Goal: Task Accomplishment & Management: Manage account settings

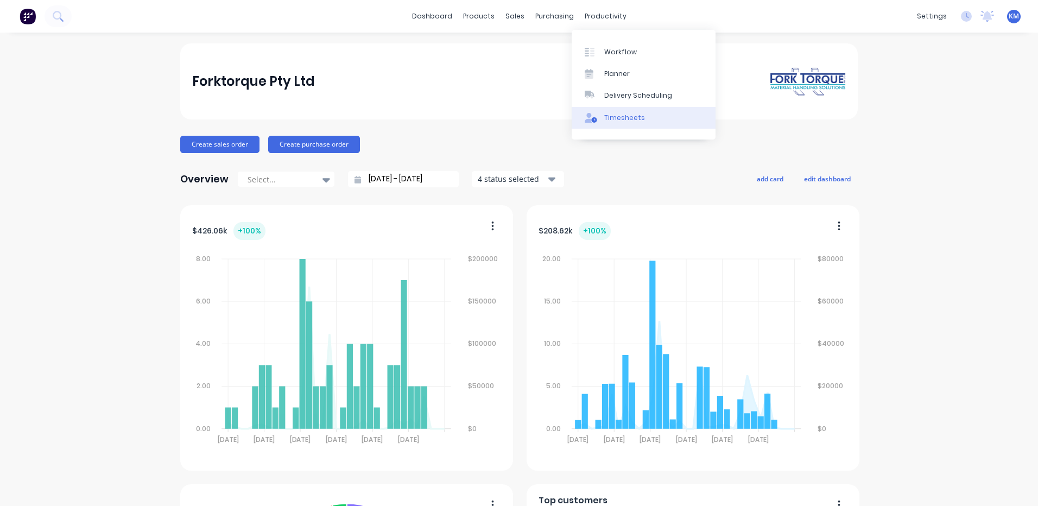
drag, startPoint x: 0, startPoint y: 0, endPoint x: 615, endPoint y: 119, distance: 626.0
click at [615, 119] on div "Timesheets" at bounding box center [624, 118] width 41 height 10
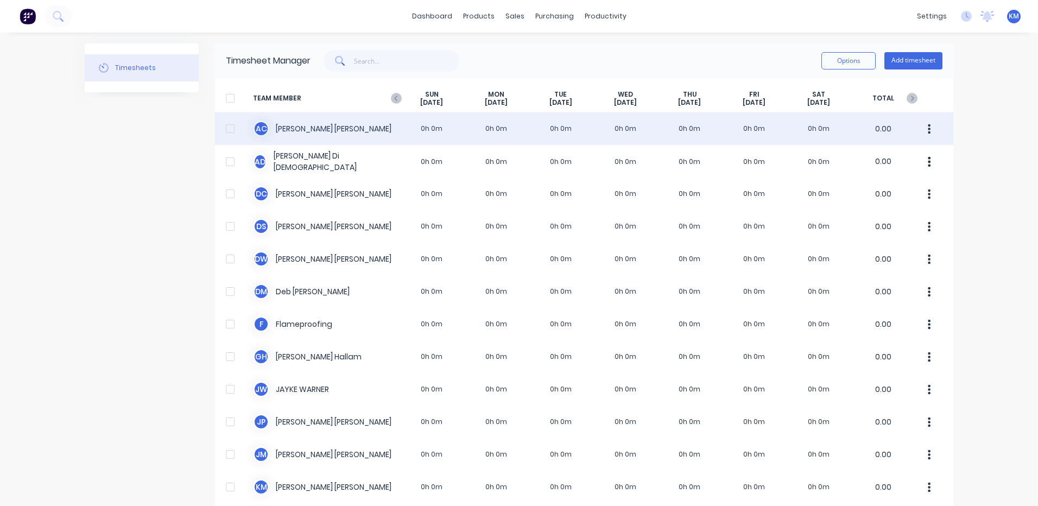
click at [382, 125] on div "A C [PERSON_NAME] 0h 0m 0h 0m 0h 0m 0h 0m 0h 0m 0h 0m 0h 0m 0.00" at bounding box center [584, 128] width 738 height 33
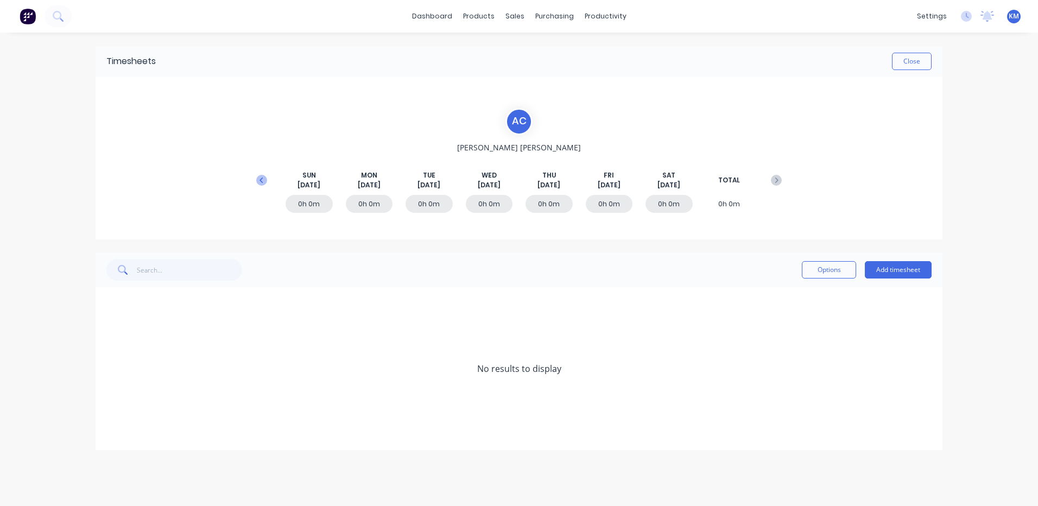
click at [257, 179] on icon at bounding box center [261, 180] width 11 height 11
click at [112, 403] on icon at bounding box center [109, 401] width 7 height 8
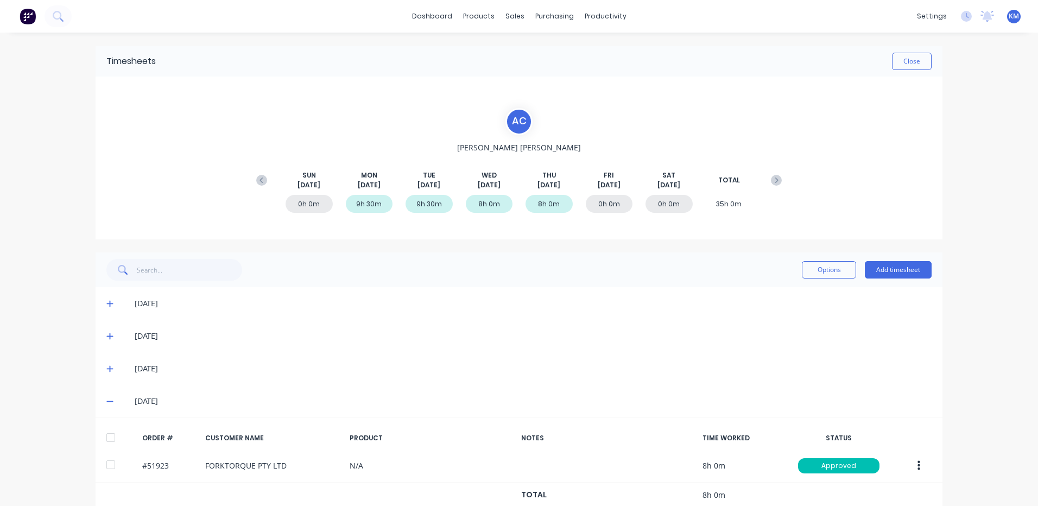
scroll to position [24, 0]
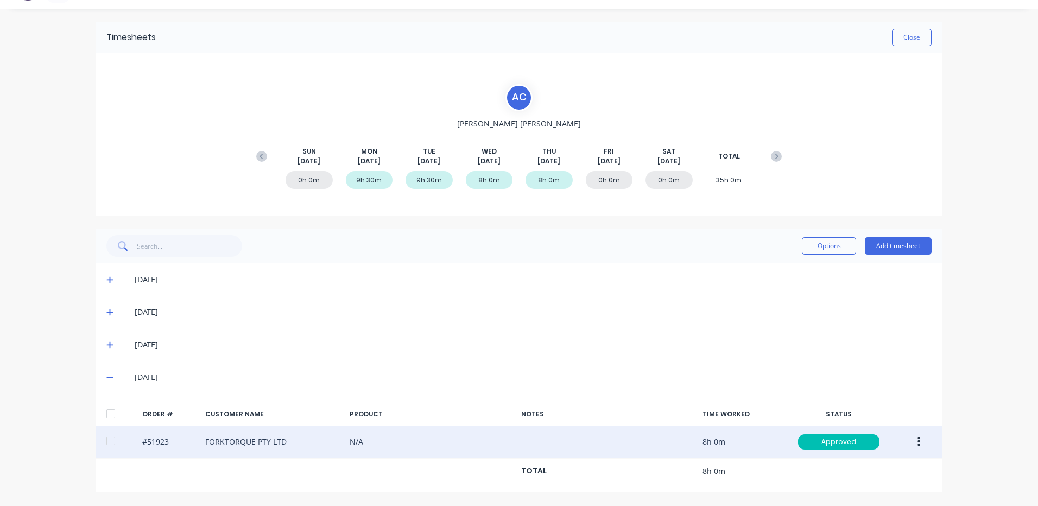
click at [911, 440] on button "button" at bounding box center [919, 442] width 26 height 20
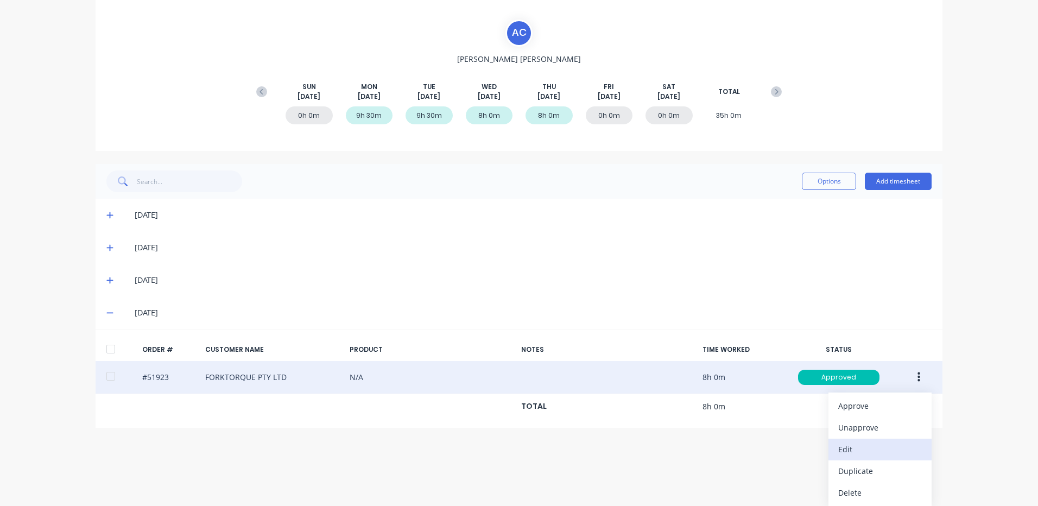
scroll to position [89, 0]
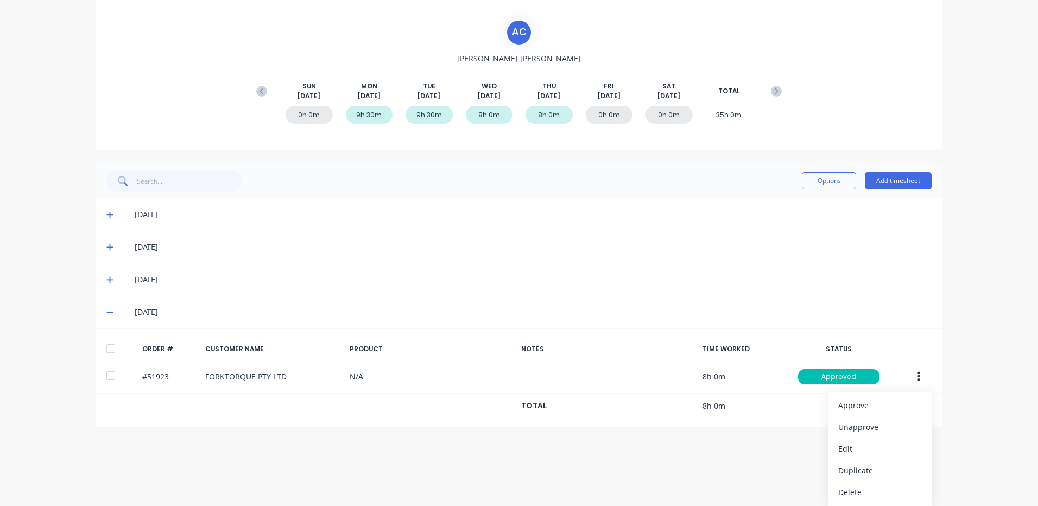
click at [105, 279] on div "Options Add timesheet [DATE] [DATE] [DATE] [DATE] ORDER # CUSTOMER NAME PRODUCT…" at bounding box center [519, 295] width 847 height 264
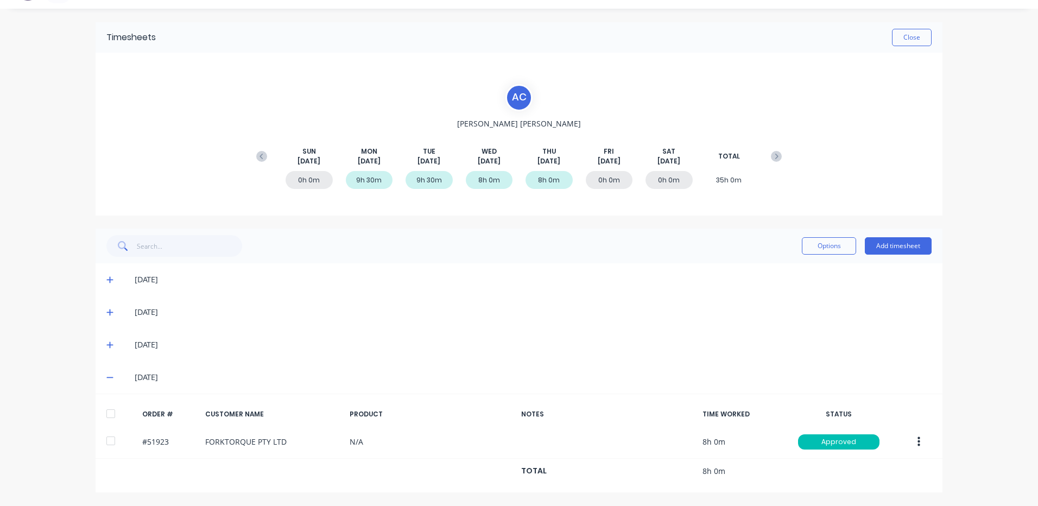
click at [109, 345] on icon at bounding box center [109, 345] width 7 height 7
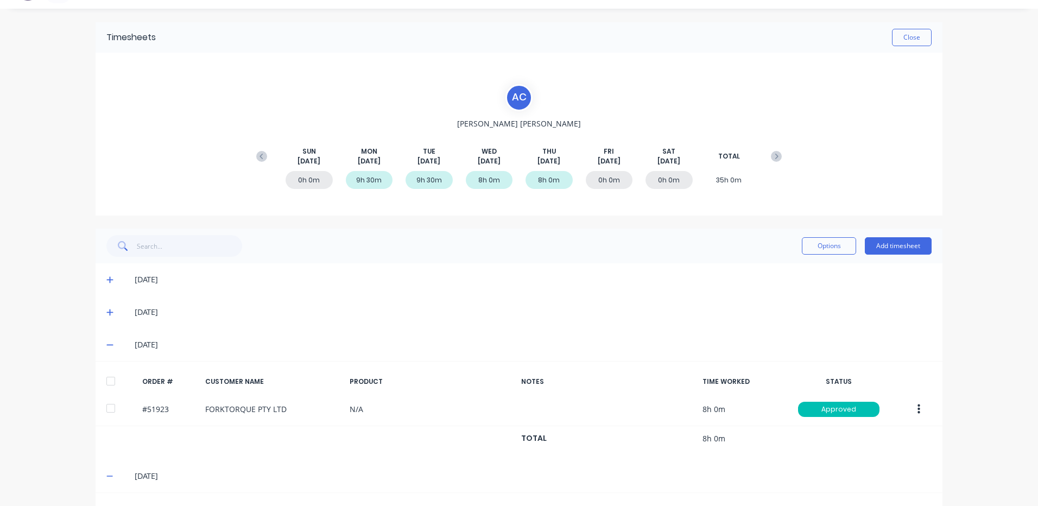
scroll to position [122, 0]
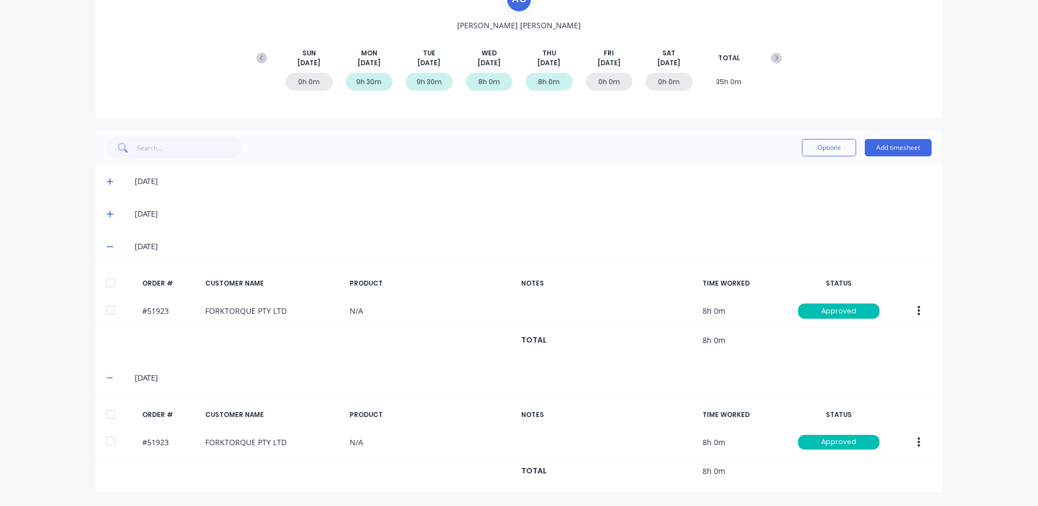
click at [106, 249] on icon at bounding box center [109, 247] width 7 height 8
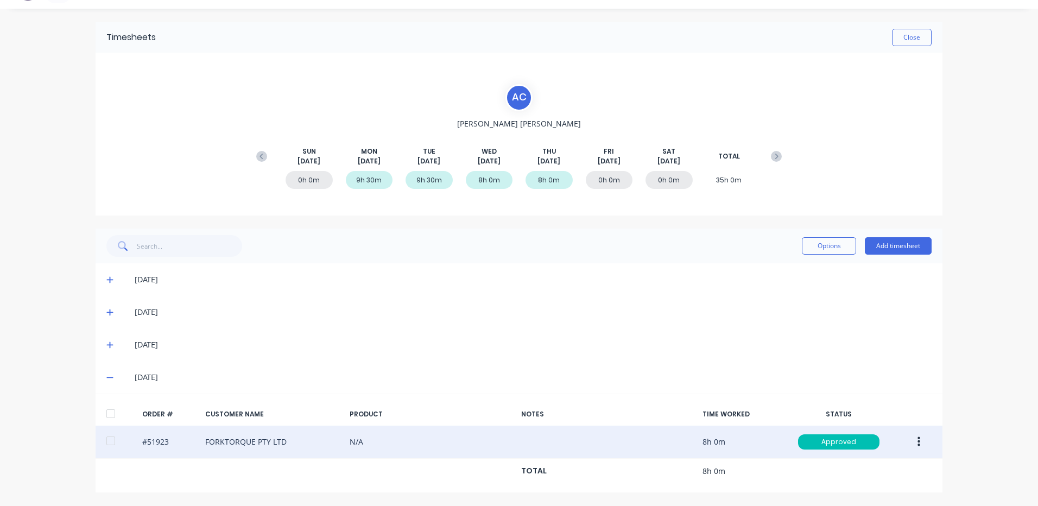
click at [916, 438] on button "button" at bounding box center [919, 442] width 26 height 20
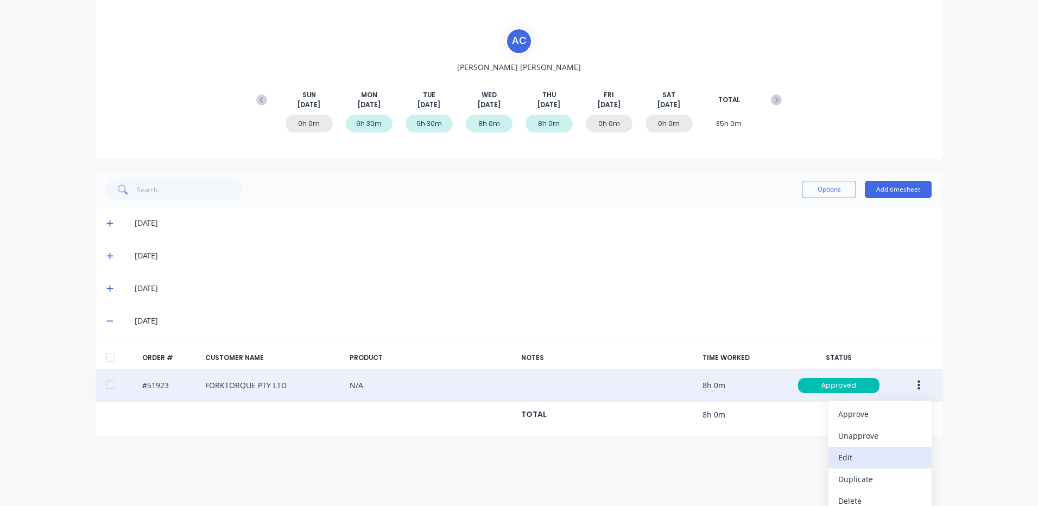
scroll to position [89, 0]
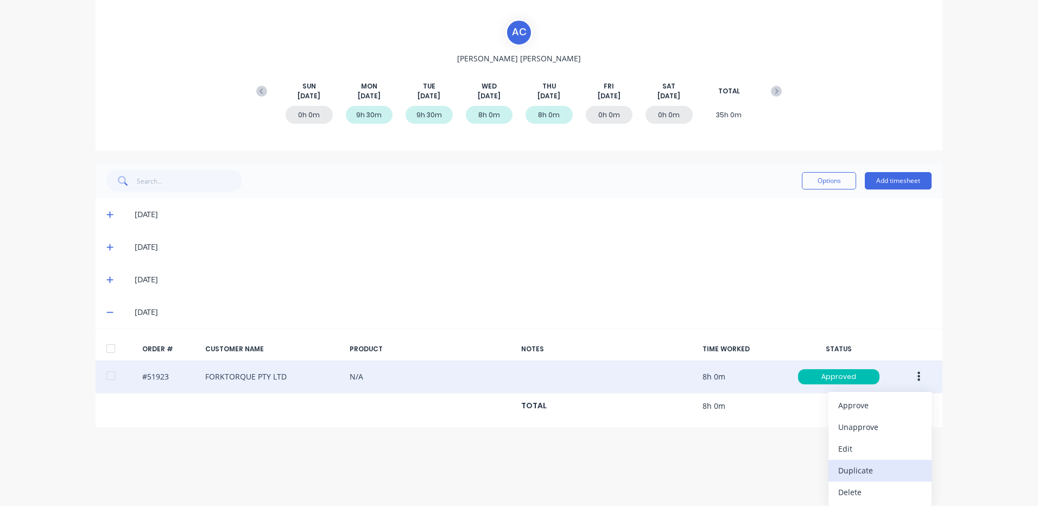
click at [877, 466] on div "Duplicate" at bounding box center [880, 471] width 84 height 16
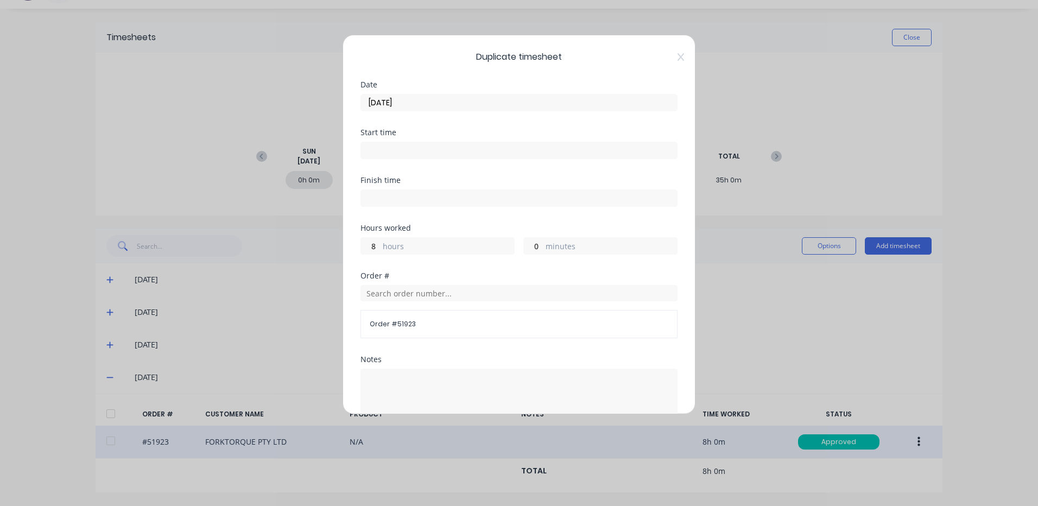
click at [566, 110] on label "[DATE]" at bounding box center [518, 102] width 317 height 17
click at [566, 110] on input "[DATE]" at bounding box center [519, 102] width 316 height 16
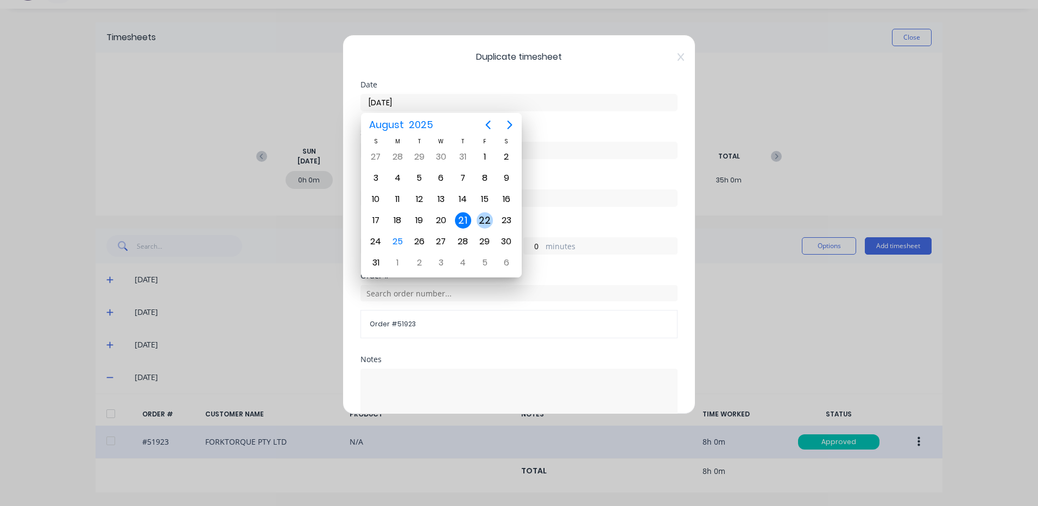
click at [490, 224] on div "22" at bounding box center [485, 220] width 16 height 16
type input "[DATE]"
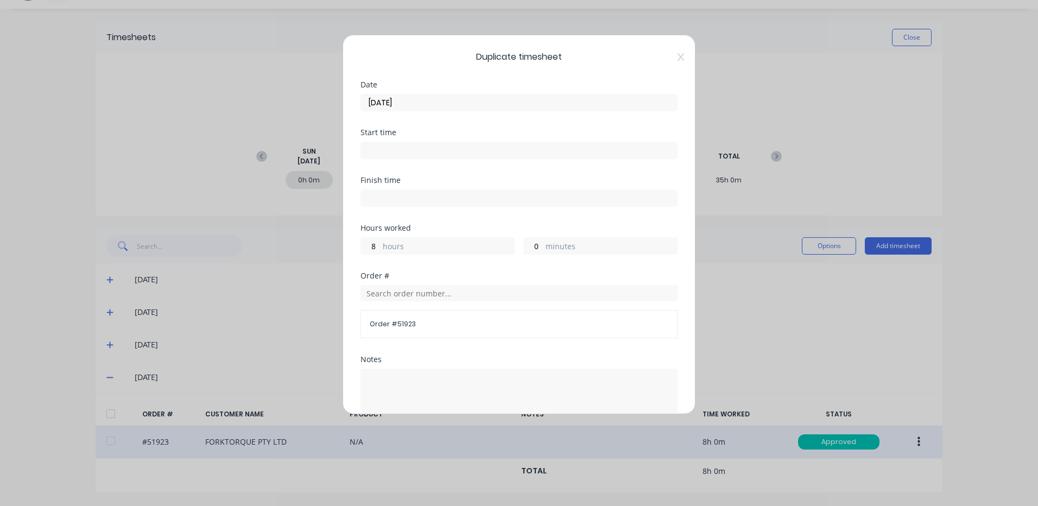
scroll to position [54, 0]
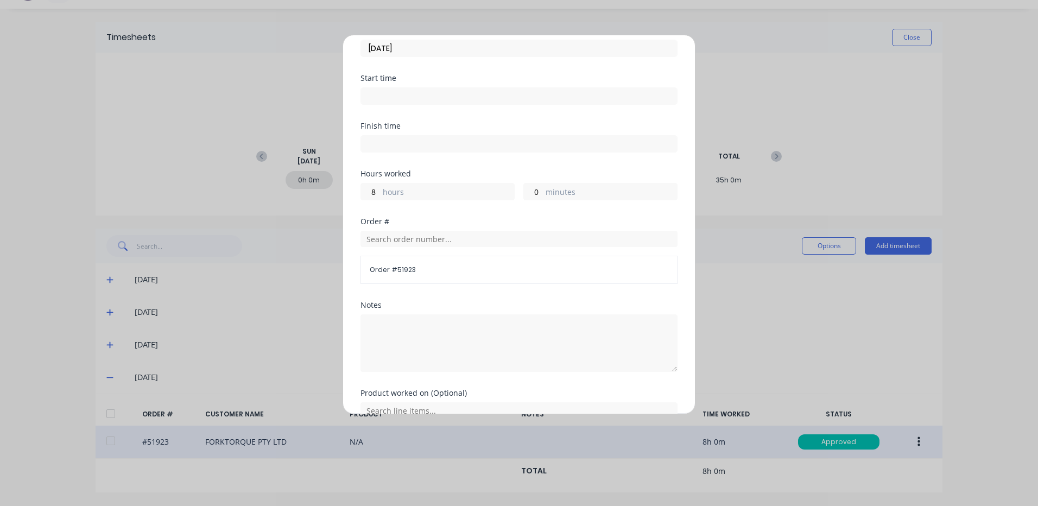
click at [433, 191] on label "hours" at bounding box center [448, 193] width 131 height 14
click at [380, 191] on input "8" at bounding box center [370, 191] width 19 height 16
type input "9"
type input "8"
type input "30"
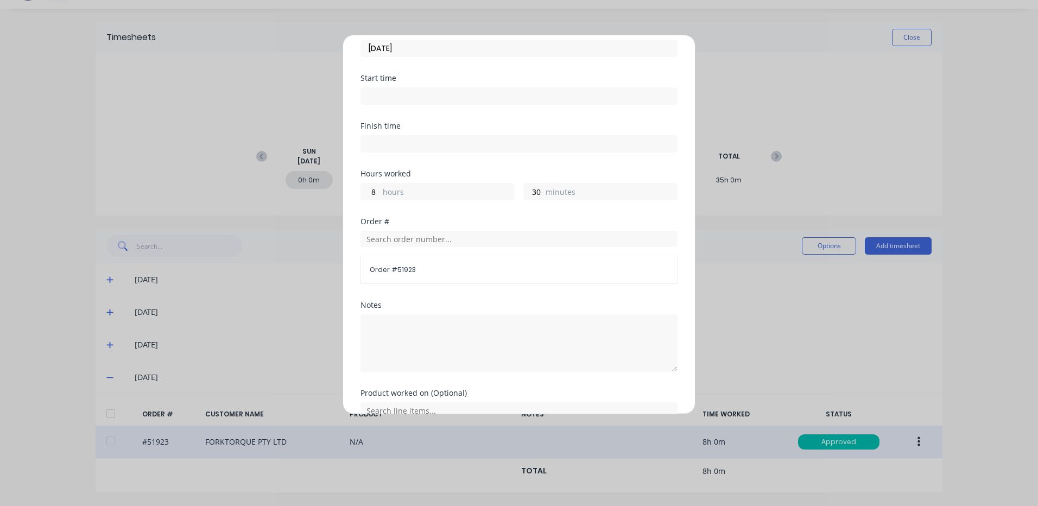
click at [460, 164] on div "Finish time" at bounding box center [518, 146] width 317 height 48
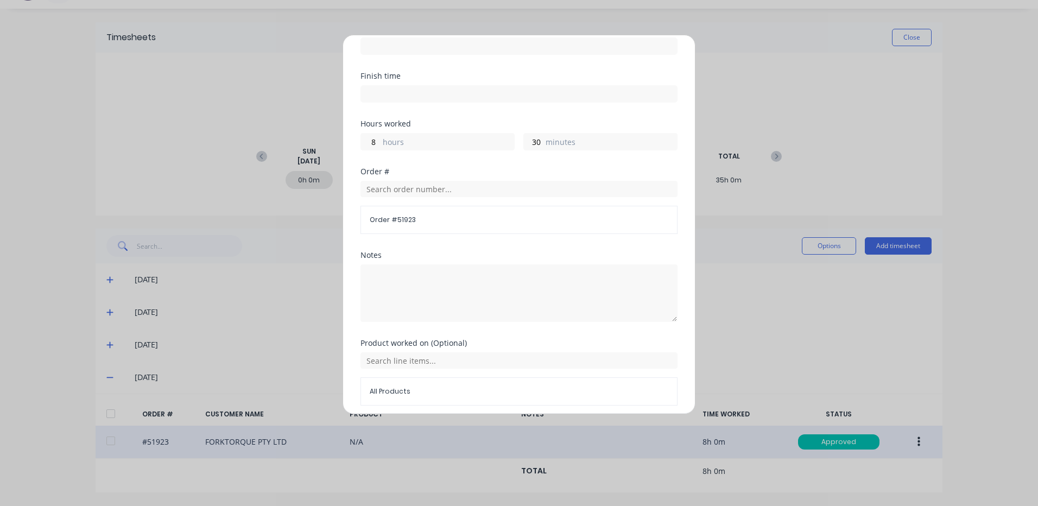
scroll to position [146, 0]
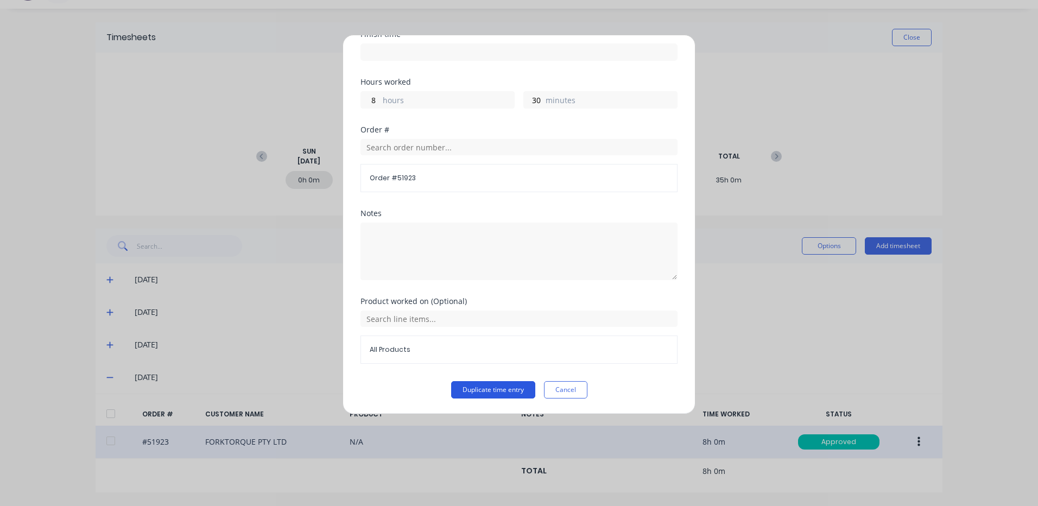
click at [479, 387] on button "Duplicate time entry" at bounding box center [493, 389] width 84 height 17
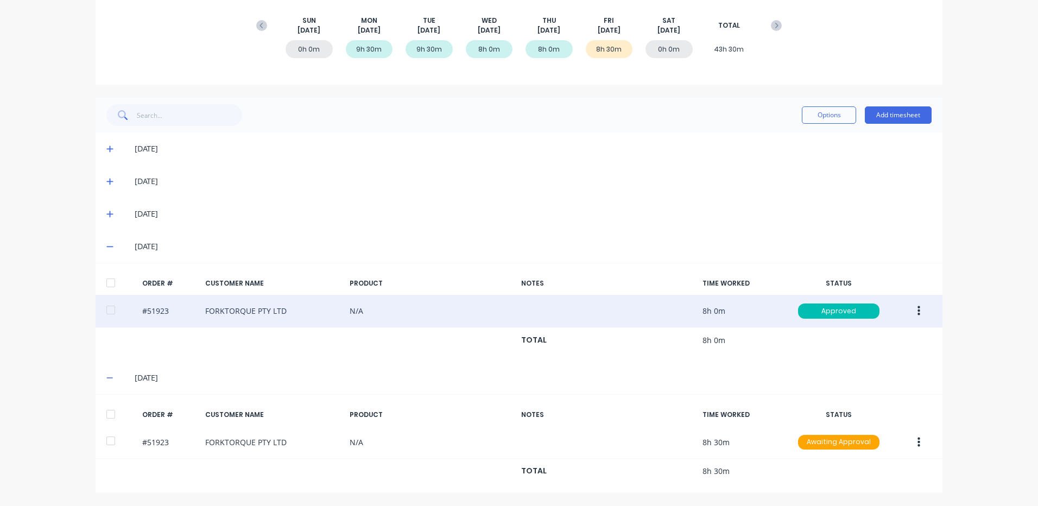
click at [105, 416] on div at bounding box center [111, 414] width 22 height 22
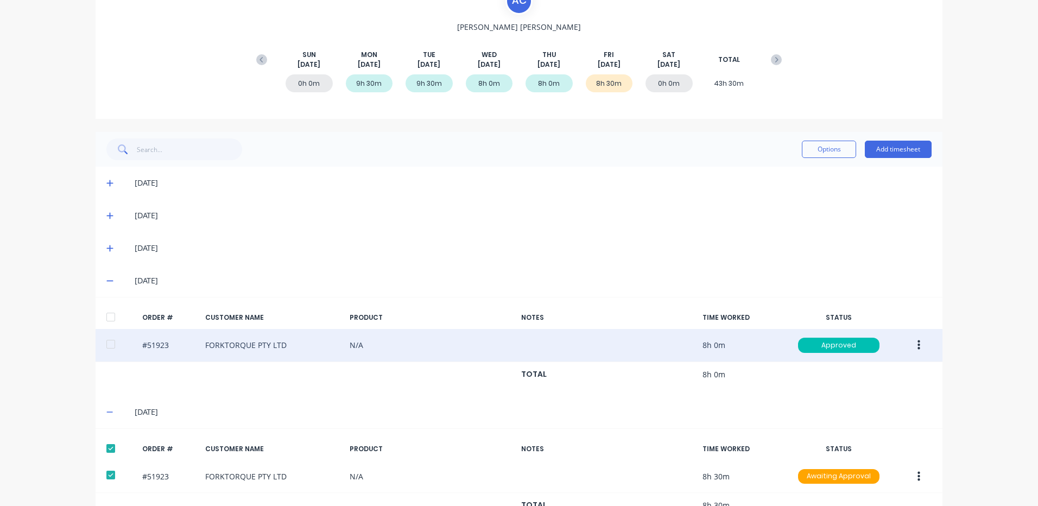
scroll to position [46, 0]
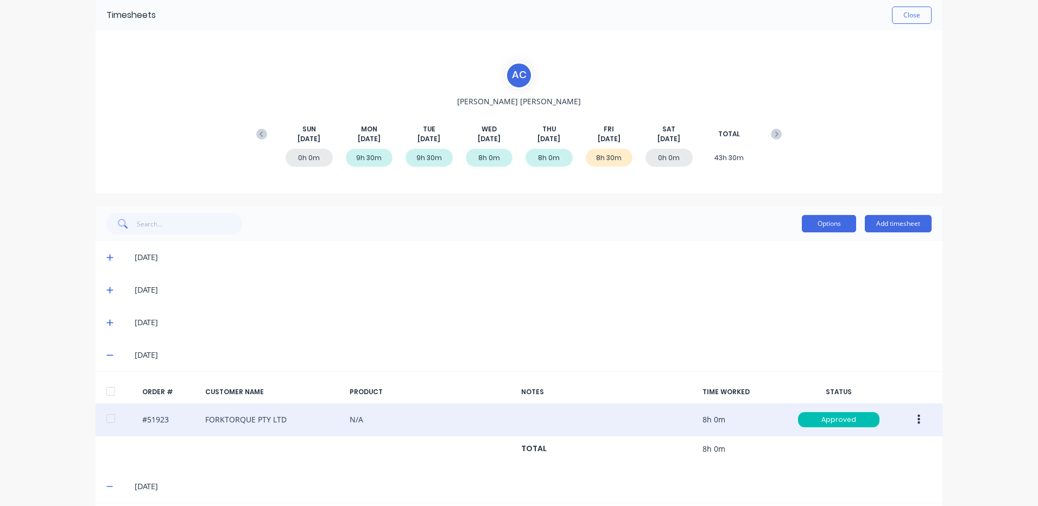
click at [813, 224] on button "Options" at bounding box center [829, 223] width 54 height 17
click at [797, 249] on div "Approve" at bounding box center [805, 252] width 84 height 16
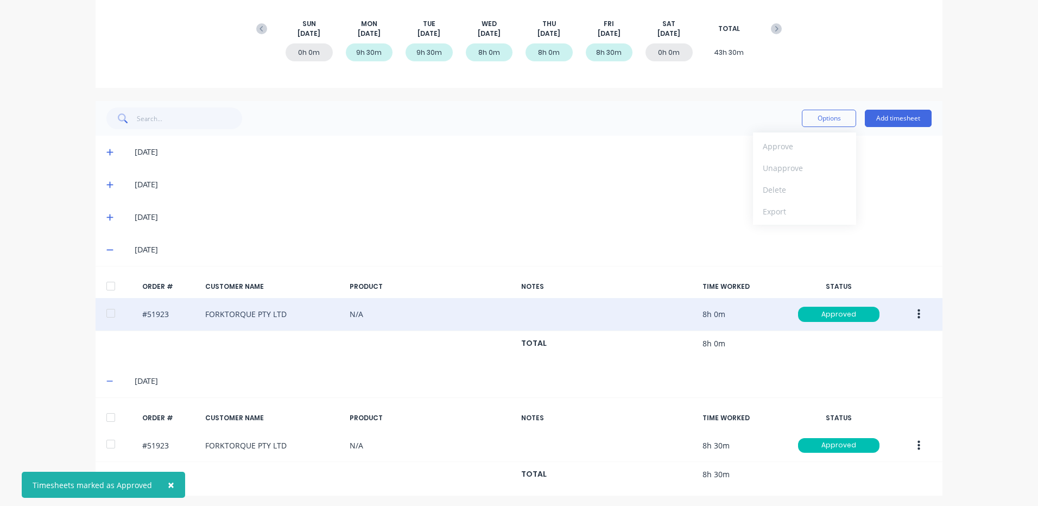
scroll to position [155, 0]
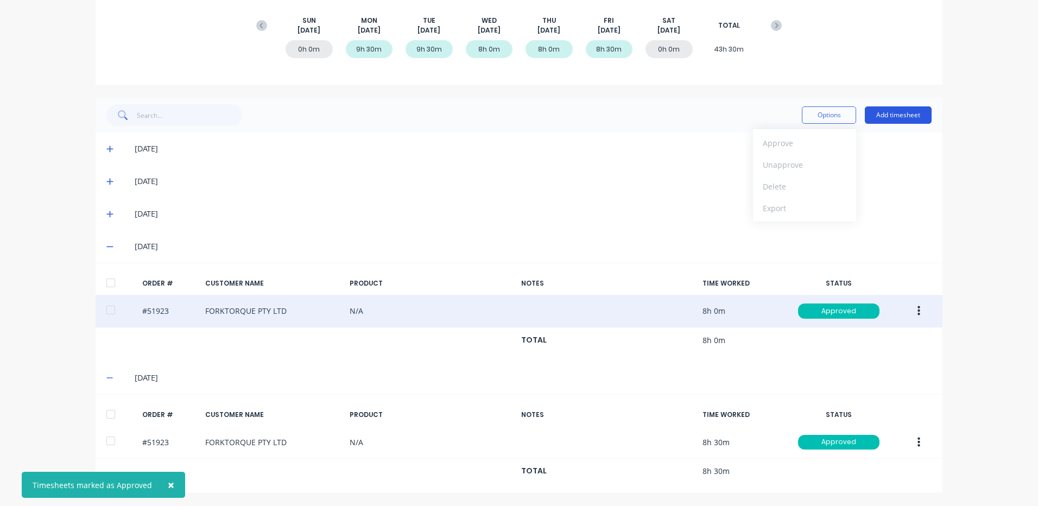
click at [894, 121] on button "Add timesheet" at bounding box center [898, 114] width 67 height 17
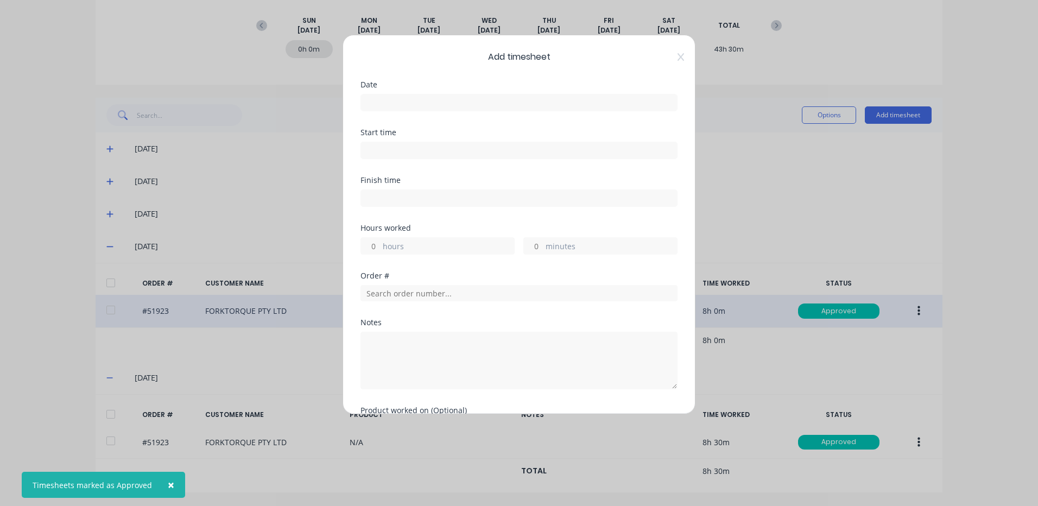
click at [435, 107] on input at bounding box center [519, 102] width 316 height 16
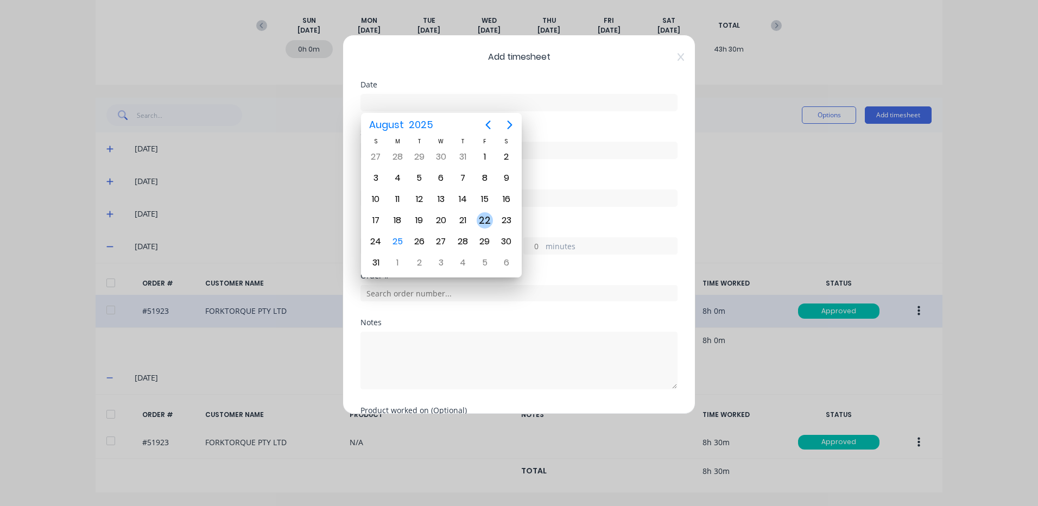
click at [479, 216] on div "22" at bounding box center [485, 220] width 16 height 16
type input "[DATE]"
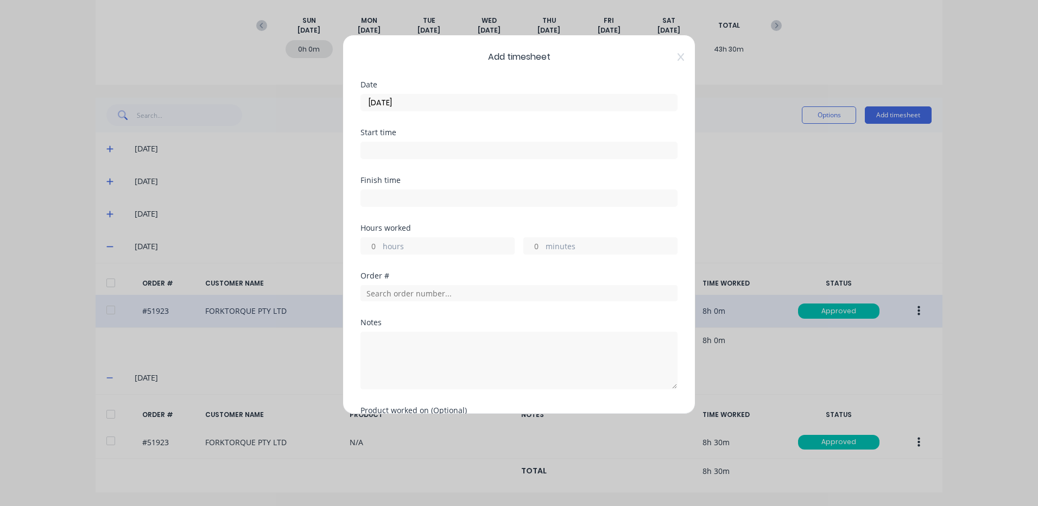
click at [408, 245] on label "hours" at bounding box center [448, 247] width 131 height 14
click at [380, 245] on input "hours" at bounding box center [370, 246] width 19 height 16
type input "1"
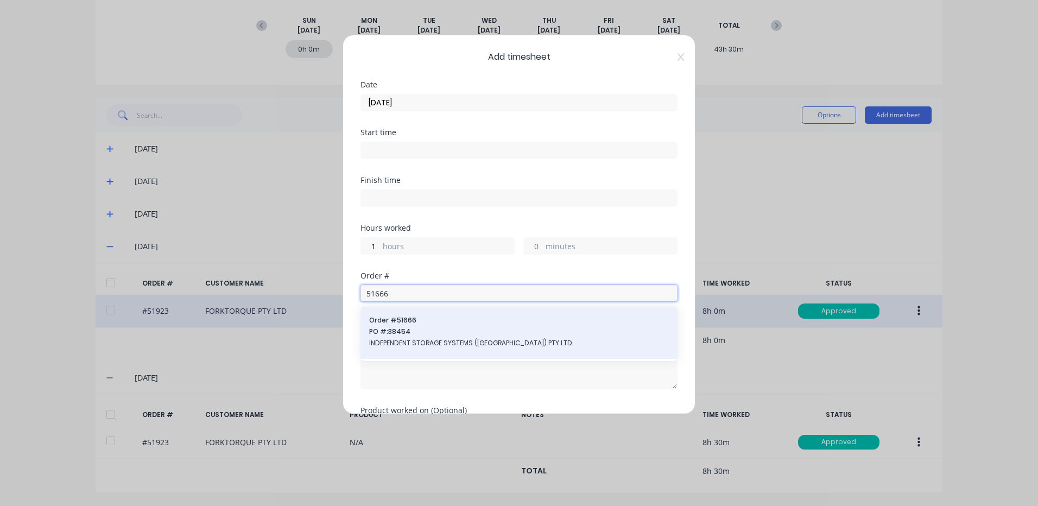
type input "51666"
click at [419, 330] on span "PO #: 38454" at bounding box center [519, 332] width 300 height 10
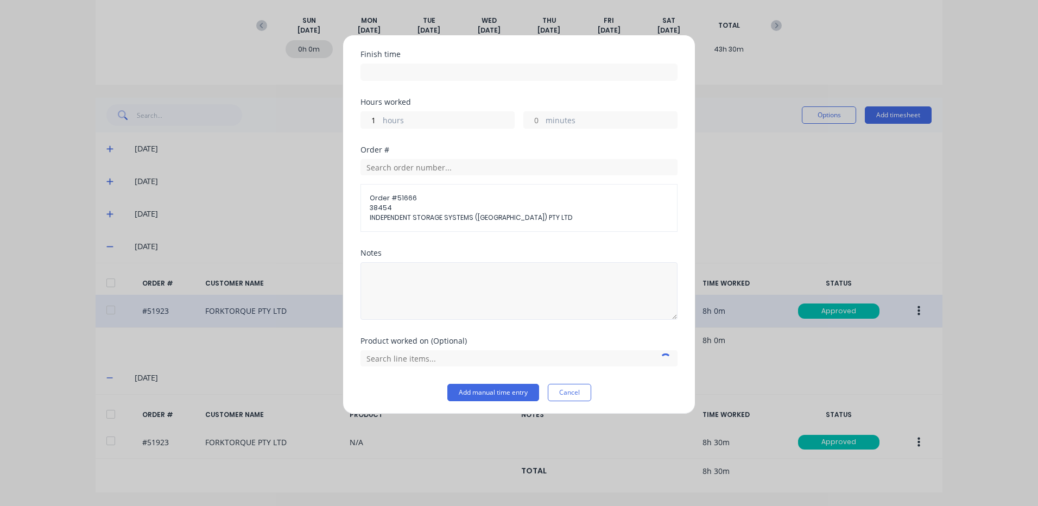
scroll to position [129, 0]
click at [433, 292] on textarea at bounding box center [518, 288] width 317 height 58
type textarea "CLEAN"
click at [463, 358] on input "text" at bounding box center [518, 355] width 317 height 16
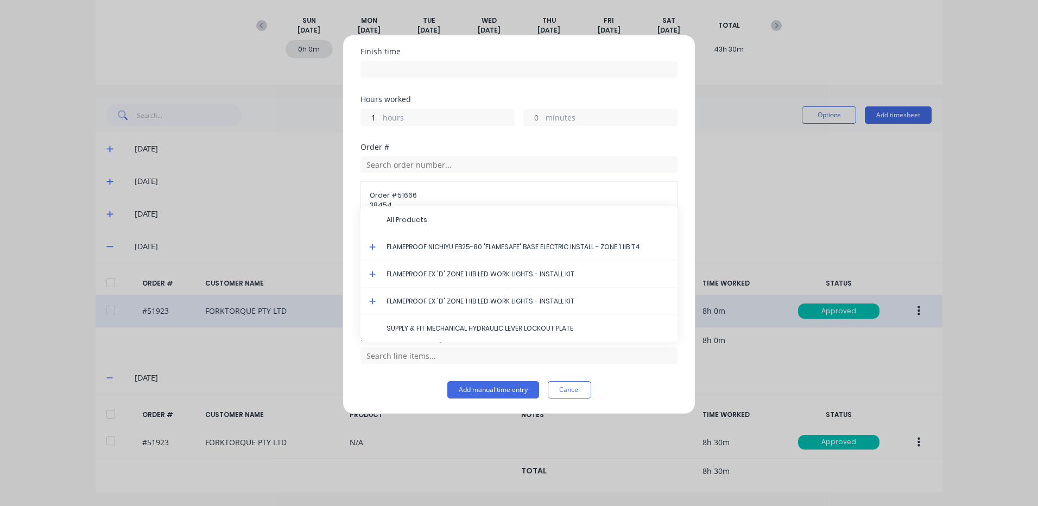
click at [373, 246] on icon at bounding box center [372, 247] width 7 height 7
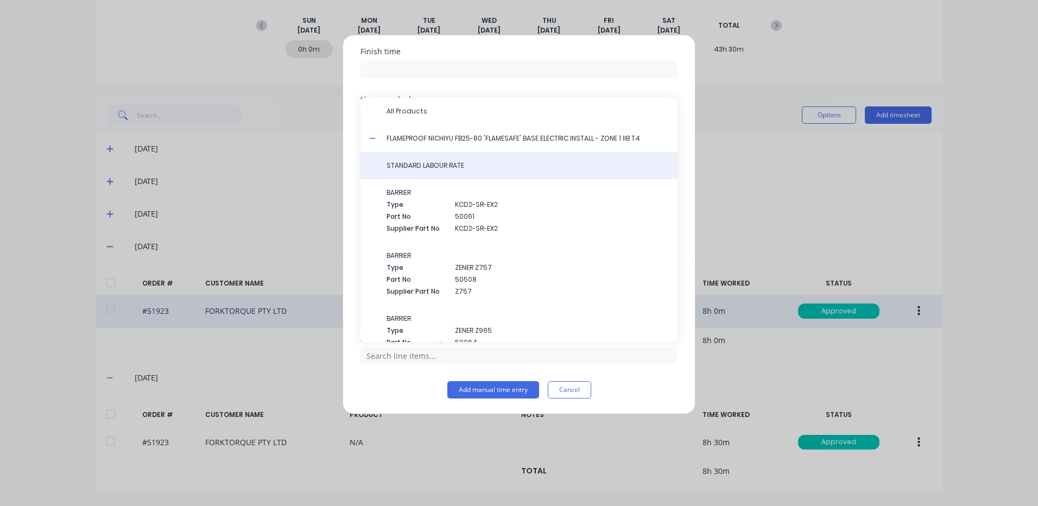
click at [423, 160] on div "STANDARD LABOUR RATE" at bounding box center [518, 165] width 317 height 27
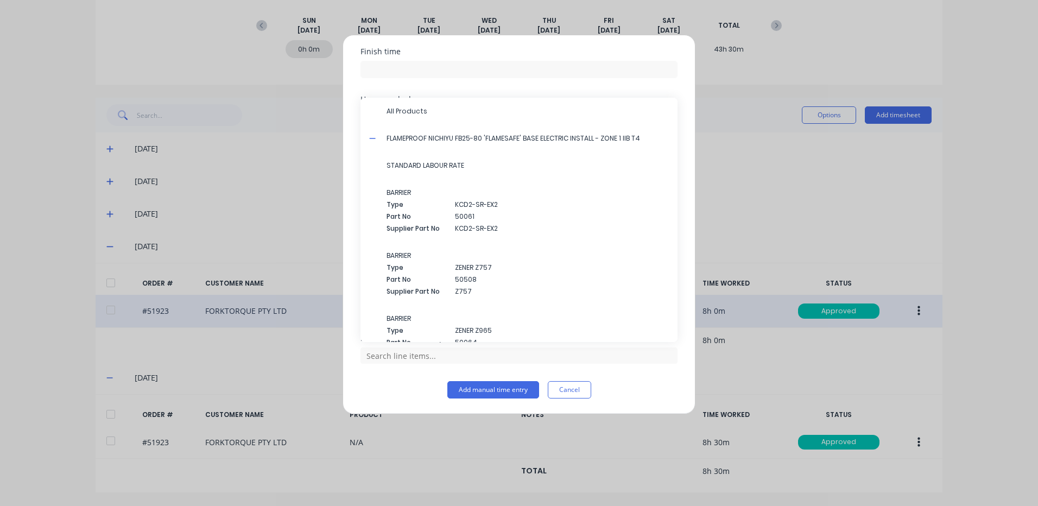
click at [423, 166] on span "STANDARD LABOUR RATE" at bounding box center [528, 166] width 282 height 10
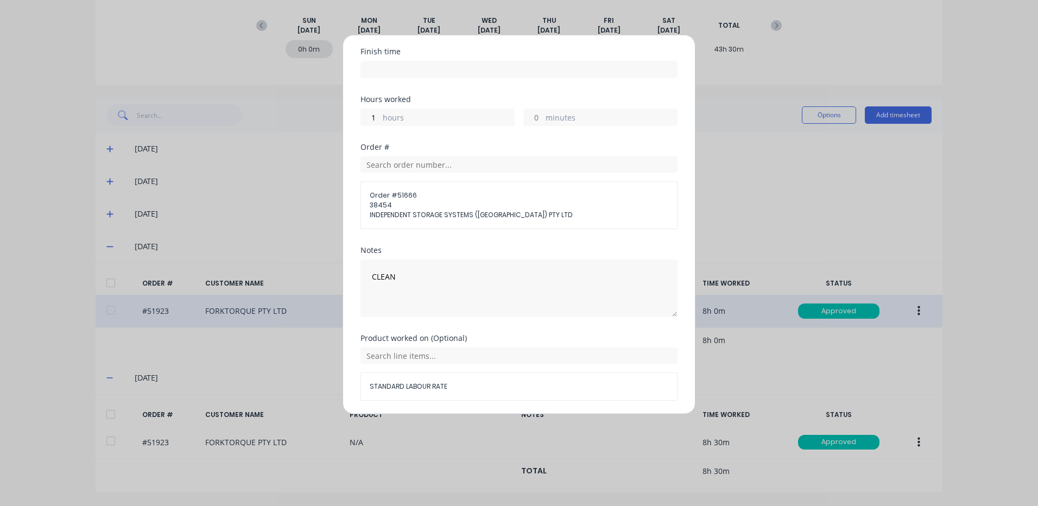
scroll to position [166, 0]
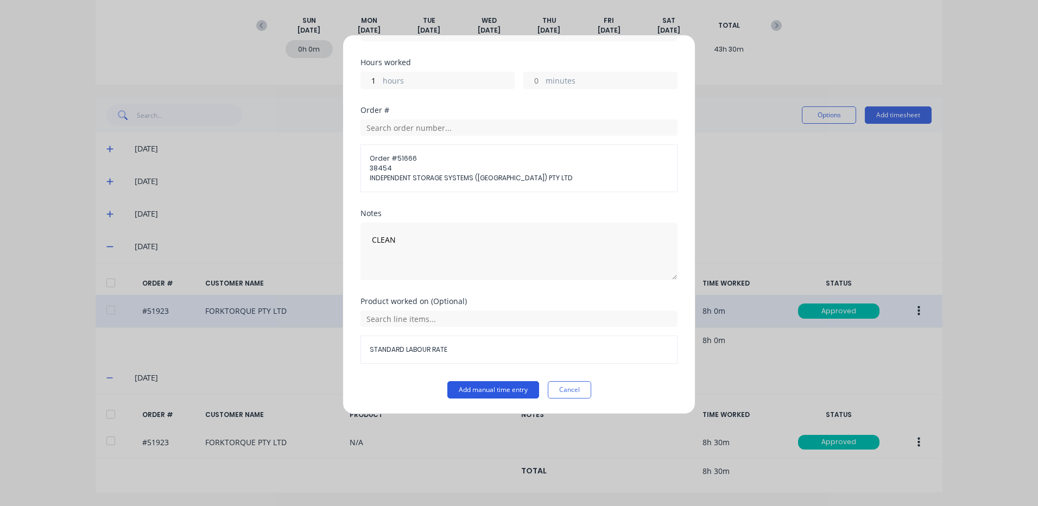
click at [460, 388] on button "Add manual time entry" at bounding box center [493, 389] width 92 height 17
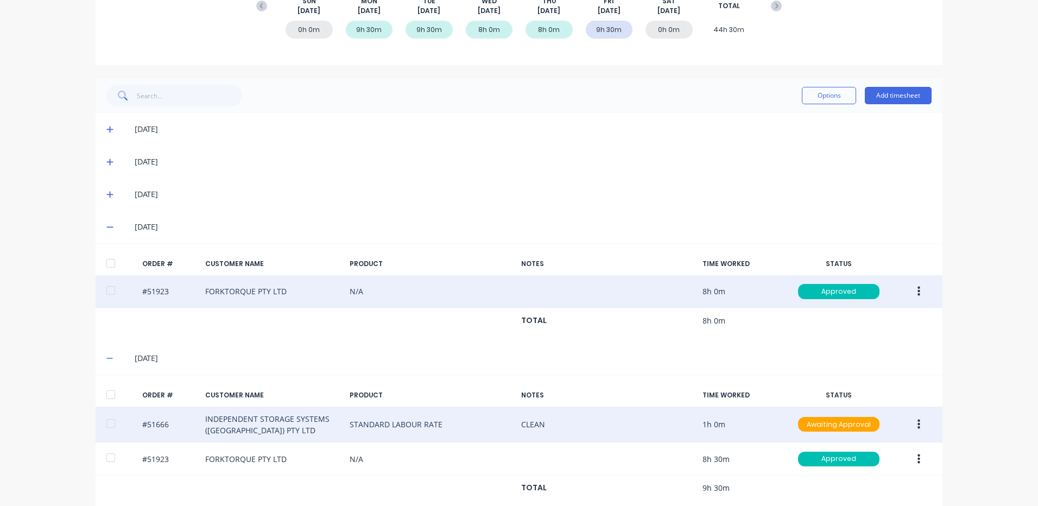
scroll to position [191, 0]
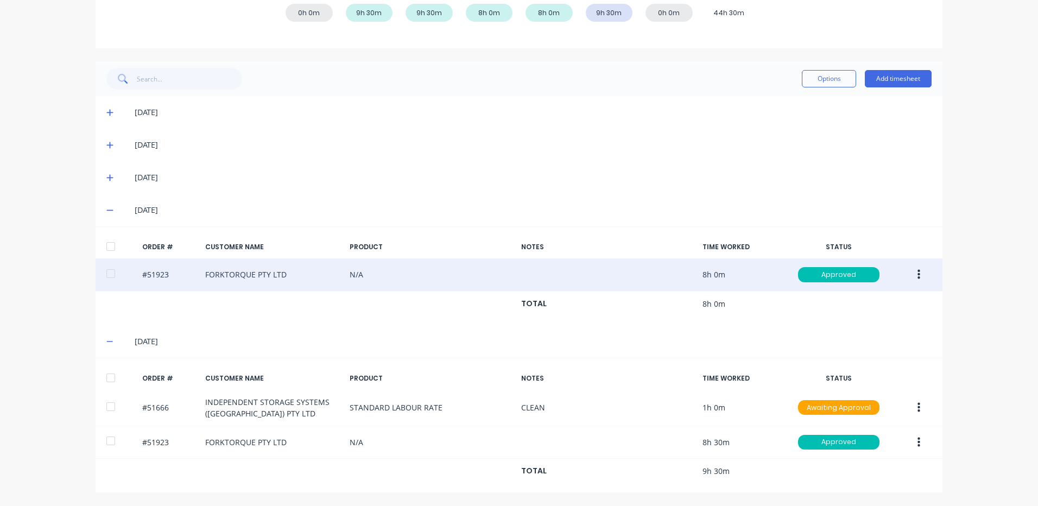
drag, startPoint x: 112, startPoint y: 398, endPoint x: 200, endPoint y: 348, distance: 100.9
click at [112, 399] on div at bounding box center [111, 407] width 22 height 22
drag, startPoint x: 812, startPoint y: 75, endPoint x: 812, endPoint y: 84, distance: 9.2
click at [812, 77] on button "Options" at bounding box center [829, 78] width 54 height 17
click at [806, 108] on div "Approve" at bounding box center [805, 107] width 84 height 16
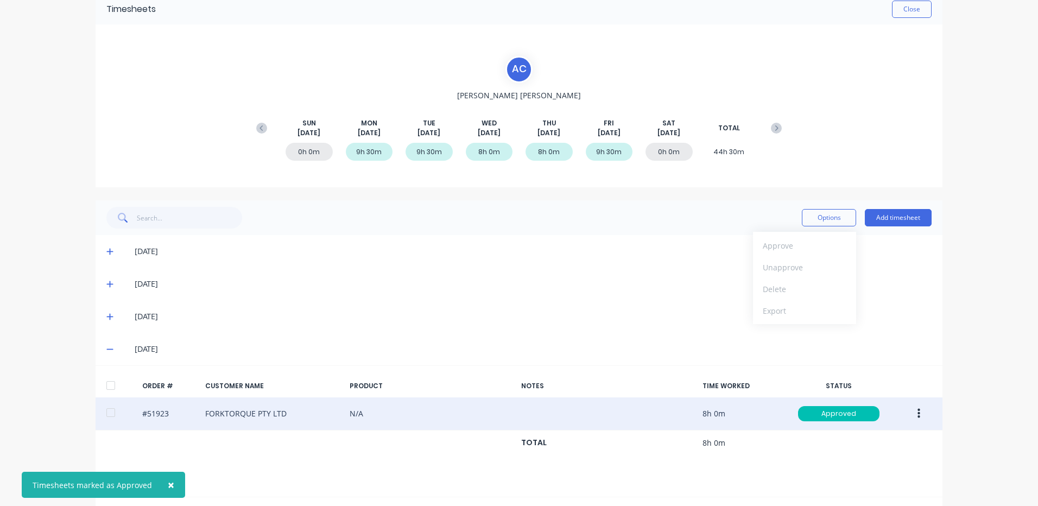
scroll to position [0, 0]
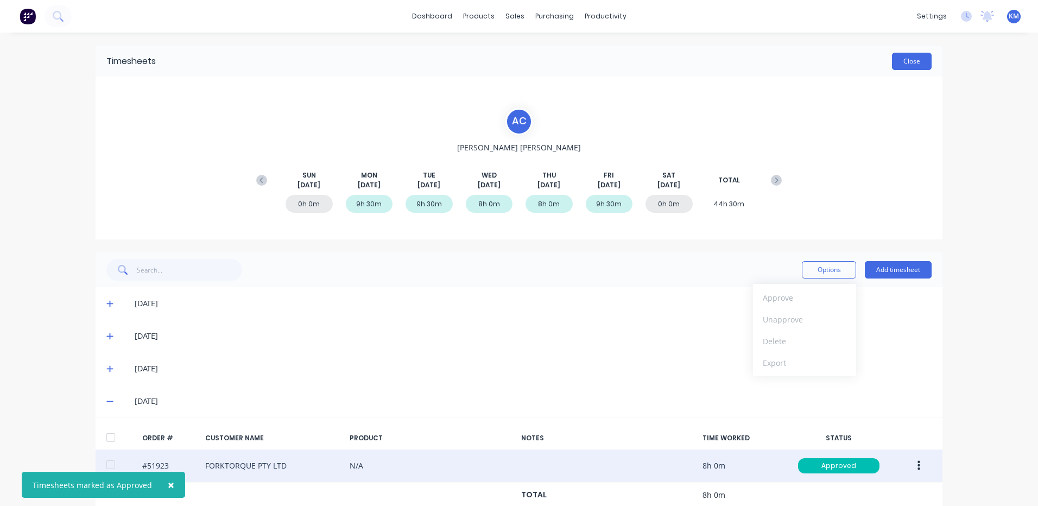
click at [897, 56] on button "Close" at bounding box center [912, 61] width 40 height 17
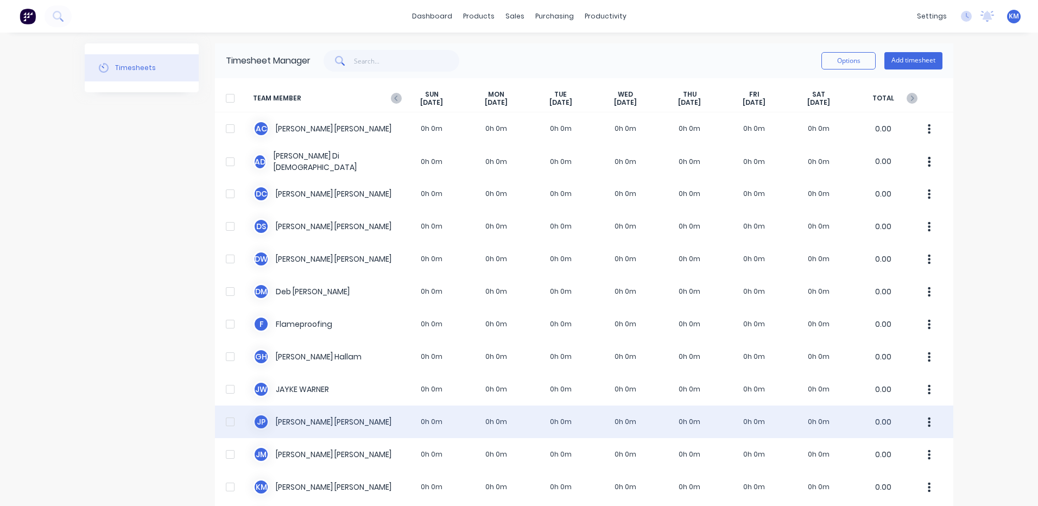
click at [352, 416] on div "J P [PERSON_NAME] 0h 0m 0h 0m 0h 0m 0h 0m 0h 0m 0h 0m 0h 0m 0.00" at bounding box center [584, 422] width 738 height 33
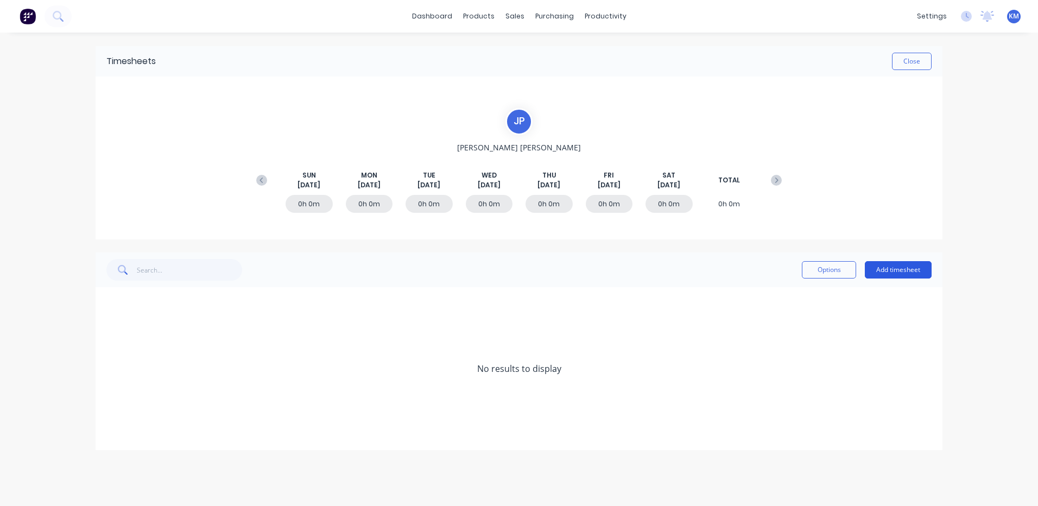
click at [900, 276] on button "Add timesheet" at bounding box center [898, 269] width 67 height 17
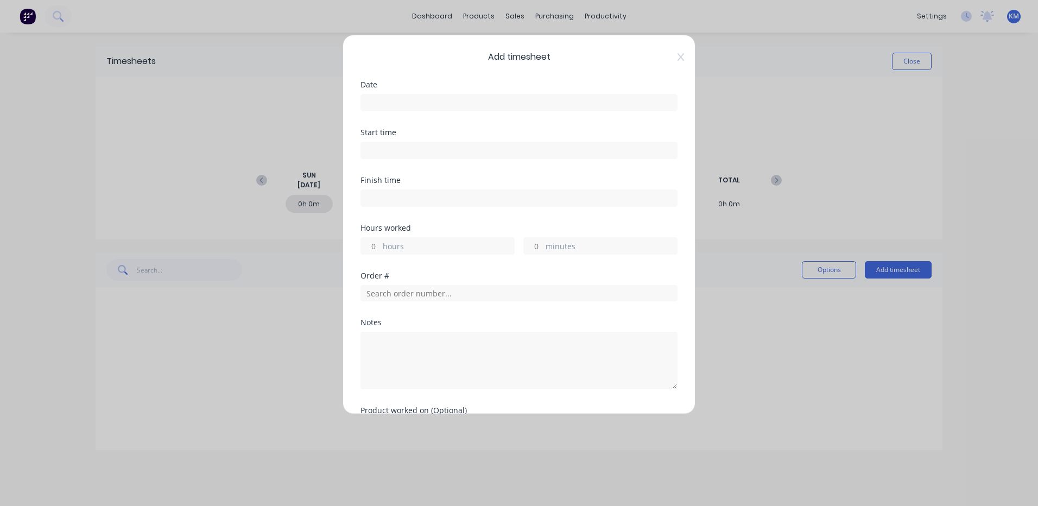
click at [429, 105] on input at bounding box center [519, 102] width 316 height 16
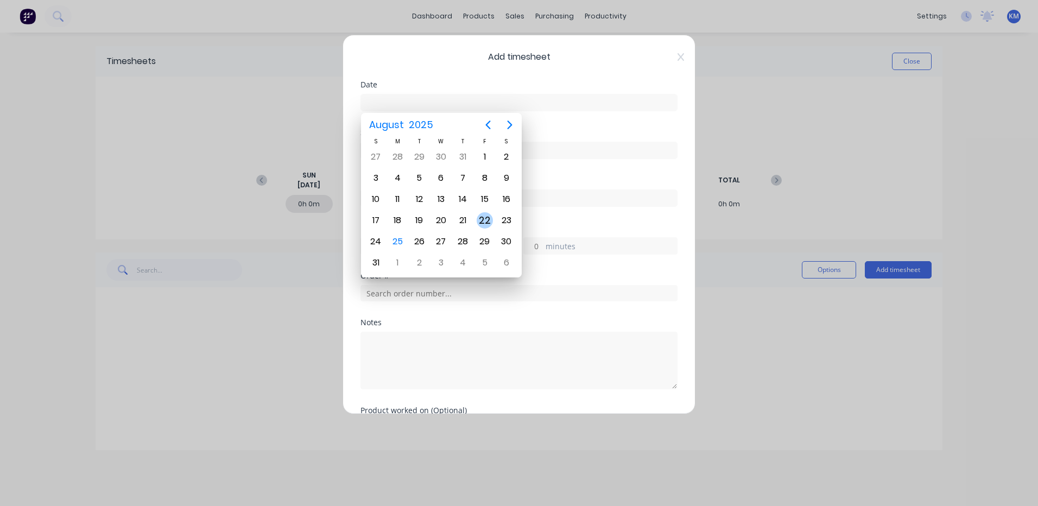
click at [483, 221] on div "22" at bounding box center [485, 220] width 16 height 16
type input "[DATE]"
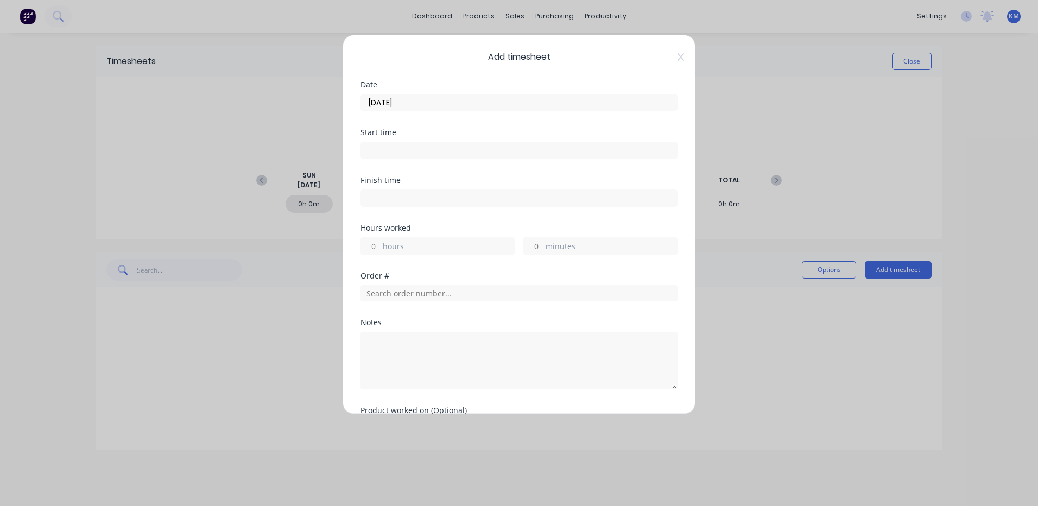
click at [425, 251] on label "hours" at bounding box center [448, 247] width 131 height 14
click at [380, 251] on input "hours" at bounding box center [370, 246] width 19 height 16
type input "1"
type input "51666"
click at [414, 332] on span "PO #: 38454" at bounding box center [519, 332] width 300 height 10
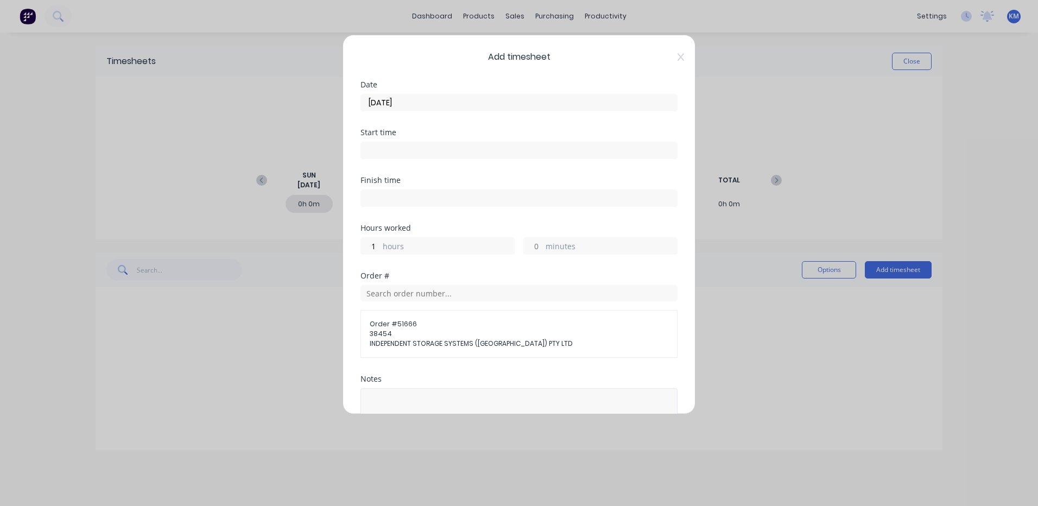
drag, startPoint x: 408, startPoint y: 383, endPoint x: 407, endPoint y: 389, distance: 6.6
click at [408, 383] on div "Notes" at bounding box center [518, 410] width 317 height 71
click at [403, 399] on textarea at bounding box center [518, 417] width 317 height 58
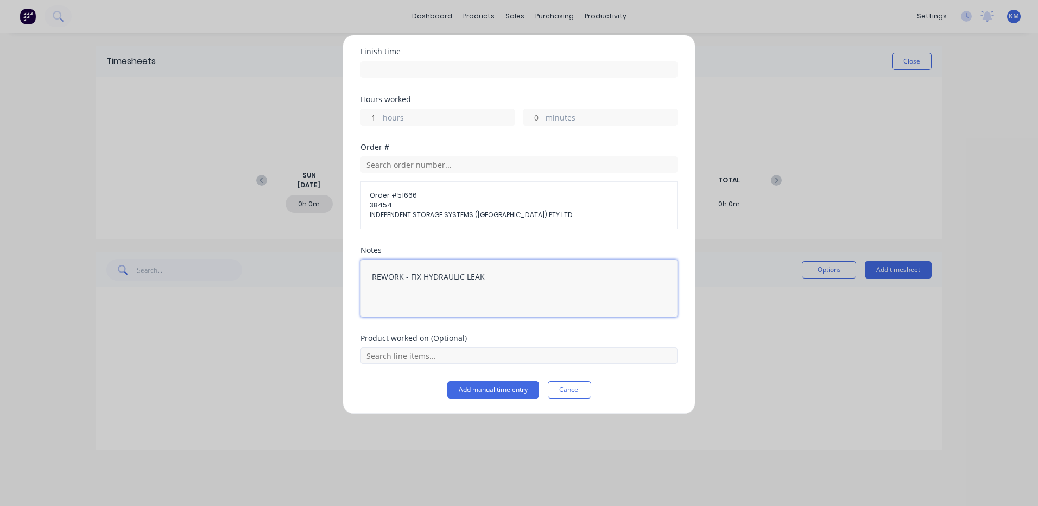
type textarea "REWORK - FIX HYDRAULIC LEAK"
click at [471, 362] on input "text" at bounding box center [518, 355] width 317 height 16
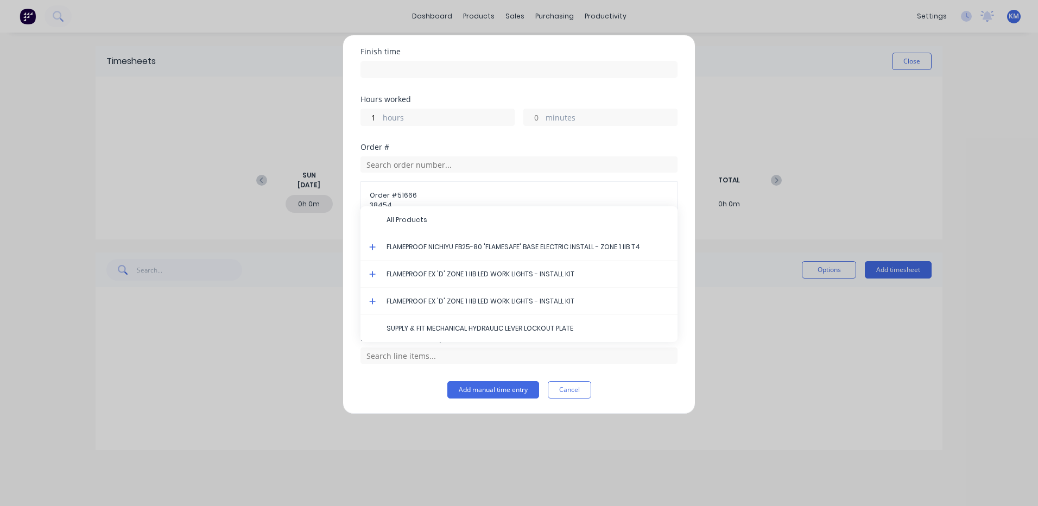
click at [373, 244] on icon at bounding box center [372, 247] width 7 height 8
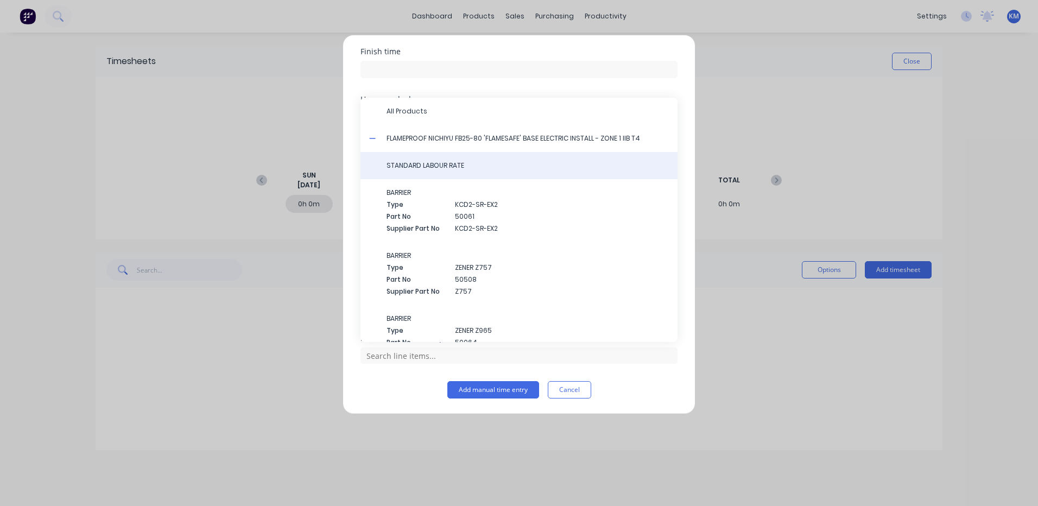
click at [423, 163] on span "STANDARD LABOUR RATE" at bounding box center [528, 166] width 282 height 10
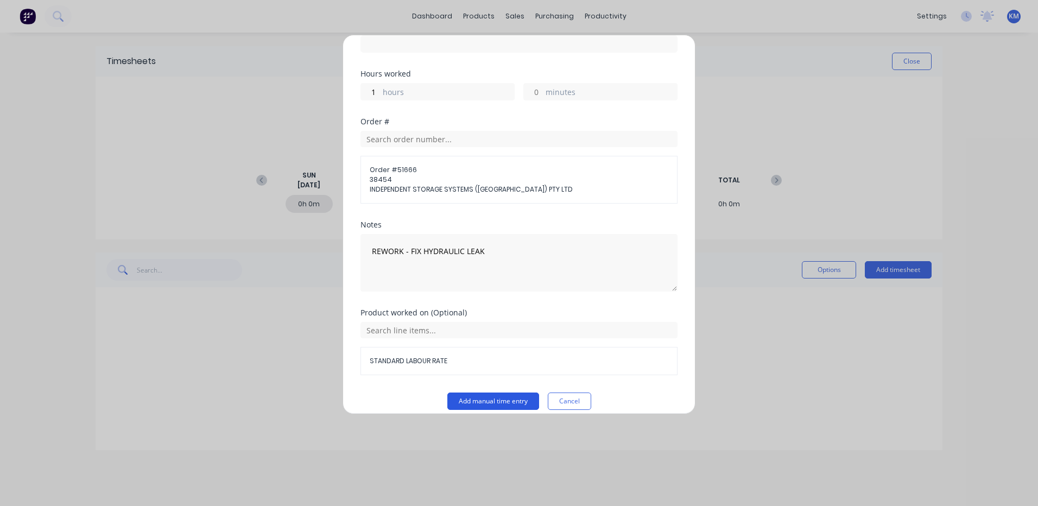
scroll to position [166, 0]
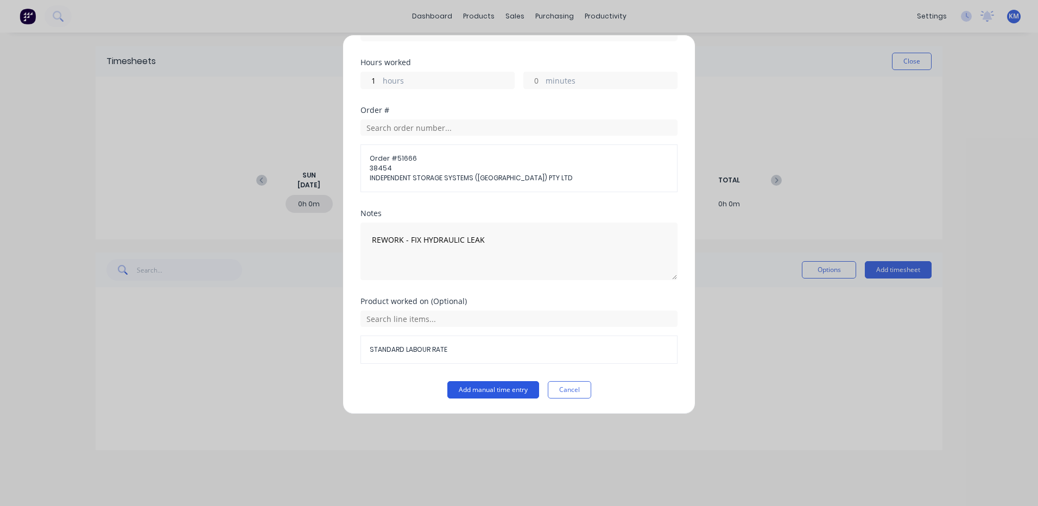
click at [477, 391] on button "Add manual time entry" at bounding box center [493, 389] width 92 height 17
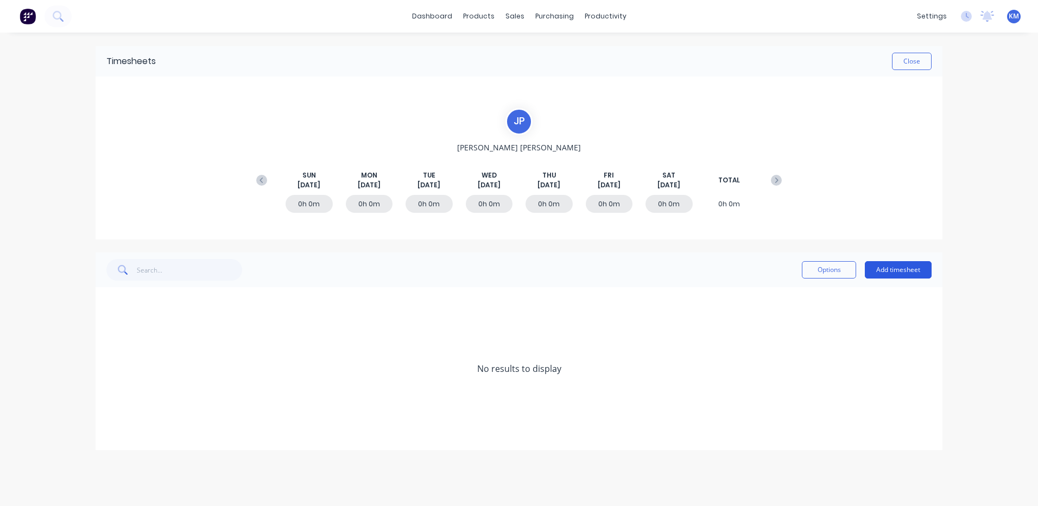
click at [878, 269] on button "Add timesheet" at bounding box center [898, 269] width 67 height 17
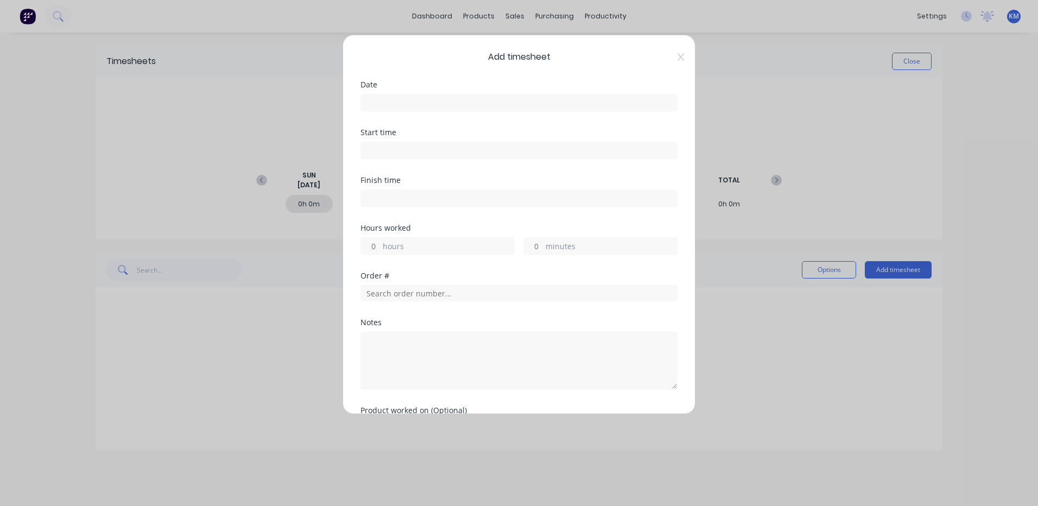
click at [489, 105] on input at bounding box center [519, 102] width 316 height 16
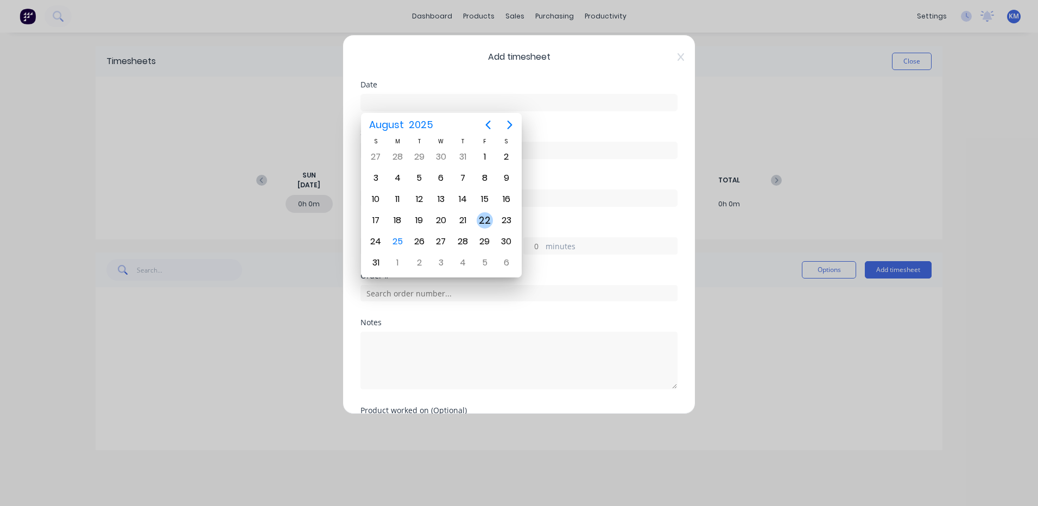
click at [484, 224] on div "22" at bounding box center [485, 220] width 16 height 16
type input "[DATE]"
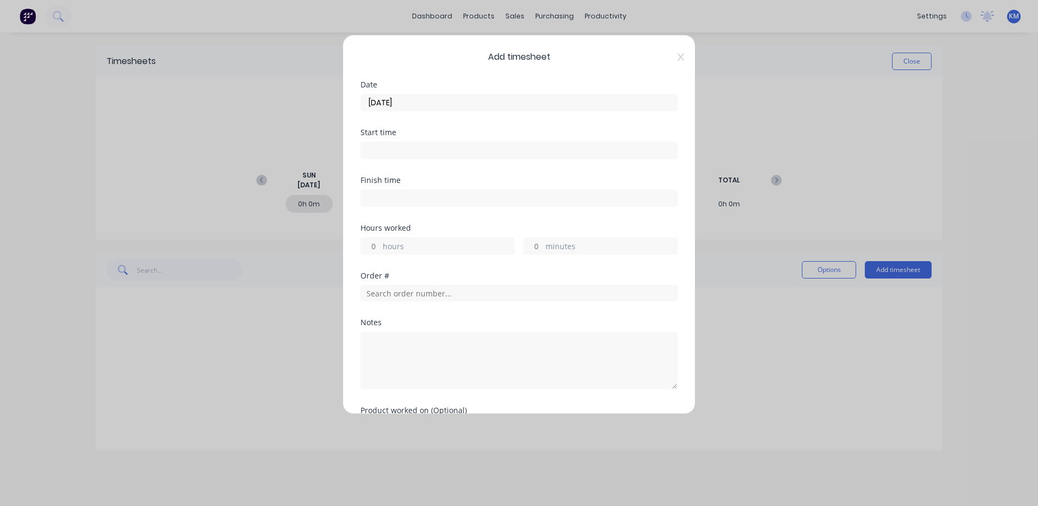
click at [442, 254] on label "hours" at bounding box center [448, 247] width 131 height 14
click at [380, 254] on input "hours" at bounding box center [370, 246] width 19 height 16
click at [443, 249] on label "hours" at bounding box center [448, 247] width 131 height 14
click at [380, 249] on input "hours" at bounding box center [370, 246] width 19 height 16
type input "8"
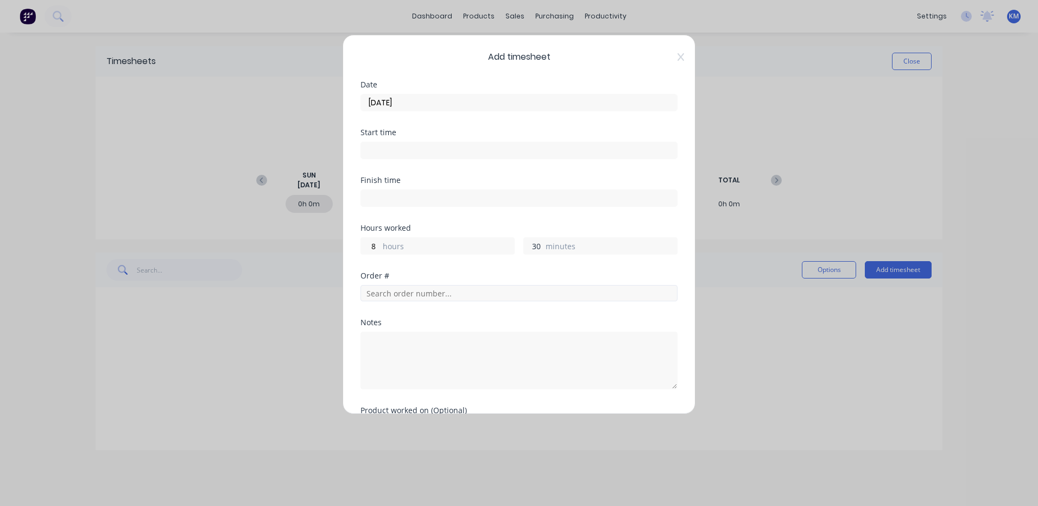
type input "30"
click at [479, 295] on input "text" at bounding box center [518, 293] width 317 height 16
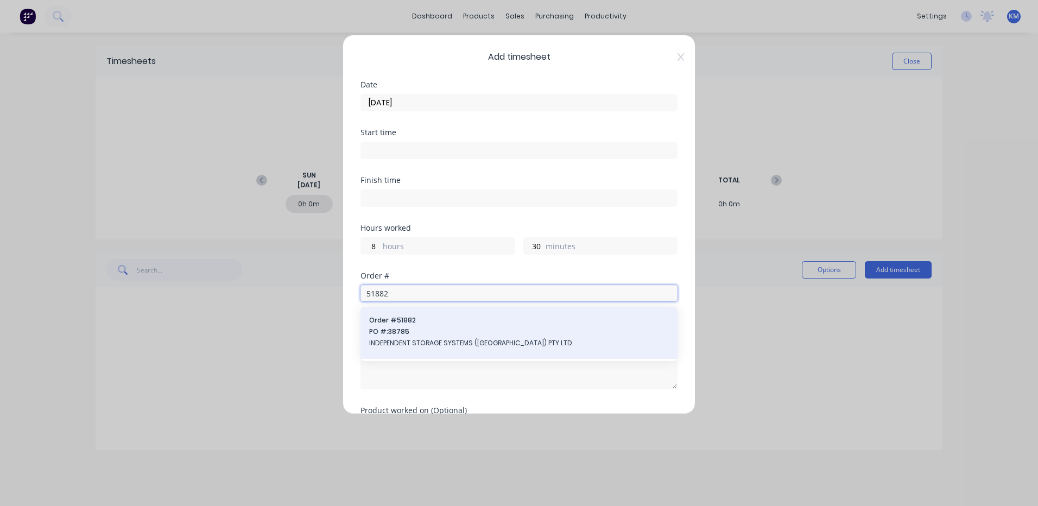
type input "51882"
click at [472, 320] on span "Order # 51882" at bounding box center [519, 320] width 300 height 10
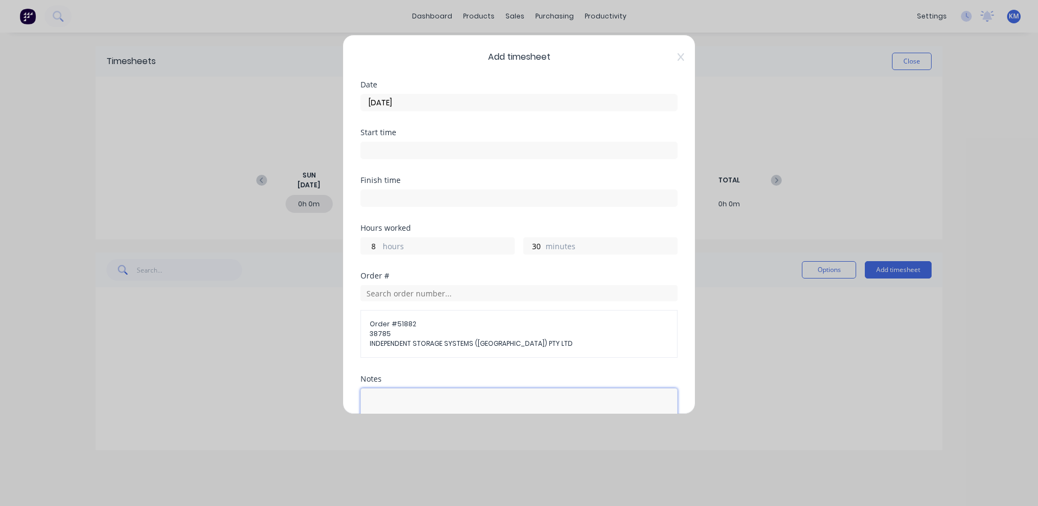
click at [436, 391] on textarea at bounding box center [518, 417] width 317 height 58
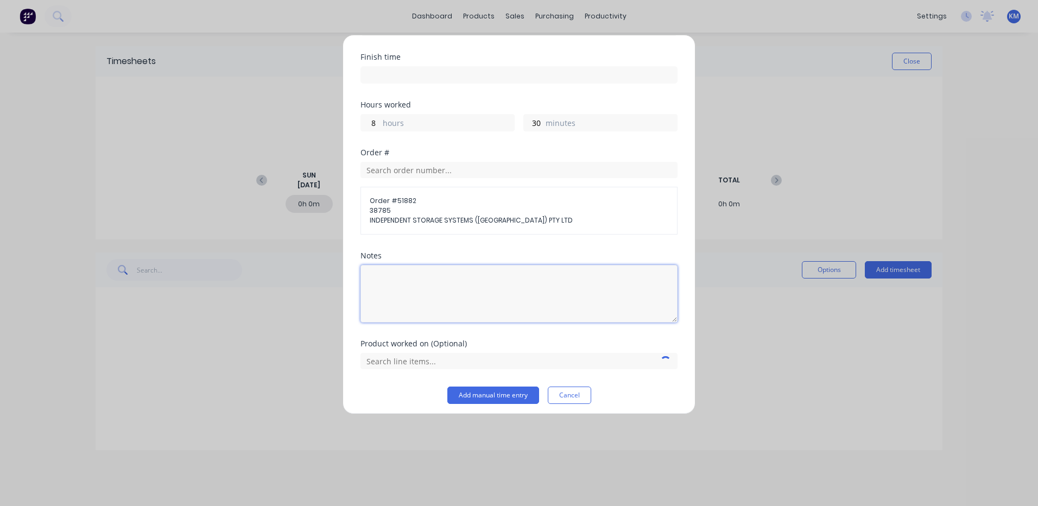
scroll to position [129, 0]
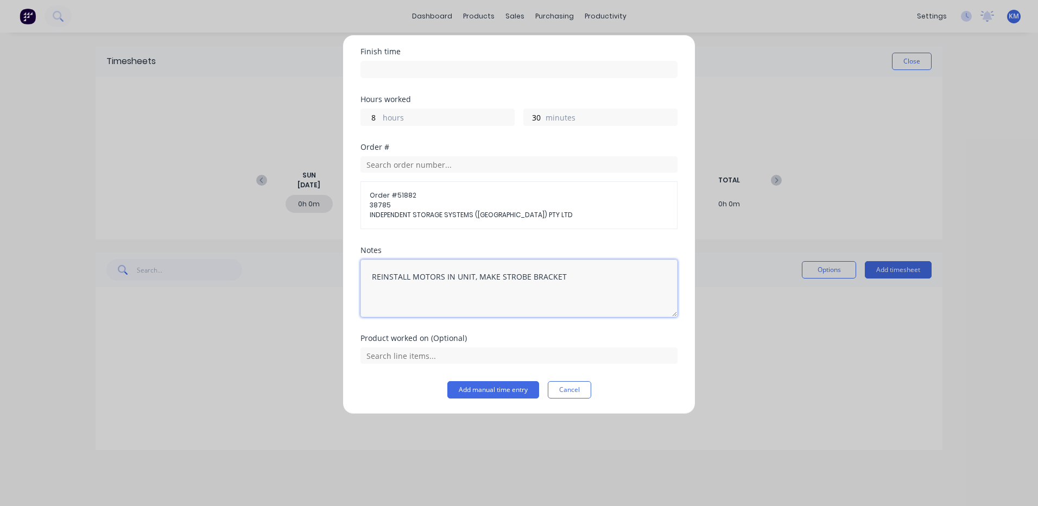
click at [566, 277] on textarea "REINSTALL MOTORS IN UNIT, MAKE STROBE BRACKET" at bounding box center [518, 288] width 317 height 58
click at [472, 274] on textarea "REINSTALL MOTORS IN UNIT, MAKE STROBE BRACKET" at bounding box center [518, 288] width 317 height 58
drag, startPoint x: 598, startPoint y: 269, endPoint x: 472, endPoint y: 273, distance: 126.5
click at [472, 273] on textarea "REINSTALL MOTORS IN UNIT, MAKE STROBE BRACKET" at bounding box center [518, 288] width 317 height 58
type textarea "REINSTALL MOTORS IN UNIT"
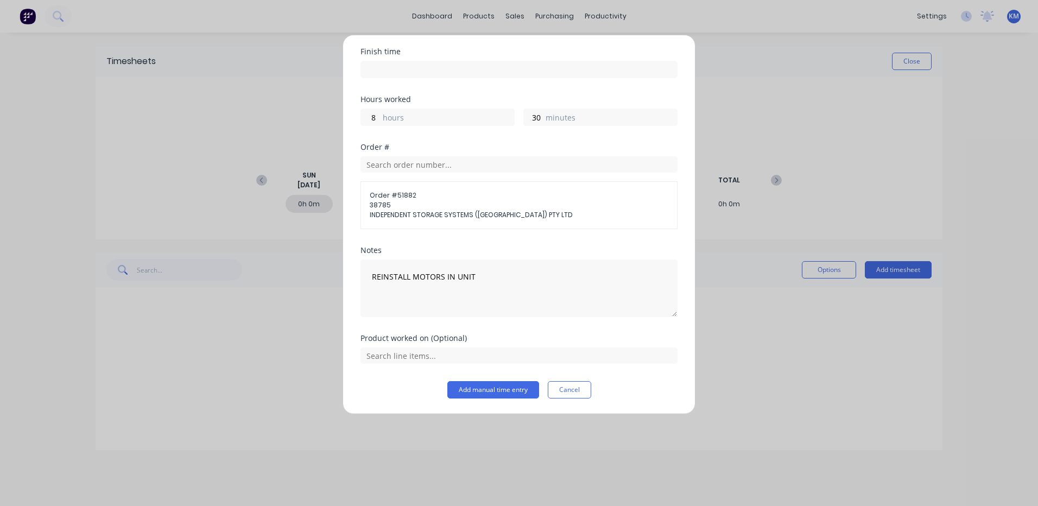
click at [561, 239] on div "Order # Order # 51882 38785 INDEPENDENT STORAGE SYSTEMS (VIC) PTY LTD" at bounding box center [518, 194] width 317 height 103
click at [387, 116] on label "hours" at bounding box center [448, 119] width 131 height 14
click at [380, 116] on input "8" at bounding box center [370, 117] width 19 height 16
type input "5"
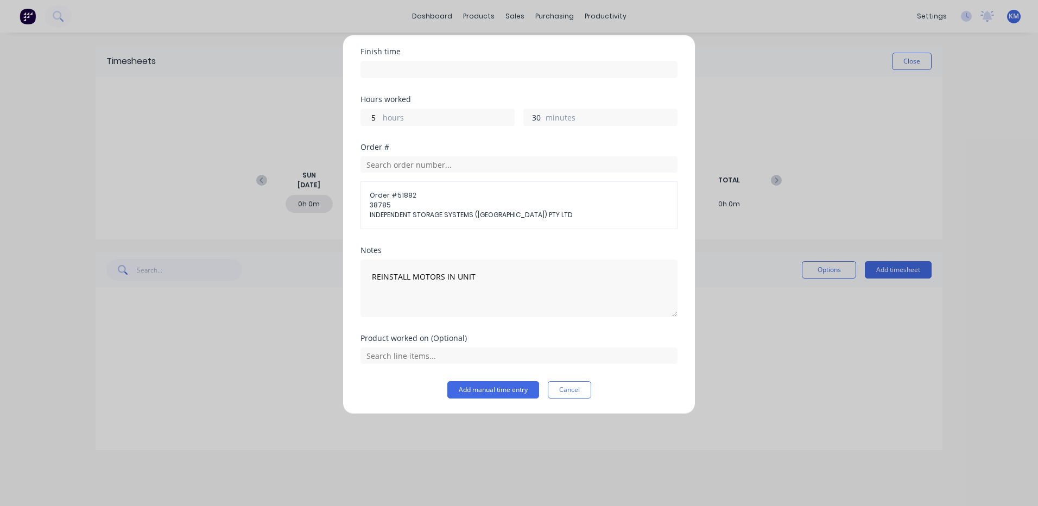
click at [532, 118] on input "30" at bounding box center [533, 117] width 19 height 16
type input "0"
click at [484, 361] on input "text" at bounding box center [518, 355] width 317 height 16
click at [371, 332] on icon at bounding box center [372, 329] width 7 height 8
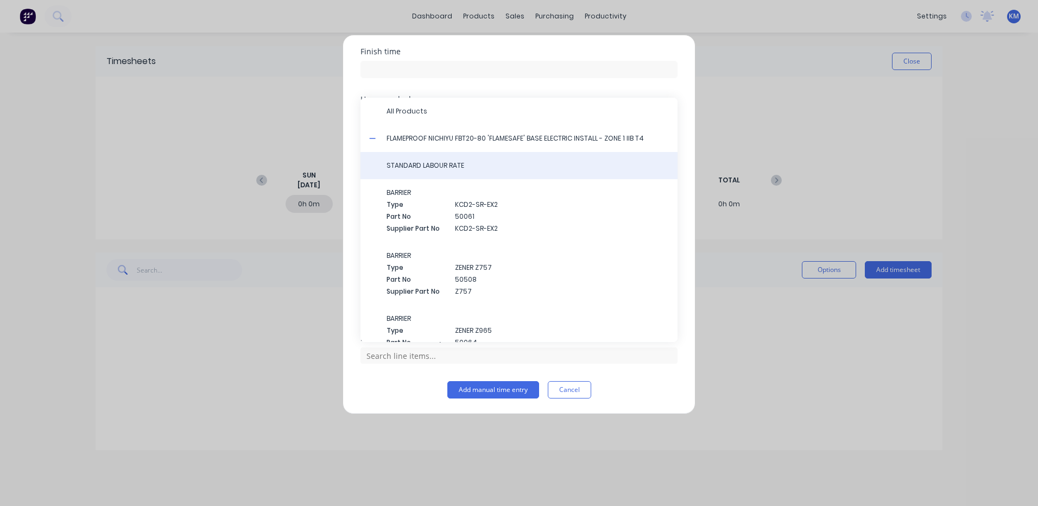
click at [460, 168] on span "STANDARD LABOUR RATE" at bounding box center [528, 166] width 282 height 10
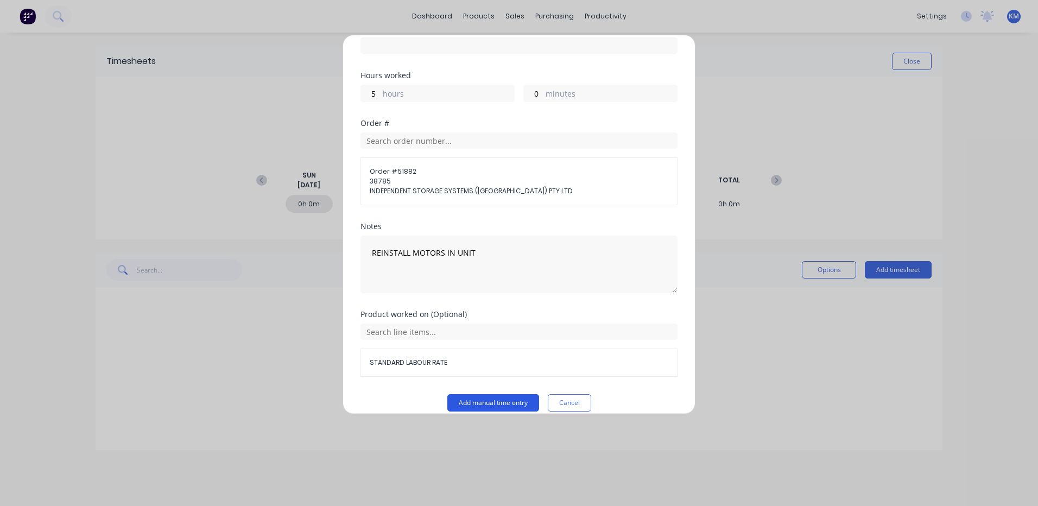
scroll to position [166, 0]
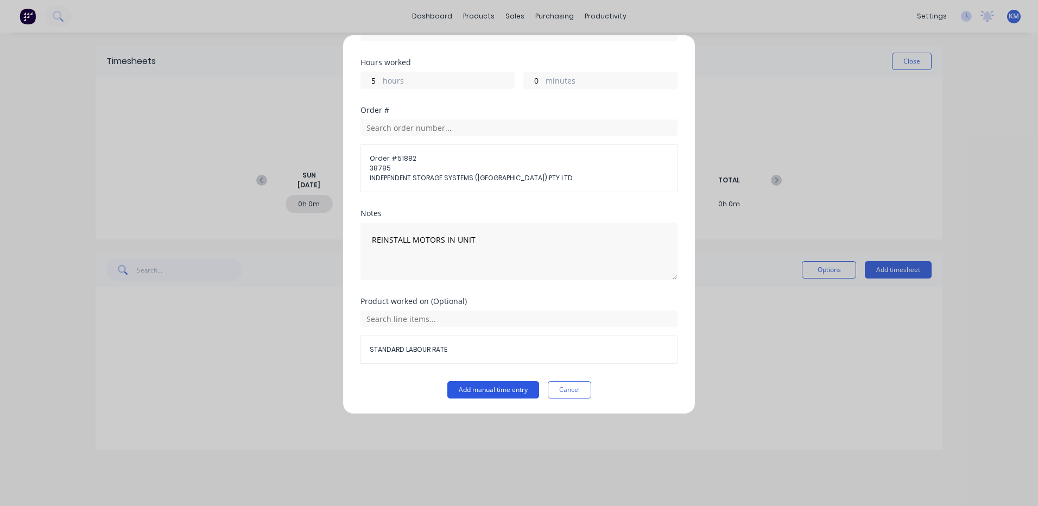
click at [471, 385] on button "Add manual time entry" at bounding box center [493, 389] width 92 height 17
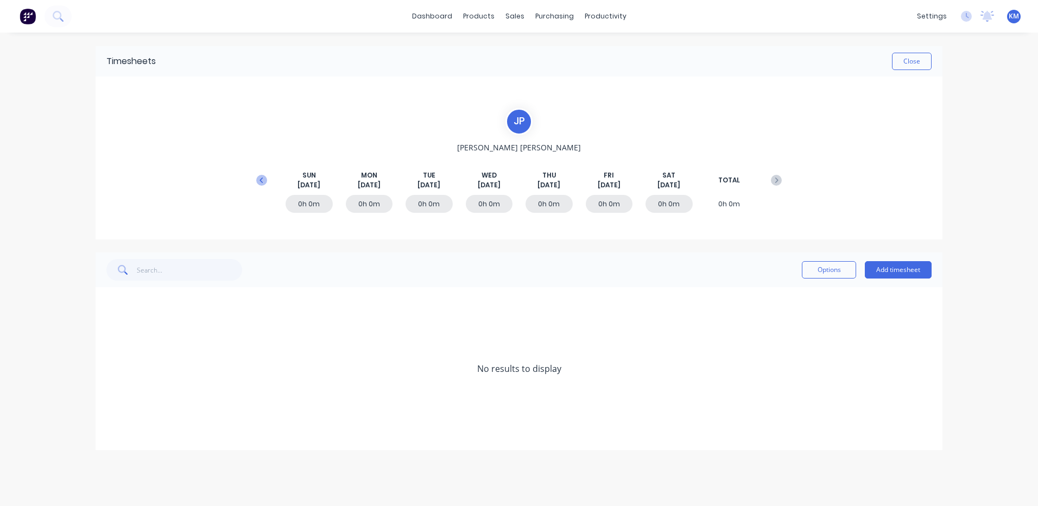
click at [264, 184] on icon at bounding box center [261, 180] width 11 height 11
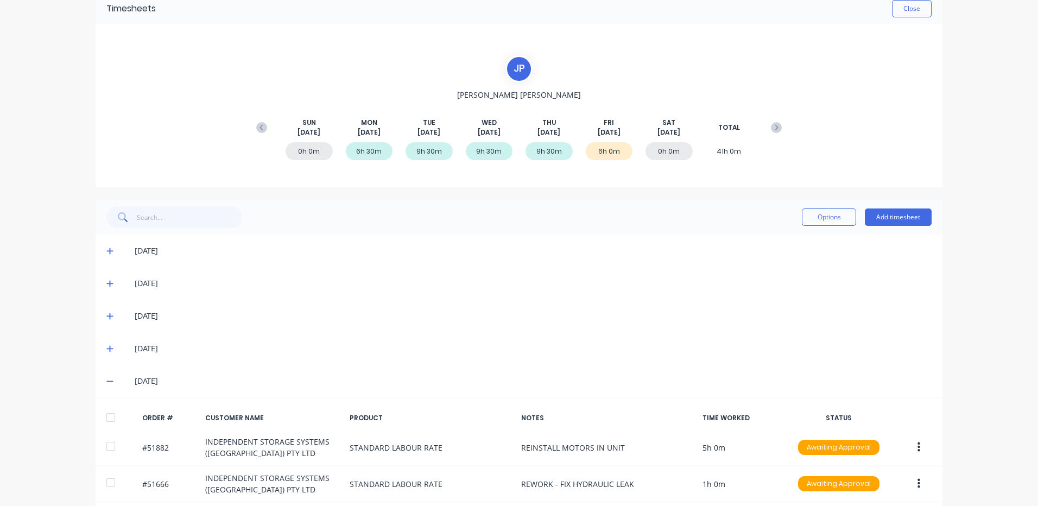
scroll to position [96, 0]
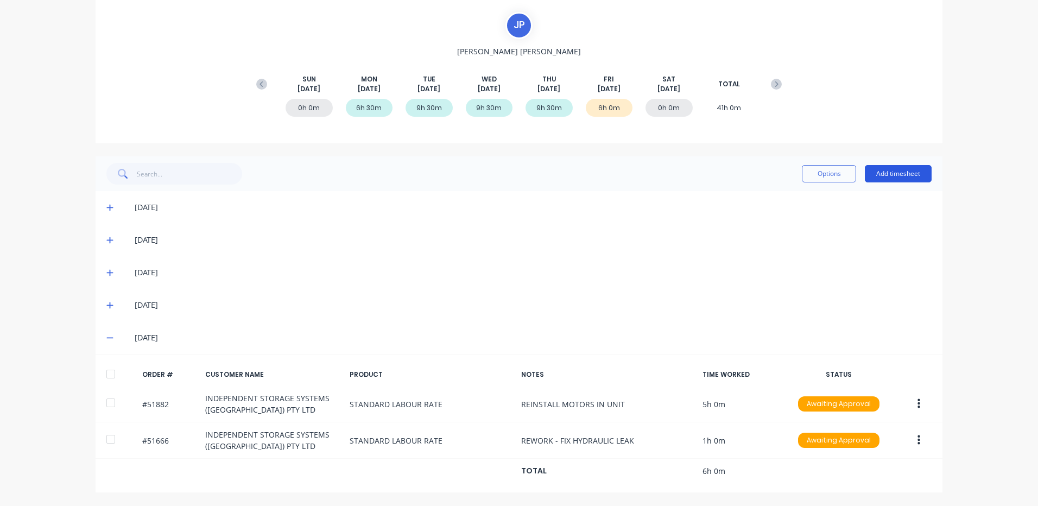
click at [881, 175] on button "Add timesheet" at bounding box center [898, 173] width 67 height 17
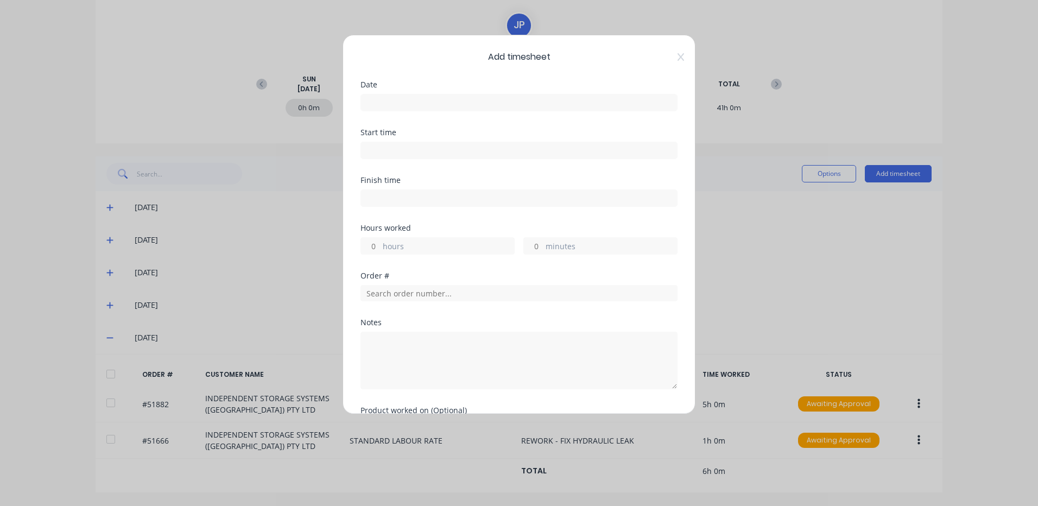
click at [491, 100] on input at bounding box center [519, 102] width 316 height 16
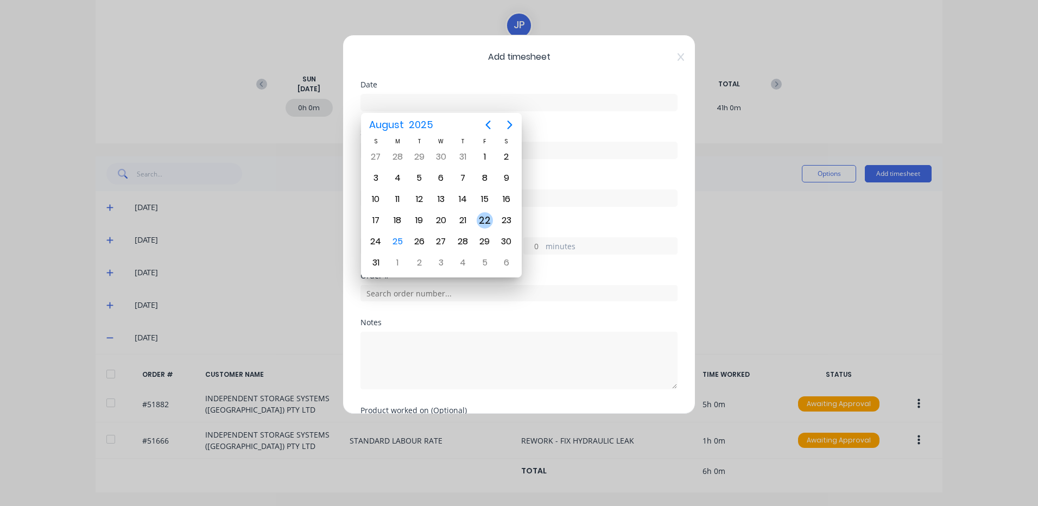
click at [485, 223] on div "22" at bounding box center [485, 220] width 16 height 16
type input "[DATE]"
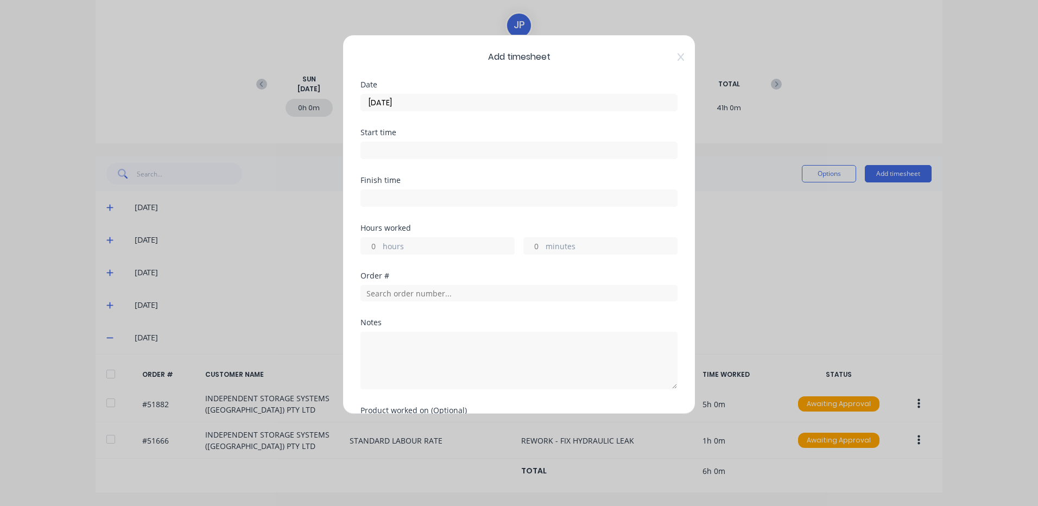
click at [451, 247] on label "hours" at bounding box center [448, 247] width 131 height 14
click at [380, 247] on input "hours" at bounding box center [370, 246] width 19 height 16
type input "3"
type input "30"
click at [427, 292] on input "text" at bounding box center [518, 293] width 317 height 16
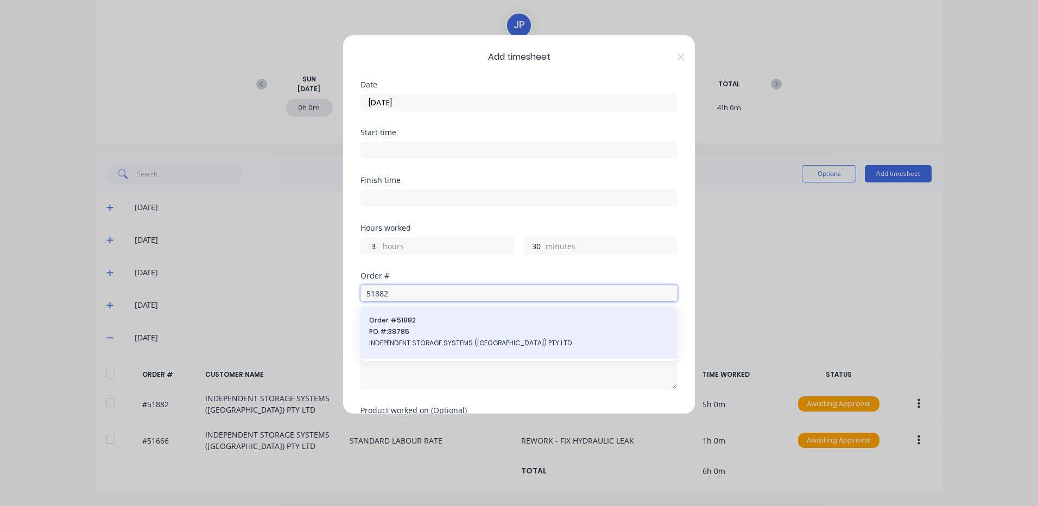
type input "51882"
click at [411, 324] on span "Order # 51882" at bounding box center [519, 320] width 300 height 10
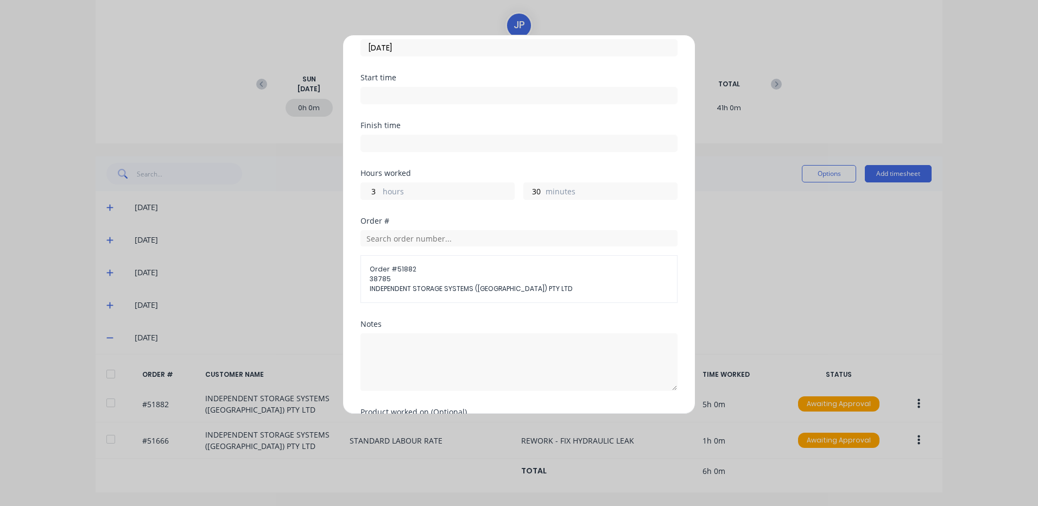
scroll to position [129, 0]
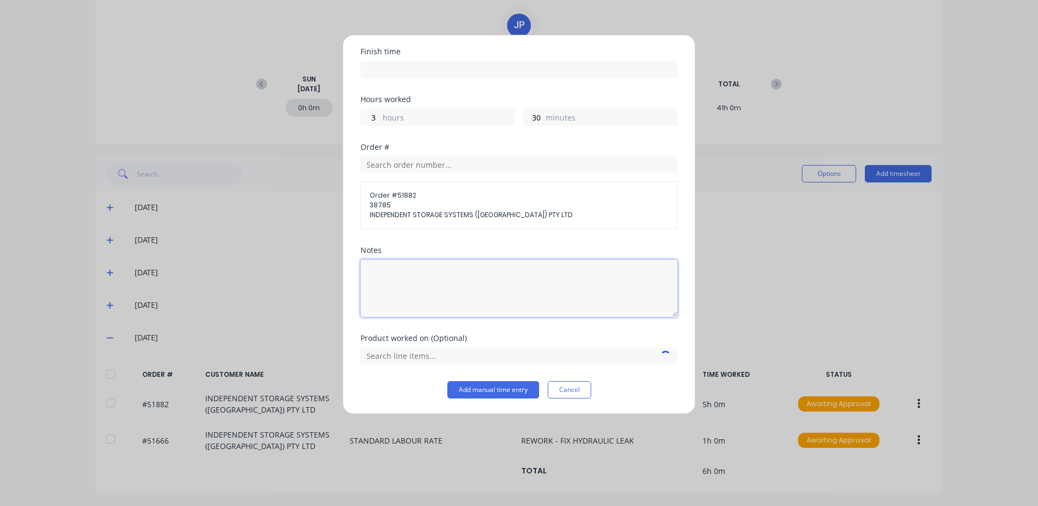
click at [425, 289] on textarea at bounding box center [518, 288] width 317 height 58
type textarea "S"
type textarea "MAKE STROBE BRACKET"
click at [450, 363] on input "text" at bounding box center [518, 355] width 317 height 16
click at [370, 327] on icon at bounding box center [372, 329] width 7 height 8
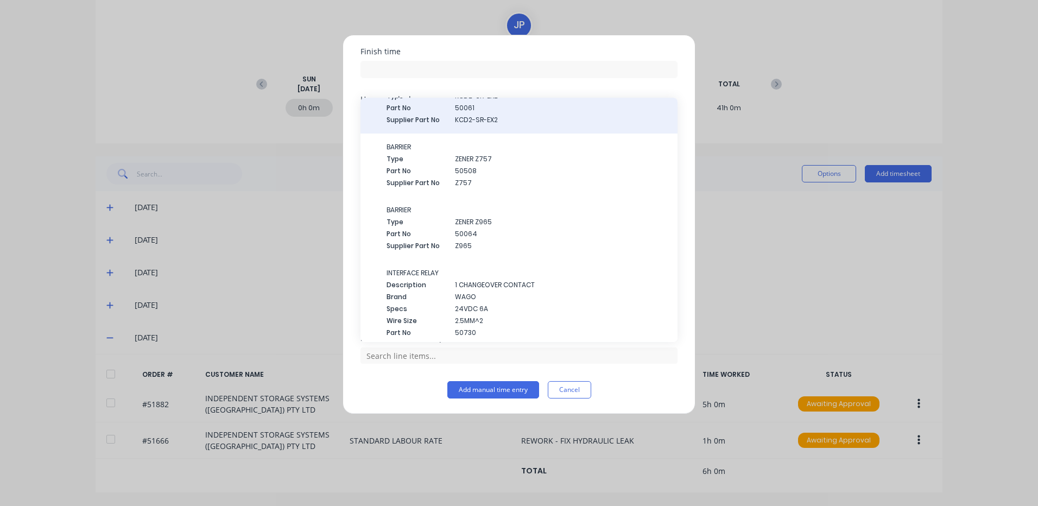
scroll to position [0, 0]
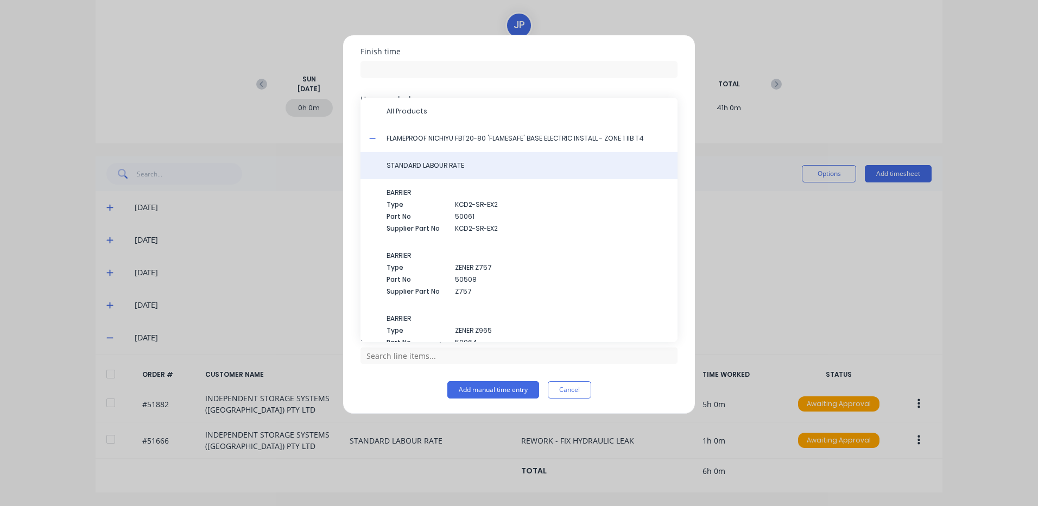
click at [447, 174] on div "STANDARD LABOUR RATE" at bounding box center [518, 165] width 317 height 27
click at [440, 173] on div "STANDARD LABOUR RATE" at bounding box center [518, 165] width 317 height 27
click at [428, 171] on div "STANDARD LABOUR RATE" at bounding box center [518, 165] width 317 height 27
click at [430, 167] on span "STANDARD LABOUR RATE" at bounding box center [528, 166] width 282 height 10
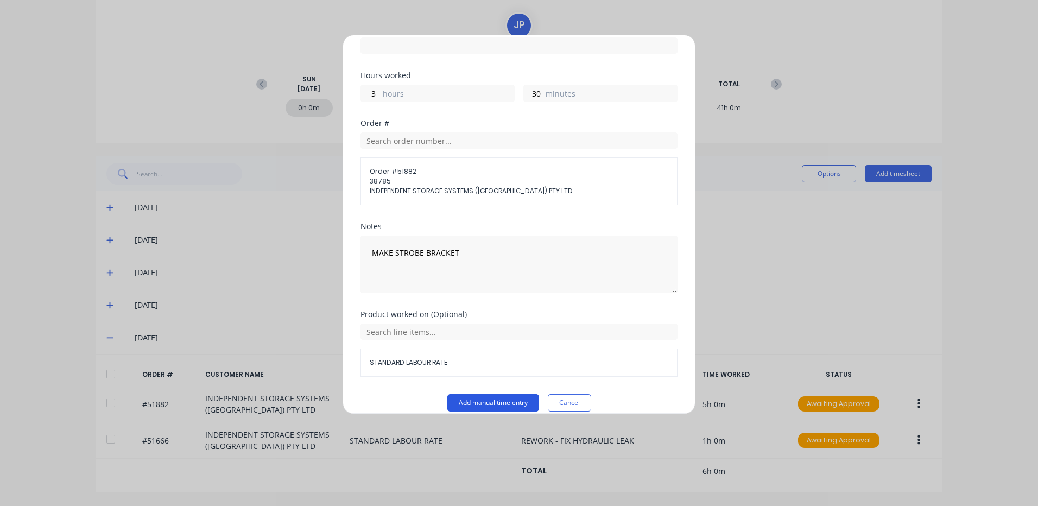
scroll to position [166, 0]
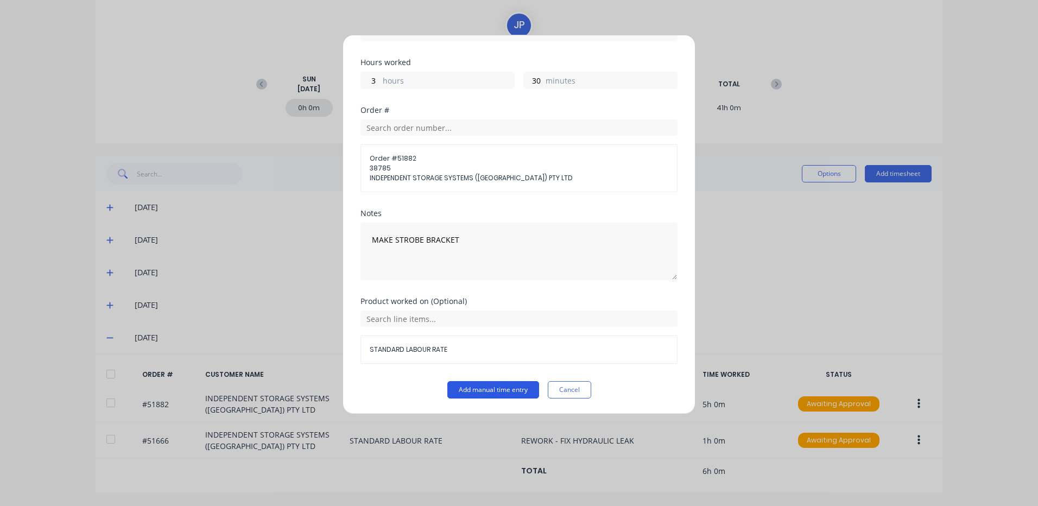
click at [461, 385] on button "Add manual time entry" at bounding box center [493, 389] width 92 height 17
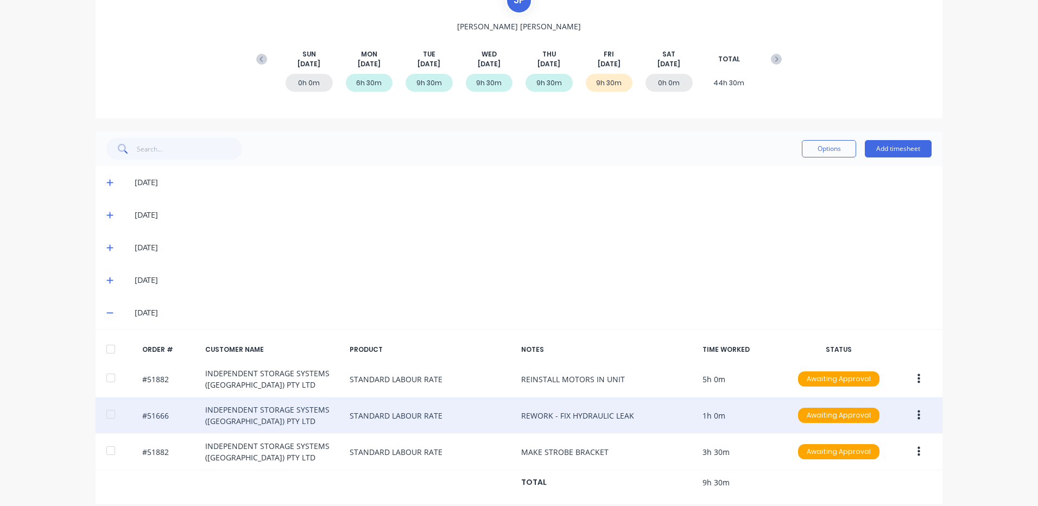
scroll to position [132, 0]
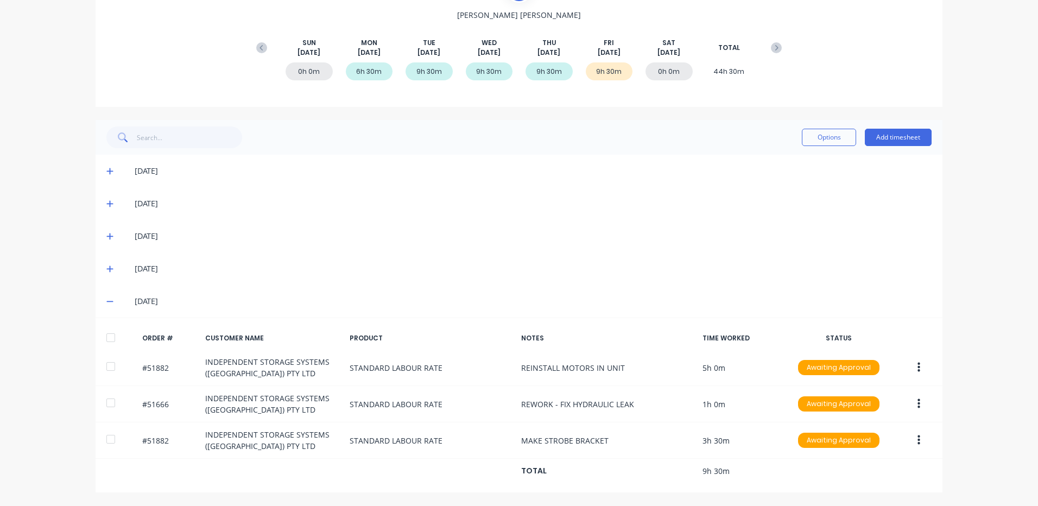
click at [102, 331] on div at bounding box center [111, 338] width 22 height 22
click at [832, 153] on div "Options Add timesheet" at bounding box center [519, 137] width 847 height 35
click at [832, 145] on button "Options" at bounding box center [829, 137] width 54 height 17
click at [813, 163] on div "Approve" at bounding box center [805, 165] width 84 height 16
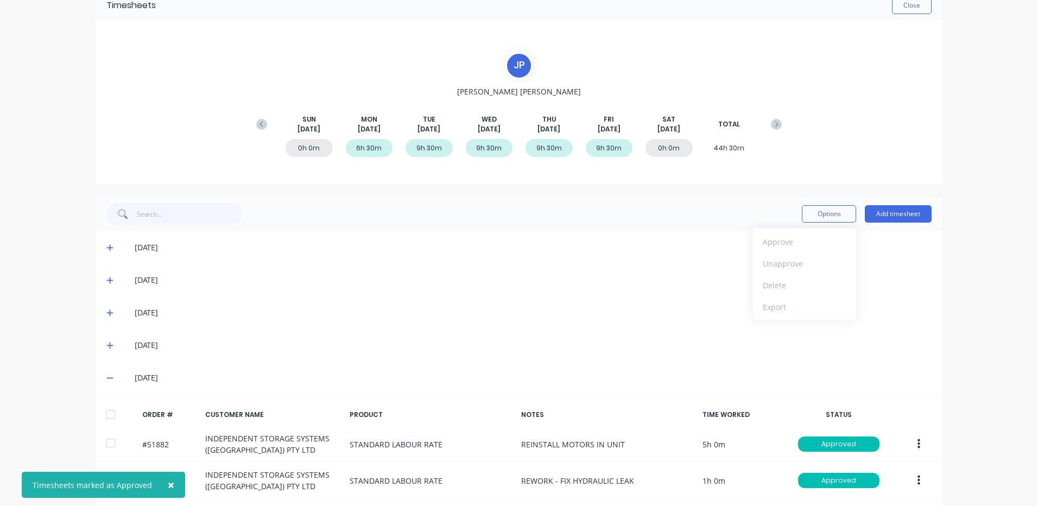
scroll to position [24, 0]
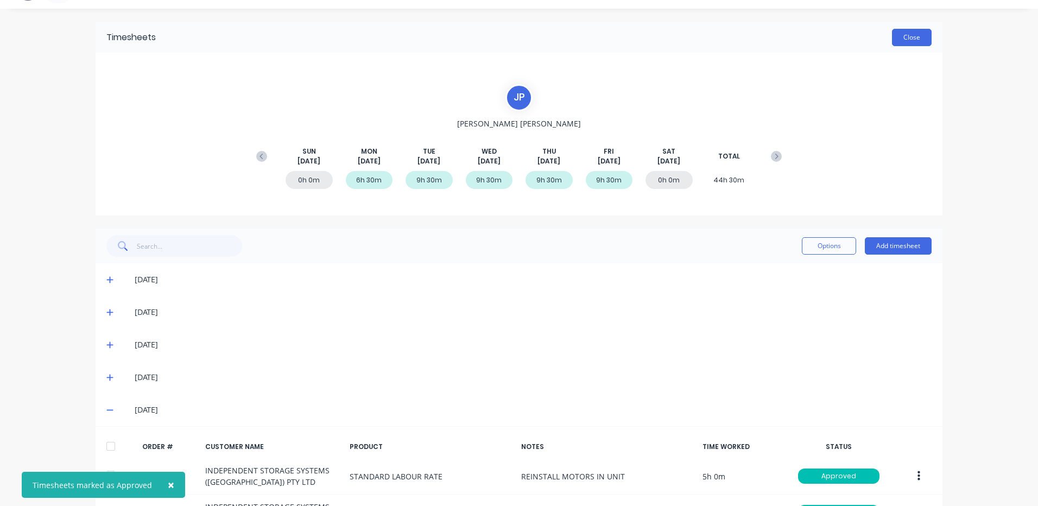
click at [907, 46] on button "Close" at bounding box center [912, 37] width 40 height 17
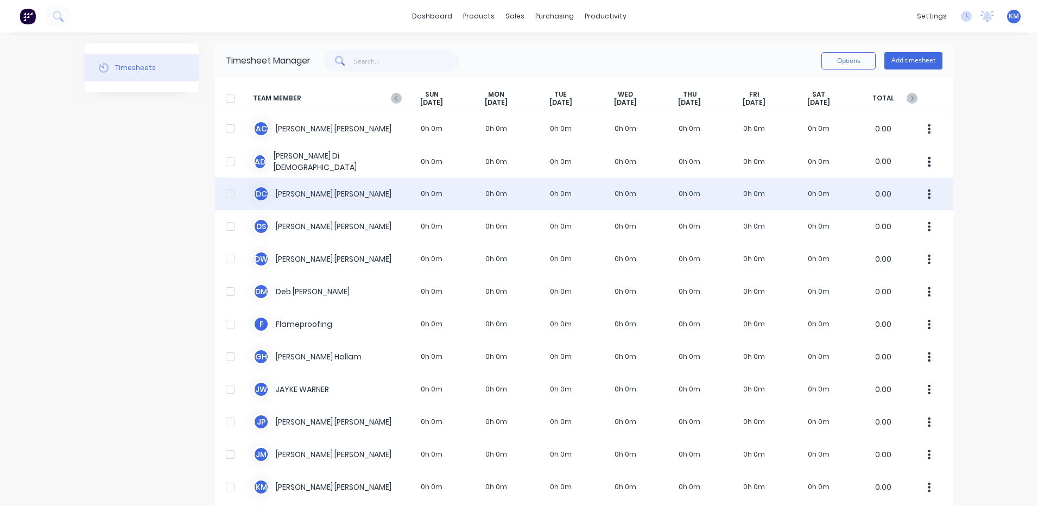
click at [351, 193] on div "D C [PERSON_NAME] 0h 0m 0h 0m 0h 0m 0h 0m 0h 0m 0h 0m 0h 0m 0.00" at bounding box center [584, 194] width 738 height 33
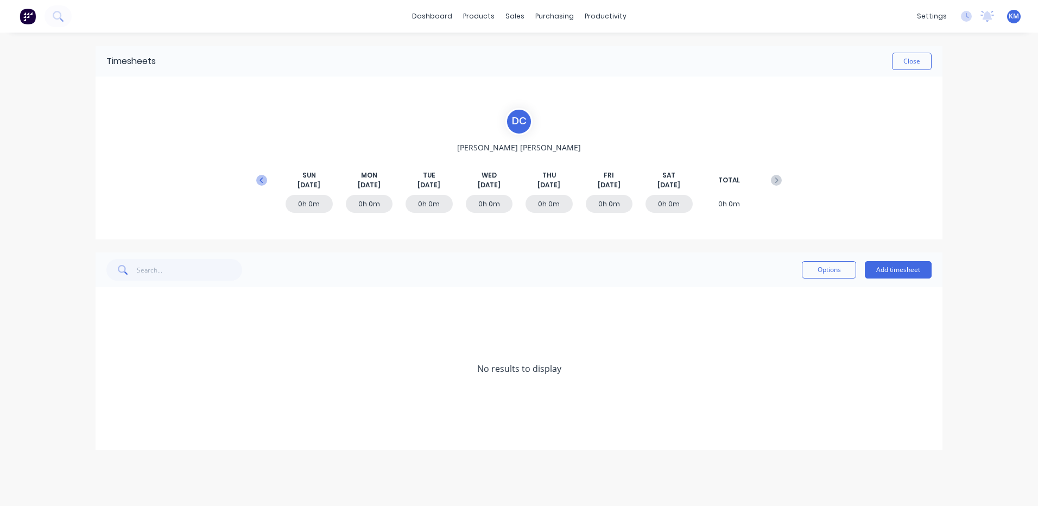
click at [260, 175] on icon at bounding box center [261, 180] width 11 height 11
click at [109, 403] on icon at bounding box center [109, 401] width 7 height 8
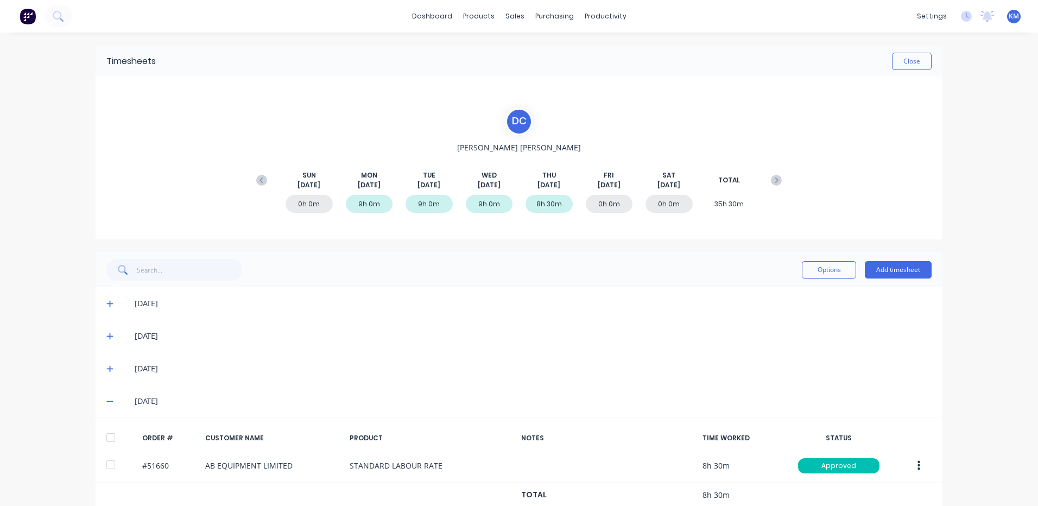
scroll to position [24, 0]
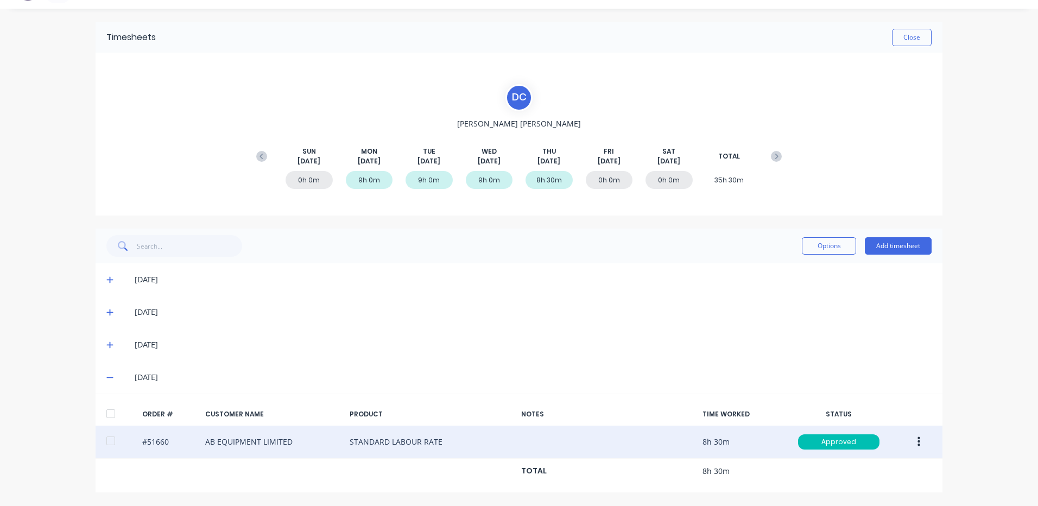
click at [916, 440] on button "button" at bounding box center [919, 442] width 26 height 20
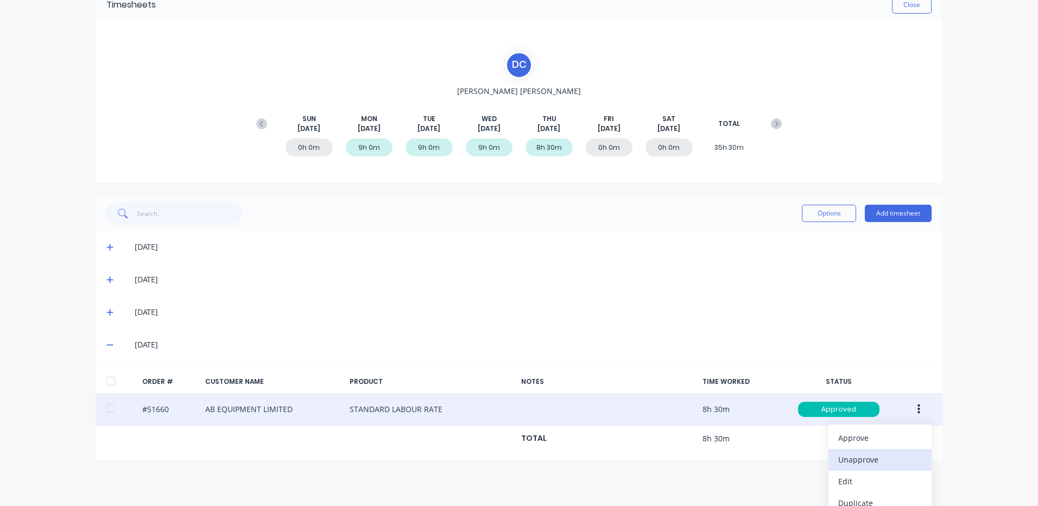
scroll to position [89, 0]
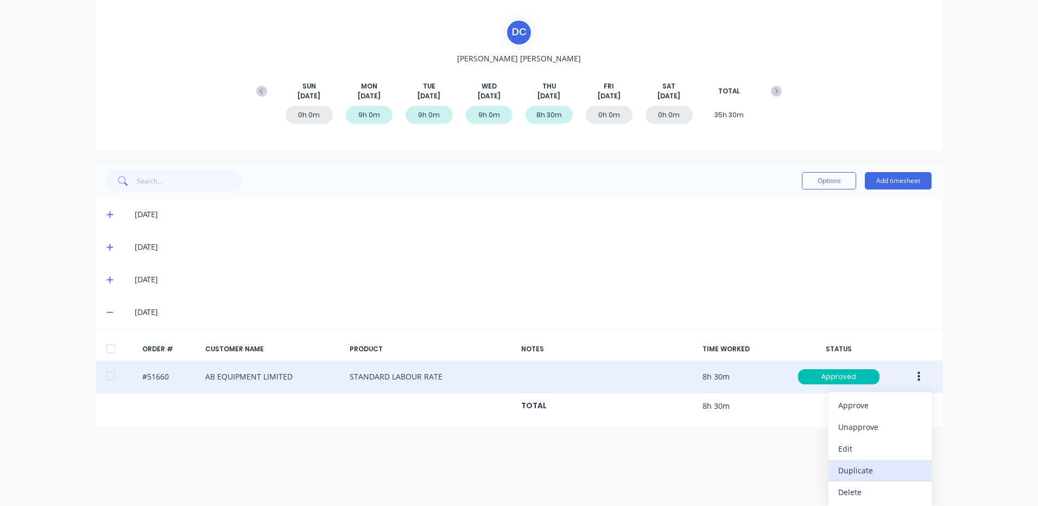
click at [860, 463] on div "Duplicate" at bounding box center [880, 471] width 84 height 16
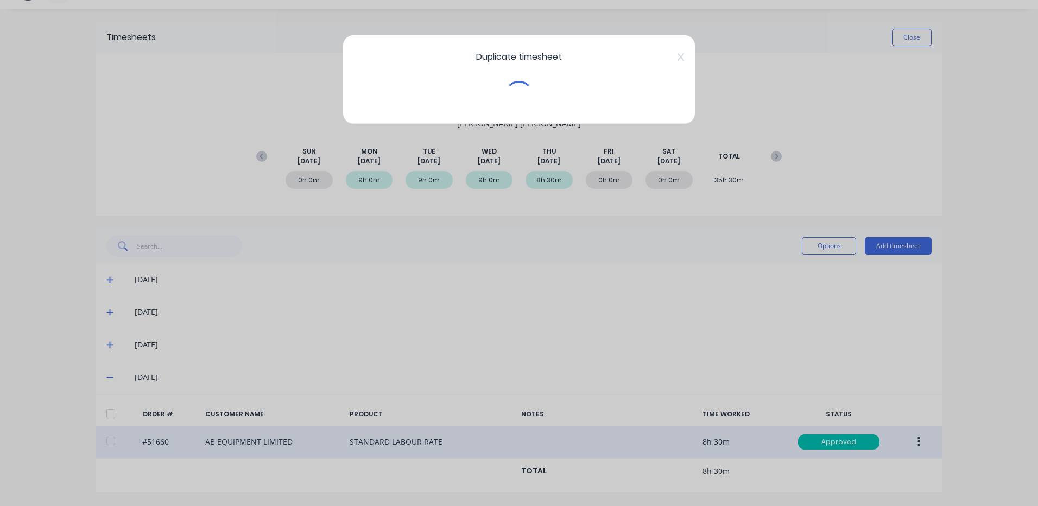
scroll to position [24, 0]
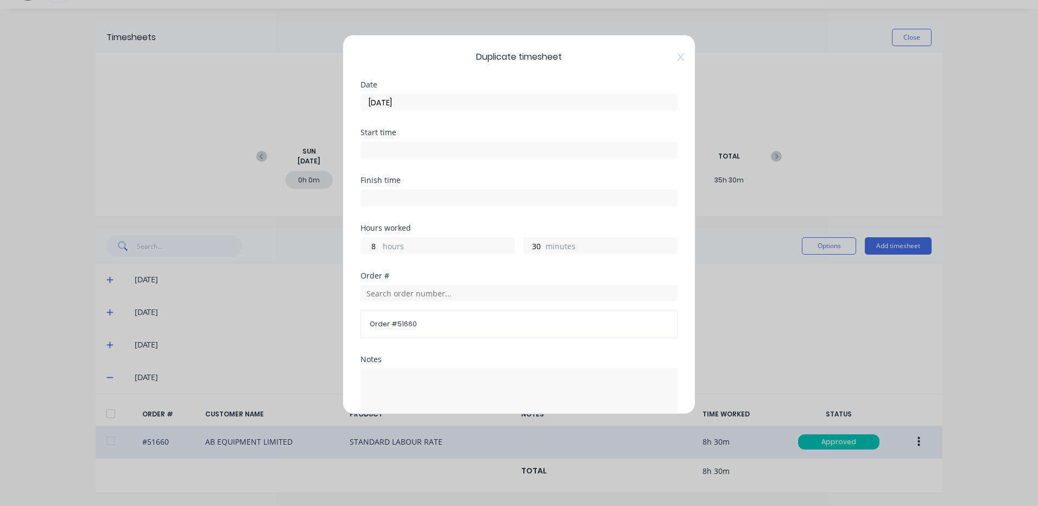
click at [540, 250] on div "30 minutes" at bounding box center [600, 245] width 154 height 17
click at [535, 245] on input "30" at bounding box center [533, 246] width 19 height 16
type input "3"
click at [537, 223] on div "Finish time" at bounding box center [518, 200] width 317 height 48
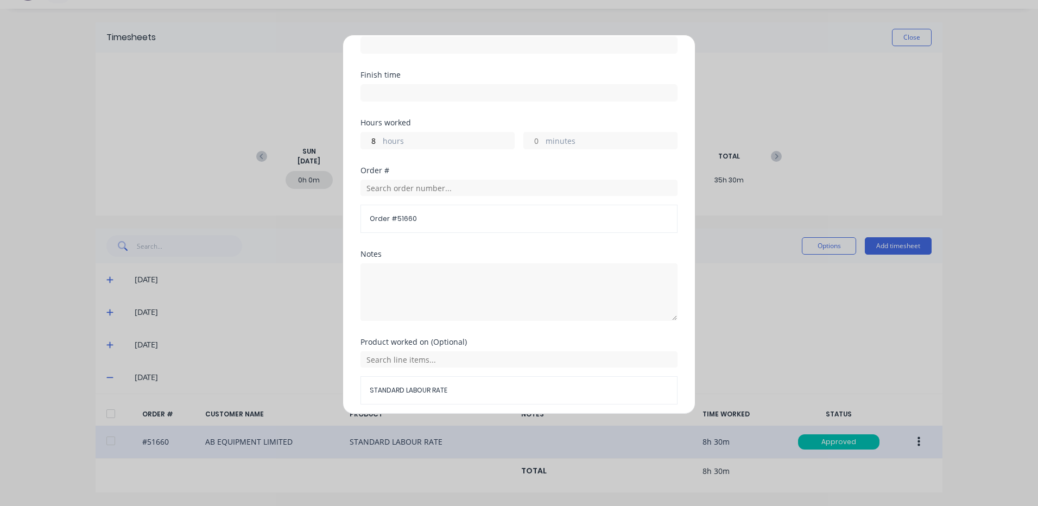
scroll to position [146, 0]
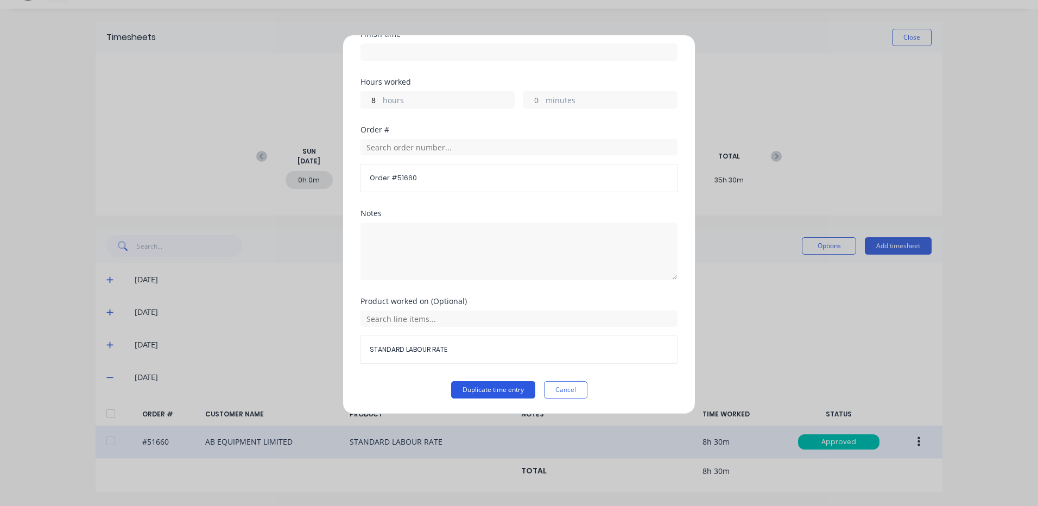
click at [511, 387] on button "Duplicate time entry" at bounding box center [493, 389] width 84 height 17
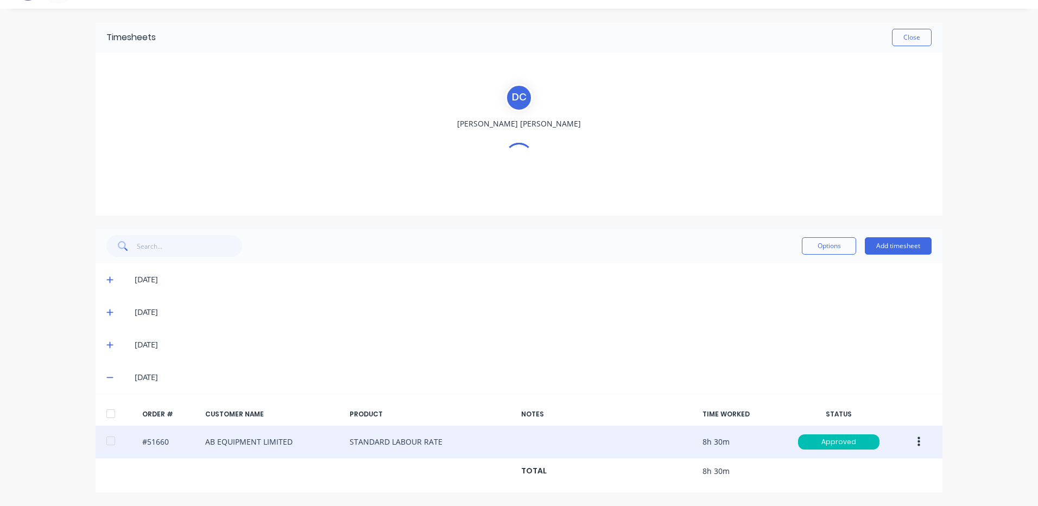
scroll to position [56, 0]
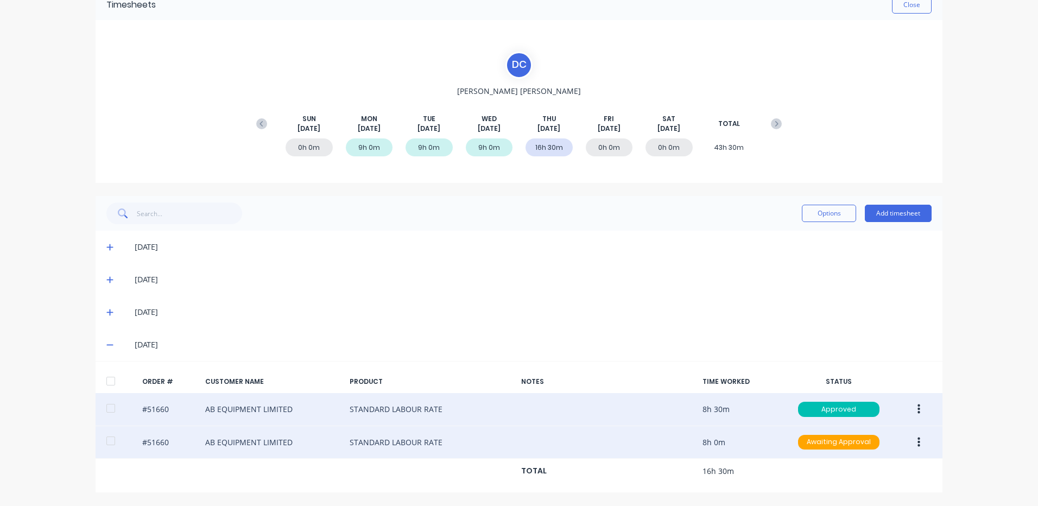
click at [917, 438] on icon "button" at bounding box center [918, 442] width 3 height 10
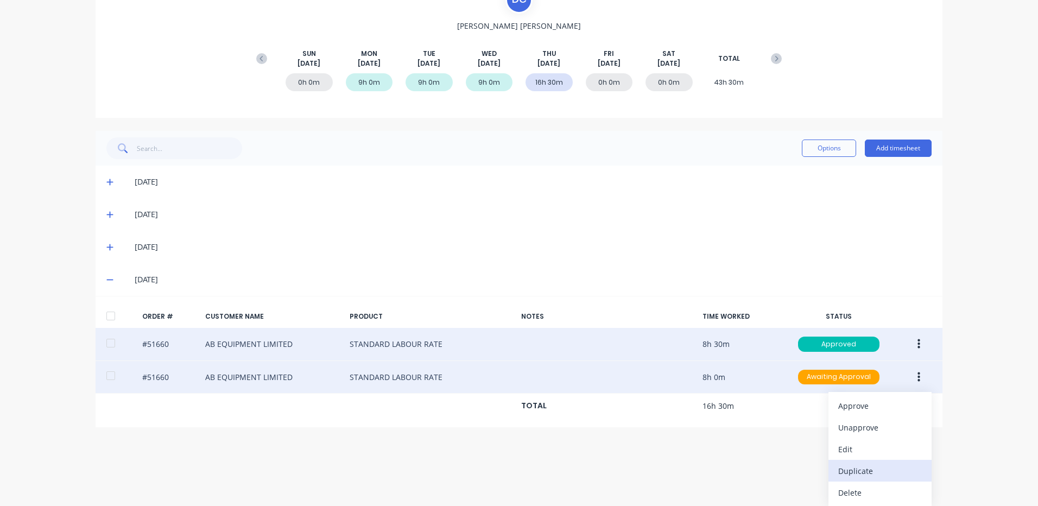
click at [874, 460] on button "Duplicate" at bounding box center [879, 471] width 103 height 22
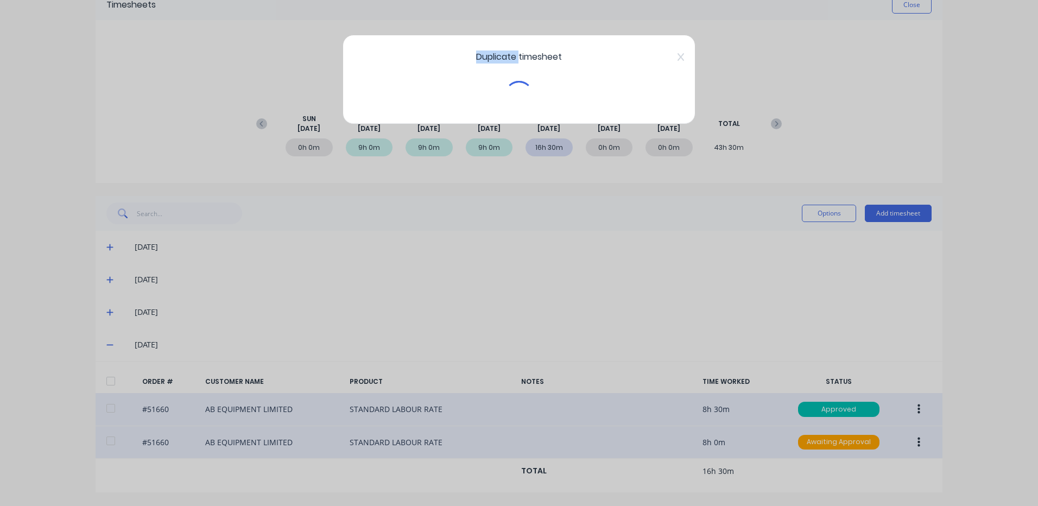
click at [874, 460] on div "Duplicate timesheet" at bounding box center [519, 253] width 1038 height 506
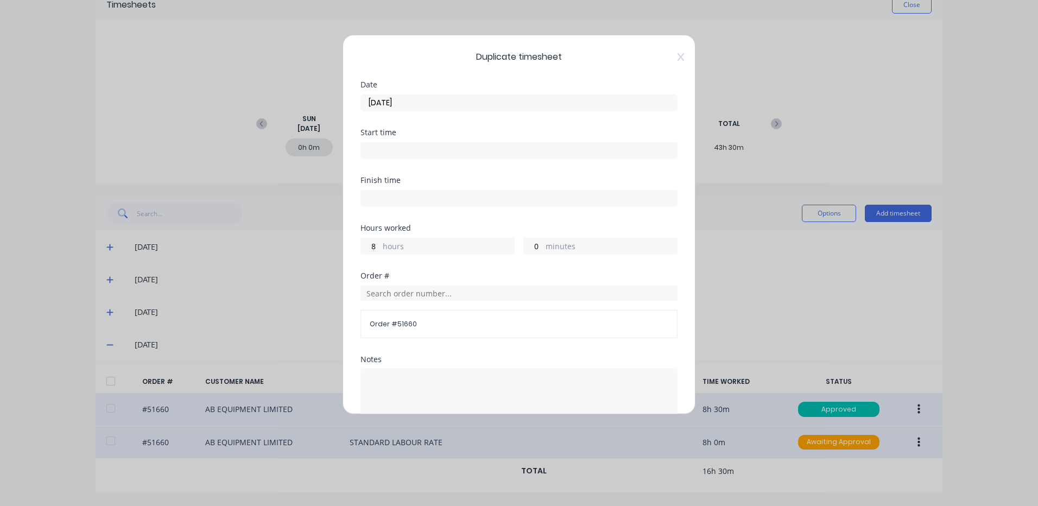
click at [678, 55] on icon at bounding box center [681, 57] width 7 height 8
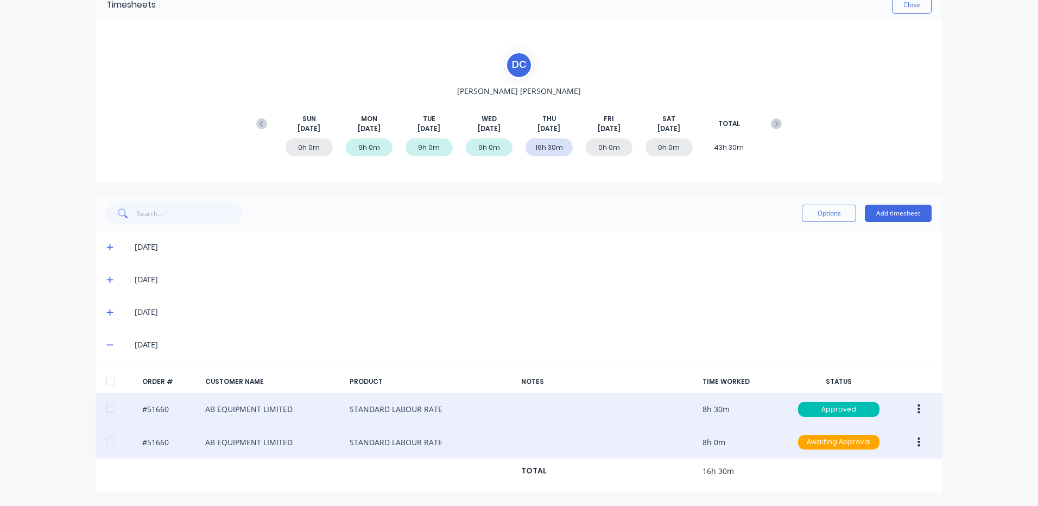
click at [910, 444] on button "button" at bounding box center [919, 443] width 26 height 20
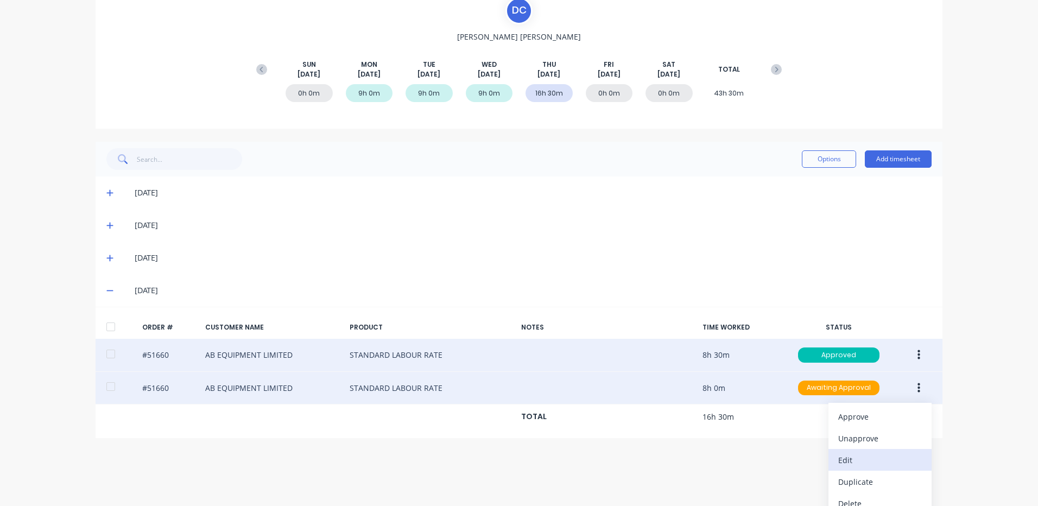
click at [868, 462] on div "Edit" at bounding box center [880, 460] width 84 height 16
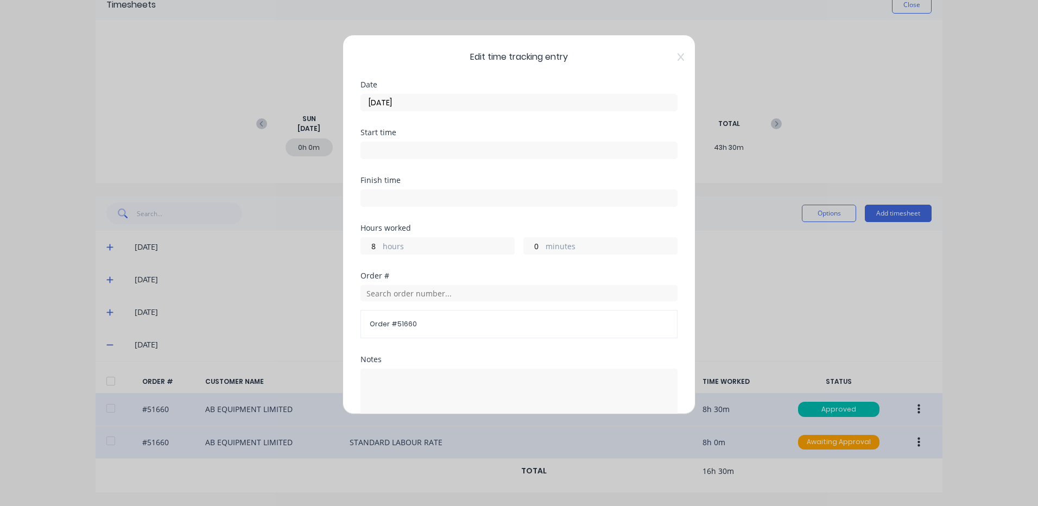
click at [476, 99] on input "[DATE]" at bounding box center [519, 102] width 316 height 16
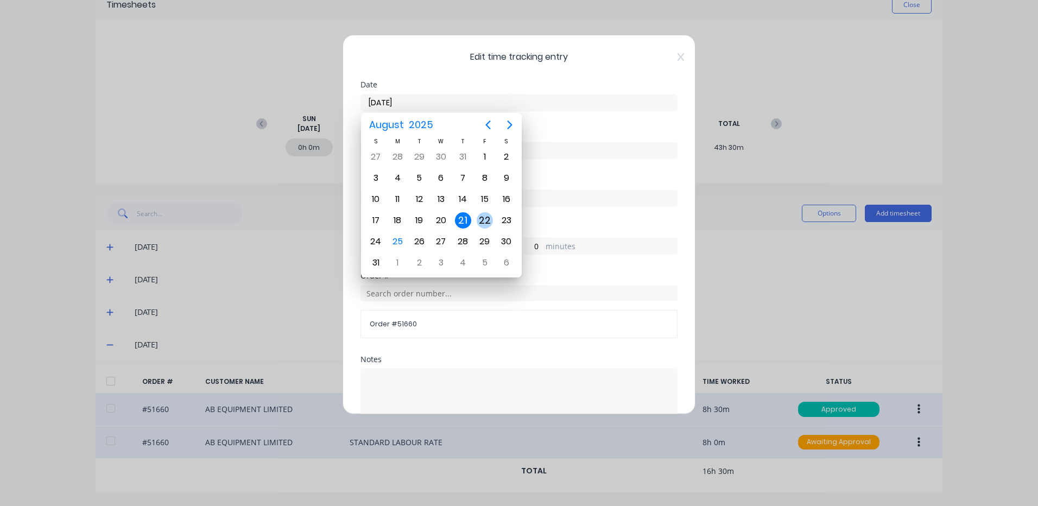
click at [491, 219] on div "22" at bounding box center [485, 220] width 16 height 16
type input "[DATE]"
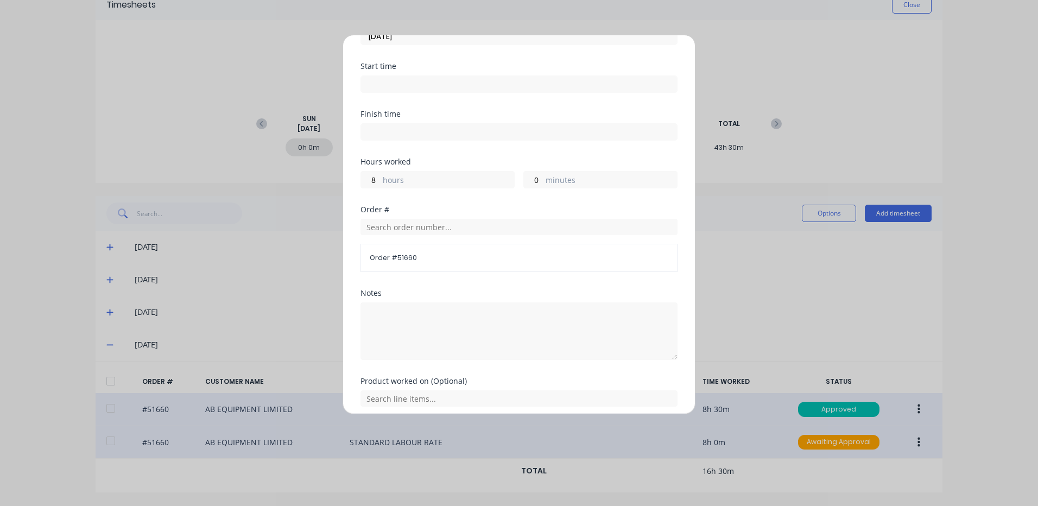
scroll to position [146, 0]
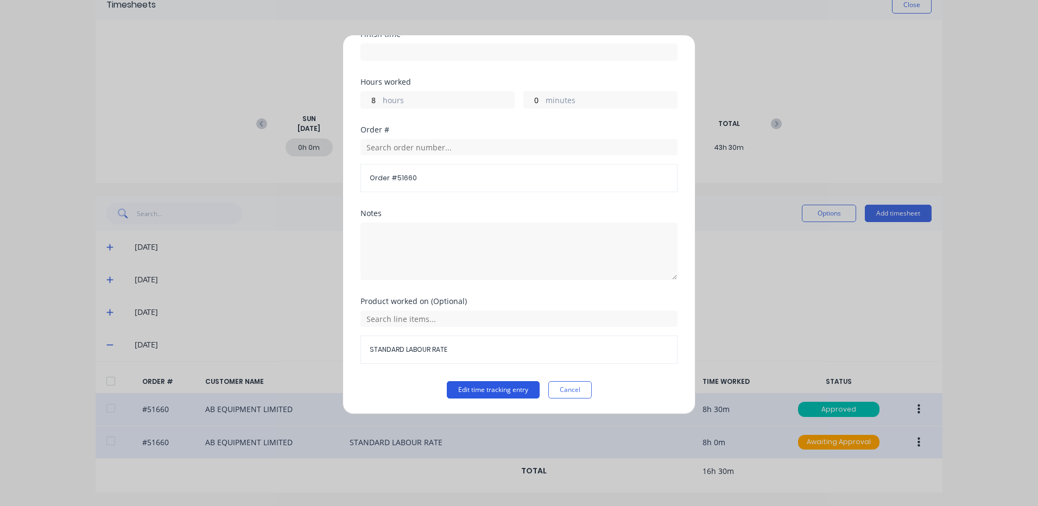
click at [457, 387] on button "Edit time tracking entry" at bounding box center [493, 389] width 93 height 17
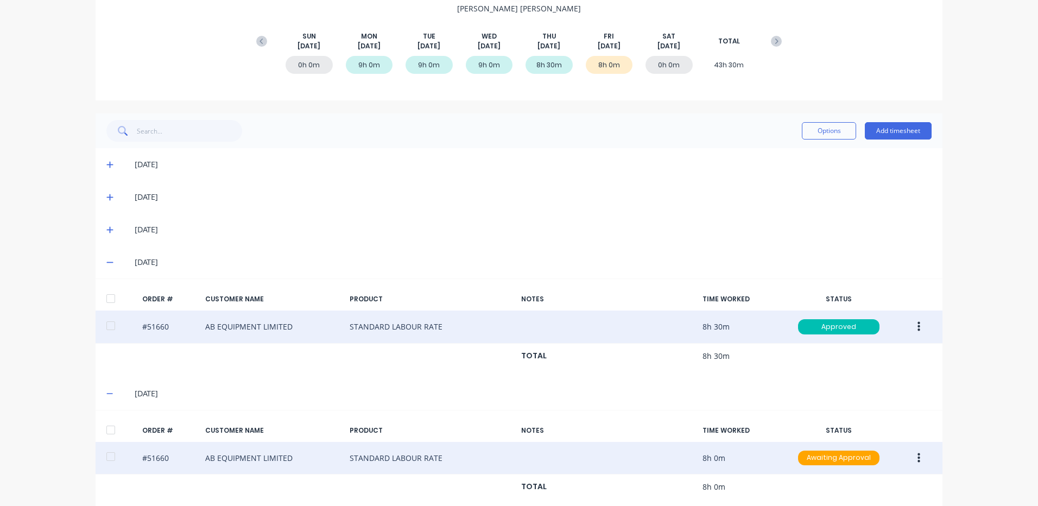
scroll to position [155, 0]
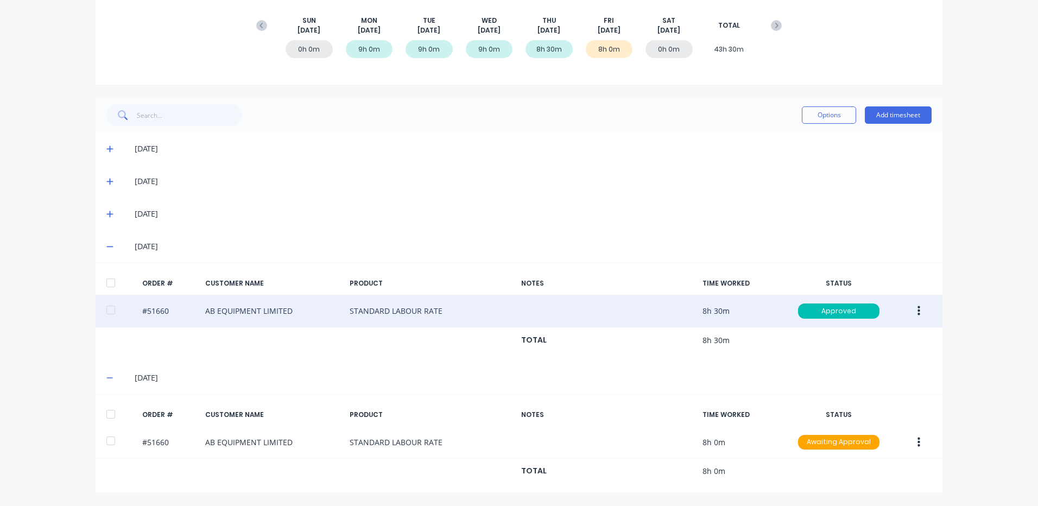
click at [100, 412] on div at bounding box center [111, 414] width 22 height 22
click at [804, 111] on button "Options" at bounding box center [829, 114] width 54 height 17
click at [797, 145] on div "Approve" at bounding box center [805, 143] width 84 height 16
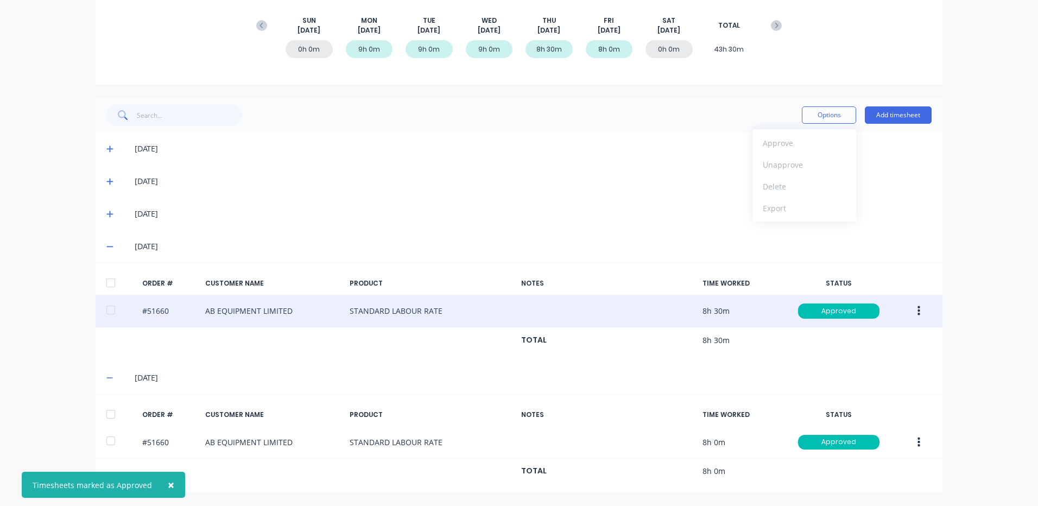
click at [754, 72] on div "D C [PERSON_NAME] [DATE] [DATE] [DATE] [DATE] [DATE] [DATE] [DATE] TOTAL 0h 0m …" at bounding box center [519, 3] width 847 height 163
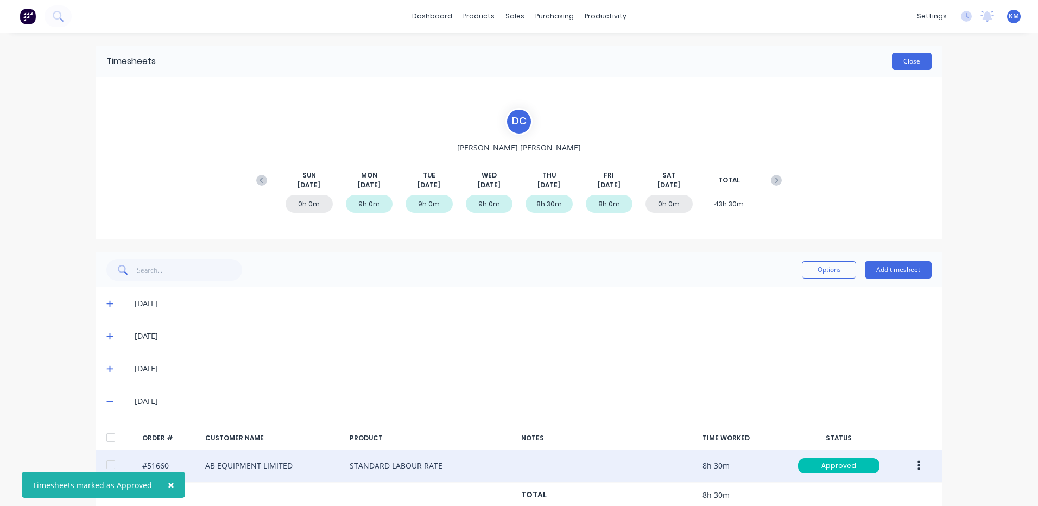
click at [898, 61] on button "Close" at bounding box center [912, 61] width 40 height 17
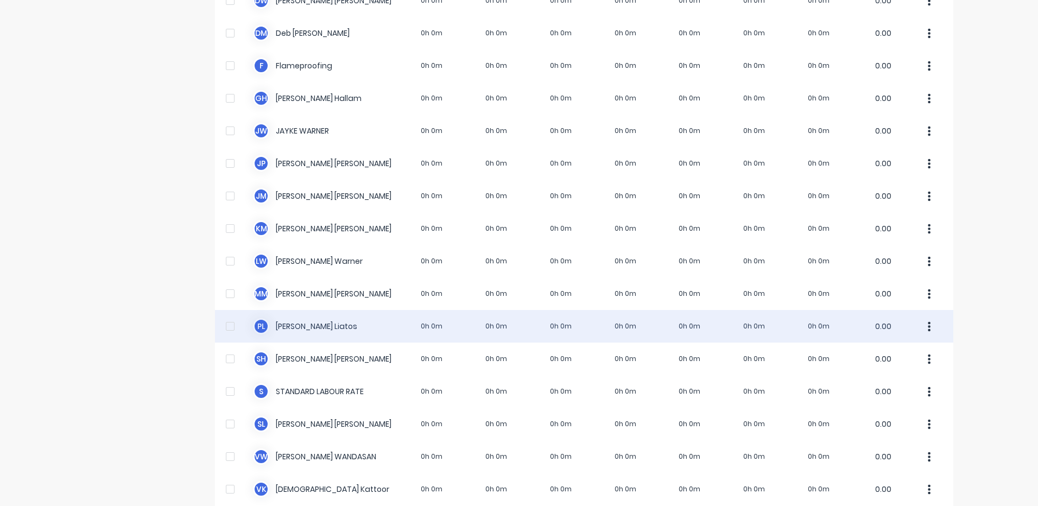
scroll to position [308, 0]
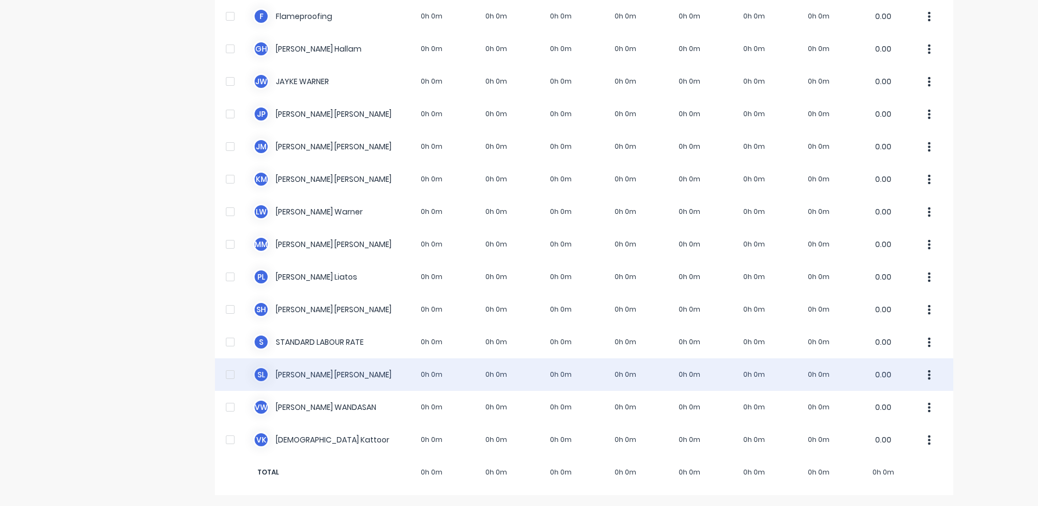
click at [403, 367] on div "S L [PERSON_NAME] 0h 0m 0h 0m 0h 0m 0h 0m 0h 0m 0h 0m 0h 0m 0.00" at bounding box center [584, 374] width 738 height 33
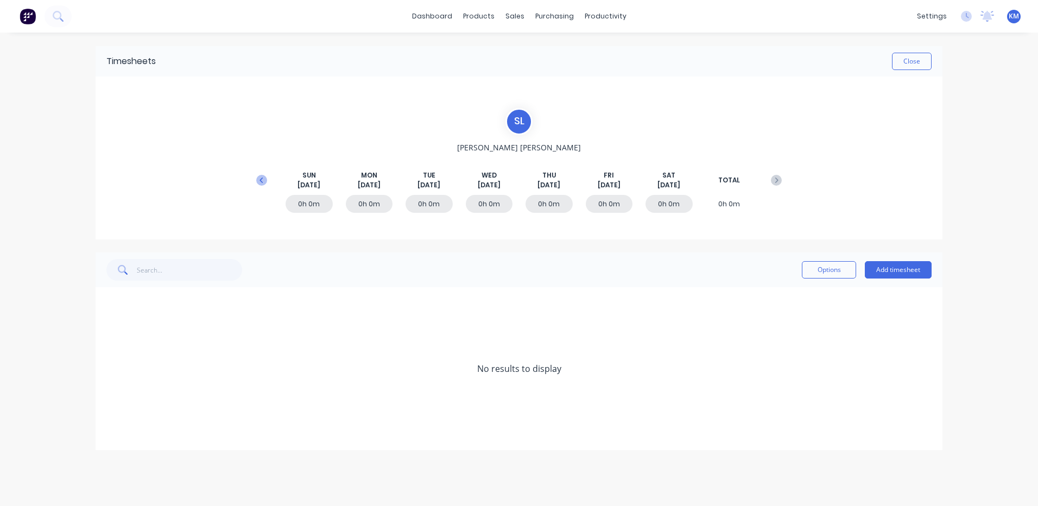
click at [265, 183] on icon at bounding box center [261, 180] width 11 height 11
click at [113, 401] on icon at bounding box center [109, 401] width 7 height 8
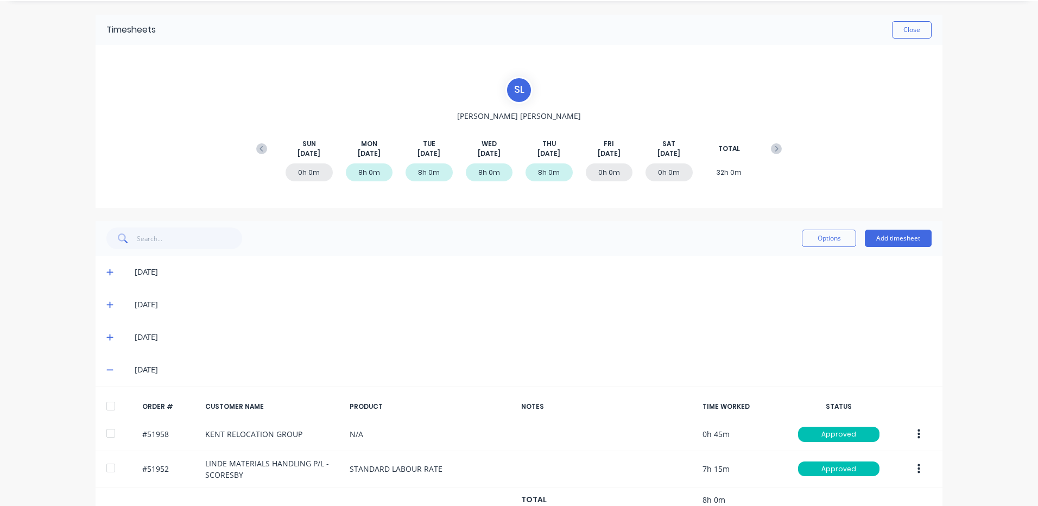
scroll to position [60, 0]
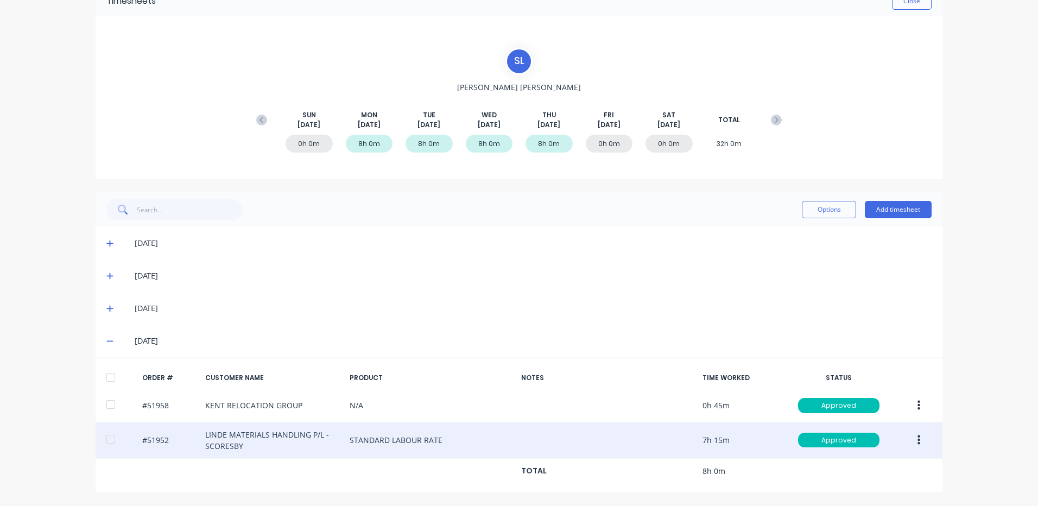
click at [917, 436] on icon "button" at bounding box center [918, 440] width 3 height 10
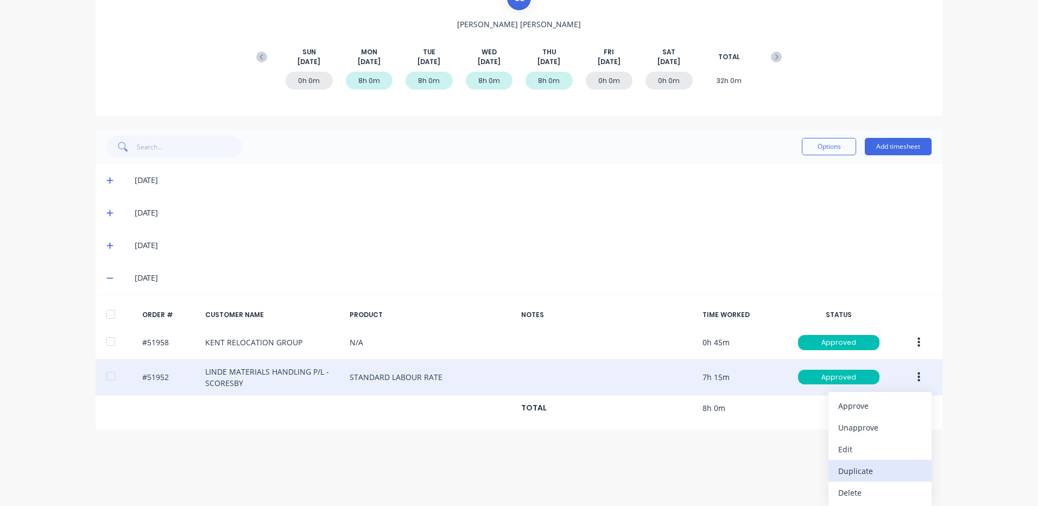
click at [865, 465] on div "Duplicate" at bounding box center [880, 471] width 84 height 16
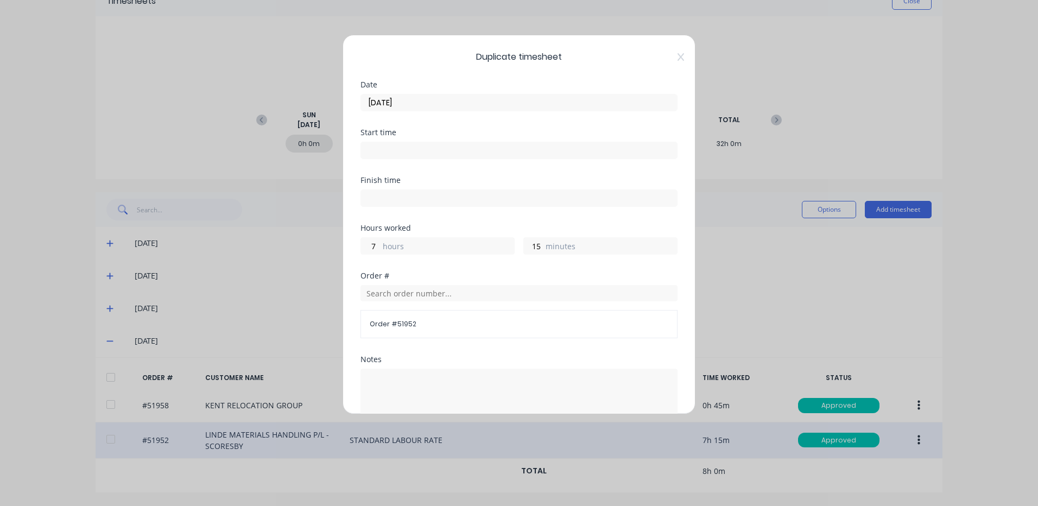
click at [392, 249] on label "hours" at bounding box center [448, 247] width 131 height 14
click at [380, 249] on input "7" at bounding box center [370, 246] width 19 height 16
click at [392, 249] on label "hours" at bounding box center [448, 247] width 131 height 14
click at [380, 249] on input "7" at bounding box center [370, 246] width 19 height 16
click at [383, 246] on label "hours" at bounding box center [448, 247] width 131 height 14
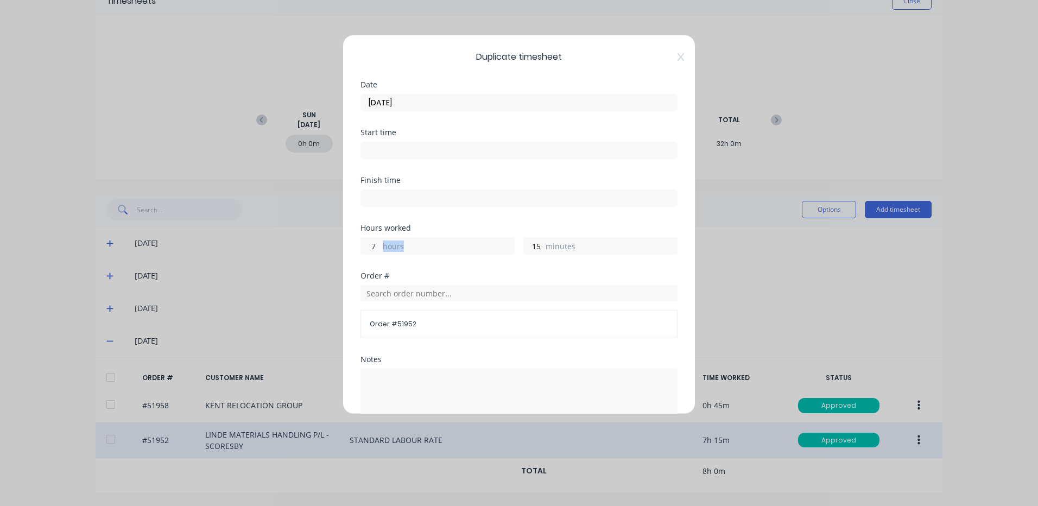
click at [380, 246] on input "7" at bounding box center [370, 246] width 19 height 16
click at [383, 246] on label "hours" at bounding box center [448, 247] width 131 height 14
click at [380, 246] on input "7" at bounding box center [370, 246] width 19 height 16
click at [380, 245] on div "7 hours" at bounding box center [437, 245] width 154 height 17
click at [375, 245] on input "7" at bounding box center [370, 246] width 19 height 16
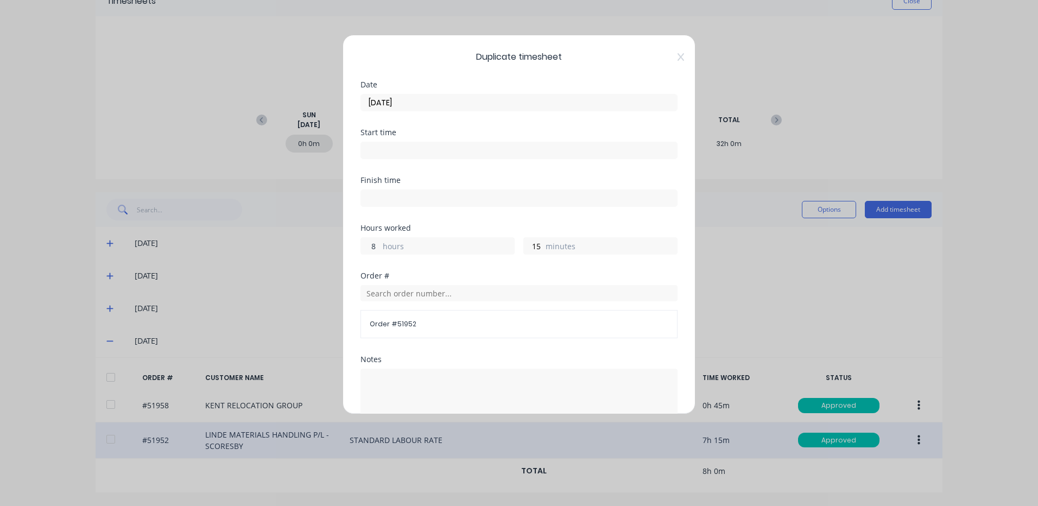
type input "8"
type input "0"
click at [512, 217] on div "Finish time" at bounding box center [518, 200] width 317 height 48
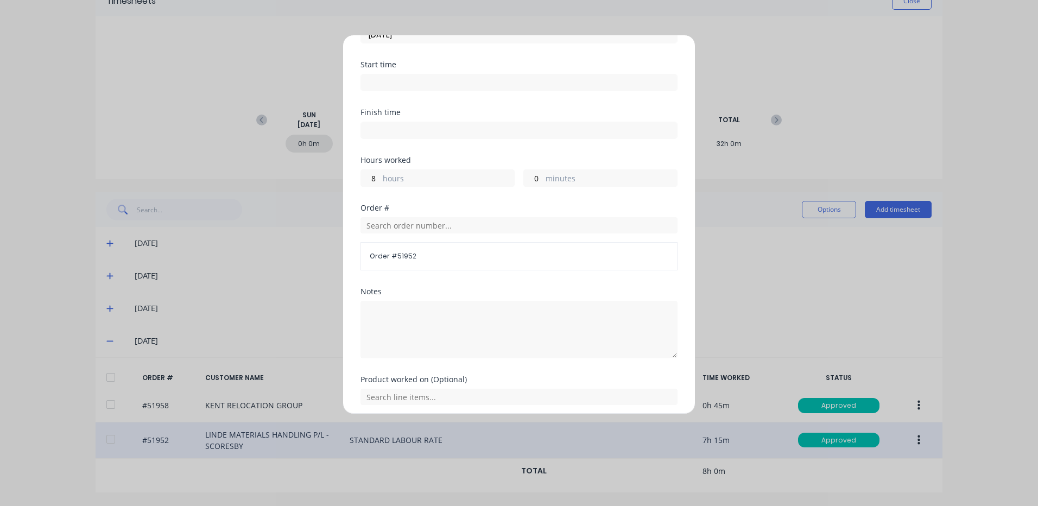
scroll to position [146, 0]
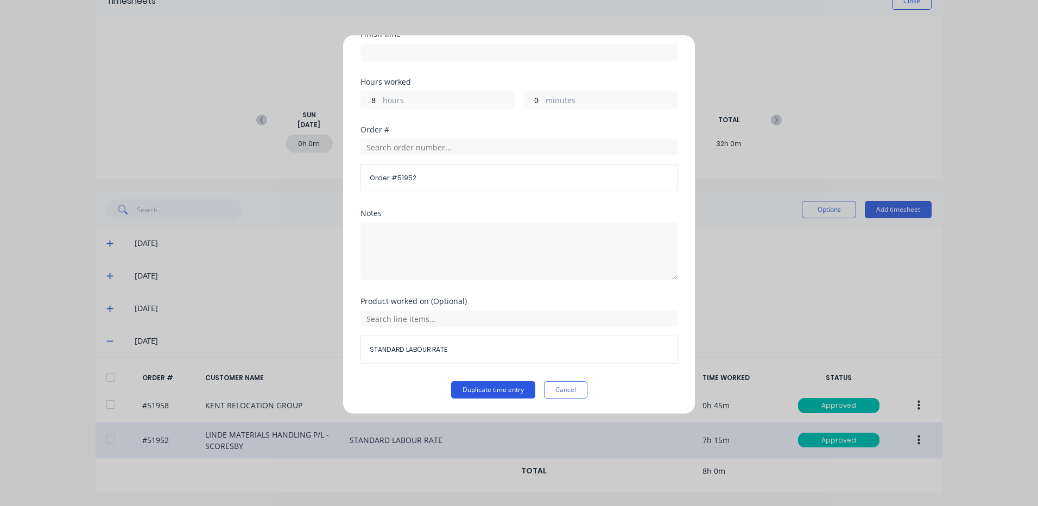
click at [479, 388] on button "Duplicate time entry" at bounding box center [493, 389] width 84 height 17
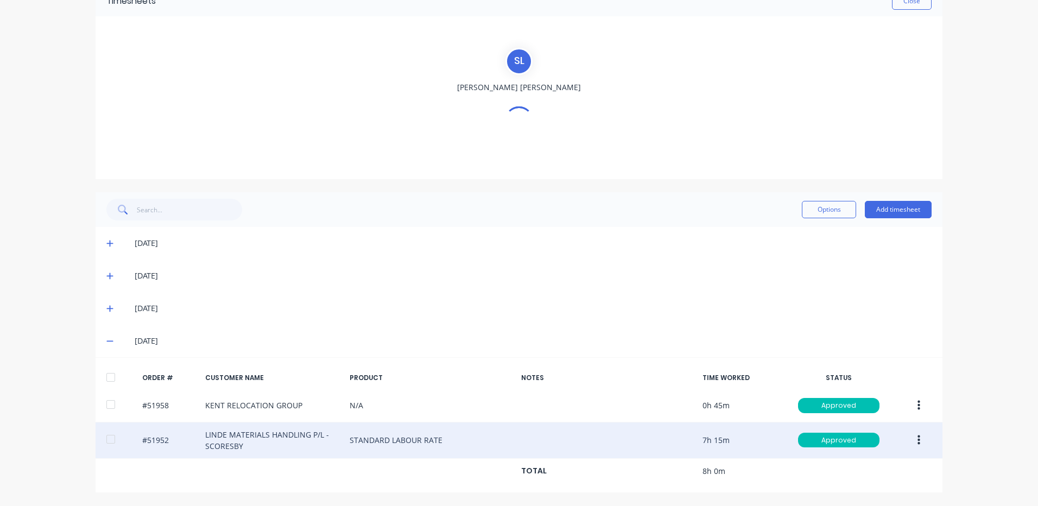
scroll to position [97, 0]
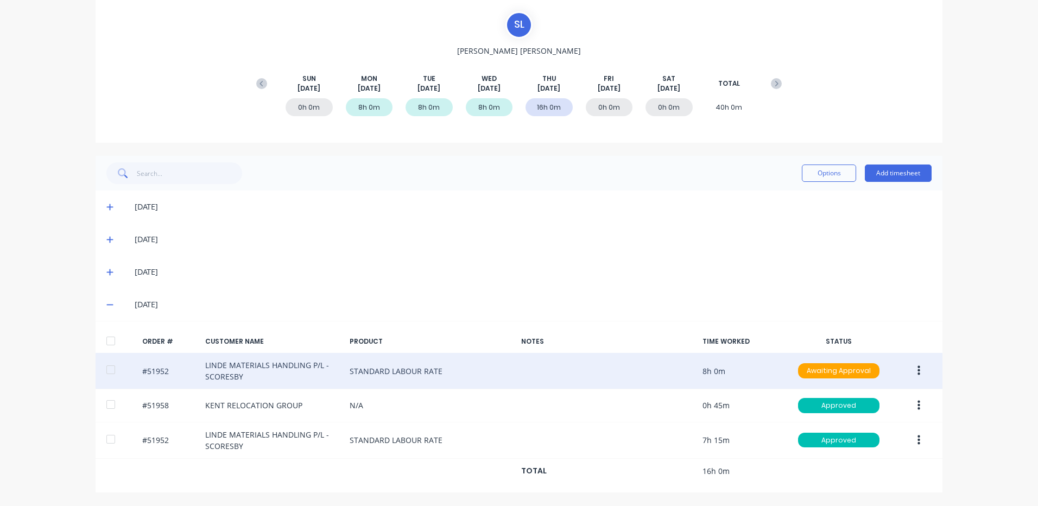
click at [921, 360] on div "#51952 LINDE MATERIALS HANDLING P/L - SCORESBY STANDARD LABOUR RATE 8h 0m Await…" at bounding box center [519, 371] width 847 height 36
click at [910, 373] on button "button" at bounding box center [919, 371] width 26 height 20
click at [864, 442] on div "Edit" at bounding box center [880, 443] width 84 height 16
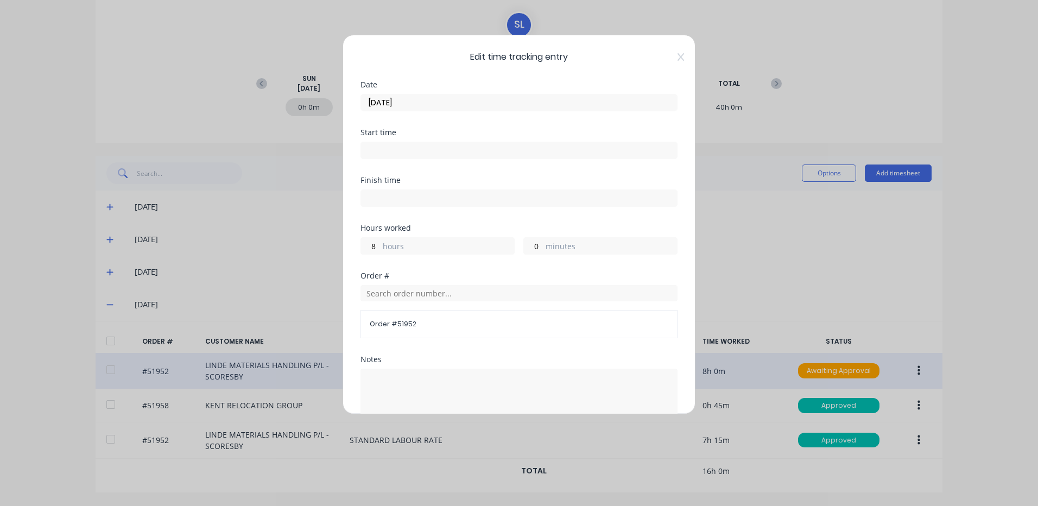
click at [463, 108] on input "[DATE]" at bounding box center [519, 102] width 316 height 16
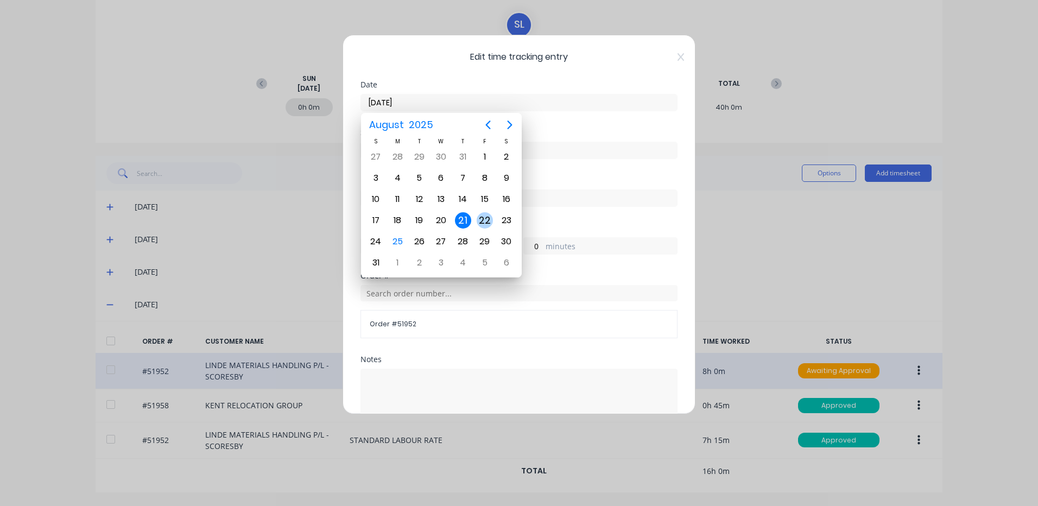
click at [479, 216] on div "22" at bounding box center [485, 220] width 16 height 16
type input "[DATE]"
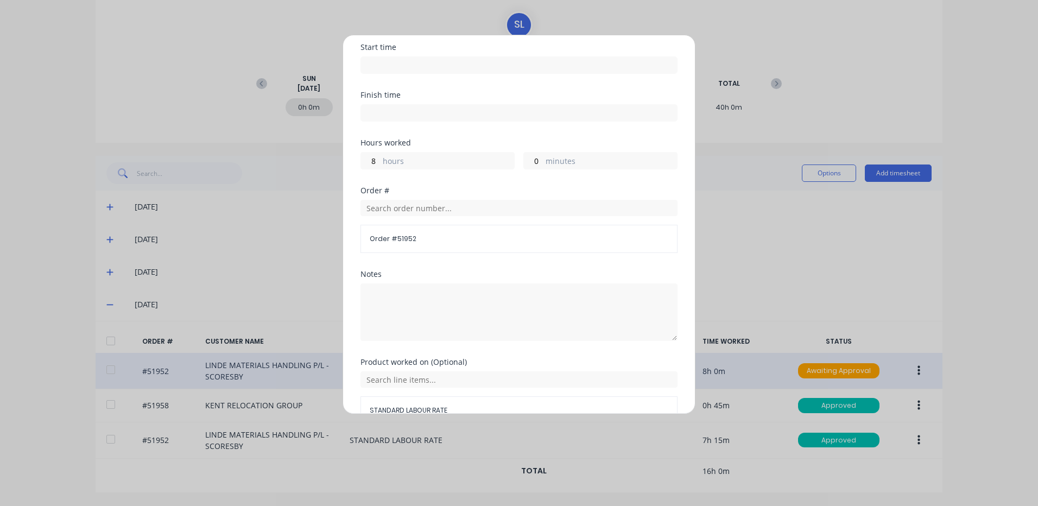
scroll to position [146, 0]
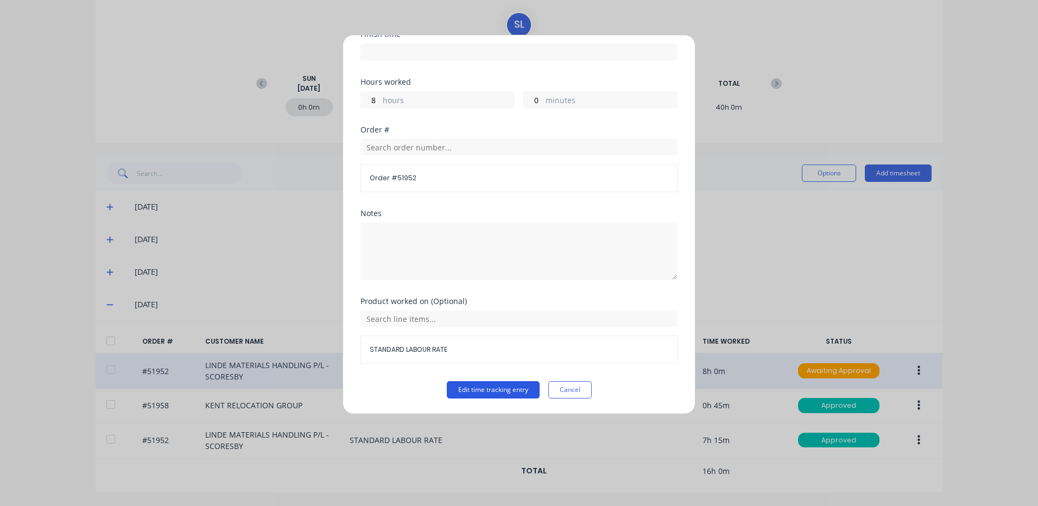
click at [452, 385] on button "Edit time tracking entry" at bounding box center [493, 389] width 93 height 17
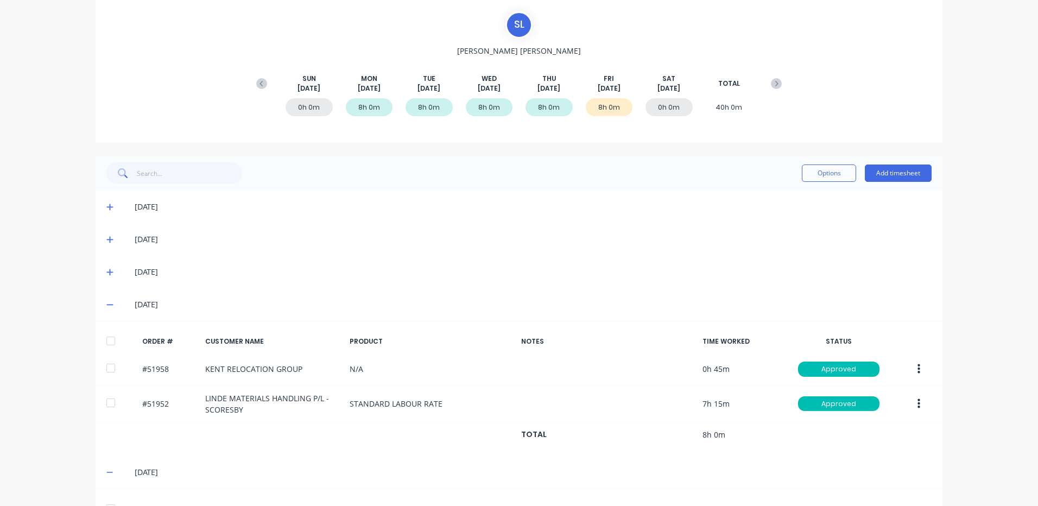
scroll to position [195, 0]
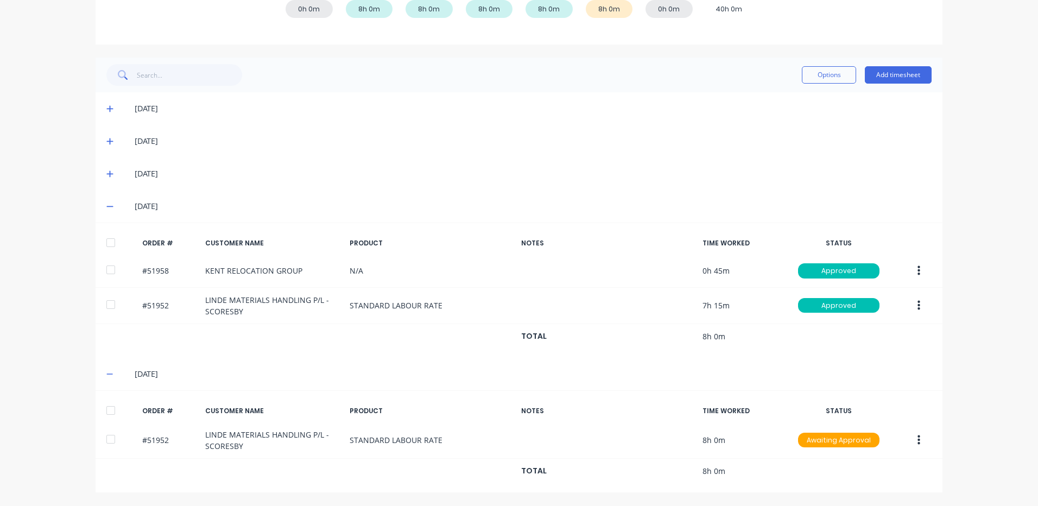
click at [109, 408] on div at bounding box center [111, 411] width 22 height 22
click at [821, 71] on button "Options" at bounding box center [829, 74] width 54 height 17
click at [801, 102] on div "Approve" at bounding box center [805, 103] width 84 height 16
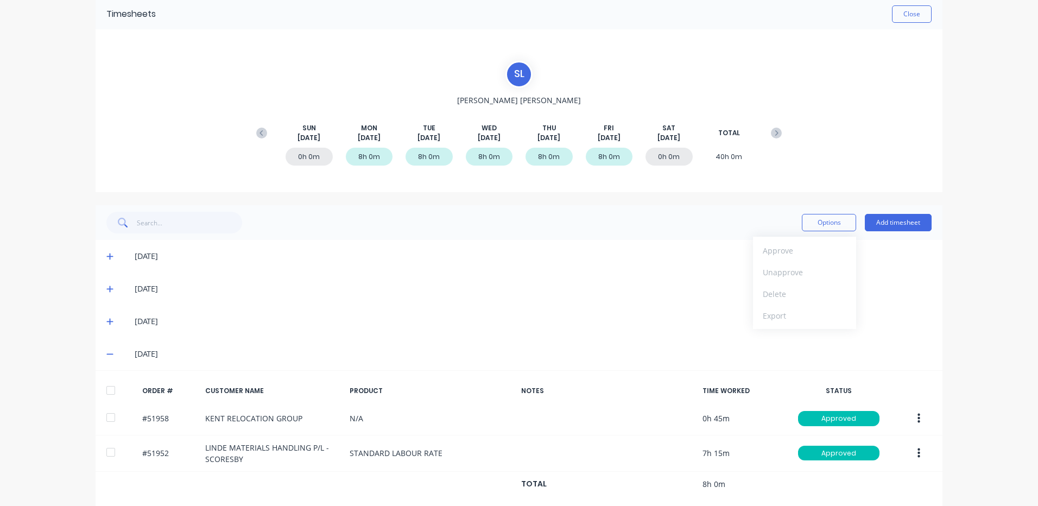
scroll to position [32, 0]
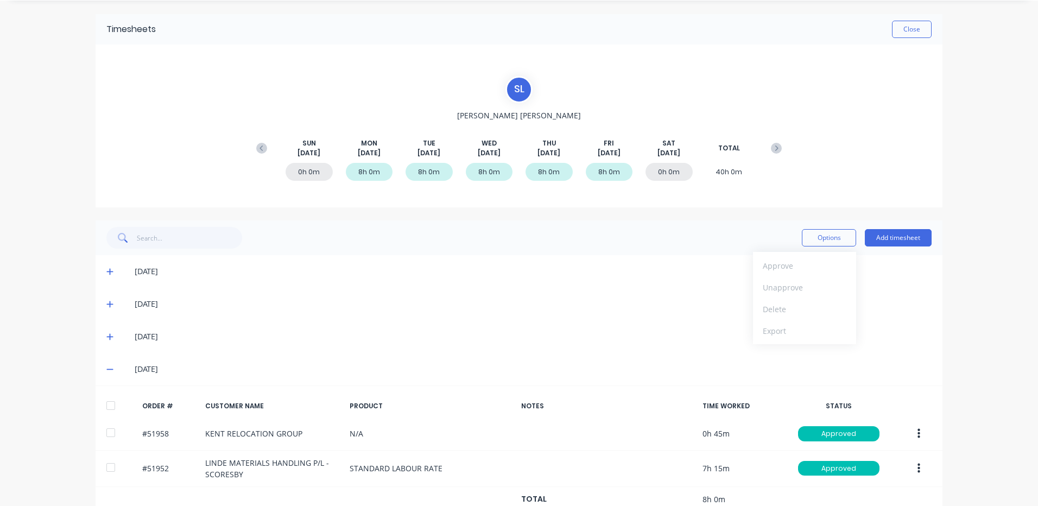
click at [655, 254] on div "Options Approve Unapprove Delete Export Add timesheet" at bounding box center [519, 237] width 847 height 35
click at [900, 32] on button "Close" at bounding box center [912, 29] width 40 height 17
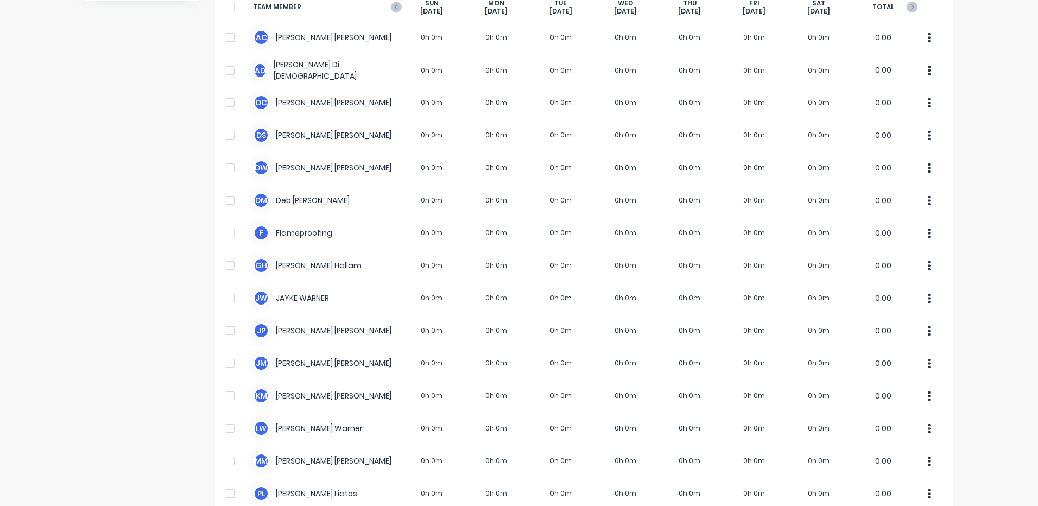
scroll to position [308, 0]
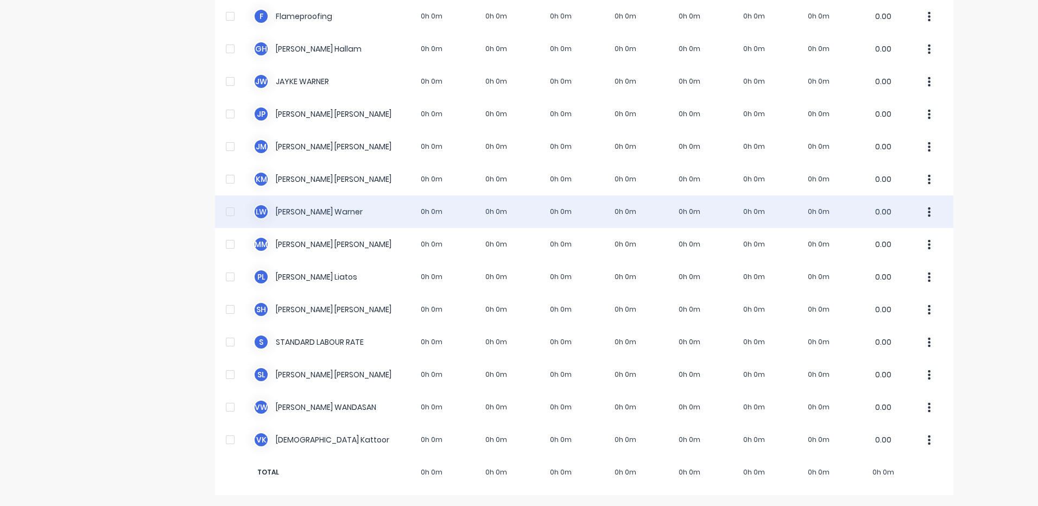
click at [376, 208] on div "[PERSON_NAME] 0h 0m 0h 0m 0h 0m 0h 0m 0h 0m 0h 0m 0h 0m 0.00" at bounding box center [584, 211] width 738 height 33
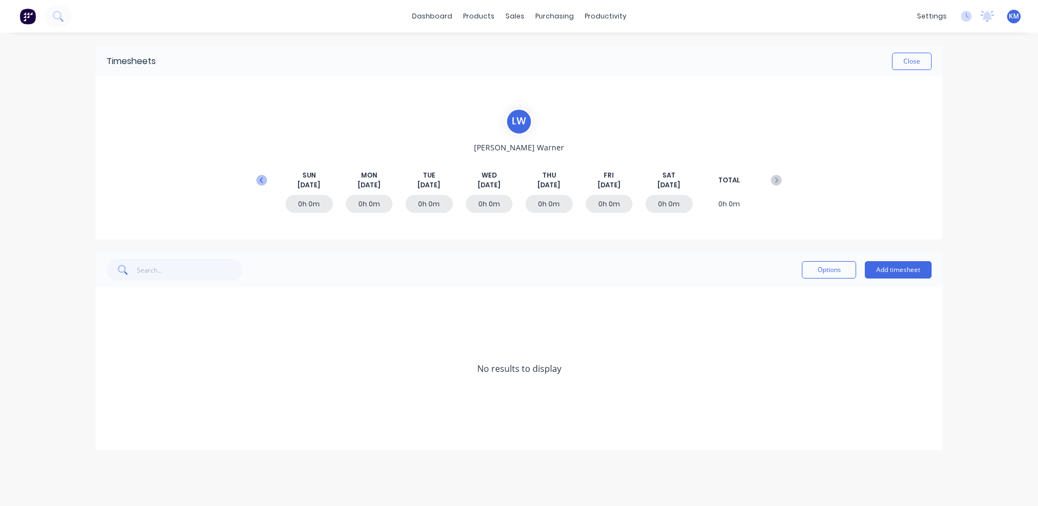
click at [257, 178] on icon at bounding box center [261, 180] width 11 height 11
click at [107, 402] on icon at bounding box center [109, 401] width 7 height 7
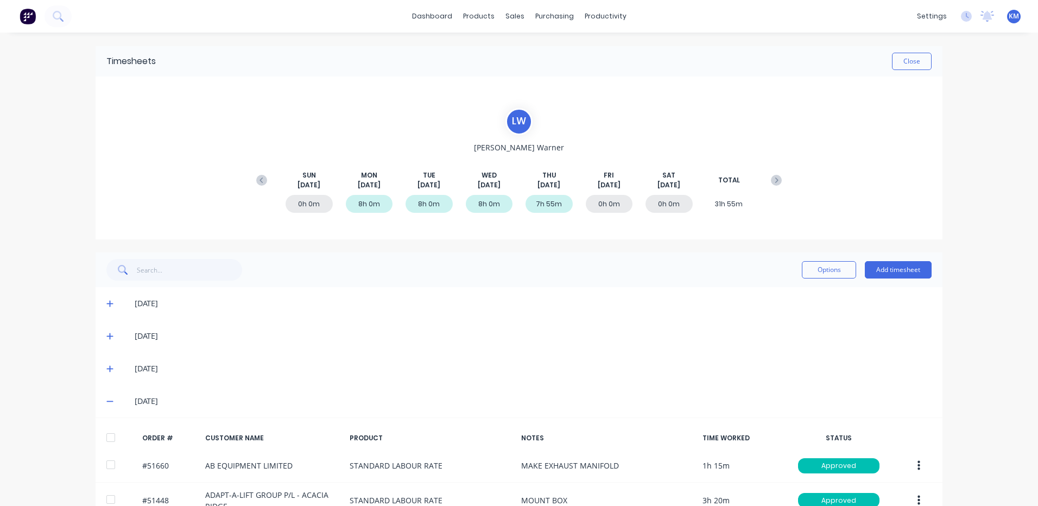
scroll to position [97, 0]
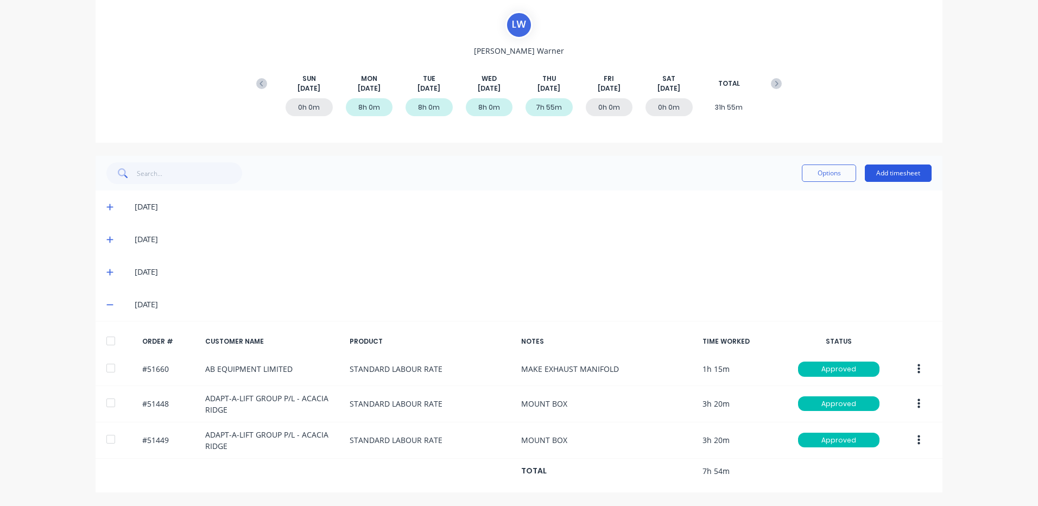
click at [890, 167] on button "Add timesheet" at bounding box center [898, 172] width 67 height 17
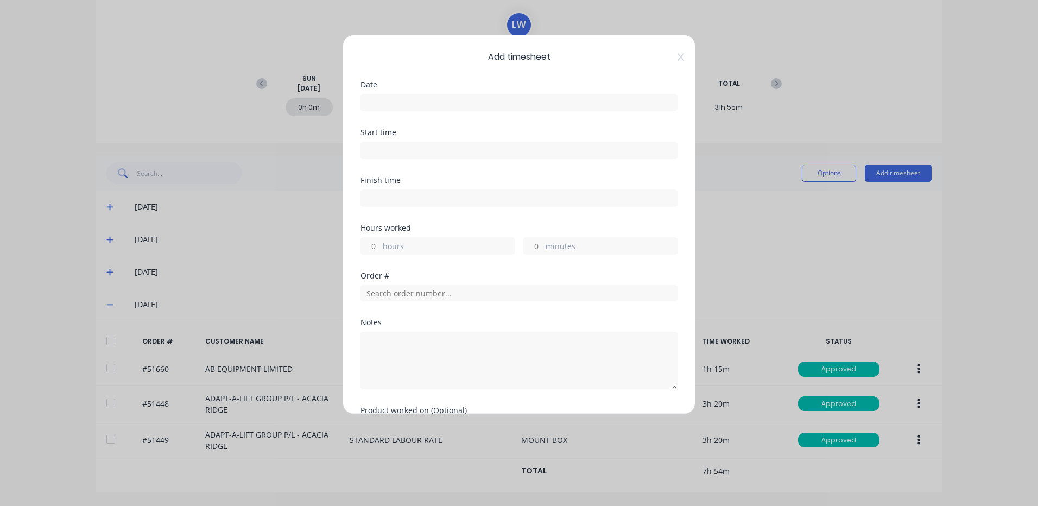
click at [555, 108] on input at bounding box center [519, 102] width 316 height 16
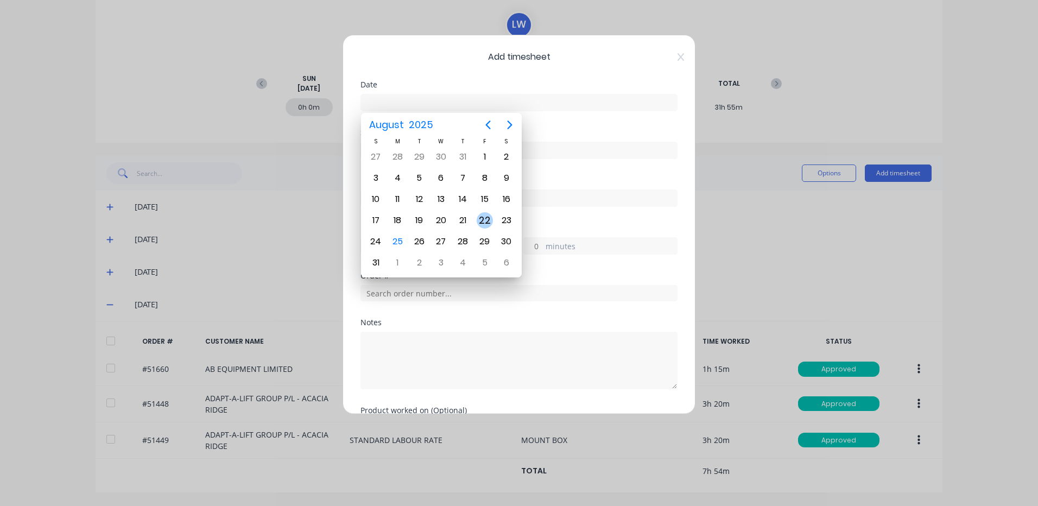
click at [482, 221] on div "22" at bounding box center [485, 220] width 16 height 16
type input "[DATE]"
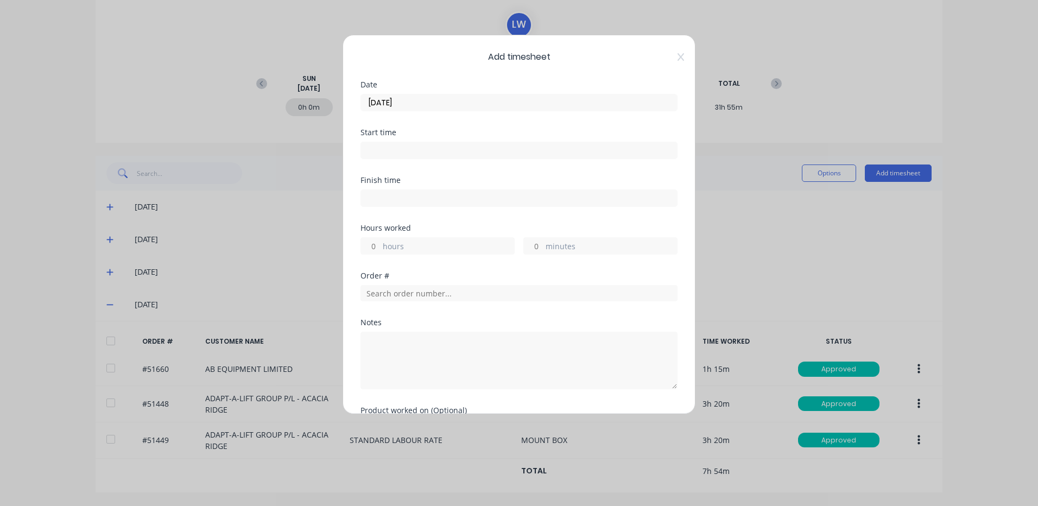
click at [448, 249] on label "hours" at bounding box center [448, 247] width 131 height 14
click at [380, 249] on input "hours" at bounding box center [370, 246] width 19 height 16
type input "1"
type input "30"
click at [423, 292] on input "text" at bounding box center [518, 293] width 317 height 16
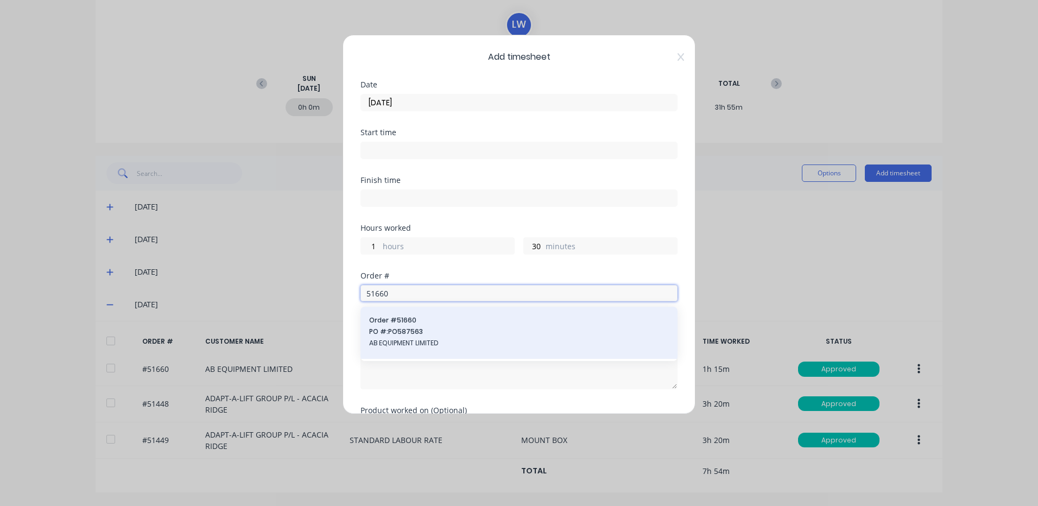
type input "51660"
click at [405, 333] on span "PO #: PO587563" at bounding box center [519, 332] width 300 height 10
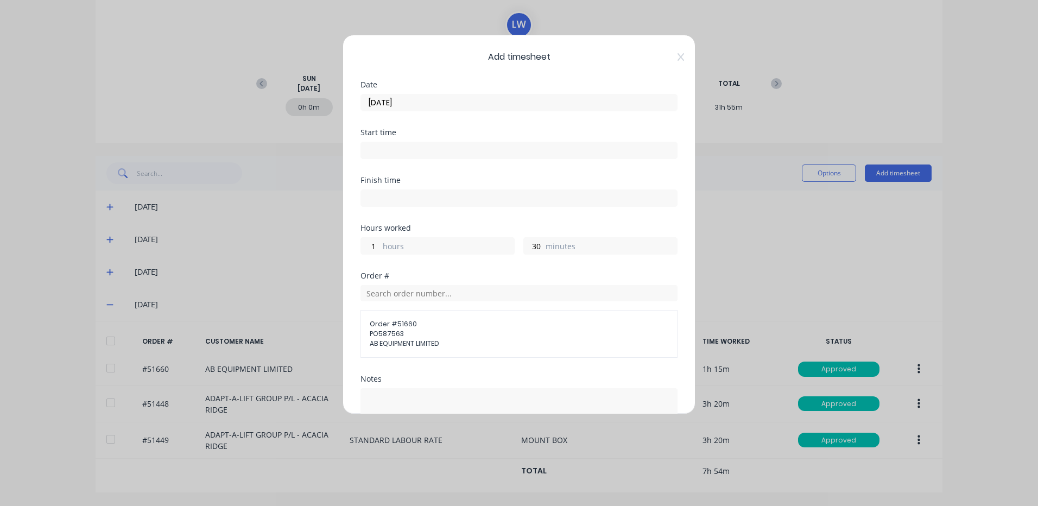
scroll to position [129, 0]
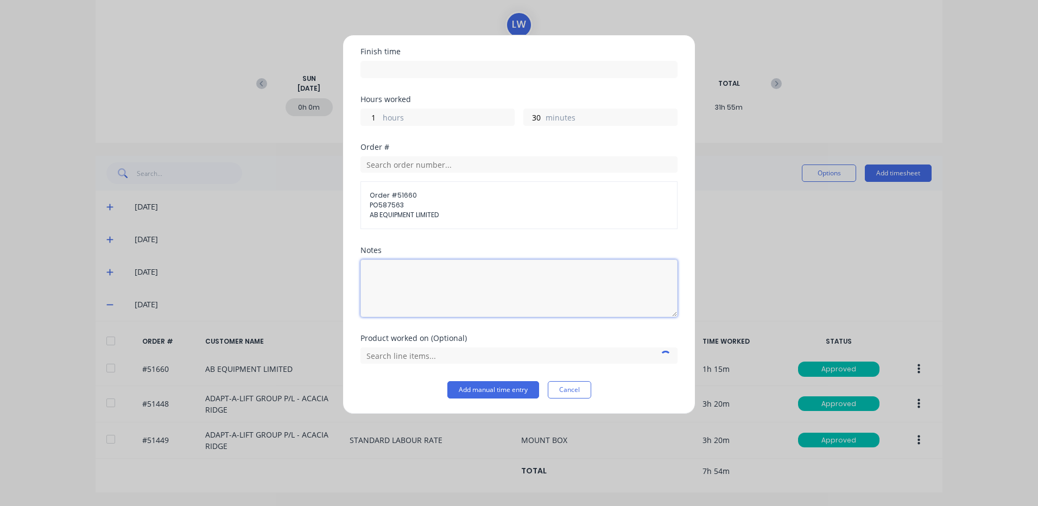
click at [428, 283] on textarea at bounding box center [518, 288] width 317 height 58
type textarea "TIG EXHAUST PIPE"
click at [443, 359] on input "text" at bounding box center [518, 355] width 317 height 16
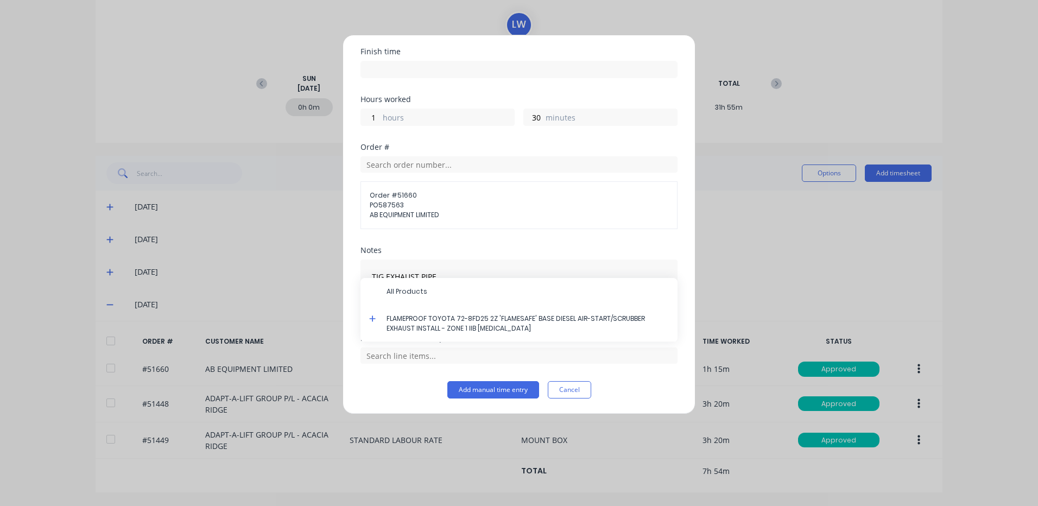
click at [370, 318] on icon at bounding box center [372, 319] width 7 height 8
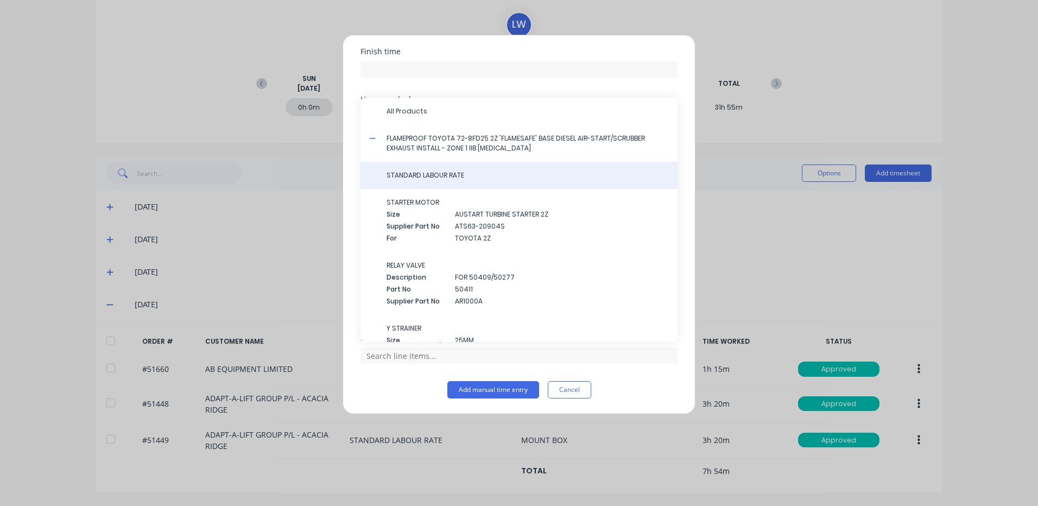
click at [412, 176] on span "STANDARD LABOUR RATE" at bounding box center [528, 175] width 282 height 10
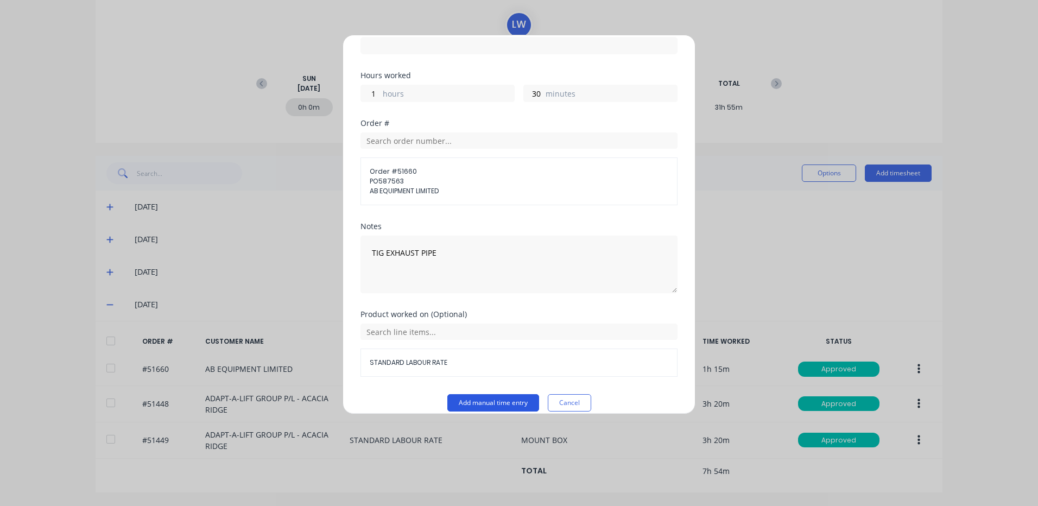
scroll to position [166, 0]
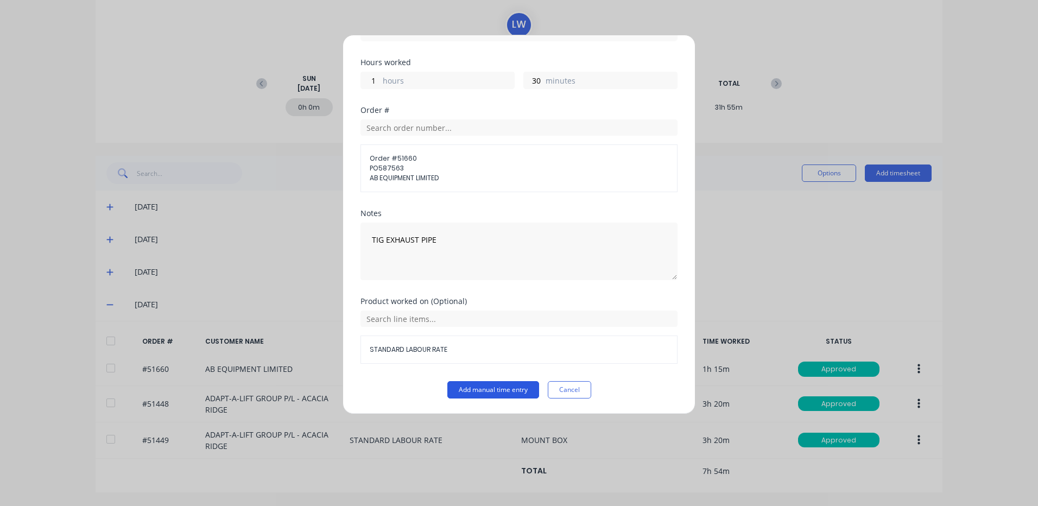
click at [475, 393] on button "Add manual time entry" at bounding box center [493, 389] width 92 height 17
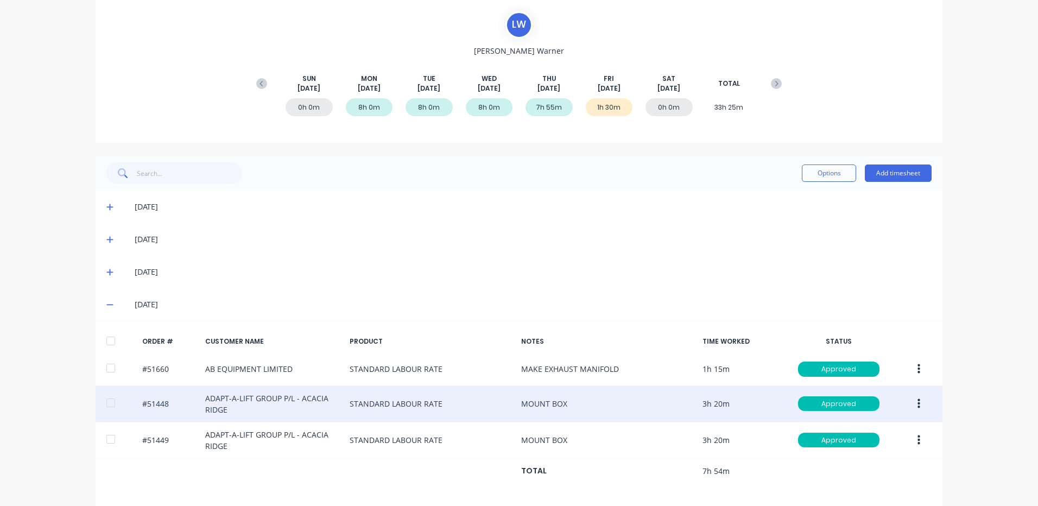
click at [916, 400] on button "button" at bounding box center [919, 404] width 26 height 20
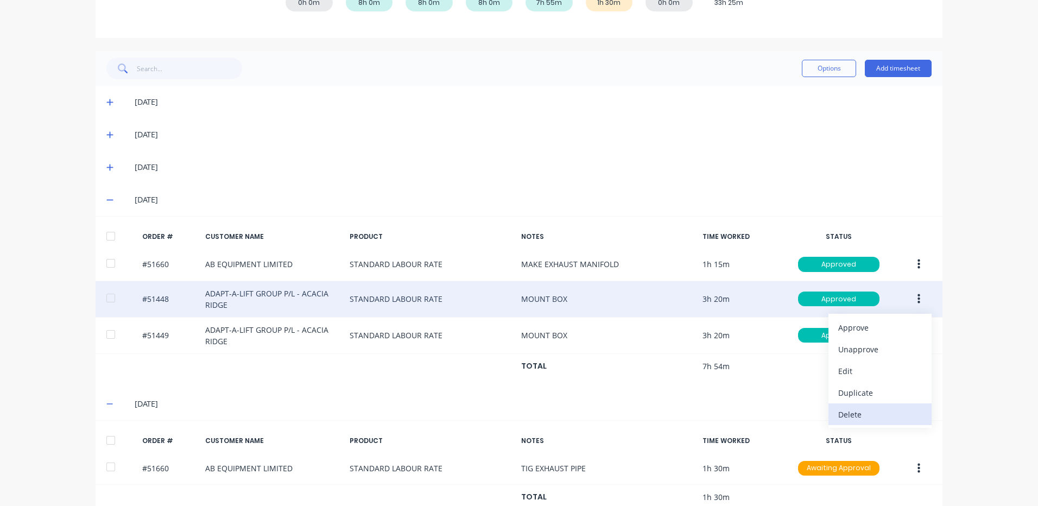
scroll to position [205, 0]
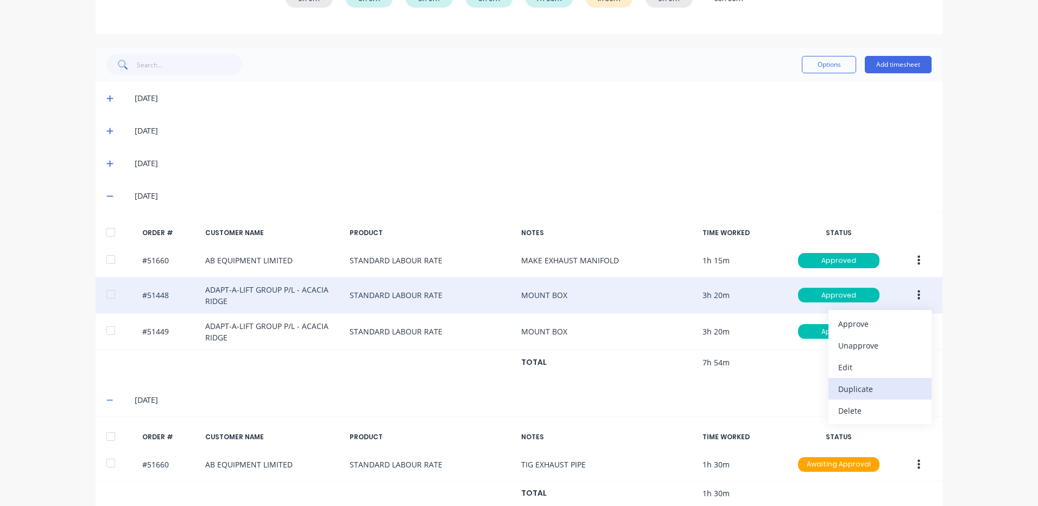
click at [874, 389] on div "Duplicate" at bounding box center [880, 389] width 84 height 16
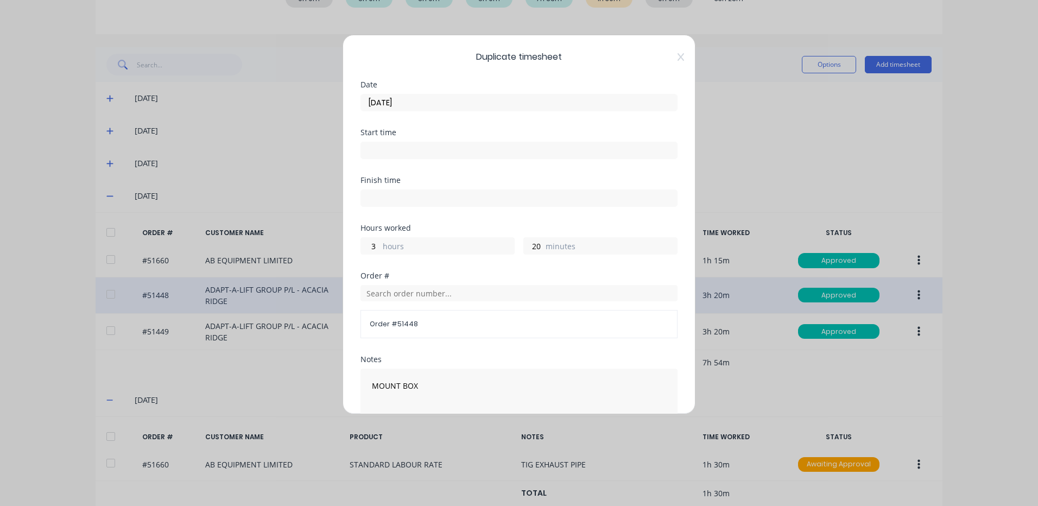
click at [526, 104] on input "[DATE]" at bounding box center [519, 102] width 316 height 16
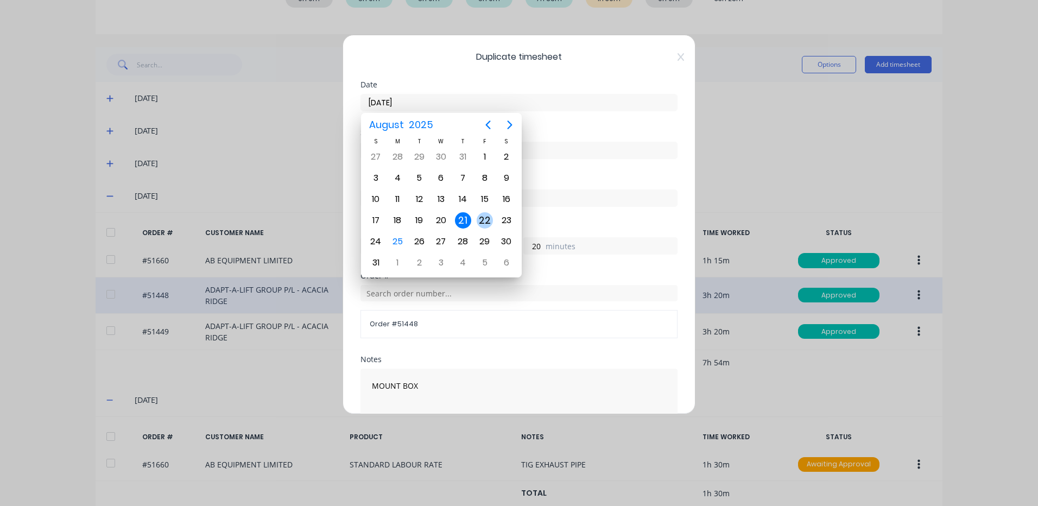
click at [485, 210] on div "22" at bounding box center [485, 220] width 22 height 21
type input "[DATE]"
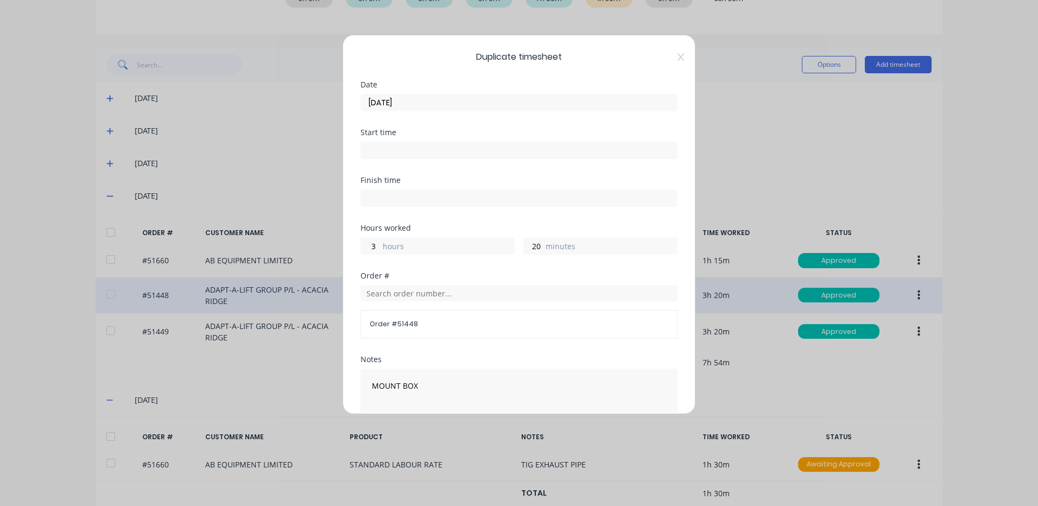
scroll to position [54, 0]
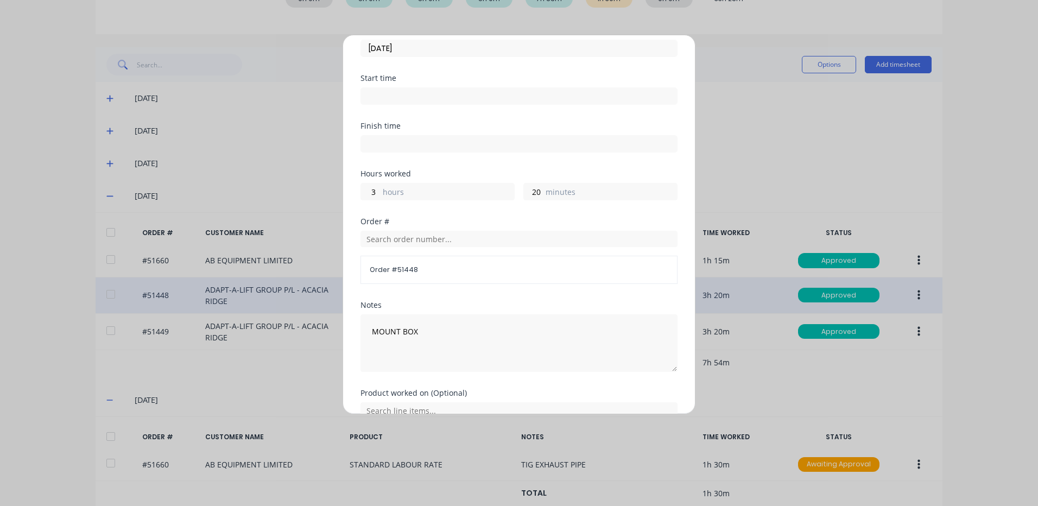
click at [423, 194] on label "hours" at bounding box center [448, 193] width 131 height 14
click at [380, 194] on input "3" at bounding box center [370, 191] width 19 height 16
click at [423, 194] on label "hours" at bounding box center [448, 193] width 131 height 14
click at [380, 194] on input "3" at bounding box center [370, 191] width 19 height 16
click at [418, 190] on label "hours" at bounding box center [448, 193] width 131 height 14
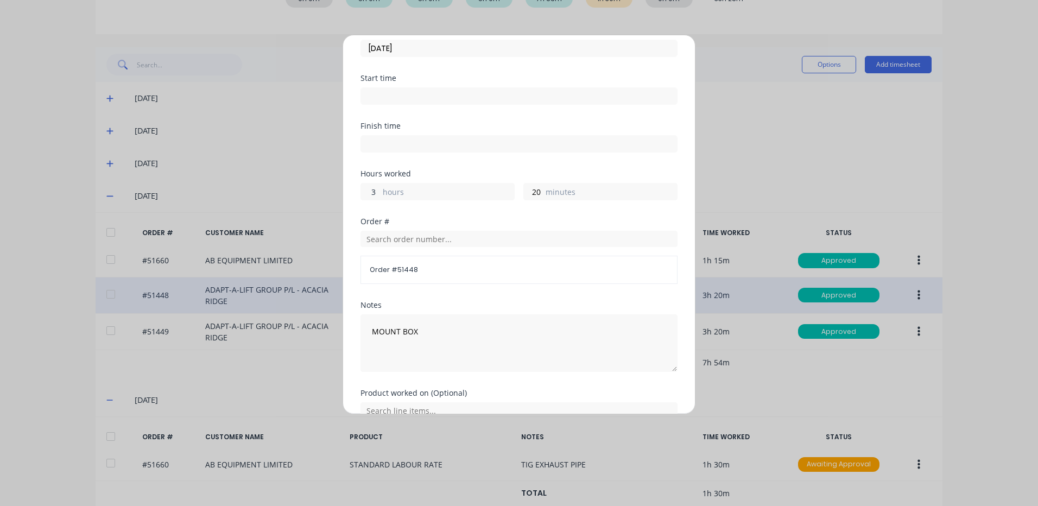
click at [380, 190] on input "3" at bounding box center [370, 191] width 19 height 16
type input "3"
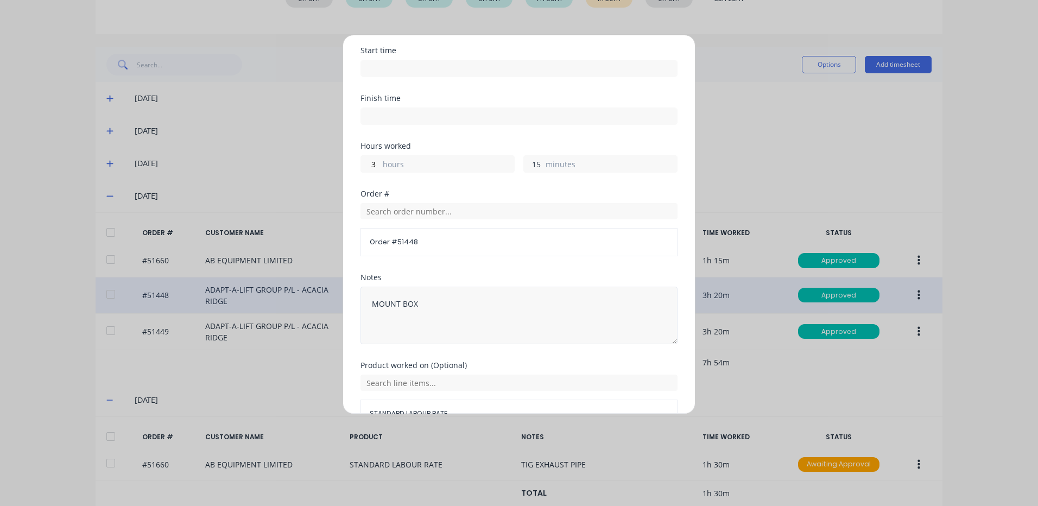
scroll to position [109, 0]
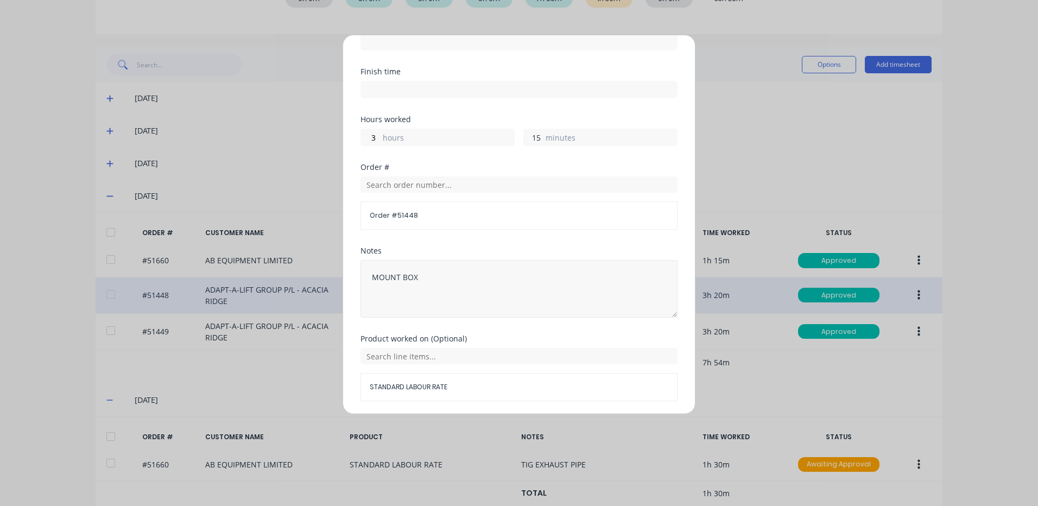
type input "15"
click at [463, 284] on textarea "MOUNT BOX" at bounding box center [518, 289] width 317 height 58
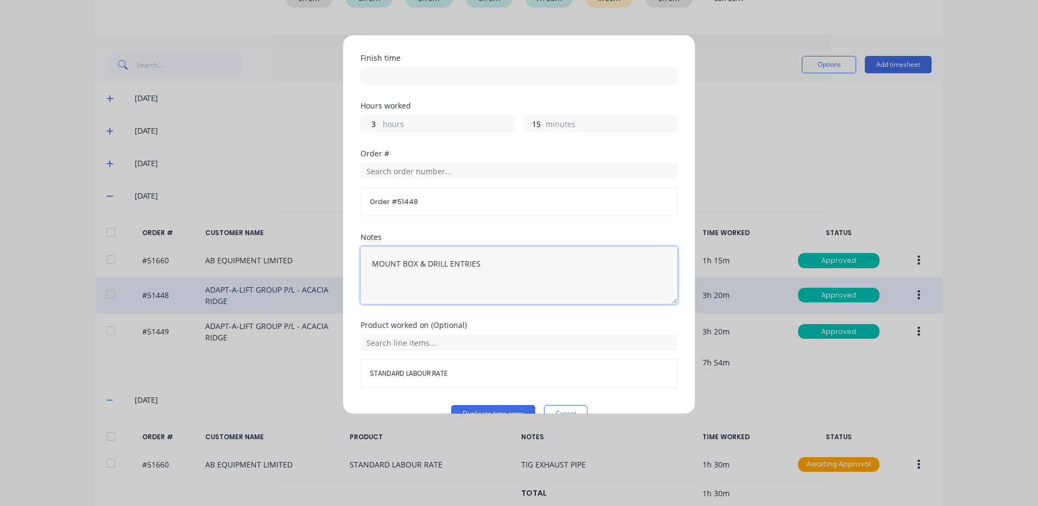
scroll to position [146, 0]
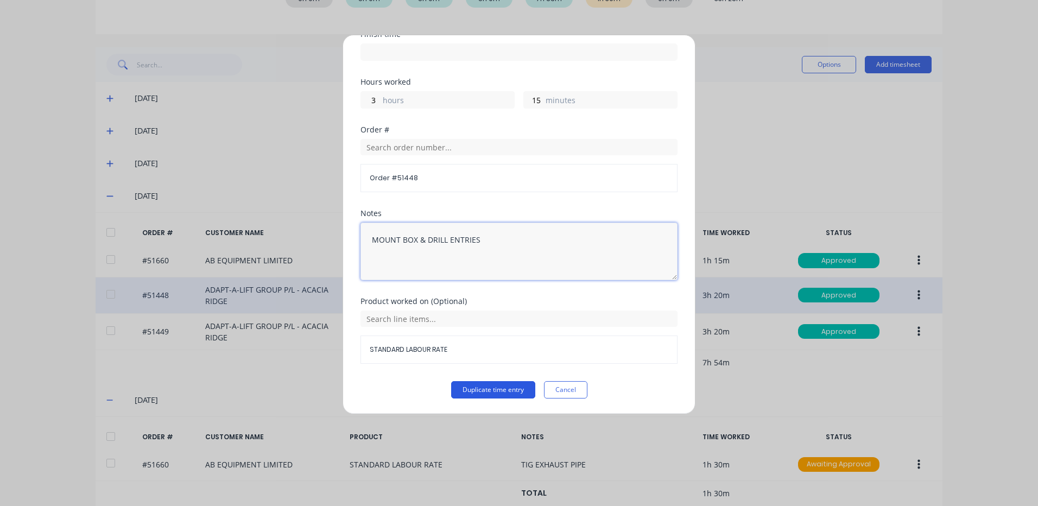
type textarea "MOUNT BOX & DRILL ENTRIES"
click at [470, 393] on button "Duplicate time entry" at bounding box center [493, 389] width 84 height 17
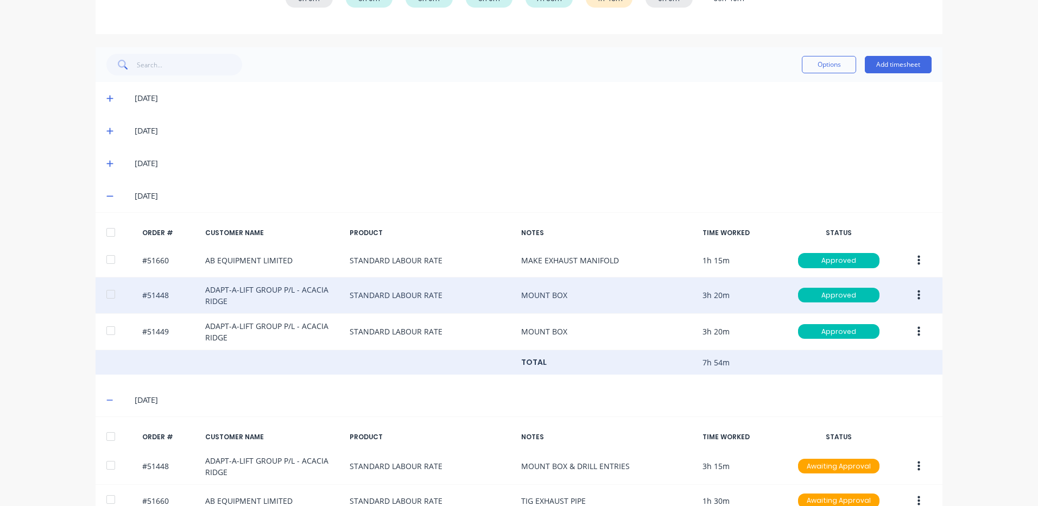
scroll to position [259, 0]
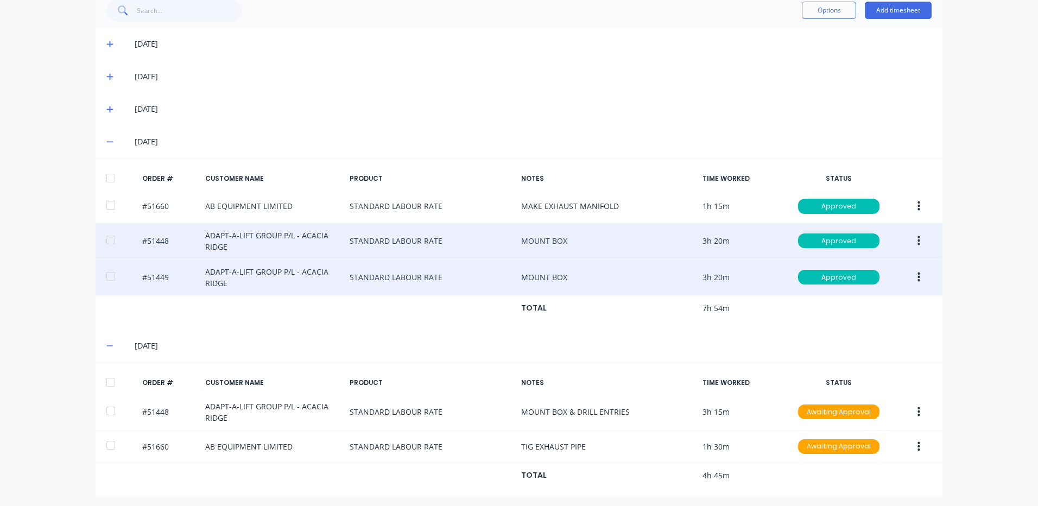
click at [906, 280] on button "button" at bounding box center [919, 278] width 26 height 20
click at [878, 374] on div "Duplicate" at bounding box center [880, 371] width 84 height 16
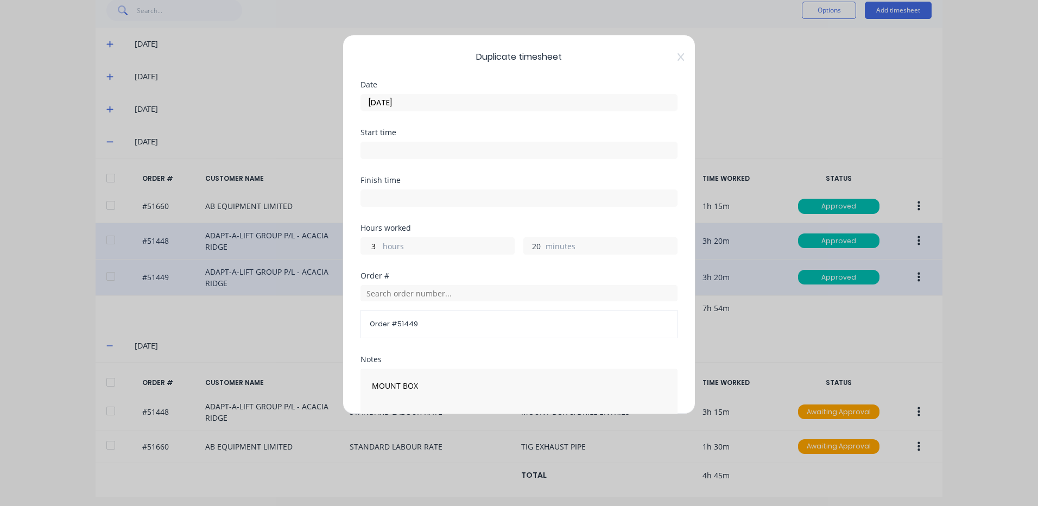
click at [533, 250] on input "20" at bounding box center [533, 246] width 19 height 16
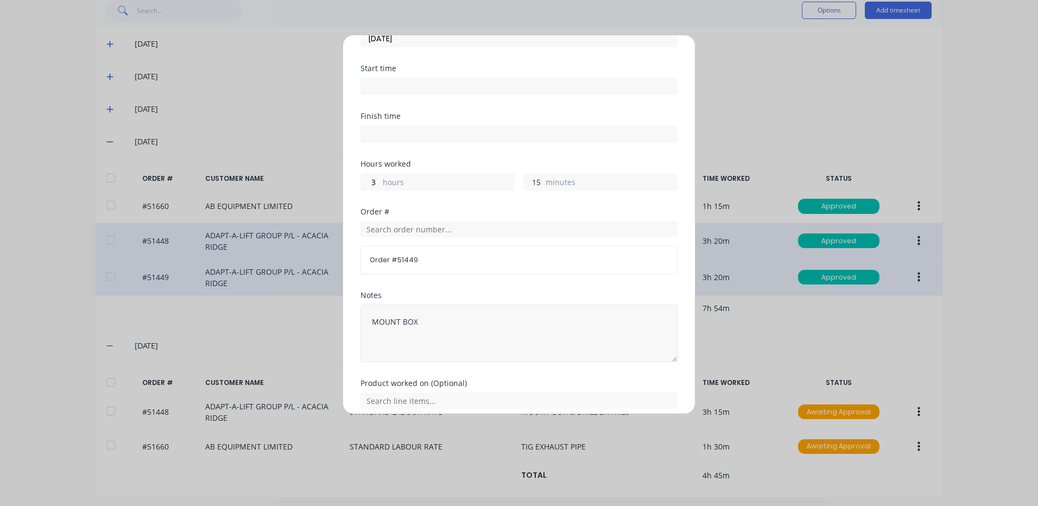
scroll to position [109, 0]
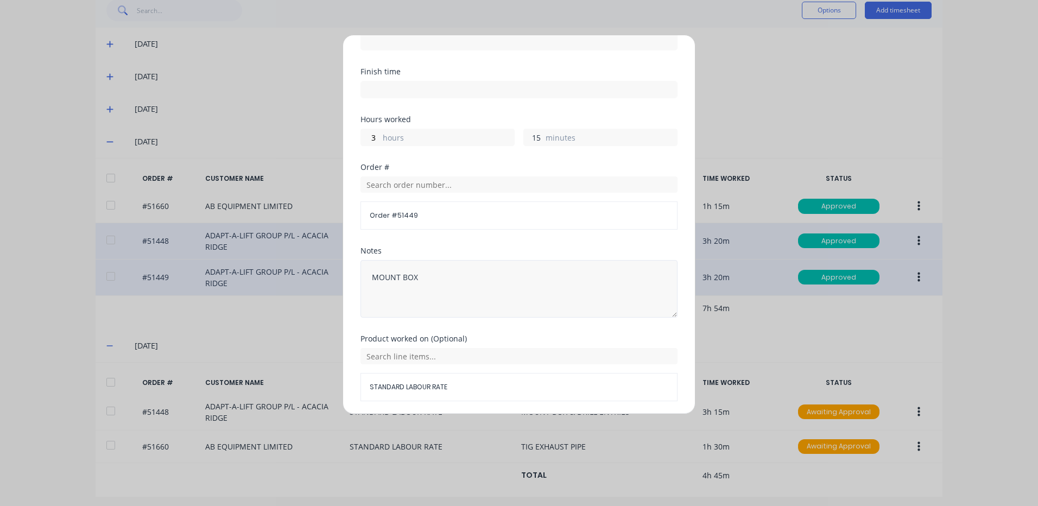
type input "15"
click at [446, 289] on textarea "MOUNT BOX" at bounding box center [518, 289] width 317 height 58
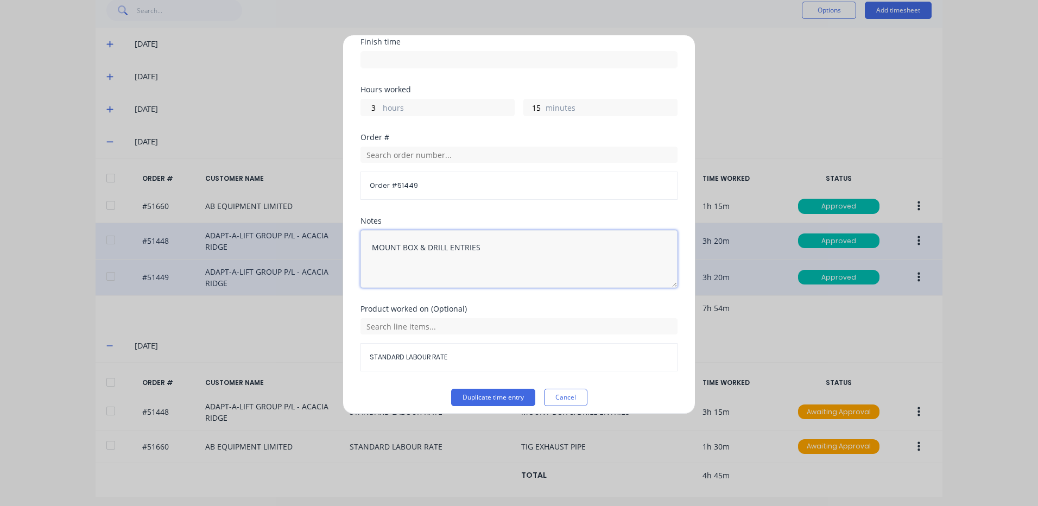
scroll to position [146, 0]
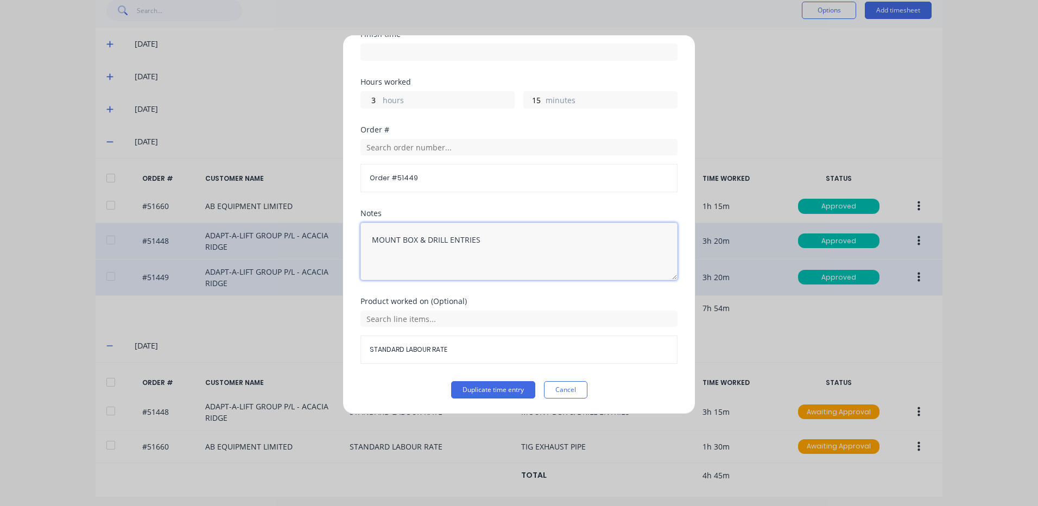
type textarea "MOUNT BOX & DRILL ENTRIES"
click at [489, 285] on div "Notes MOUNT BOX & DRILL ENTRIES" at bounding box center [518, 254] width 317 height 88
click at [491, 396] on button "Duplicate time entry" at bounding box center [493, 389] width 84 height 17
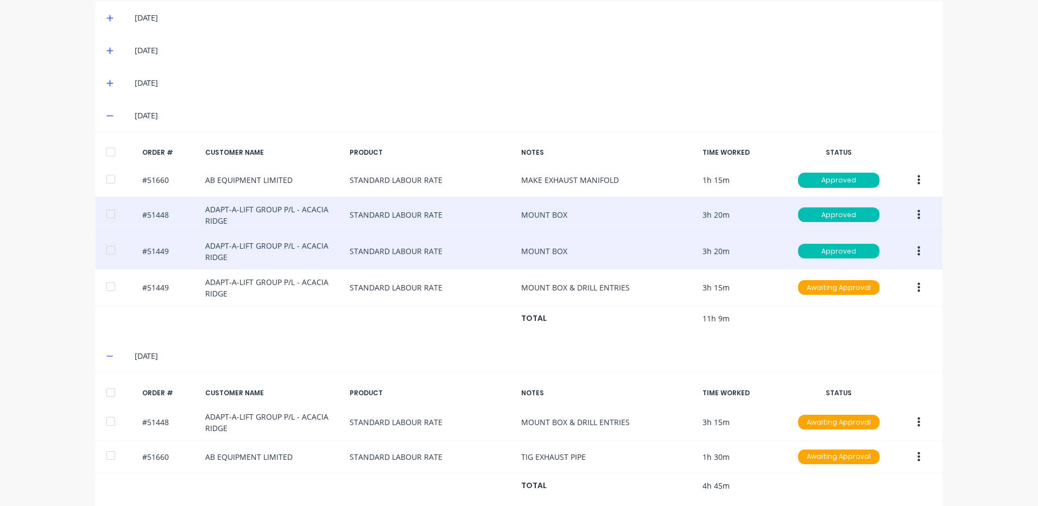
scroll to position [300, 0]
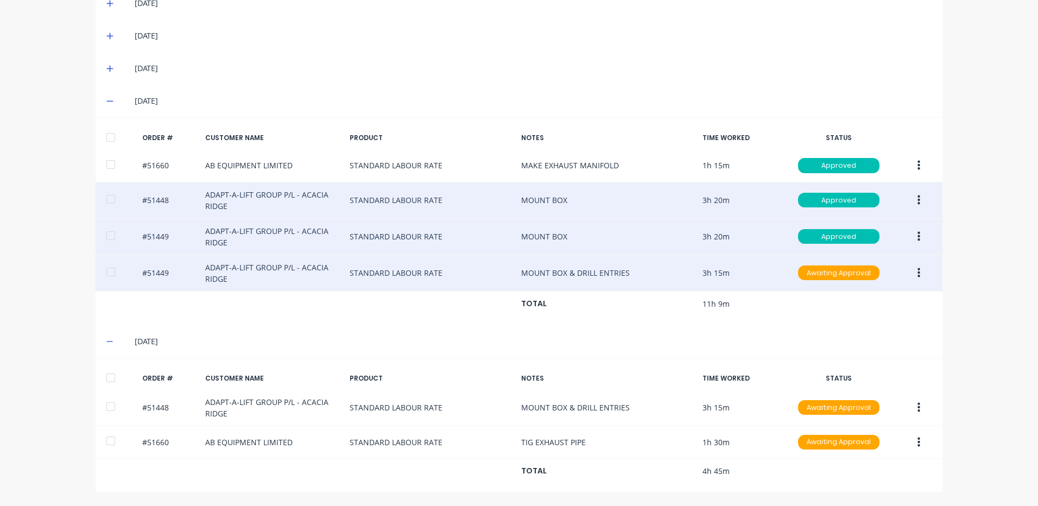
click at [913, 269] on button "button" at bounding box center [919, 273] width 26 height 20
click at [865, 350] on div "Edit" at bounding box center [880, 345] width 84 height 16
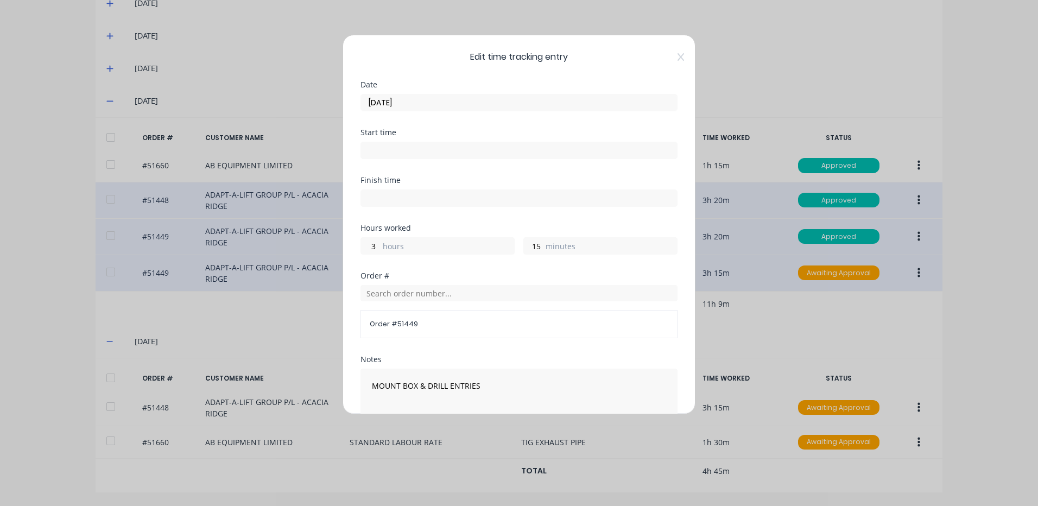
click at [463, 111] on label "[DATE]" at bounding box center [518, 102] width 317 height 17
click at [463, 111] on input "[DATE]" at bounding box center [519, 102] width 316 height 16
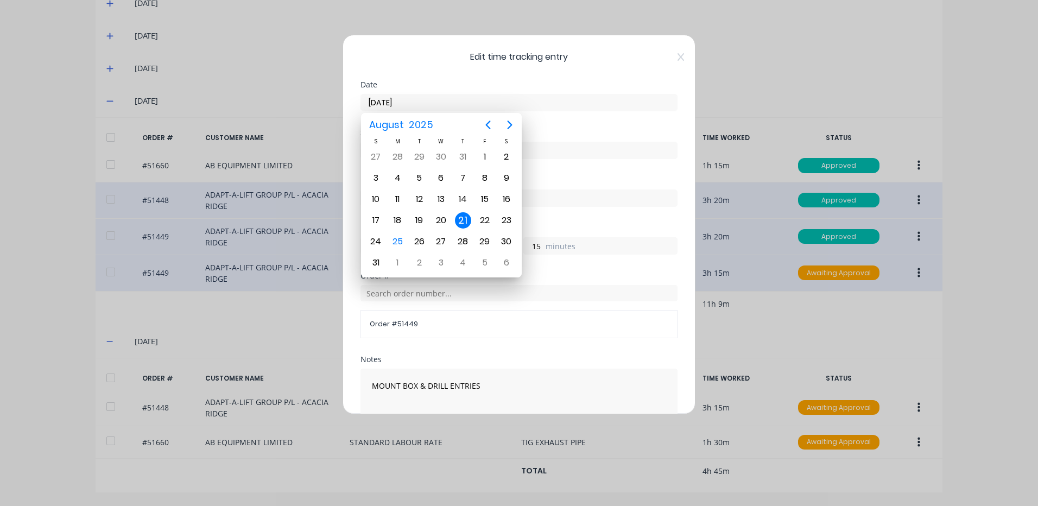
click at [476, 102] on input "[DATE]" at bounding box center [519, 102] width 316 height 16
click at [480, 211] on div "22" at bounding box center [485, 220] width 22 height 21
type input "[DATE]"
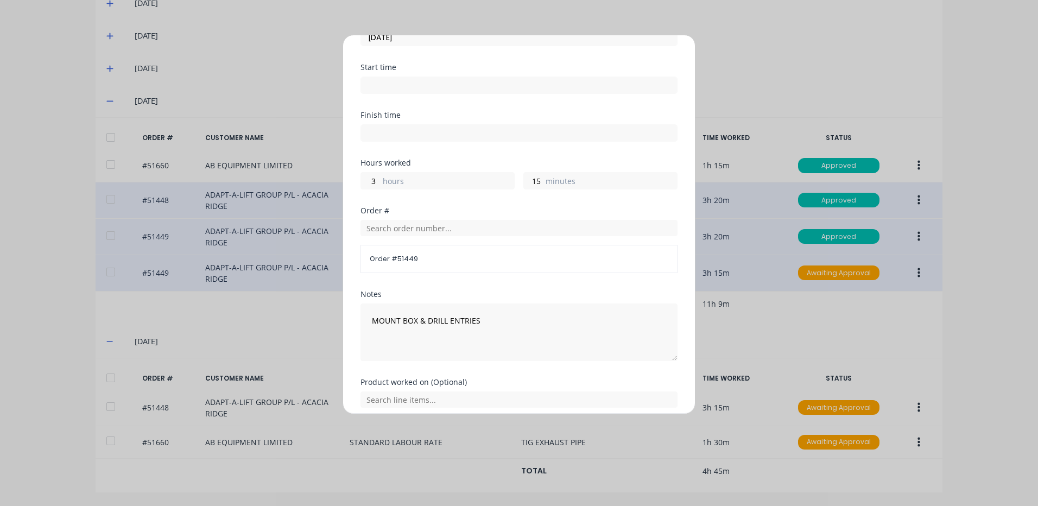
scroll to position [146, 0]
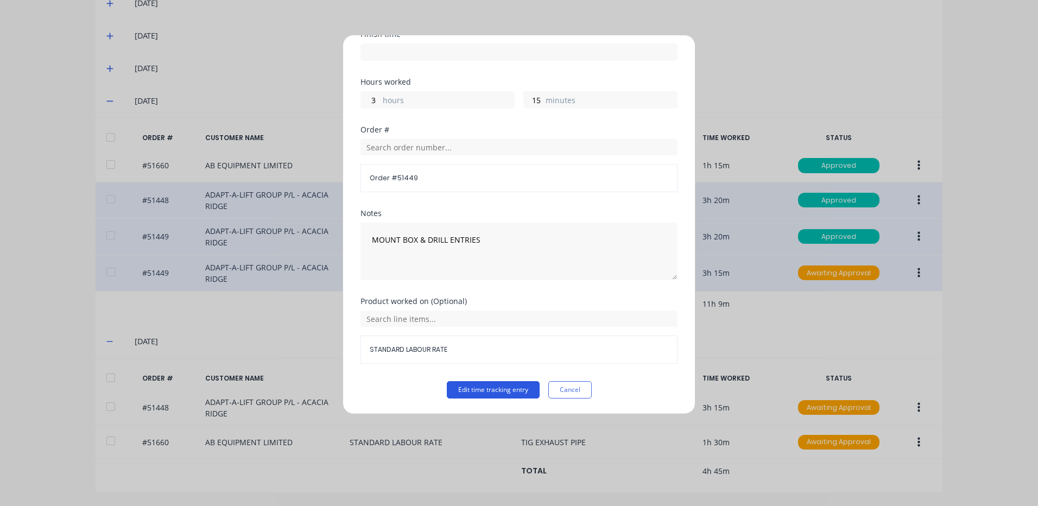
click at [466, 389] on button "Edit time tracking entry" at bounding box center [493, 389] width 93 height 17
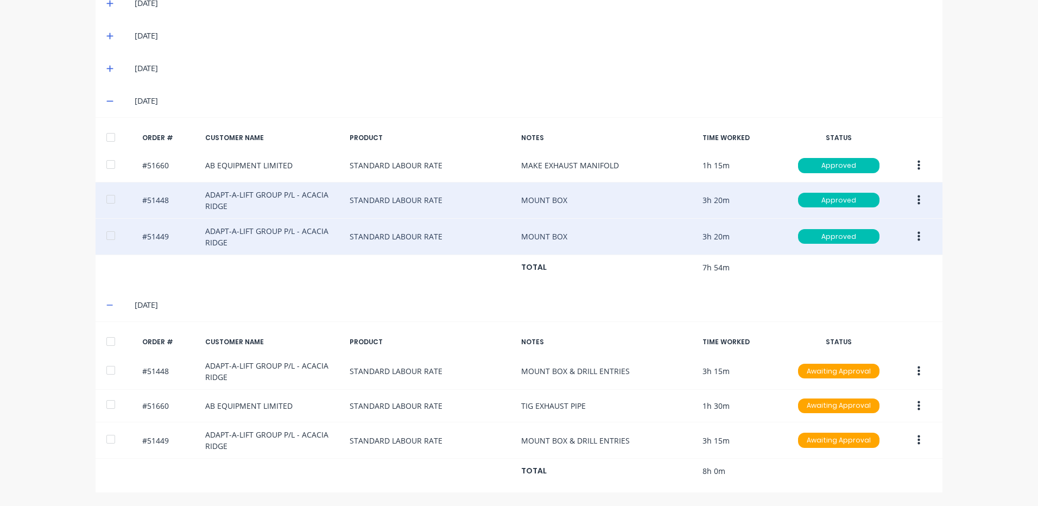
click at [104, 340] on div at bounding box center [111, 342] width 22 height 22
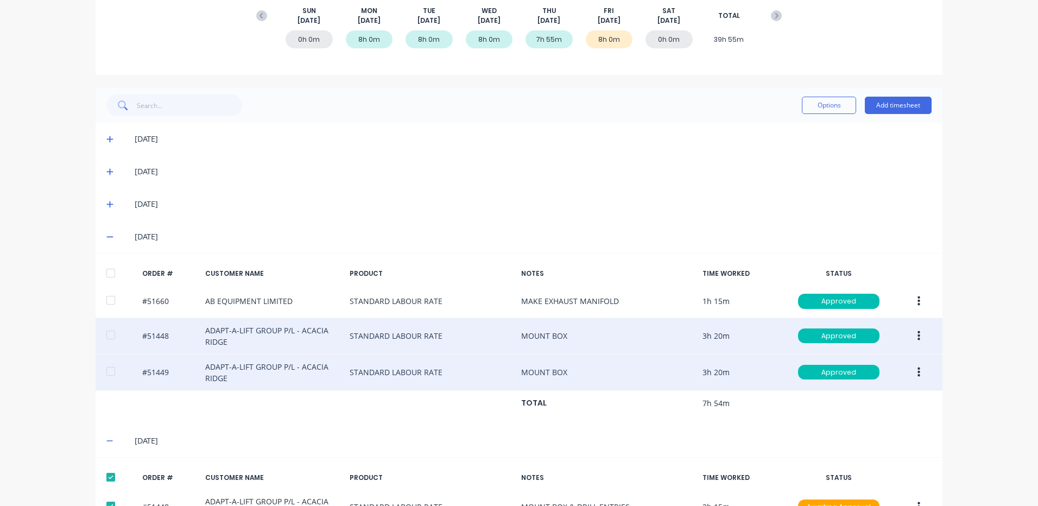
scroll to position [83, 0]
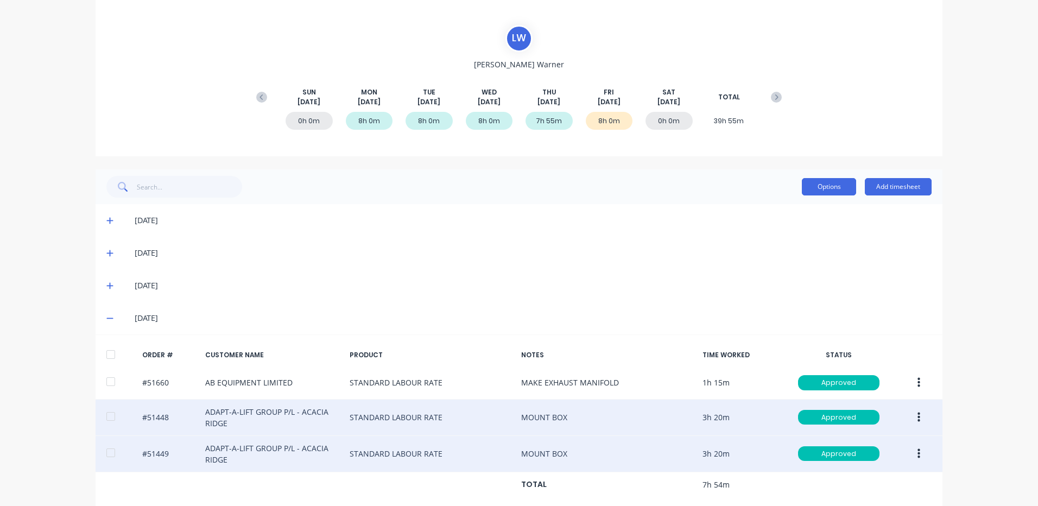
click at [809, 186] on button "Options" at bounding box center [829, 186] width 54 height 17
click at [799, 215] on div "Approve" at bounding box center [805, 215] width 84 height 16
click at [672, 188] on div "Options Approve Unapprove Delete Export Add timesheet" at bounding box center [518, 187] width 825 height 22
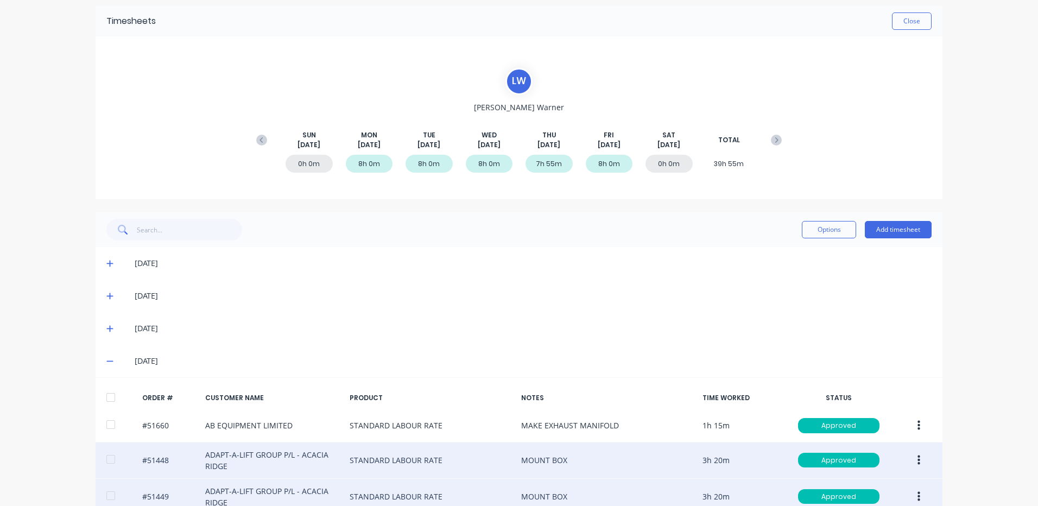
scroll to position [0, 0]
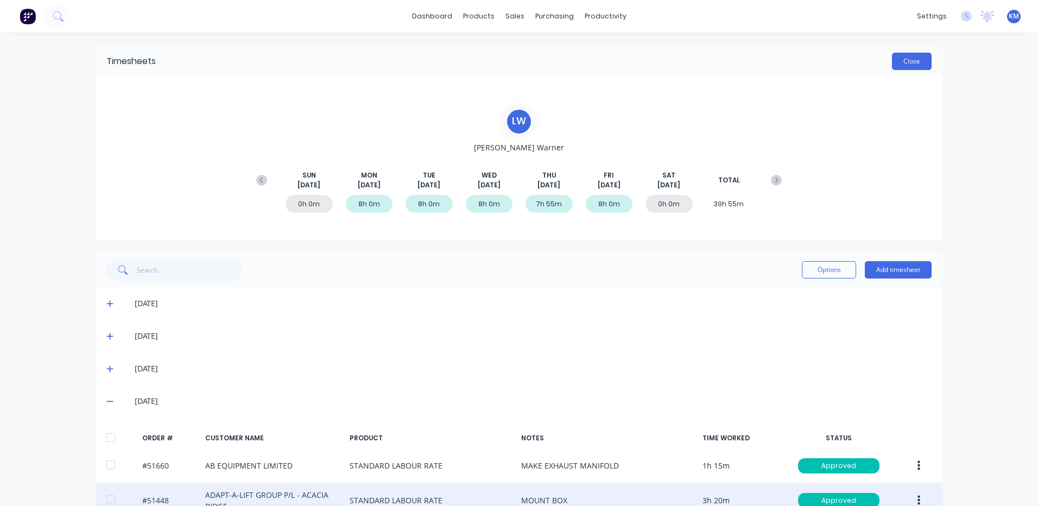
click at [908, 58] on button "Close" at bounding box center [912, 61] width 40 height 17
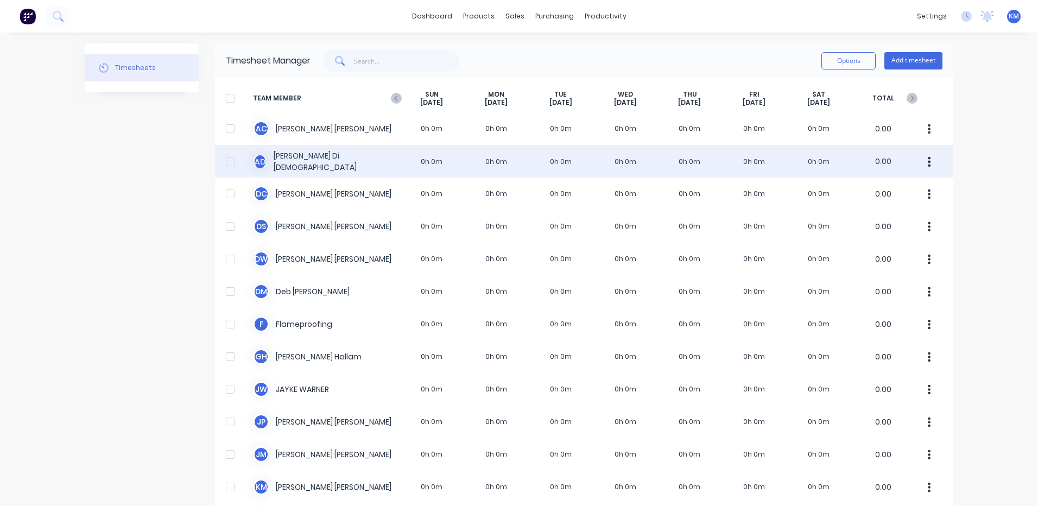
click at [420, 157] on div "A D [PERSON_NAME] Dio 0h 0m 0h 0m 0h 0m 0h 0m 0h 0m 0h 0m 0h 0m 0.00" at bounding box center [584, 161] width 738 height 33
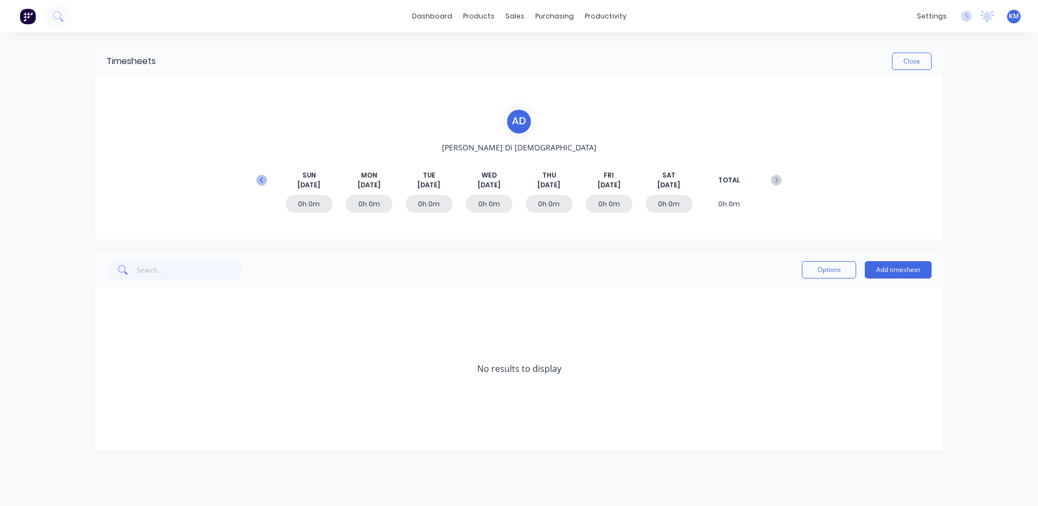
click at [257, 177] on icon at bounding box center [261, 180] width 11 height 11
click at [109, 402] on icon at bounding box center [109, 401] width 7 height 8
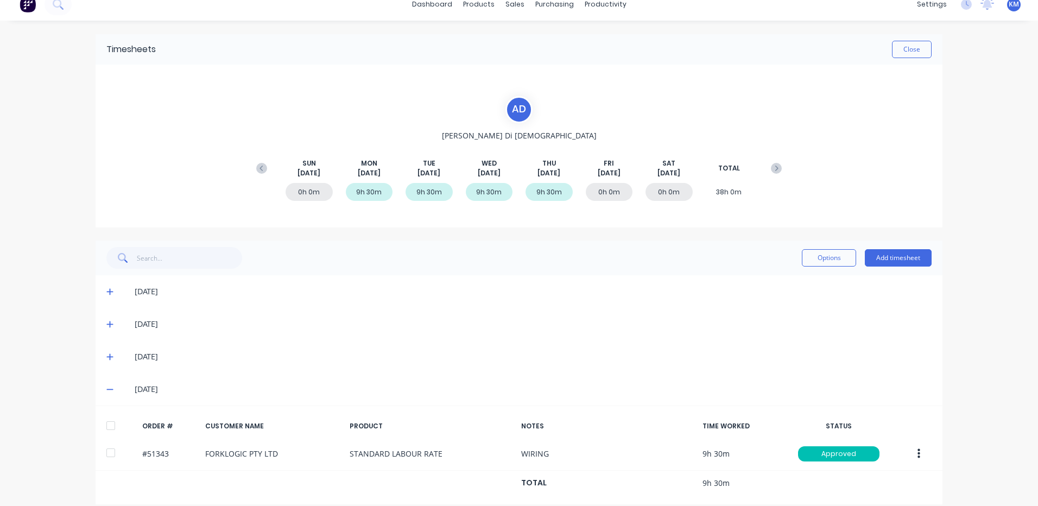
scroll to position [24, 0]
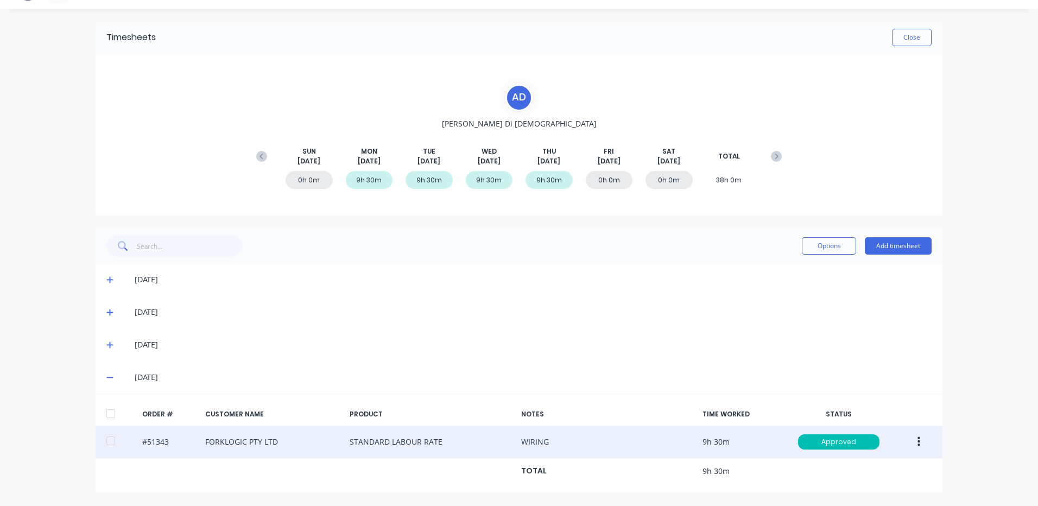
click at [908, 438] on button "button" at bounding box center [919, 442] width 26 height 20
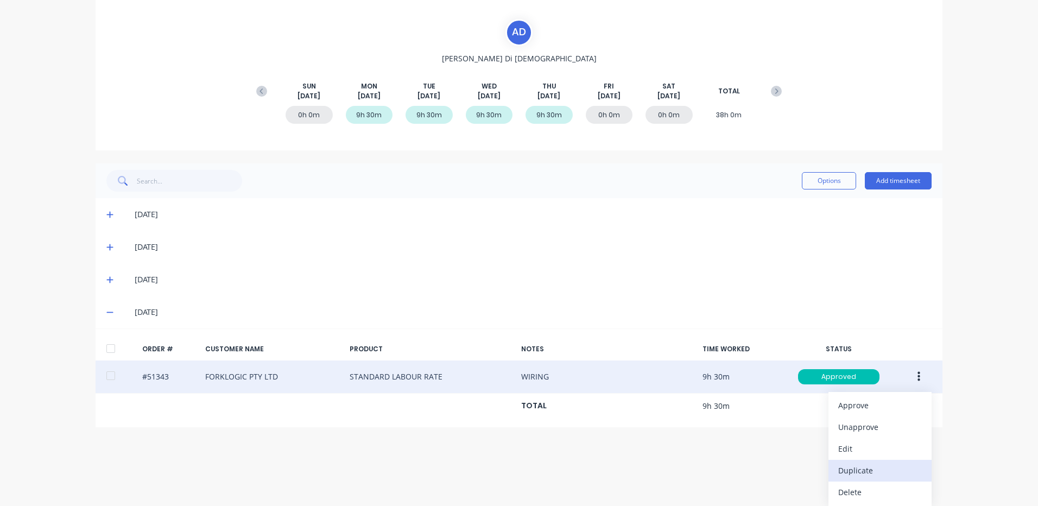
click at [864, 463] on div "Duplicate" at bounding box center [880, 471] width 84 height 16
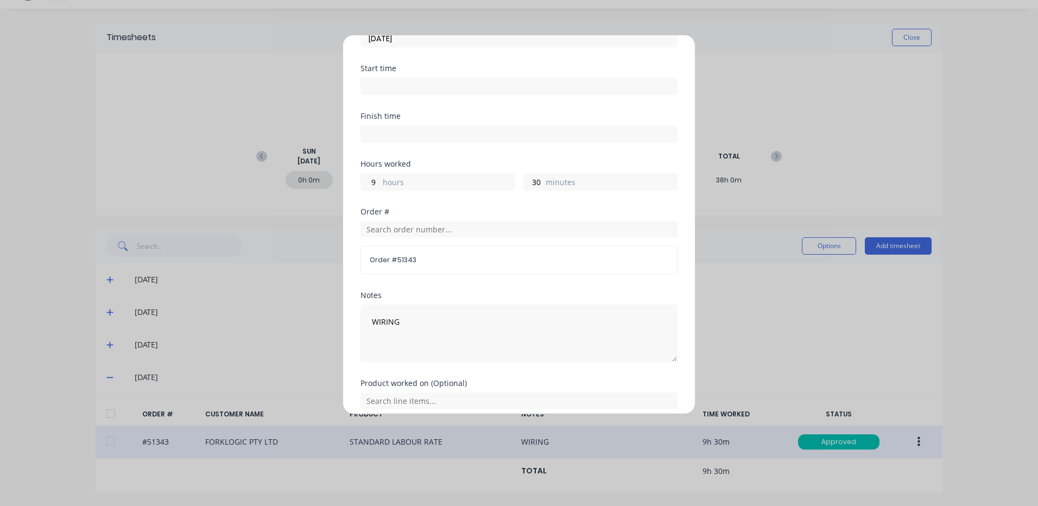
scroll to position [146, 0]
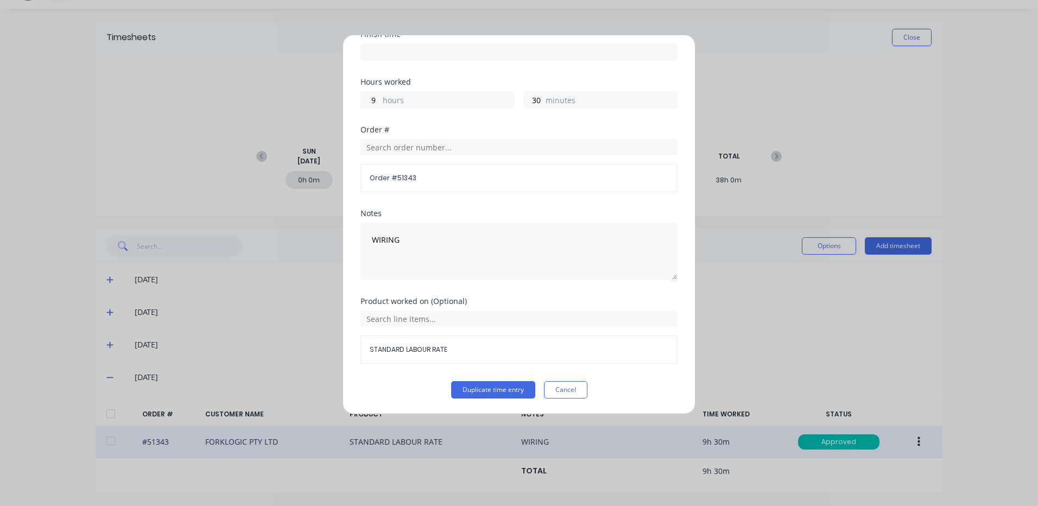
click at [423, 103] on label "hours" at bounding box center [448, 101] width 131 height 14
click at [380, 103] on input "9" at bounding box center [370, 100] width 19 height 16
click at [423, 103] on label "hours" at bounding box center [448, 101] width 131 height 14
click at [380, 103] on input "9" at bounding box center [370, 100] width 19 height 16
click at [414, 106] on label "hours" at bounding box center [448, 101] width 131 height 14
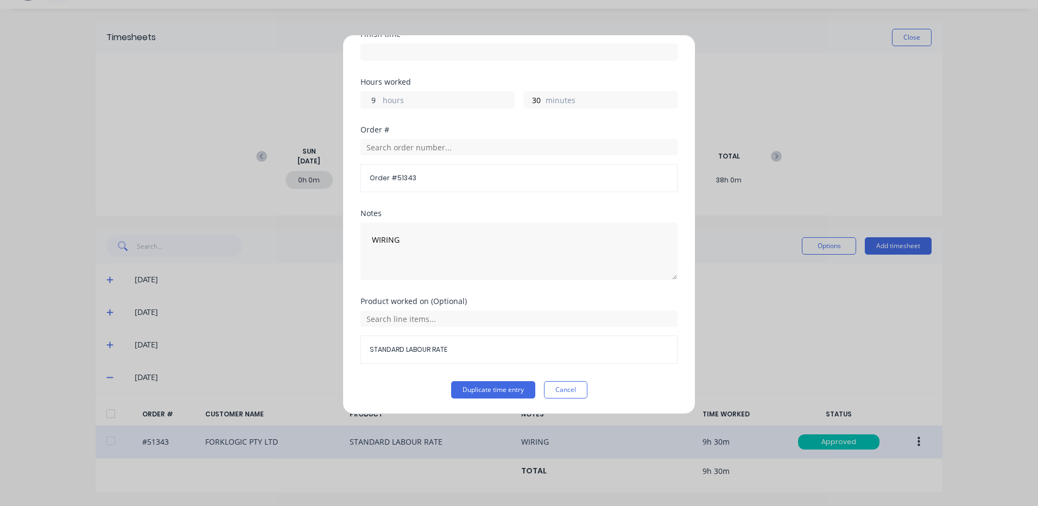
click at [380, 106] on input "9" at bounding box center [370, 100] width 19 height 16
type input "7"
type input "0"
click at [505, 387] on button "Duplicate time entry" at bounding box center [493, 389] width 84 height 17
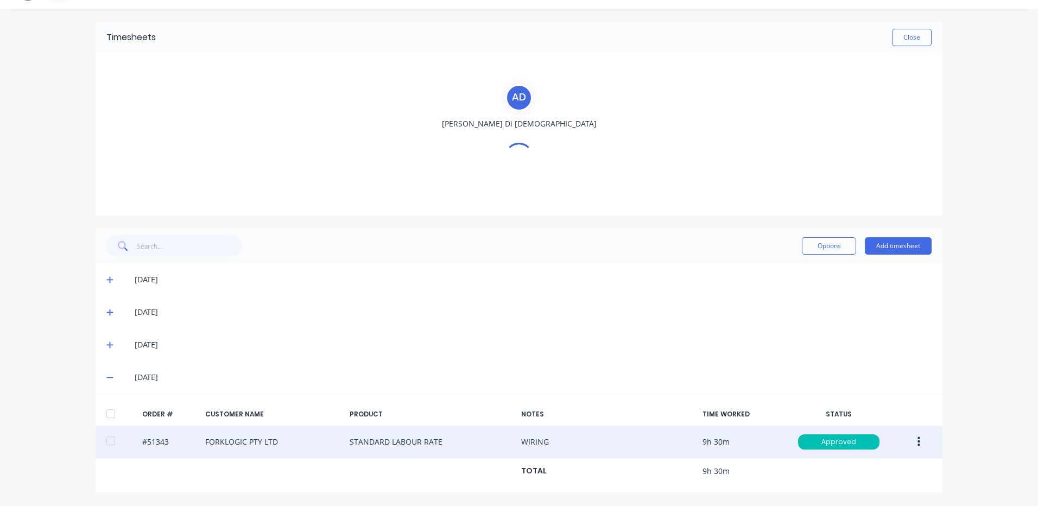
scroll to position [56, 0]
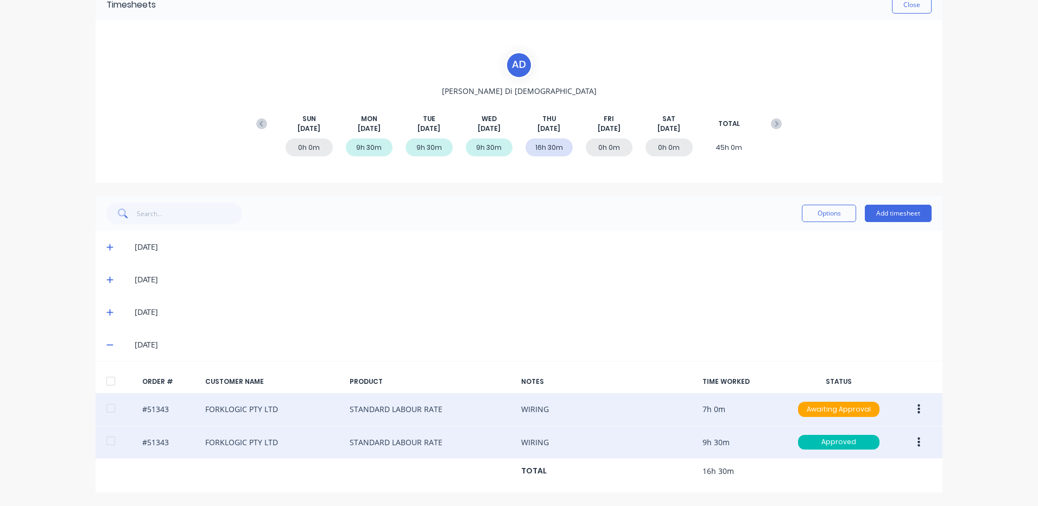
click at [919, 401] on button "button" at bounding box center [919, 410] width 26 height 20
click at [872, 483] on div "Edit" at bounding box center [880, 481] width 84 height 16
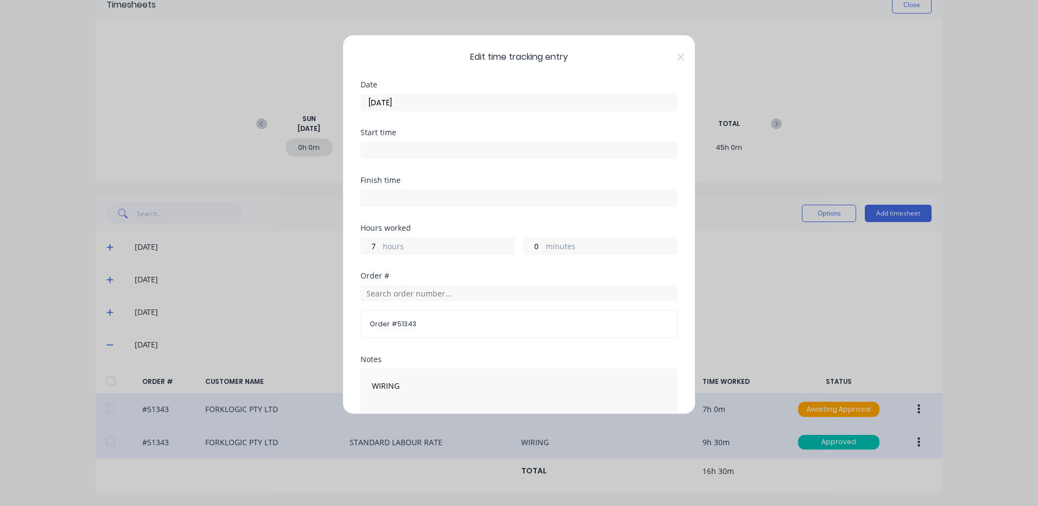
click at [503, 106] on input "[DATE]" at bounding box center [519, 102] width 316 height 16
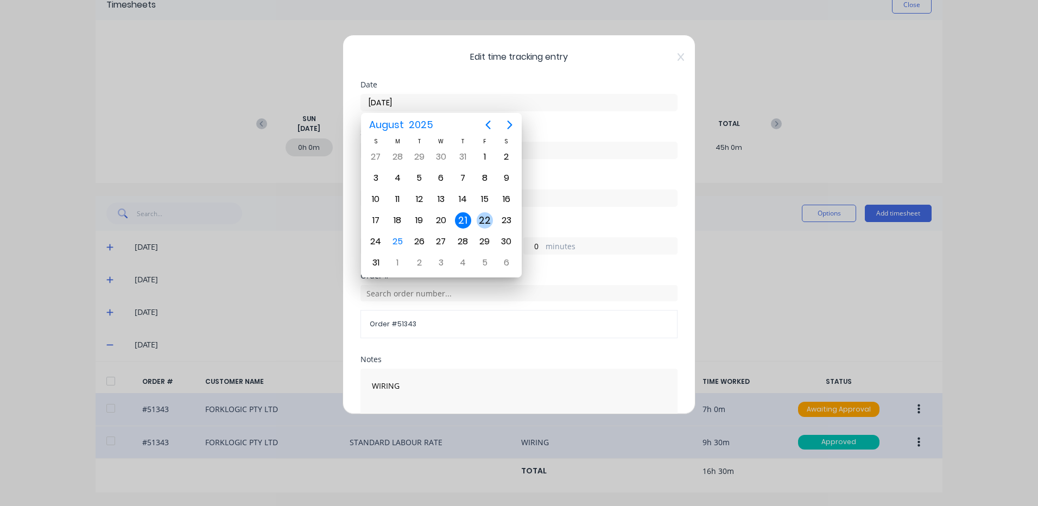
click at [482, 224] on div "22" at bounding box center [485, 220] width 16 height 16
type input "[DATE]"
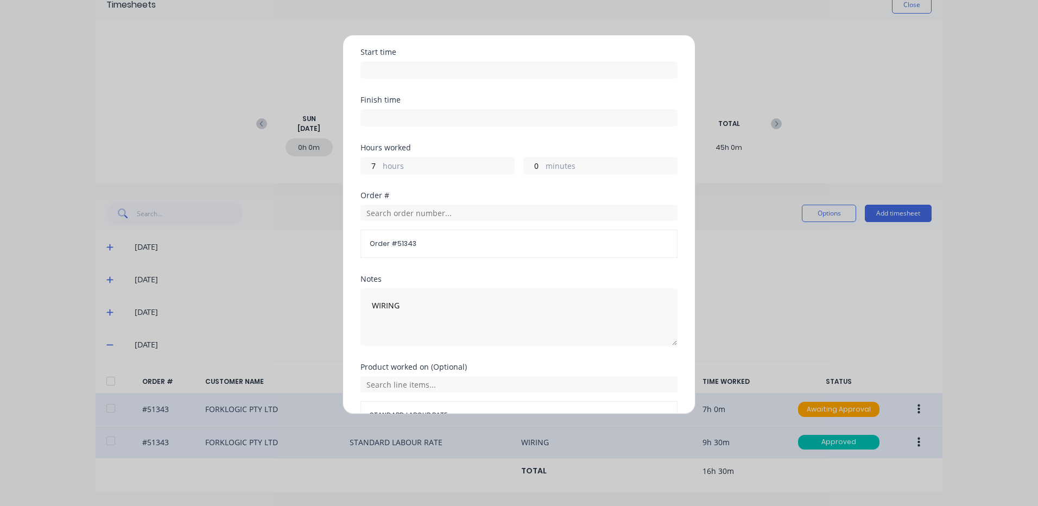
scroll to position [146, 0]
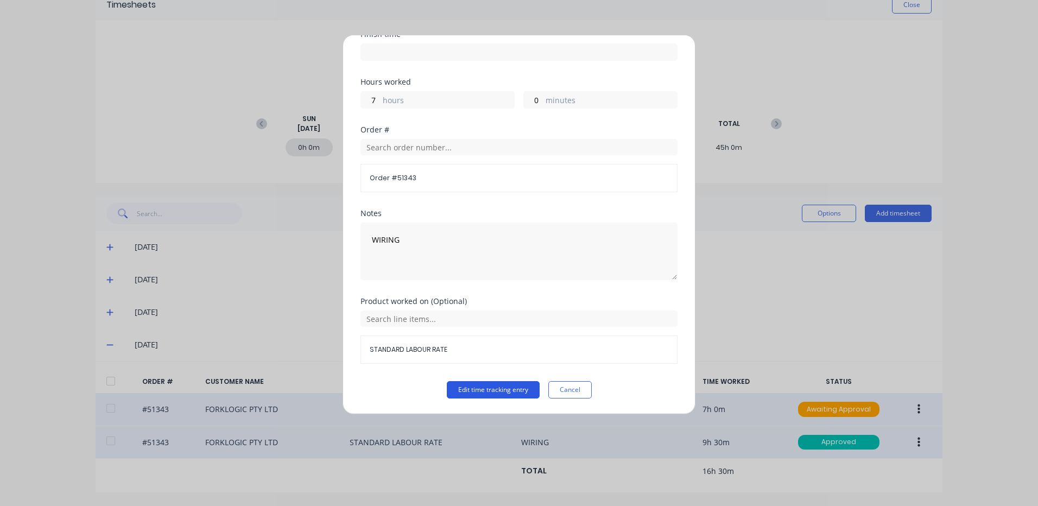
click at [522, 389] on button "Edit time tracking entry" at bounding box center [493, 389] width 93 height 17
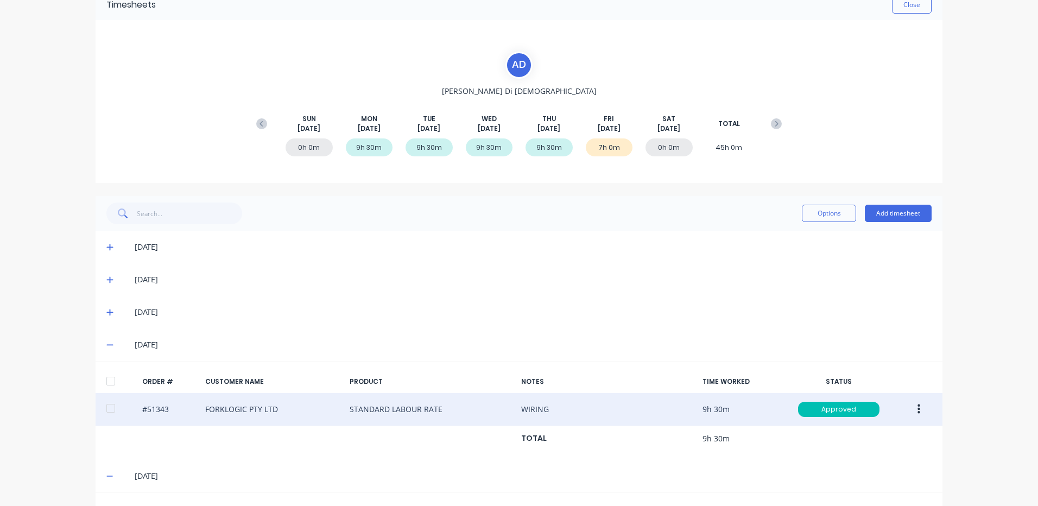
scroll to position [155, 0]
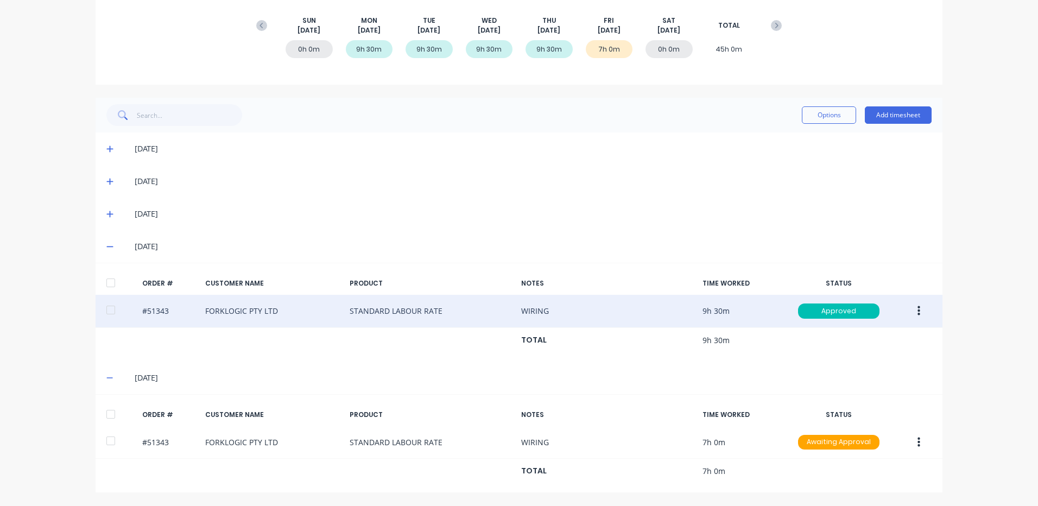
click at [105, 425] on div at bounding box center [111, 414] width 22 height 22
click at [833, 111] on button "Options" at bounding box center [829, 114] width 54 height 17
click at [814, 144] on div "Approve" at bounding box center [805, 143] width 84 height 16
click at [603, 259] on div "[DATE]" at bounding box center [519, 246] width 847 height 33
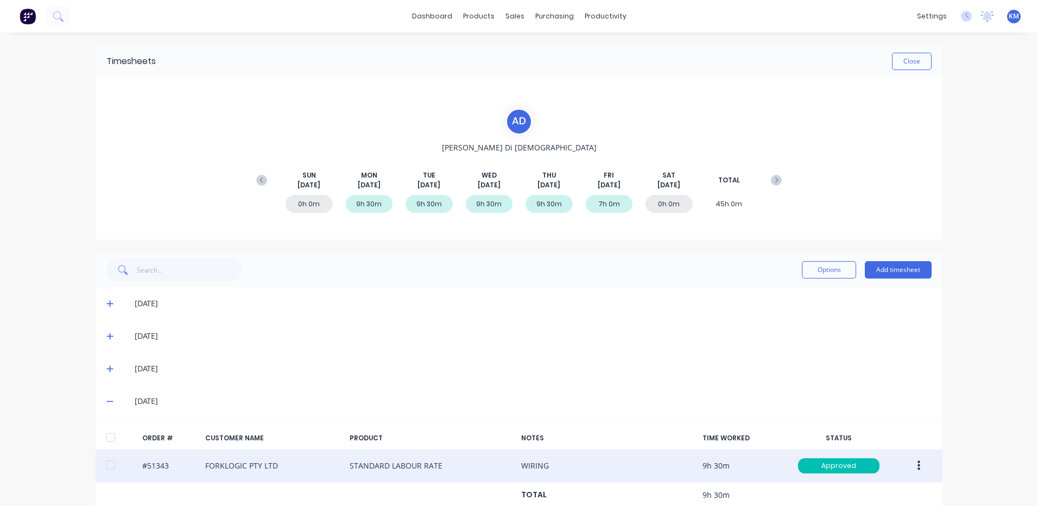
scroll to position [54, 0]
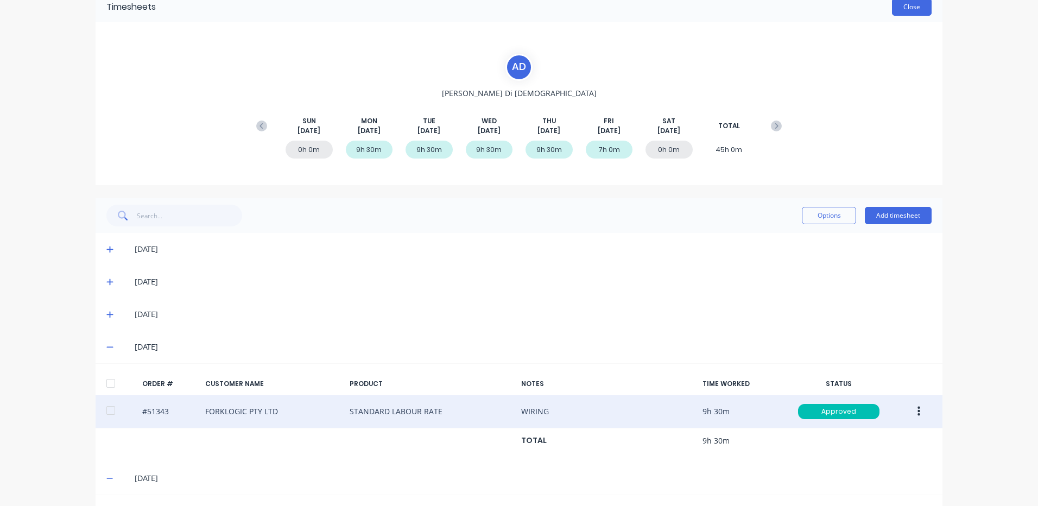
click at [902, 15] on button "Close" at bounding box center [912, 6] width 40 height 17
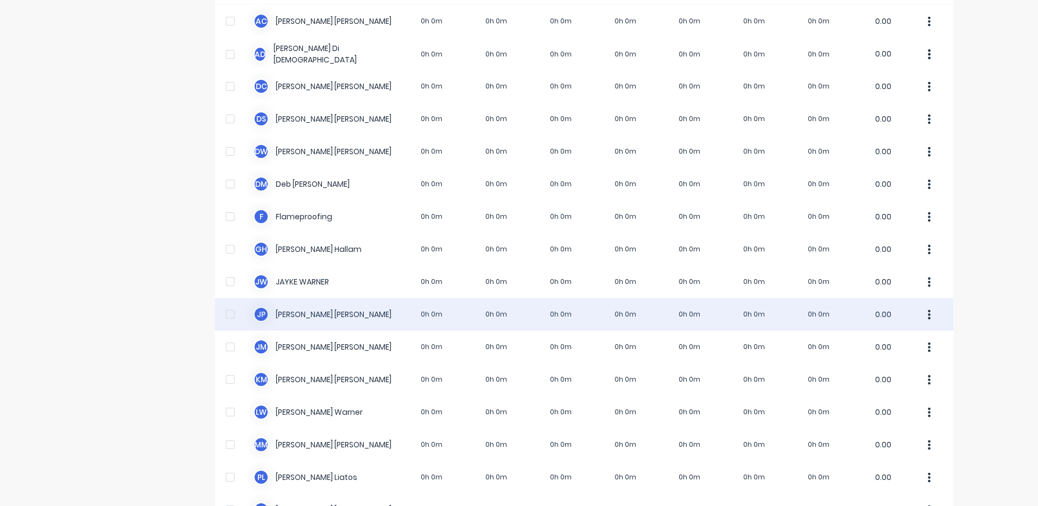
scroll to position [109, 0]
click at [491, 308] on div "J P [PERSON_NAME] 0h 0m 0h 0m 0h 0m 0h 0m 0h 0m 0h 0m 0h 0m 0.00" at bounding box center [584, 313] width 738 height 33
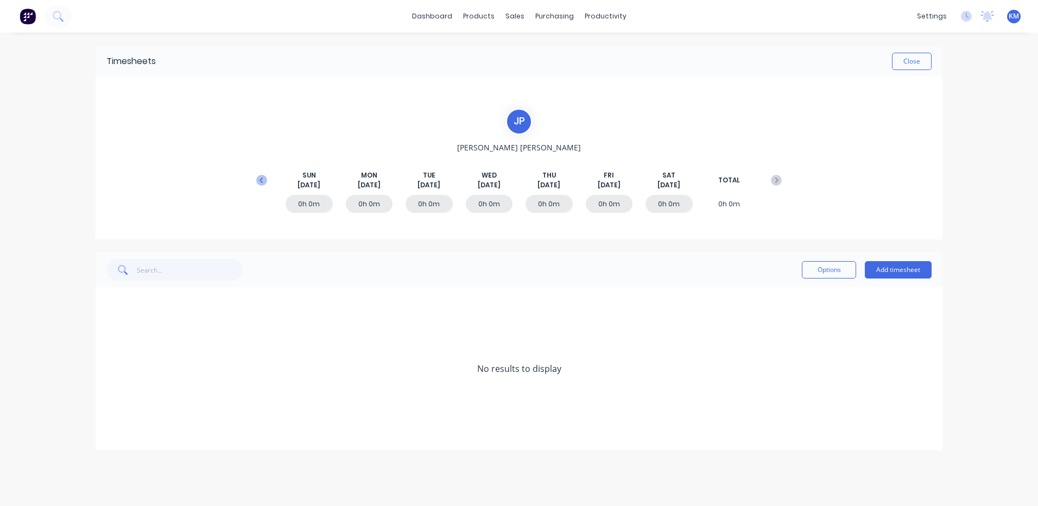
click at [263, 186] on button at bounding box center [262, 180] width 22 height 20
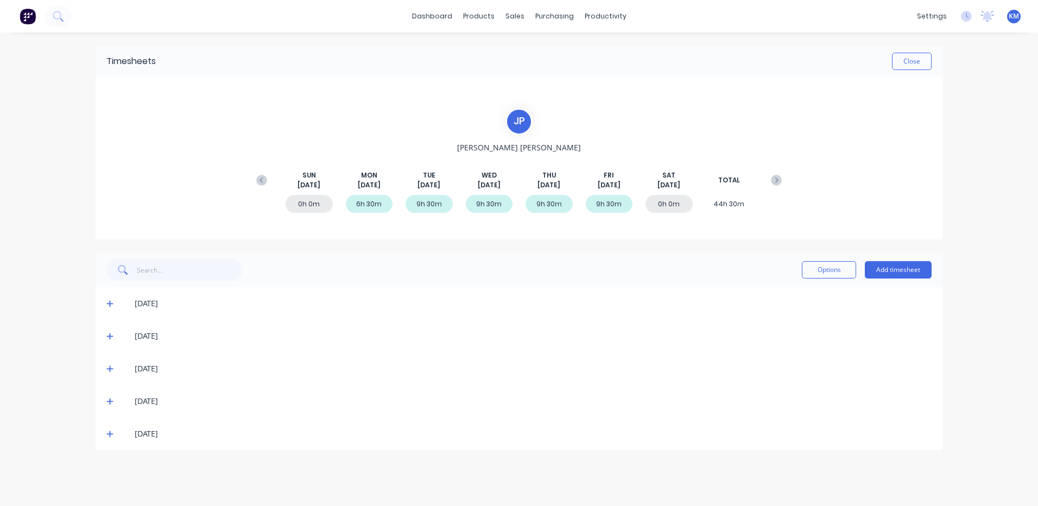
click at [117, 433] on div "[DATE]" at bounding box center [524, 434] width 814 height 12
click at [112, 435] on icon at bounding box center [109, 434] width 7 height 8
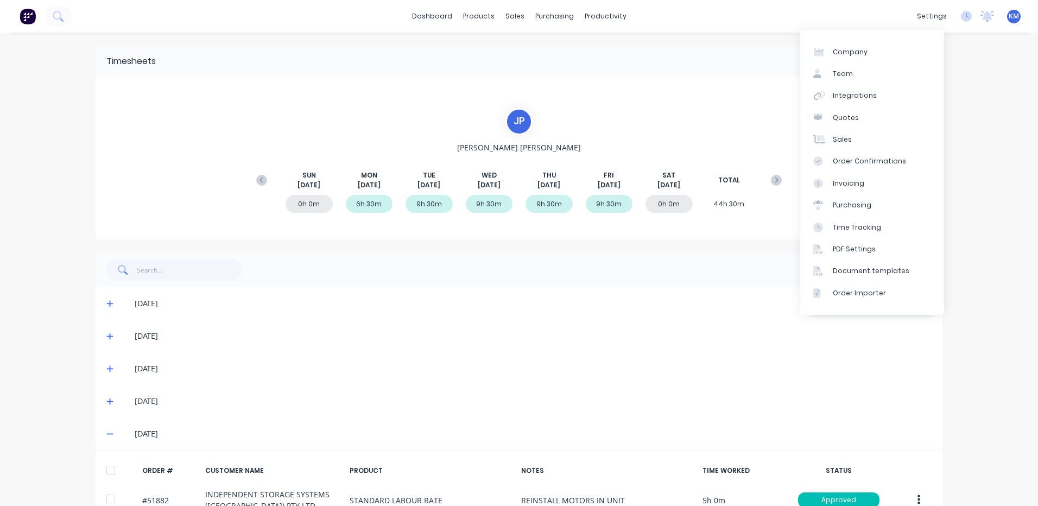
click at [735, 72] on div "Timesheets Close" at bounding box center [519, 61] width 847 height 30
click at [1011, 152] on div "dashboard products sales purchasing productivity dashboard products Product Cat…" at bounding box center [519, 253] width 1038 height 506
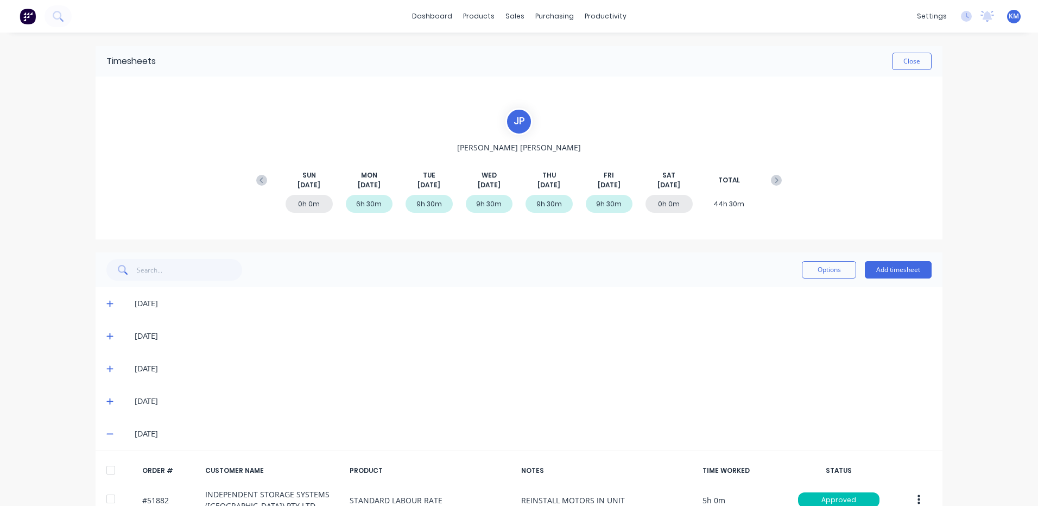
click at [960, 370] on div "dashboard products sales purchasing productivity dashboard products Product Cat…" at bounding box center [519, 253] width 1038 height 506
click at [909, 55] on button "Close" at bounding box center [912, 61] width 40 height 17
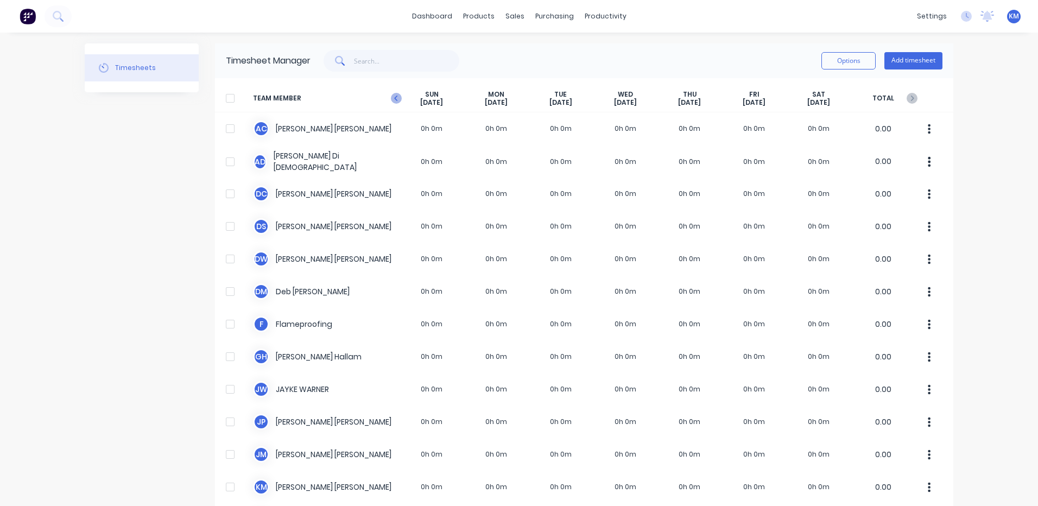
click at [397, 100] on icon at bounding box center [396, 98] width 11 height 11
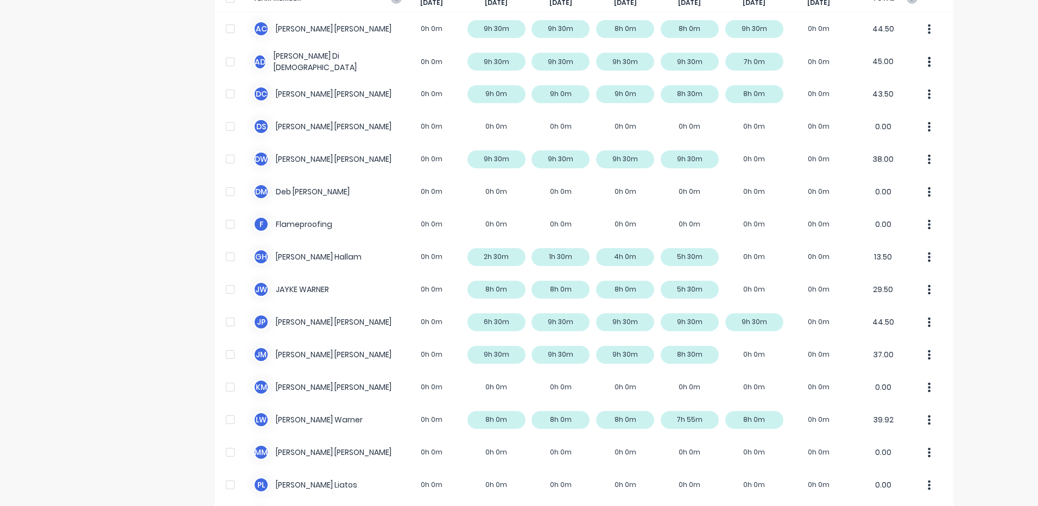
scroll to position [109, 0]
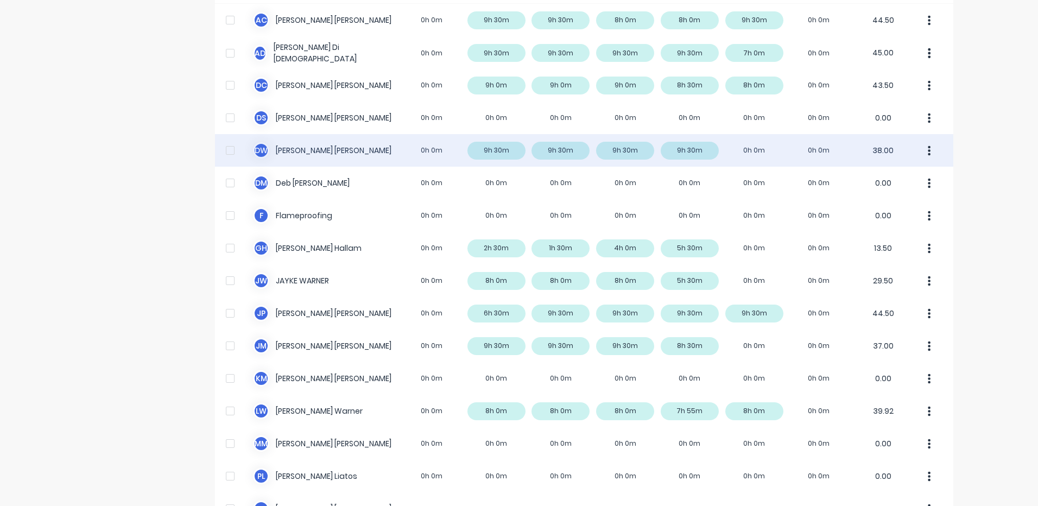
click at [387, 157] on div "D W [PERSON_NAME] 0h 0m 9h 30m 9h 30m 9h 30m 9h 30m 0h 0m 0h 0m 38.00" at bounding box center [584, 150] width 738 height 33
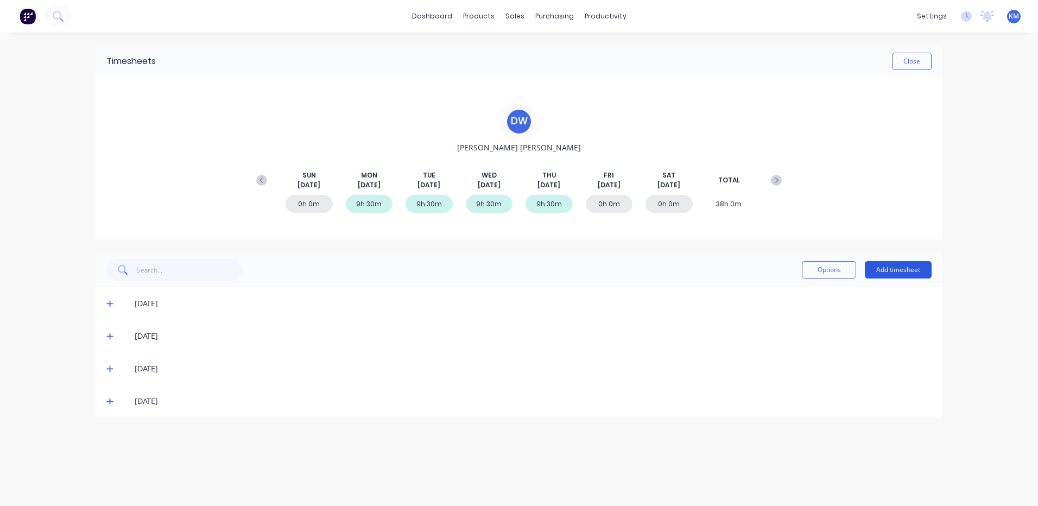
click at [868, 276] on button "Add timesheet" at bounding box center [898, 269] width 67 height 17
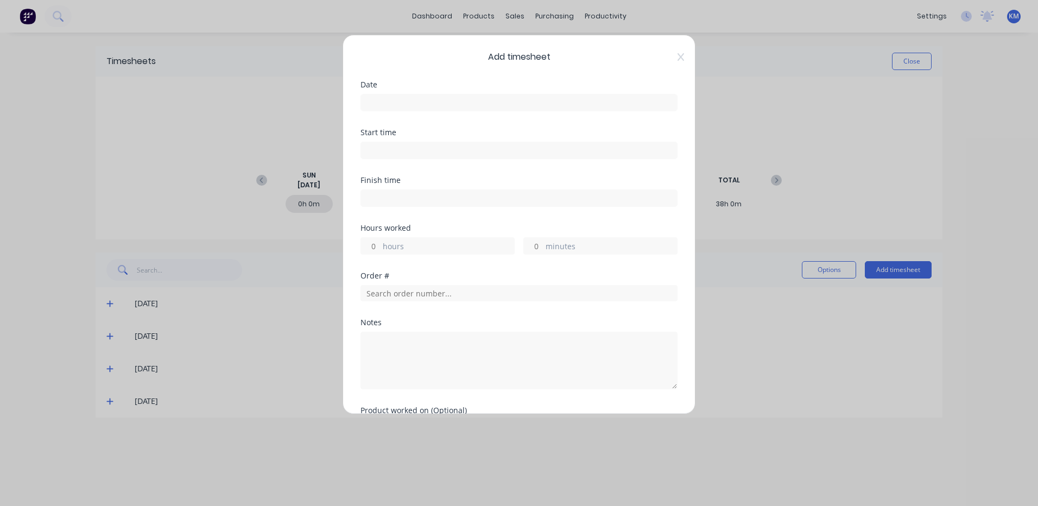
click at [537, 105] on input at bounding box center [519, 102] width 316 height 16
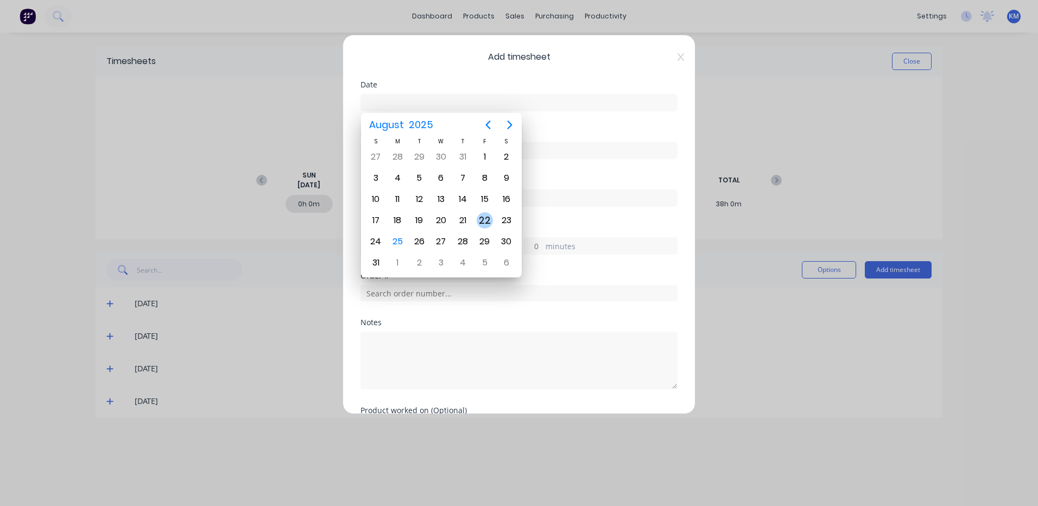
click at [479, 216] on div "22" at bounding box center [485, 220] width 16 height 16
type input "[DATE]"
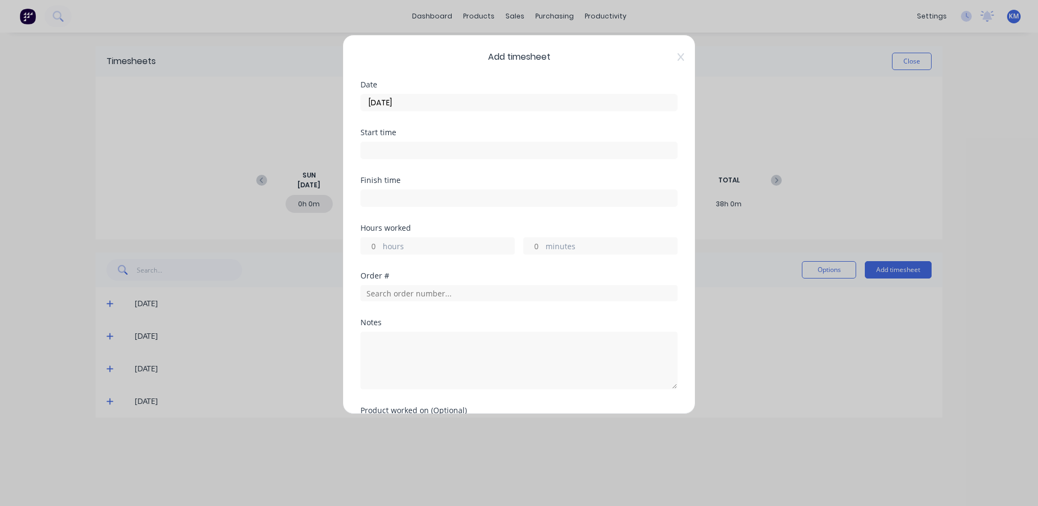
click at [435, 245] on label "hours" at bounding box center [448, 247] width 131 height 14
click at [380, 245] on input "hours" at bounding box center [370, 246] width 19 height 16
type input "5"
click at [419, 296] on input "text" at bounding box center [518, 293] width 317 height 16
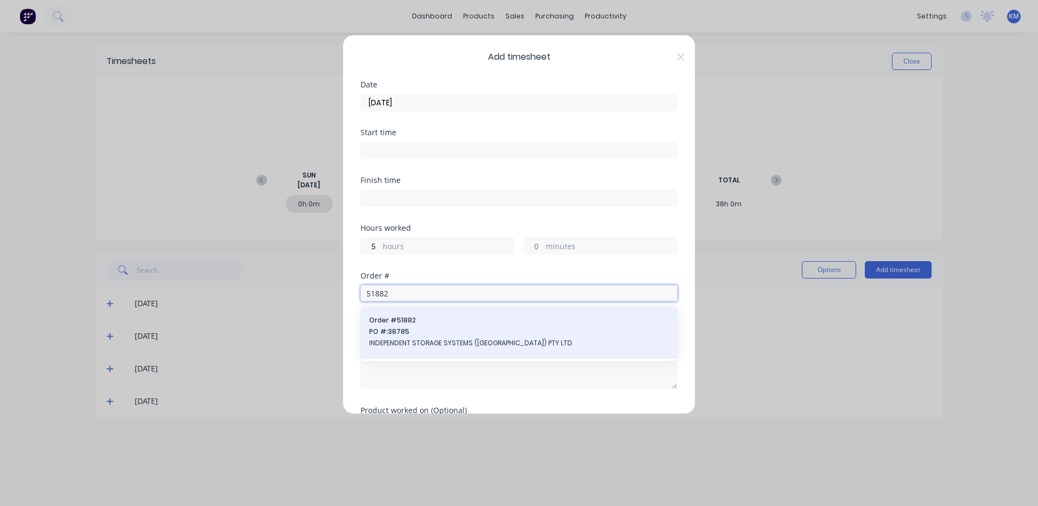
type input "51882"
click at [417, 325] on div "Order # 51882 PO #: 38785 INDEPENDENT STORAGE SYSTEMS (VIC) PTY LTD" at bounding box center [519, 332] width 300 height 35
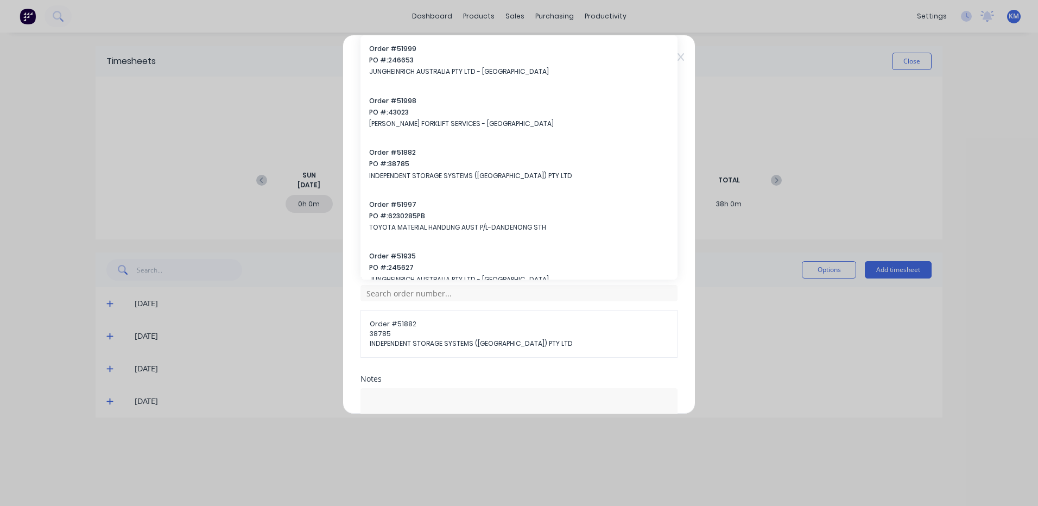
click at [453, 367] on div "Order # Order # 51882 38785 INDEPENDENT STORAGE SYSTEMS ([GEOGRAPHIC_DATA]) PTY…" at bounding box center [518, 323] width 317 height 103
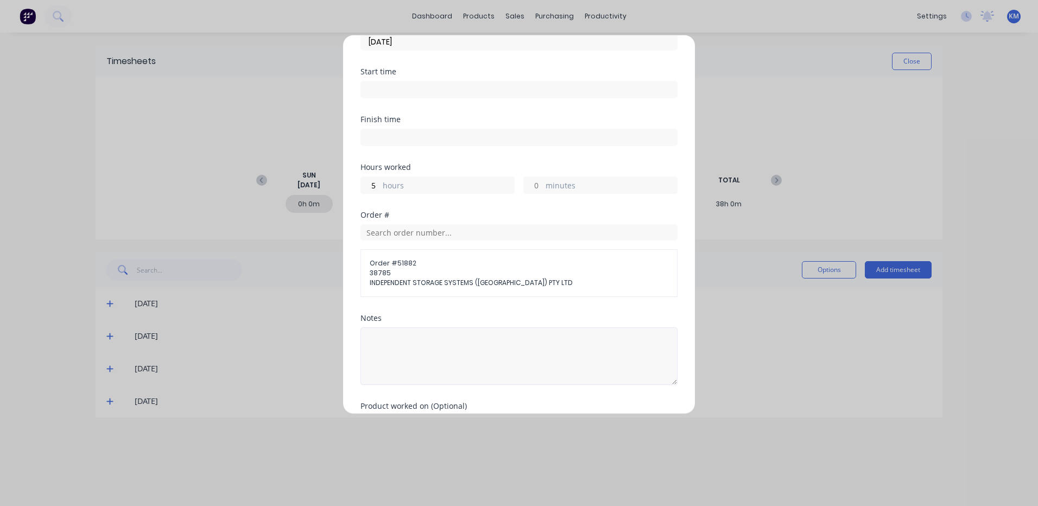
scroll to position [129, 0]
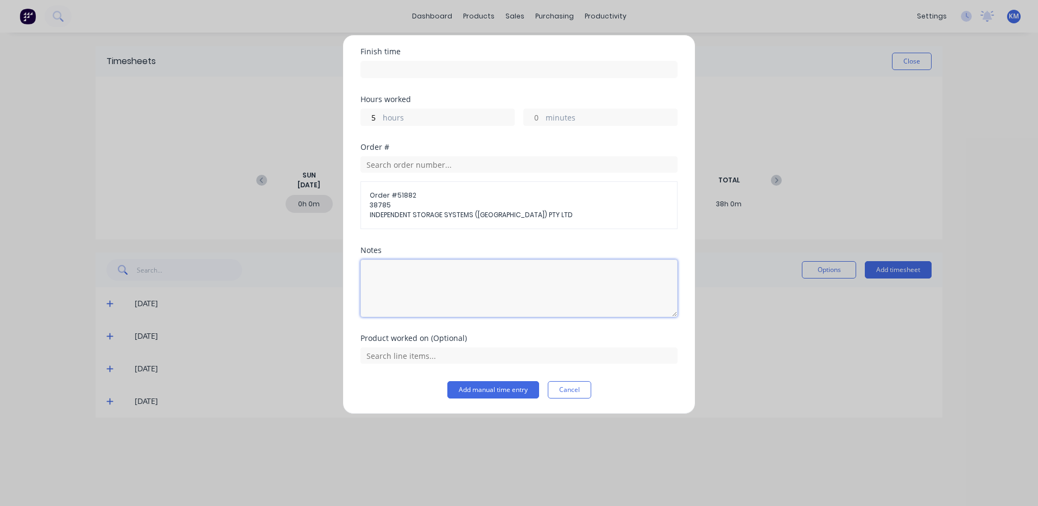
click at [442, 289] on textarea at bounding box center [518, 288] width 317 height 58
type textarea "HELP [PERSON_NAME] REINSTALL MOTORS IN UNIT"
click at [454, 358] on input "text" at bounding box center [518, 355] width 317 height 16
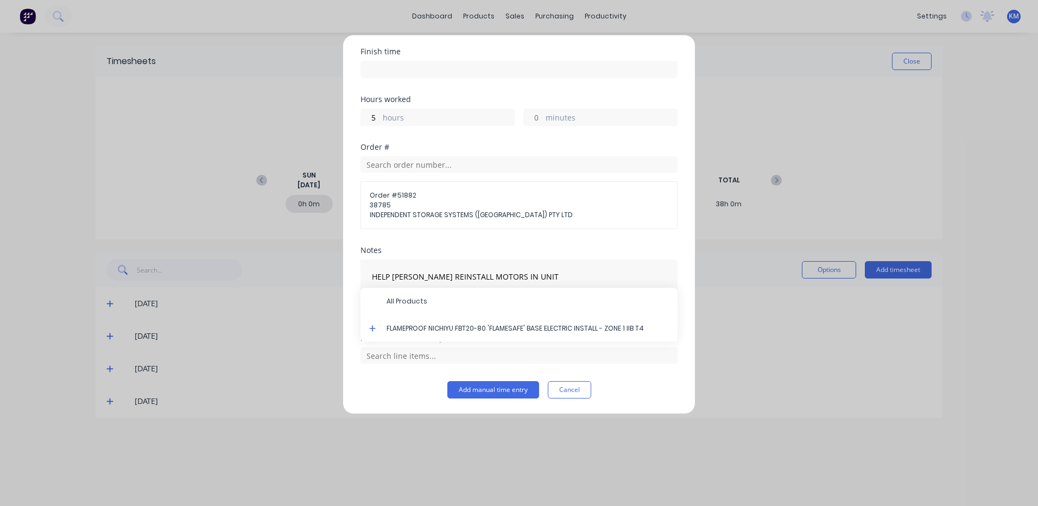
click at [370, 327] on icon at bounding box center [372, 329] width 7 height 8
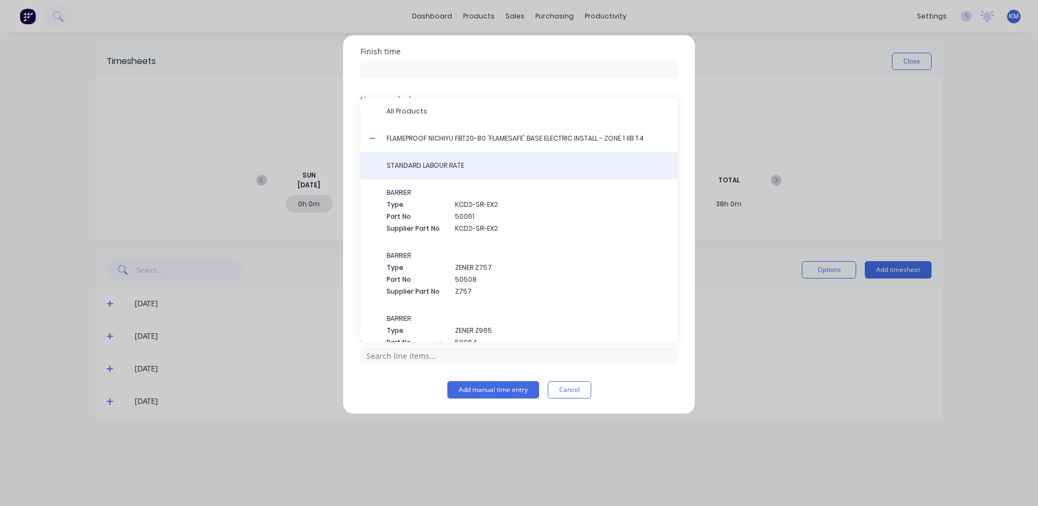
click at [435, 161] on span "STANDARD LABOUR RATE" at bounding box center [528, 166] width 282 height 10
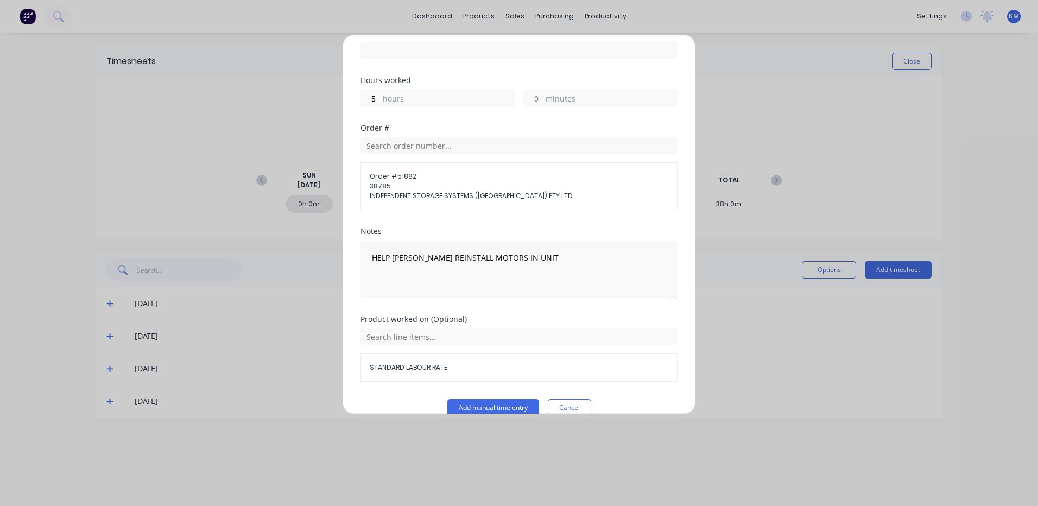
scroll to position [166, 0]
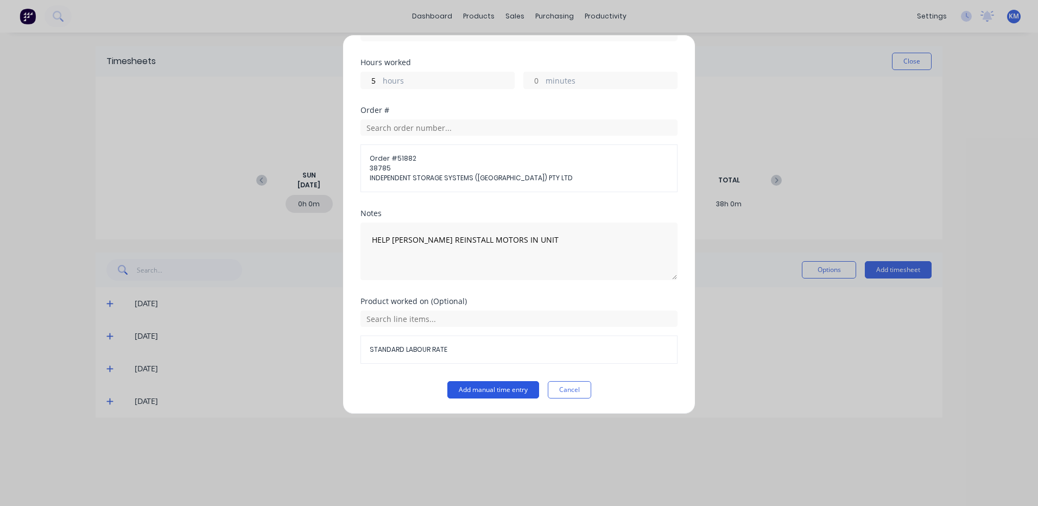
click at [481, 388] on button "Add manual time entry" at bounding box center [493, 389] width 92 height 17
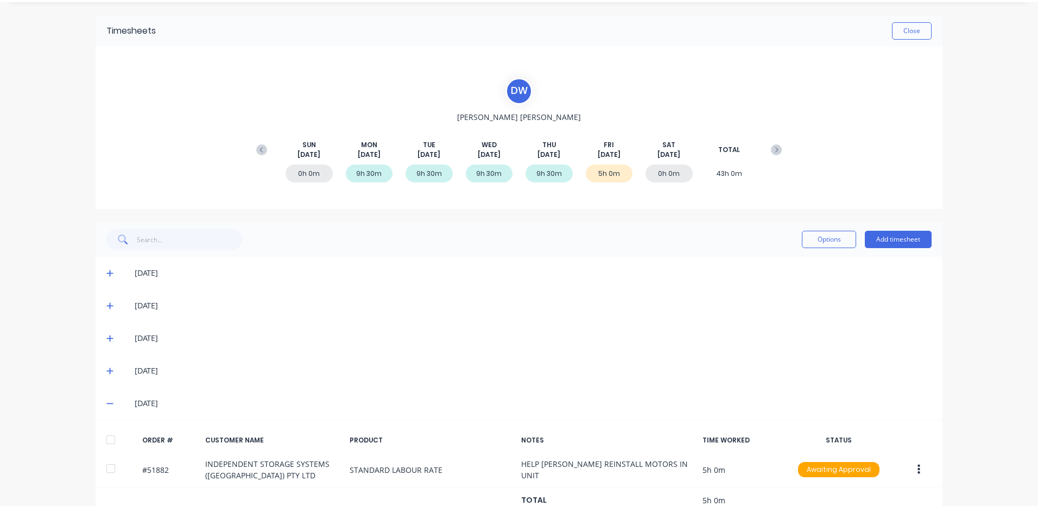
scroll to position [60, 0]
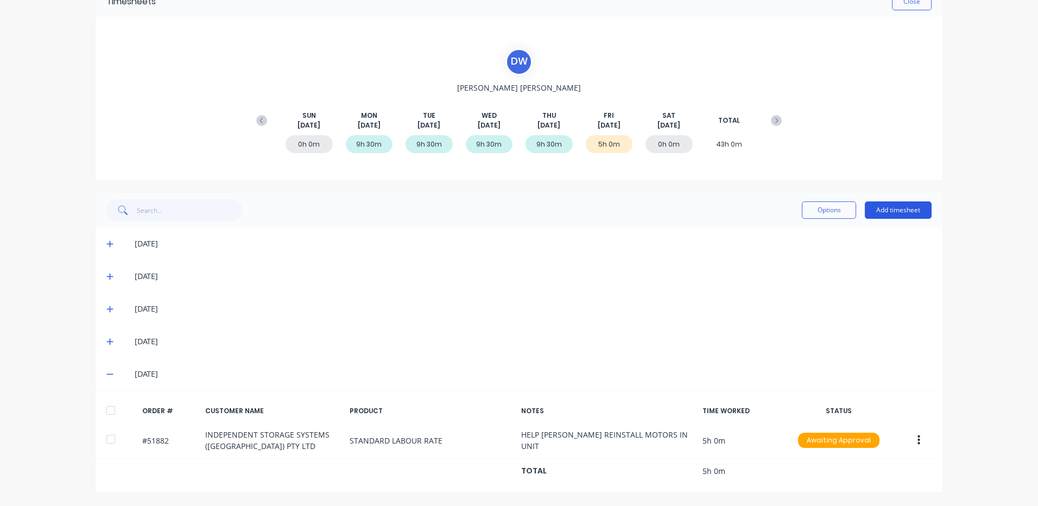
click at [887, 216] on button "Add timesheet" at bounding box center [898, 209] width 67 height 17
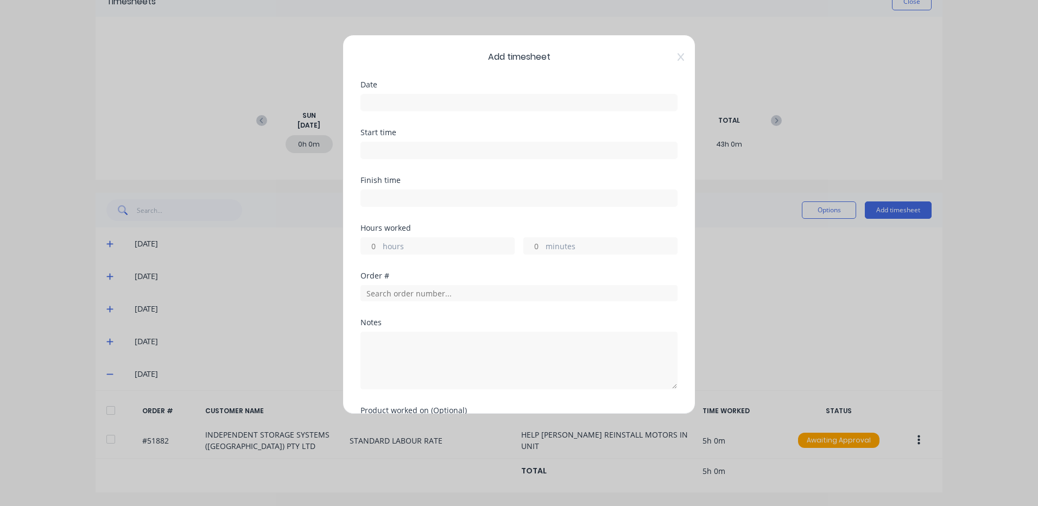
click at [492, 105] on input at bounding box center [519, 102] width 316 height 16
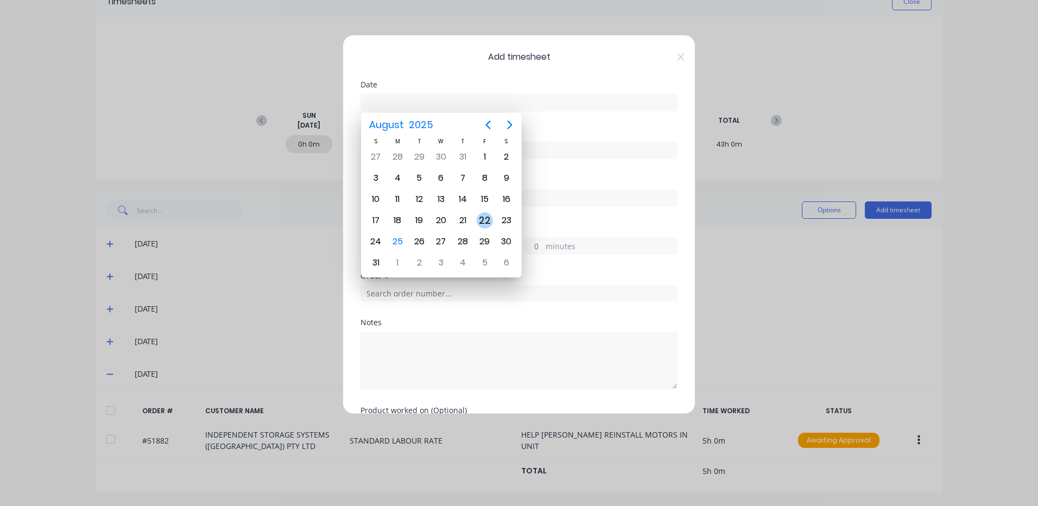
click at [485, 224] on div "22" at bounding box center [485, 220] width 16 height 16
type input "[DATE]"
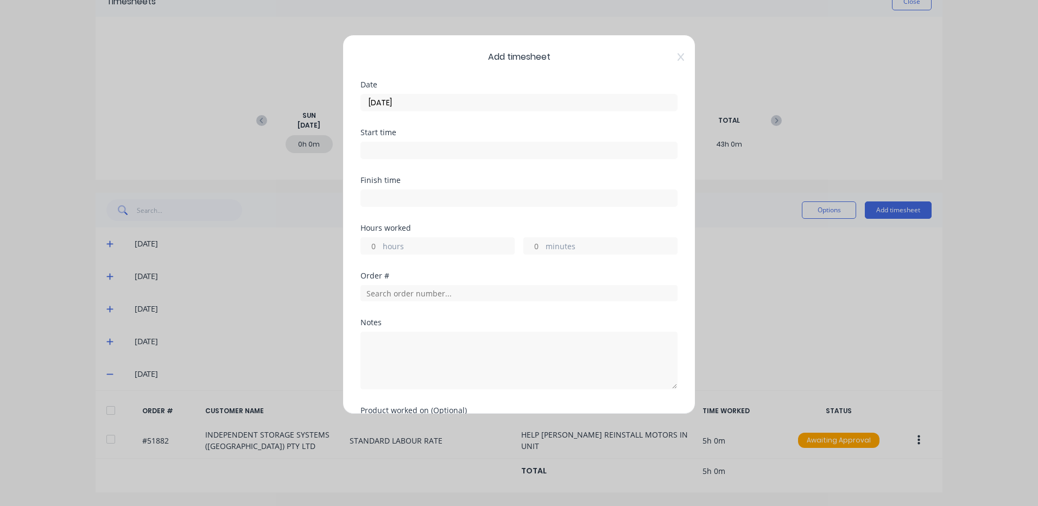
click at [431, 246] on label "hours" at bounding box center [448, 247] width 131 height 14
click at [380, 246] on input "hours" at bounding box center [370, 246] width 19 height 16
type input "2"
type input "45"
click at [452, 290] on input "text" at bounding box center [518, 293] width 317 height 16
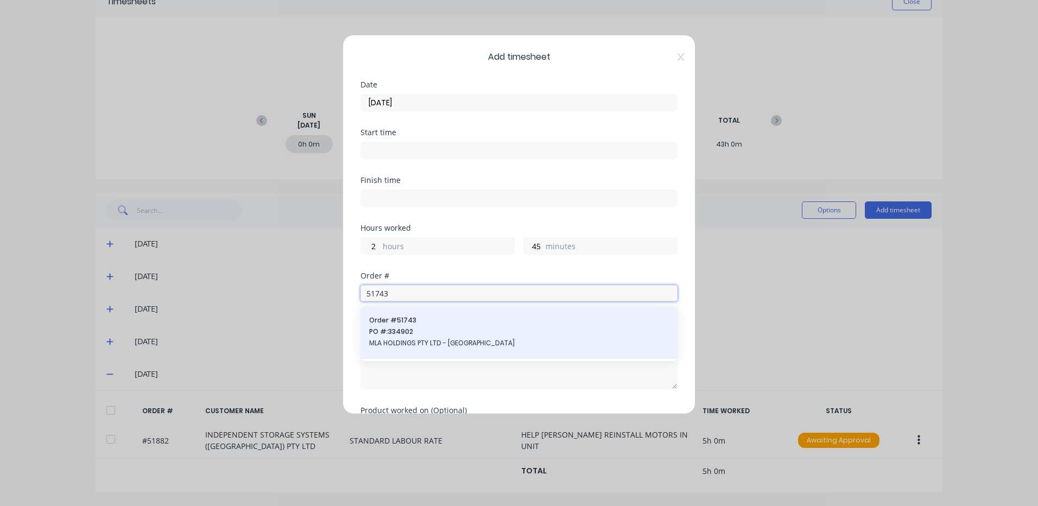
type input "51743"
click at [445, 321] on span "Order # 51743" at bounding box center [519, 320] width 300 height 10
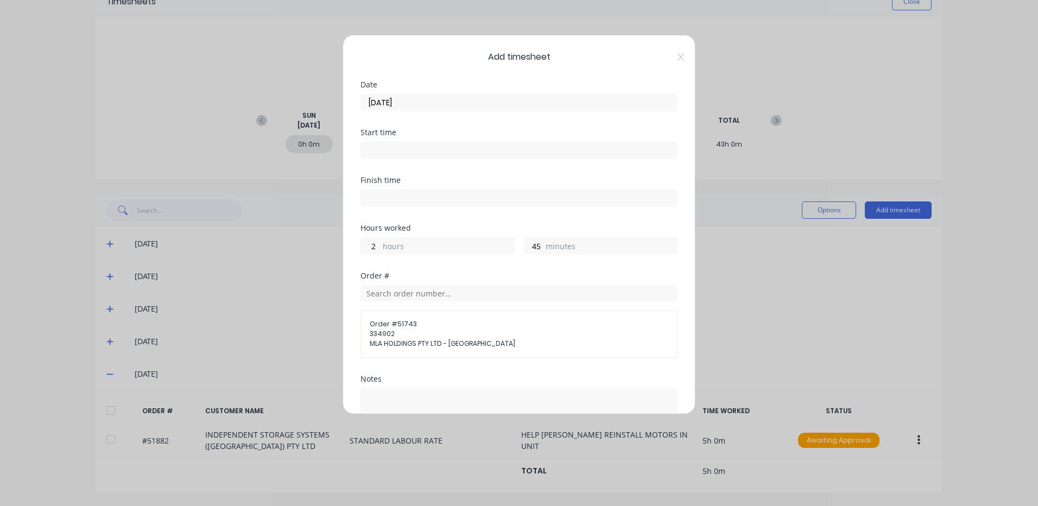
click at [423, 384] on div "Notes" at bounding box center [518, 410] width 317 height 71
click at [421, 397] on textarea at bounding box center [518, 417] width 317 height 58
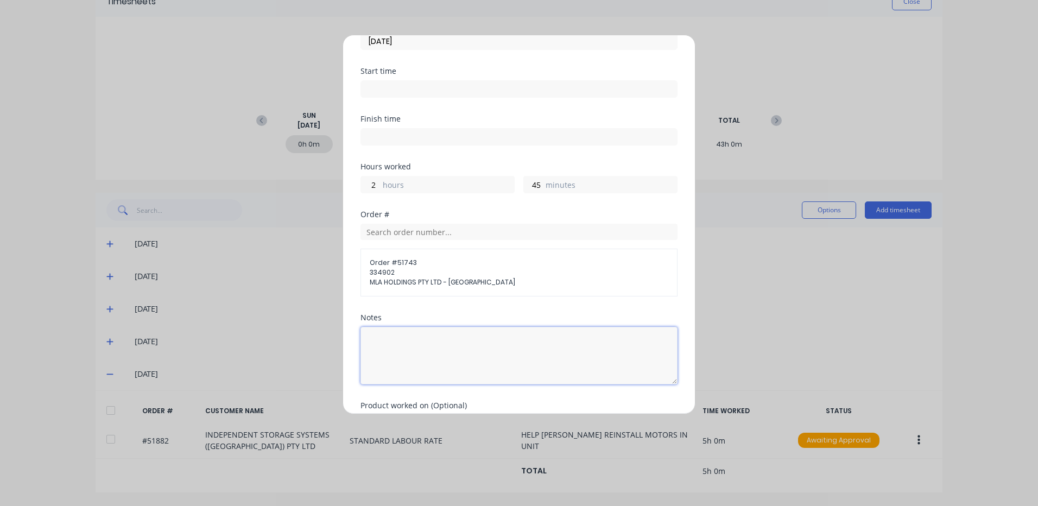
scroll to position [129, 0]
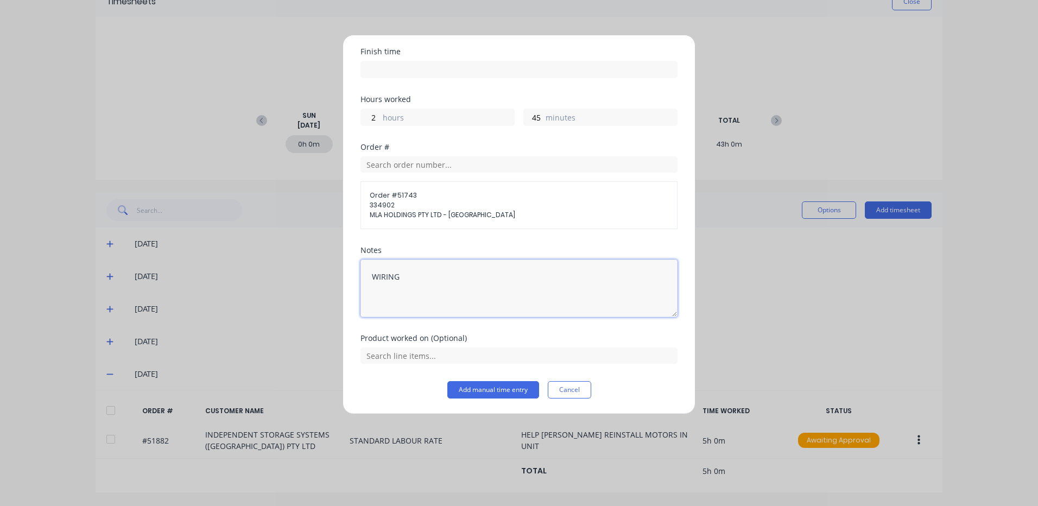
type textarea "WIRING"
click at [465, 327] on div "Notes WIRING" at bounding box center [518, 290] width 317 height 88
click at [480, 356] on input "text" at bounding box center [518, 355] width 317 height 16
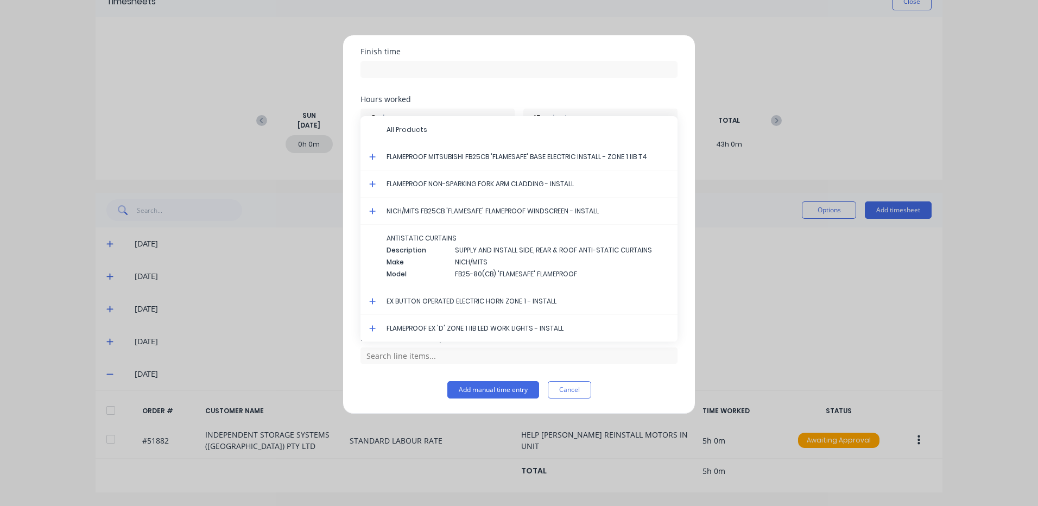
click at [374, 159] on icon at bounding box center [372, 157] width 7 height 8
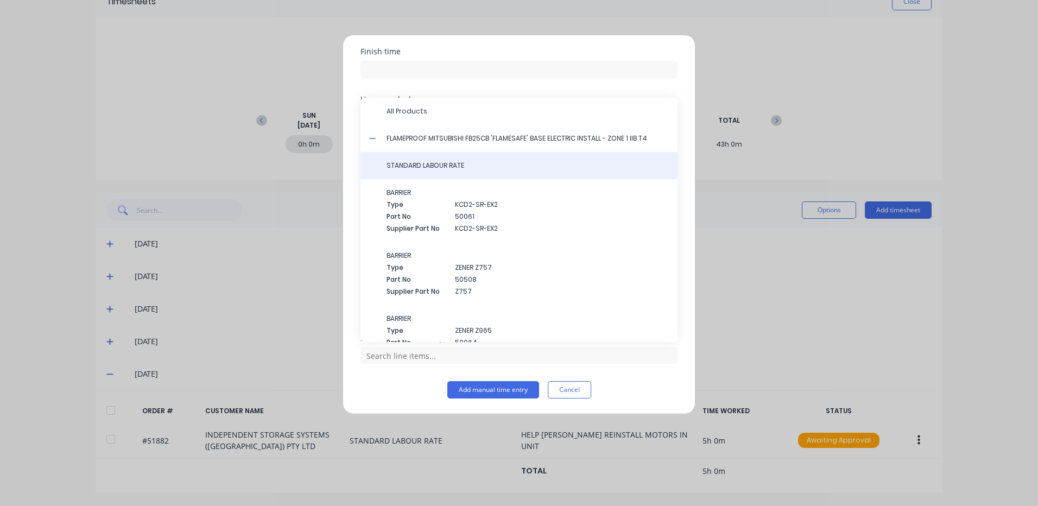
click at [401, 159] on div "STANDARD LABOUR RATE" at bounding box center [518, 165] width 317 height 27
click at [403, 163] on span "STANDARD LABOUR RATE" at bounding box center [528, 166] width 282 height 10
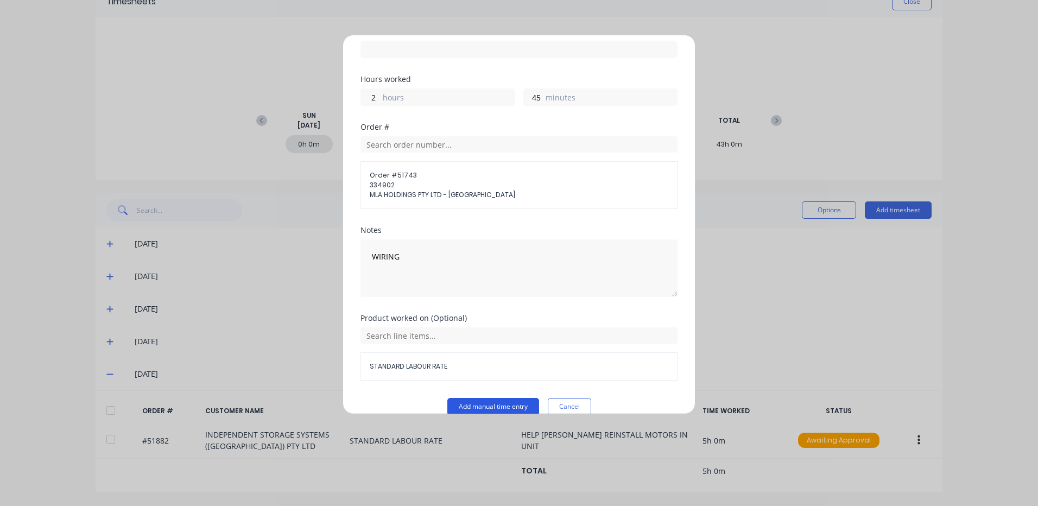
scroll to position [166, 0]
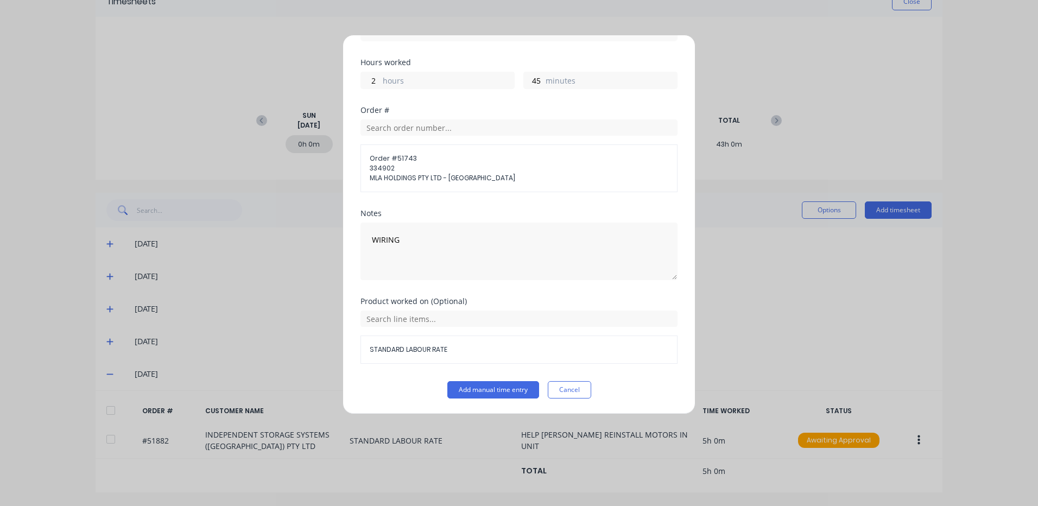
click at [475, 378] on div "Product worked on (Optional) STANDARD LABOUR RATE" at bounding box center [518, 340] width 317 height 84
click at [473, 387] on button "Add manual time entry" at bounding box center [493, 389] width 92 height 17
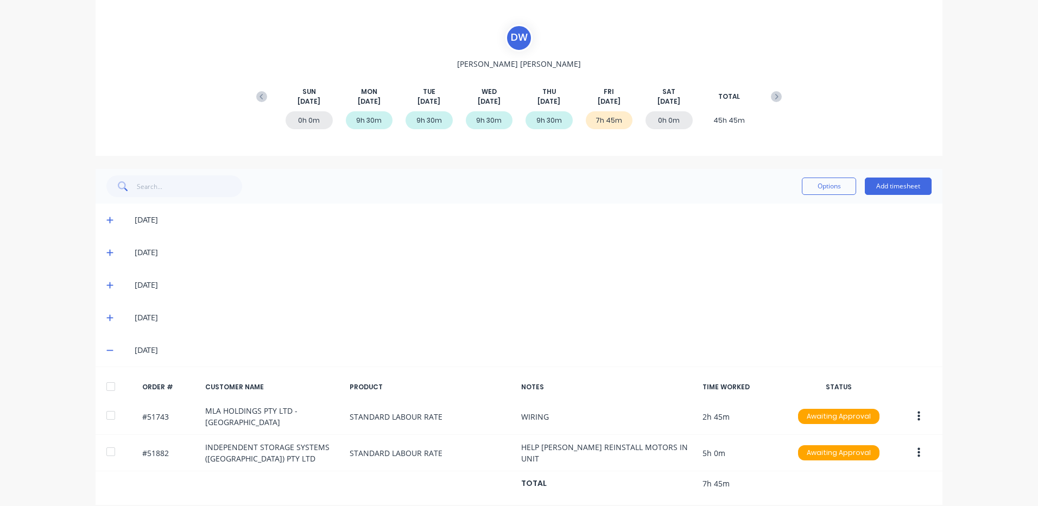
scroll to position [96, 0]
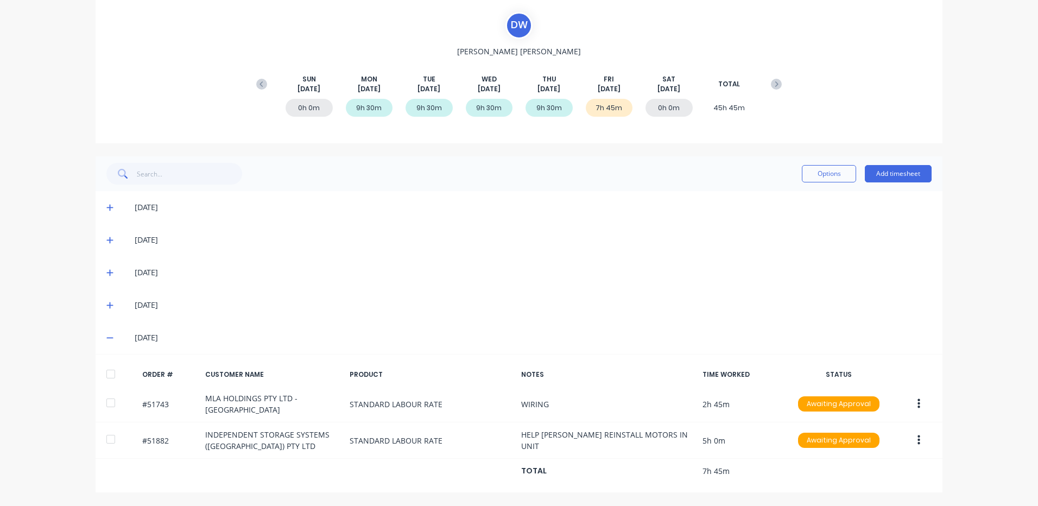
click at [100, 376] on div at bounding box center [111, 374] width 22 height 22
click at [806, 176] on button "Options" at bounding box center [829, 173] width 54 height 17
click at [781, 194] on div "Approve" at bounding box center [805, 202] width 84 height 16
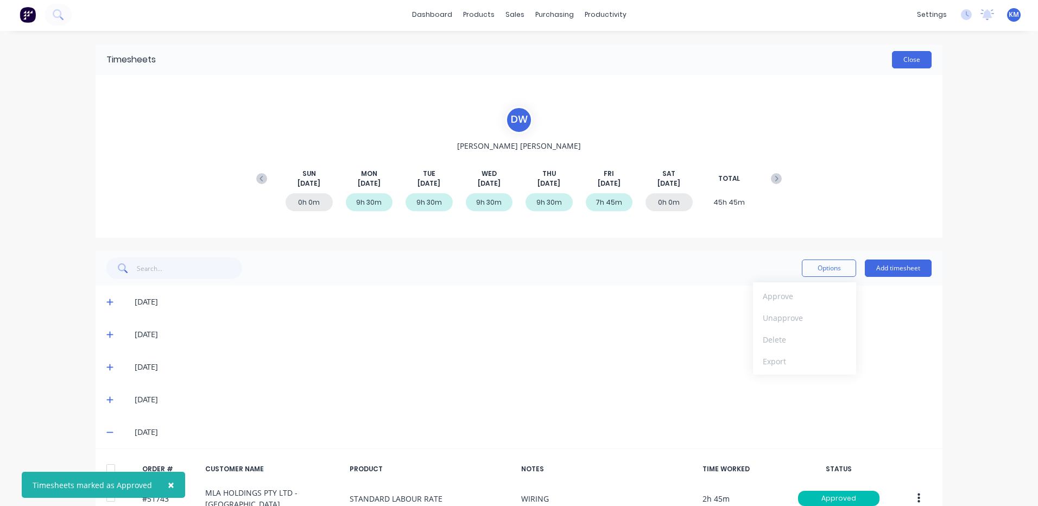
scroll to position [0, 0]
click at [912, 60] on button "Close" at bounding box center [912, 61] width 40 height 17
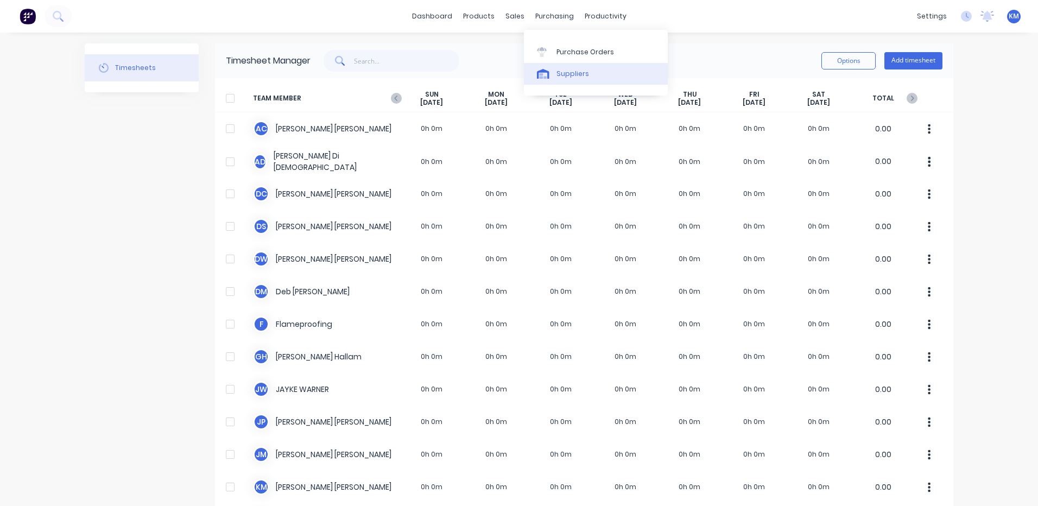
click at [566, 78] on div "Suppliers" at bounding box center [572, 74] width 33 height 10
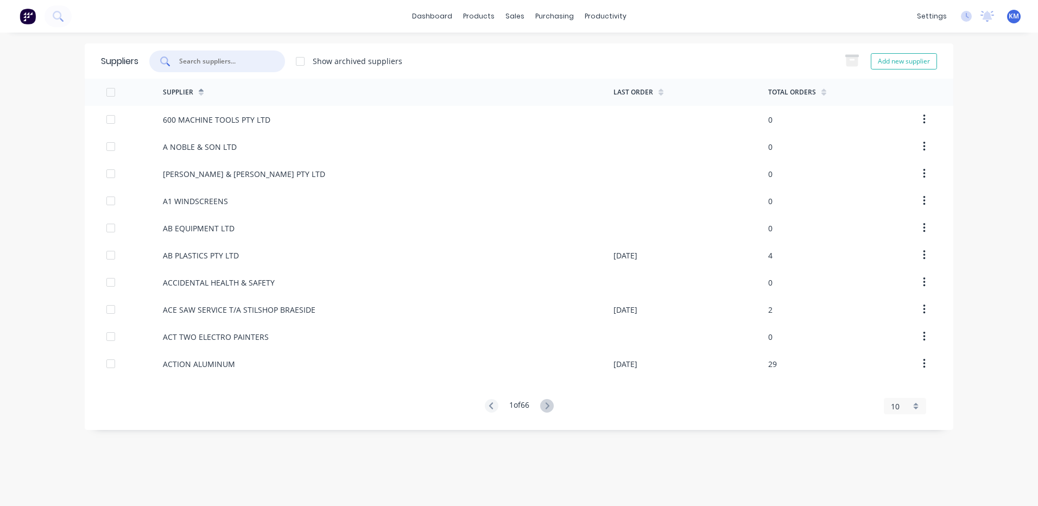
click at [245, 61] on input "text" at bounding box center [223, 61] width 90 height 11
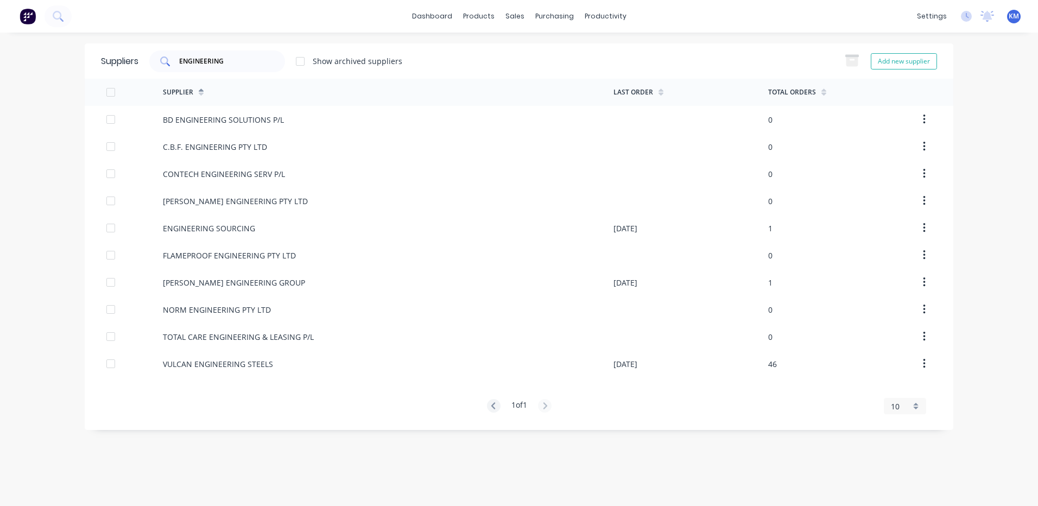
click at [241, 59] on input "ENGINEERING" at bounding box center [223, 61] width 90 height 11
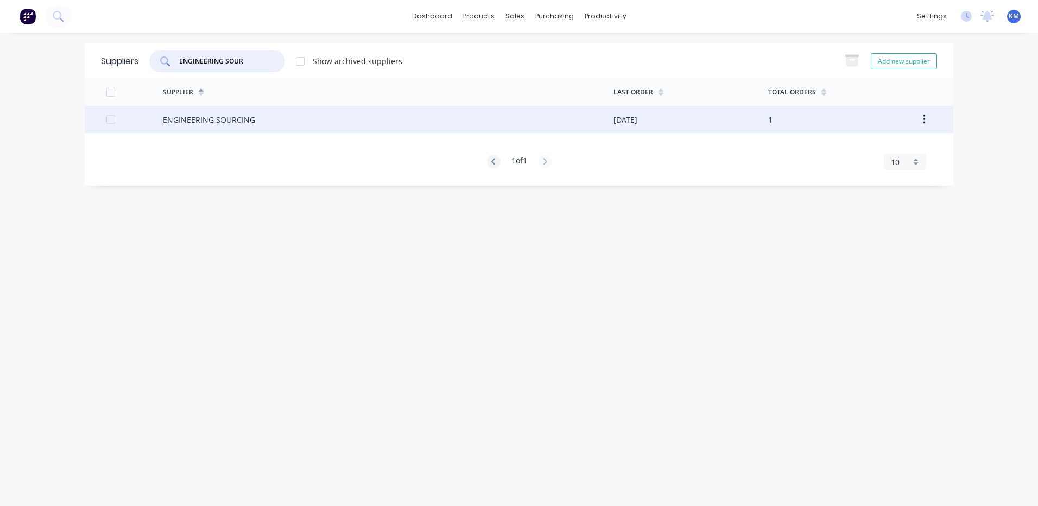
type input "ENGINEERING SOUR"
click at [295, 119] on div "ENGINEERING SOURCING" at bounding box center [388, 119] width 451 height 27
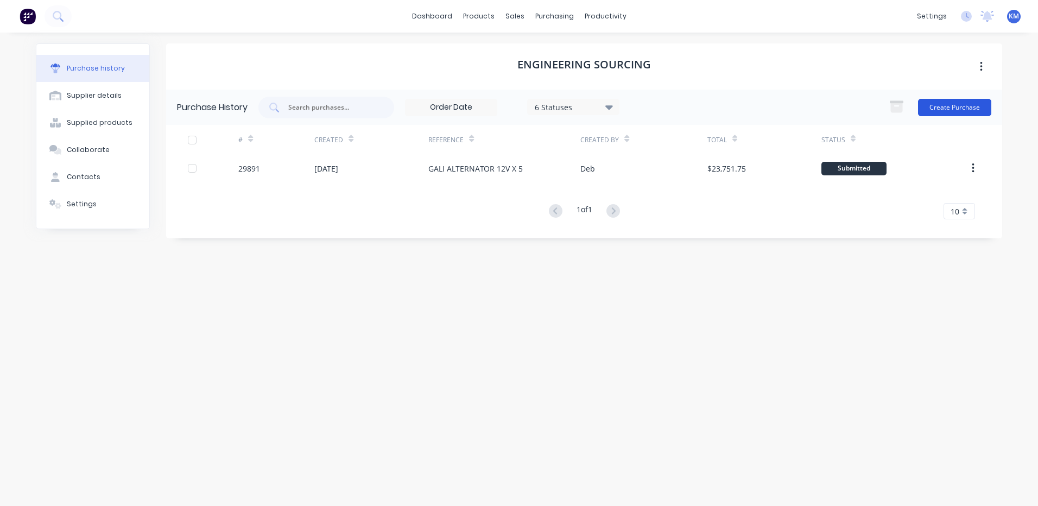
click at [958, 111] on button "Create Purchase" at bounding box center [954, 107] width 73 height 17
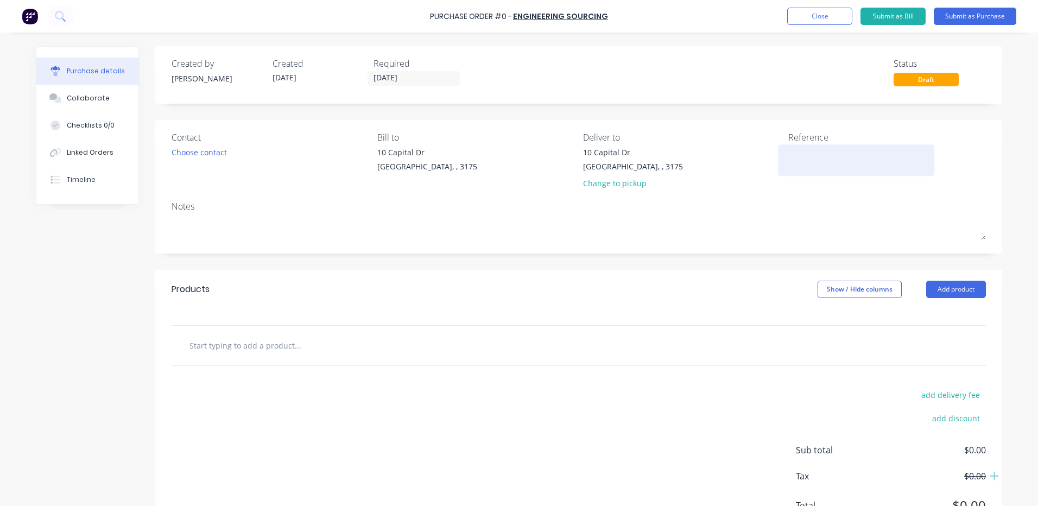
click at [834, 150] on textarea at bounding box center [856, 159] width 136 height 24
type textarea "GALI ALTERNATOR 12"
type textarea "x"
type textarea "GALI ALTERNATOR 12V"
type textarea "x"
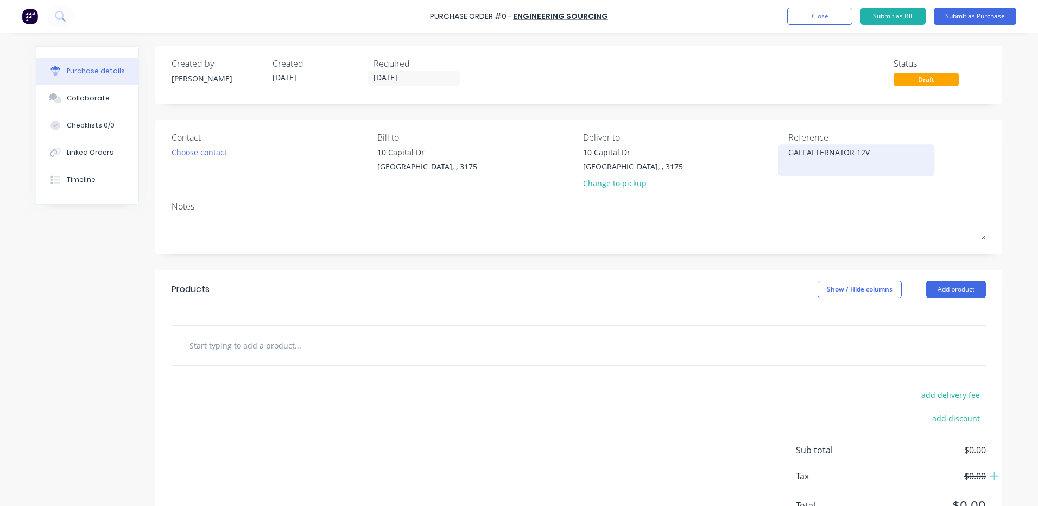
type textarea "GALI ALTERNATOR 12V"
type textarea "x"
type textarea "GALI ALTERNATOR 12V X"
type textarea "x"
type textarea "GALI ALTERNATOR 12V X"
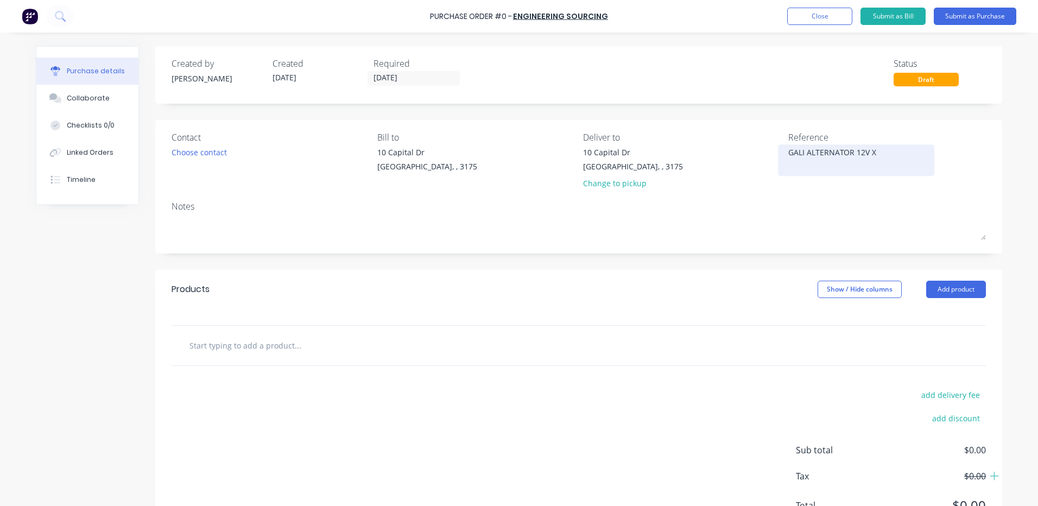
type textarea "x"
type textarea "GALI ALTERNATOR 12V X 1"
type textarea "x"
type textarea "GALI ALTERNATOR 12V X 1"
click at [968, 293] on button "Add product" at bounding box center [956, 289] width 60 height 17
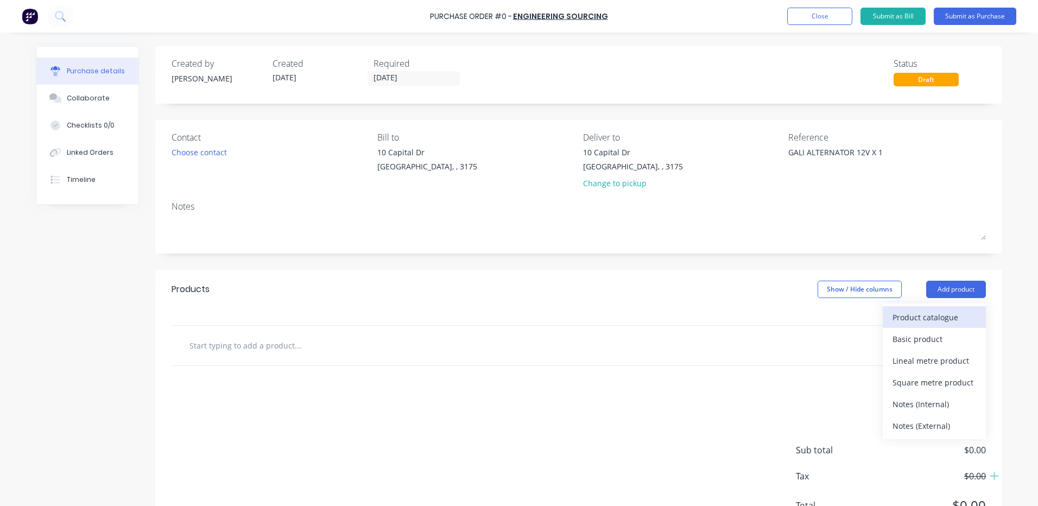
click at [947, 318] on div "Product catalogue" at bounding box center [935, 317] width 84 height 16
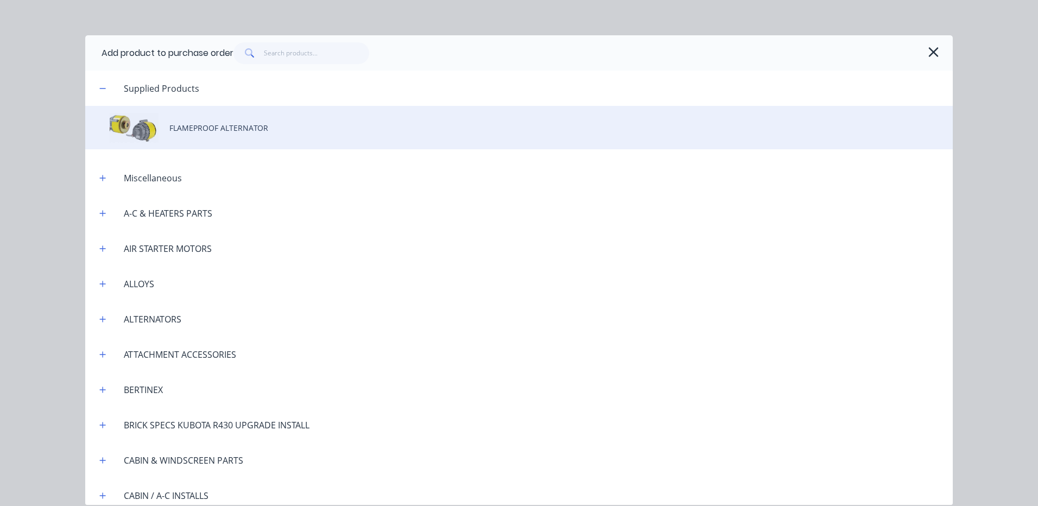
click at [317, 138] on div "FLAMEPROOF ALTERNATOR" at bounding box center [519, 127] width 868 height 43
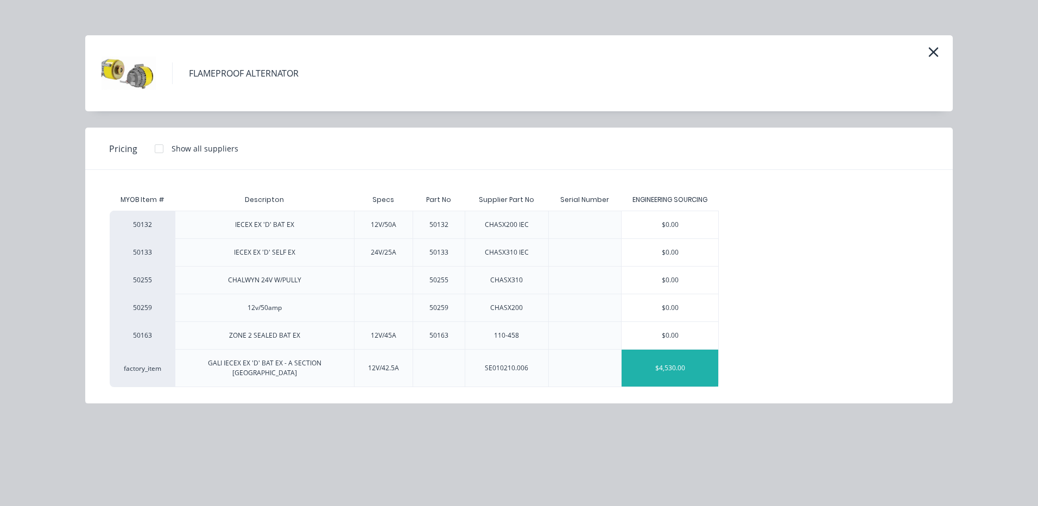
click at [687, 369] on div "$4,530.00" at bounding box center [670, 368] width 97 height 37
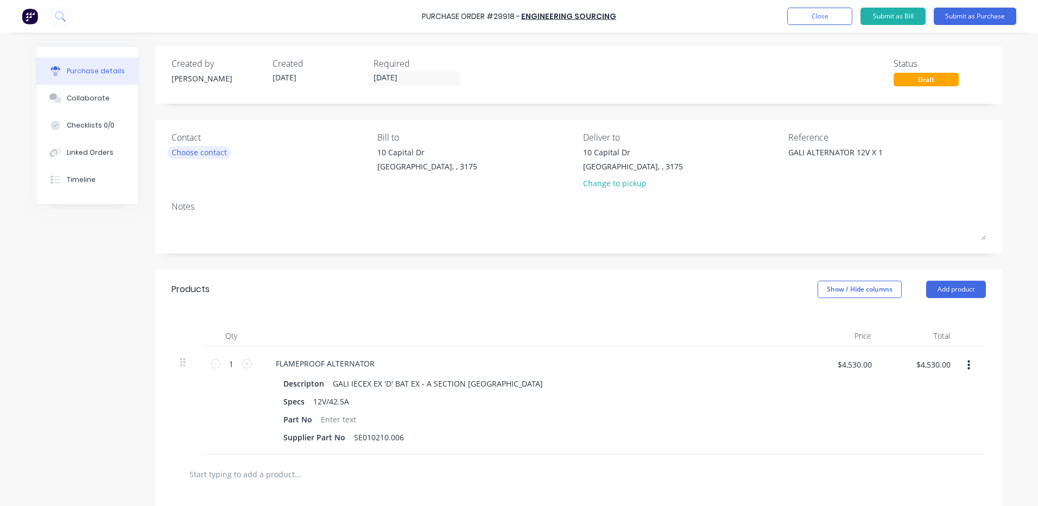
click at [195, 150] on div "Choose contact" at bounding box center [199, 152] width 55 height 11
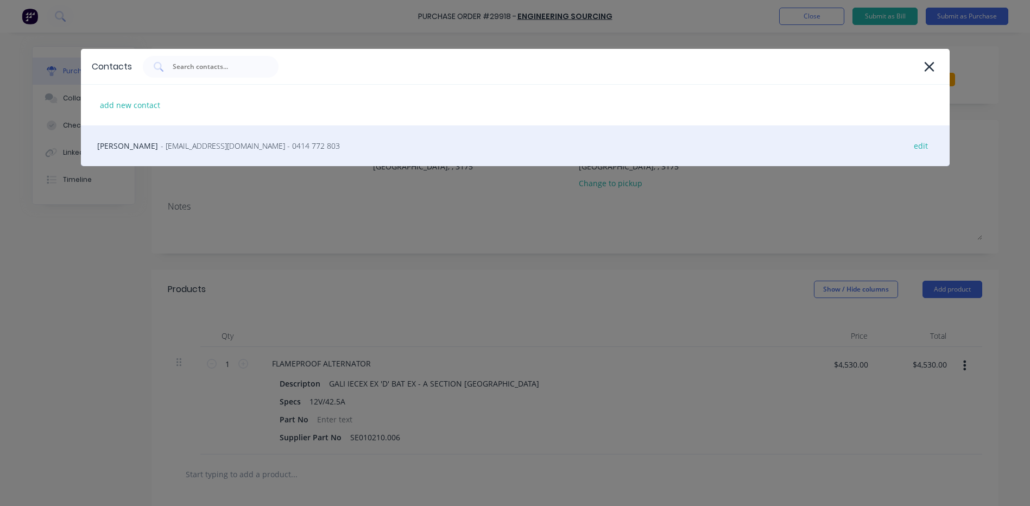
click at [198, 149] on span "- [EMAIL_ADDRESS][DOMAIN_NAME] - 0414 772 803" at bounding box center [250, 145] width 179 height 11
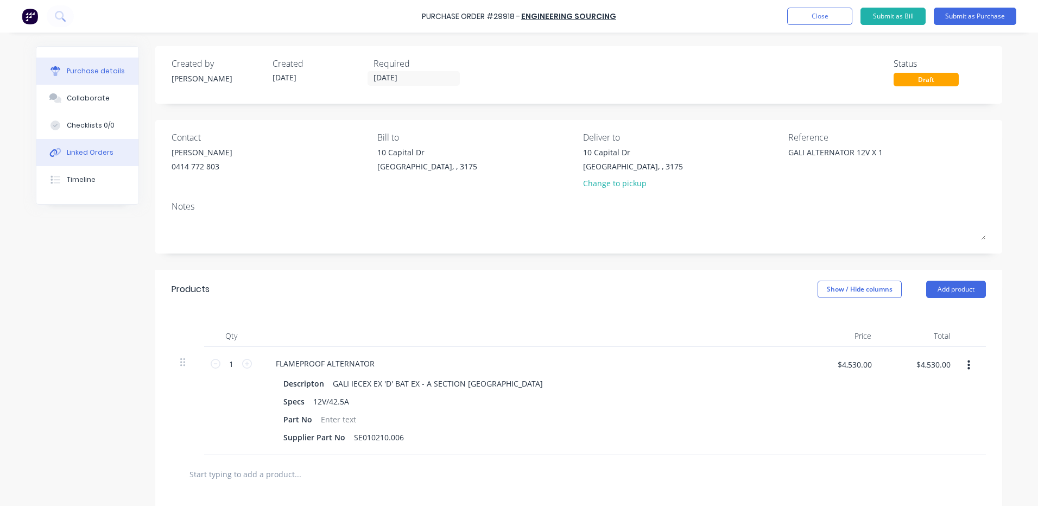
type textarea "x"
click at [59, 151] on div at bounding box center [55, 153] width 16 height 10
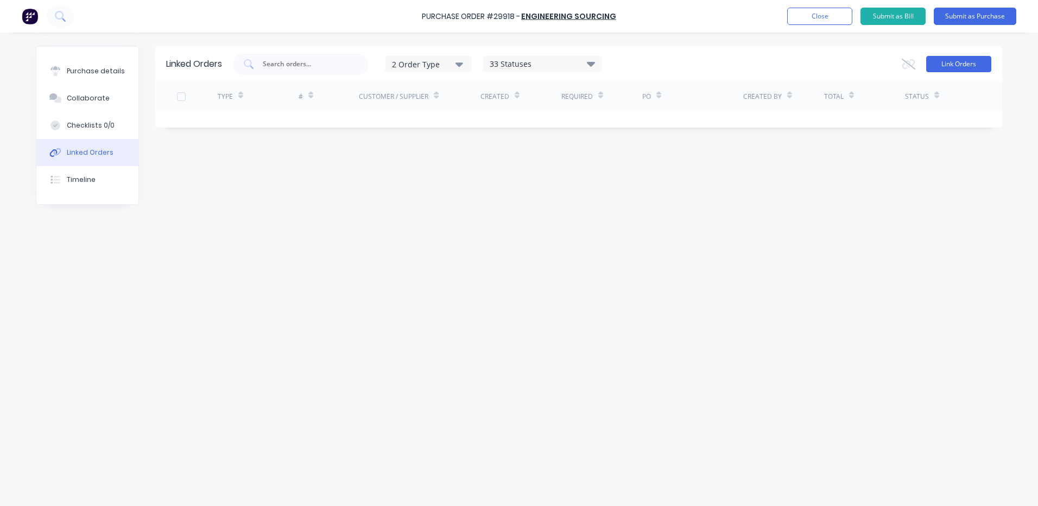
click at [944, 70] on button "Link Orders" at bounding box center [958, 64] width 65 height 16
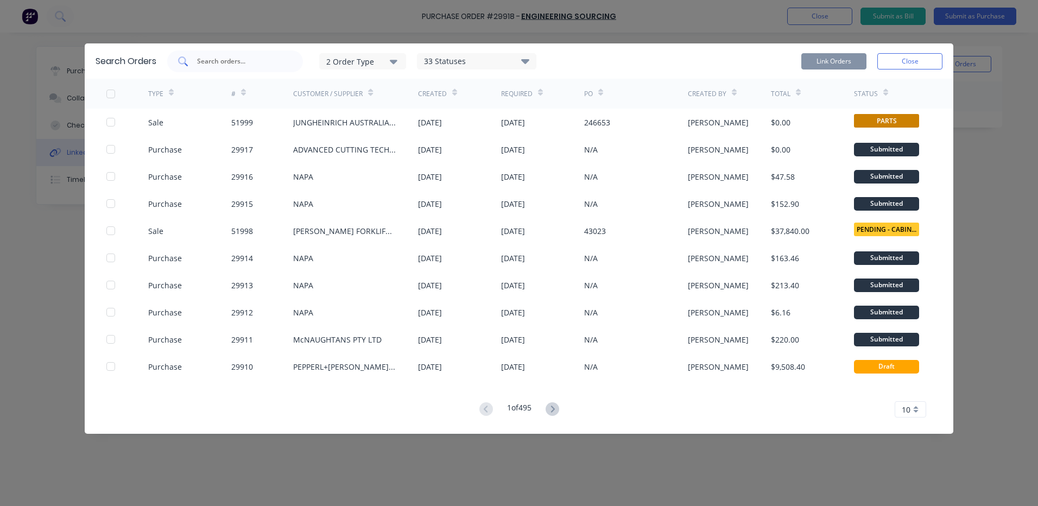
click at [232, 66] on input "text" at bounding box center [241, 61] width 90 height 11
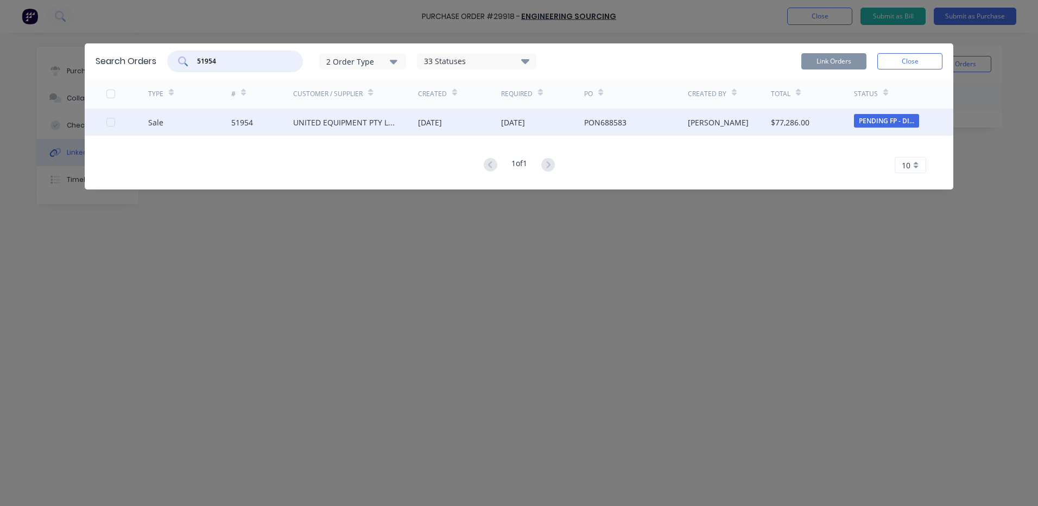
click at [109, 124] on div at bounding box center [111, 122] width 22 height 22
type input "51954"
click at [817, 65] on button "Link Orders" at bounding box center [833, 61] width 65 height 16
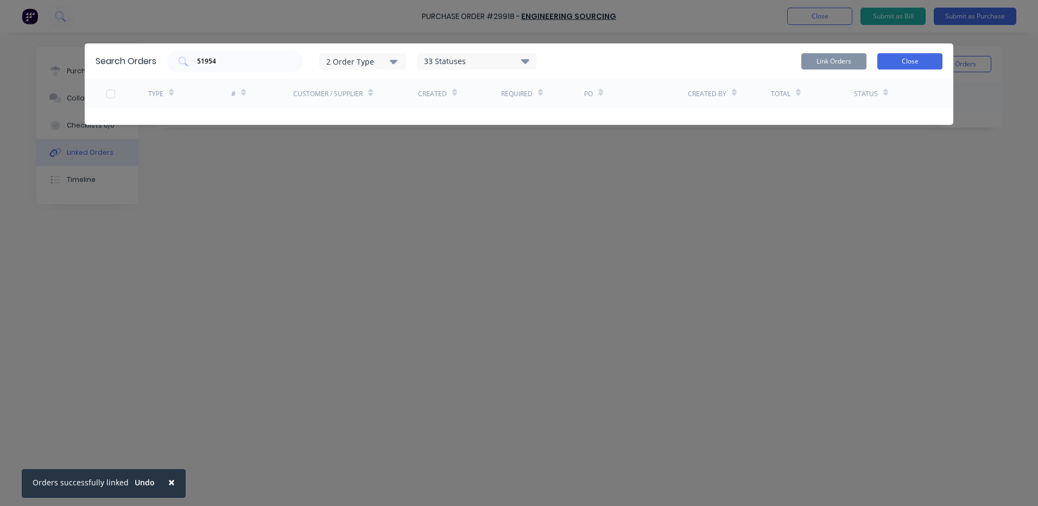
click at [902, 64] on button "Close" at bounding box center [909, 61] width 65 height 16
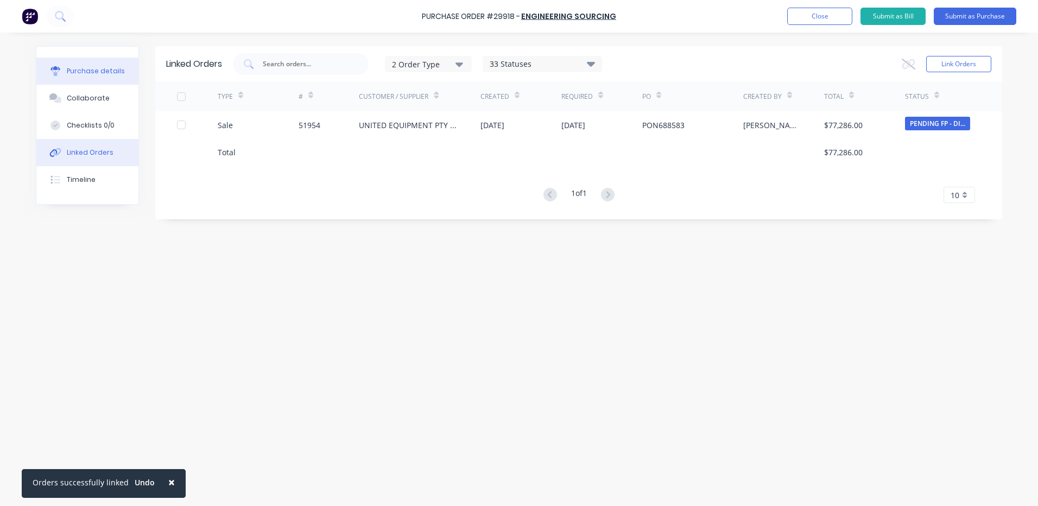
click at [83, 73] on div "Purchase details" at bounding box center [96, 71] width 58 height 10
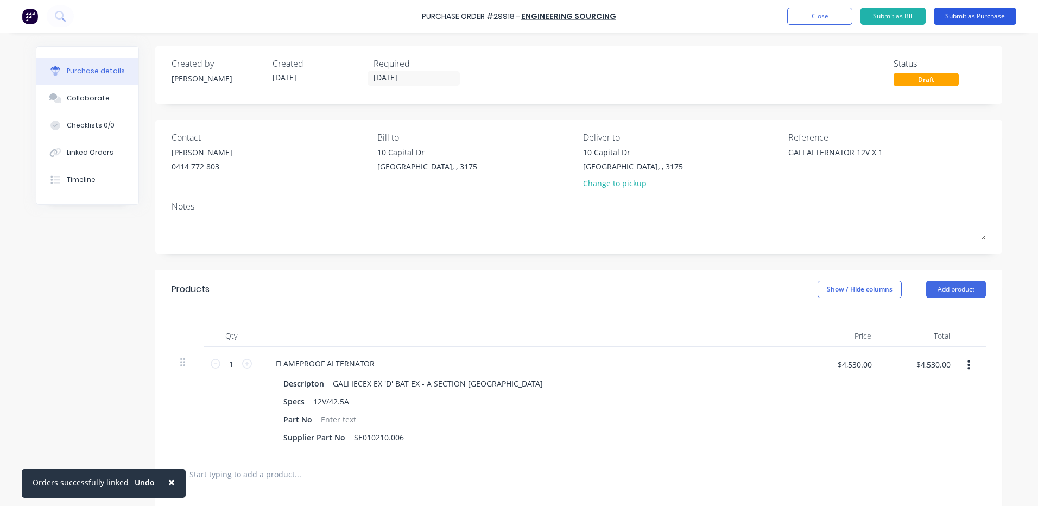
click at [972, 16] on button "Submit as Purchase" at bounding box center [975, 16] width 83 height 17
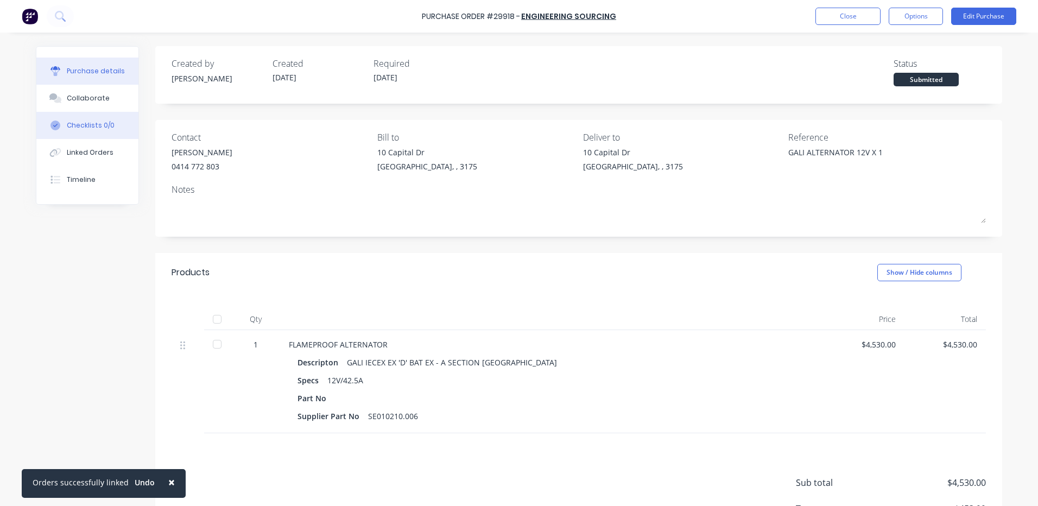
click at [95, 138] on button "Checklists 0/0" at bounding box center [87, 125] width 102 height 27
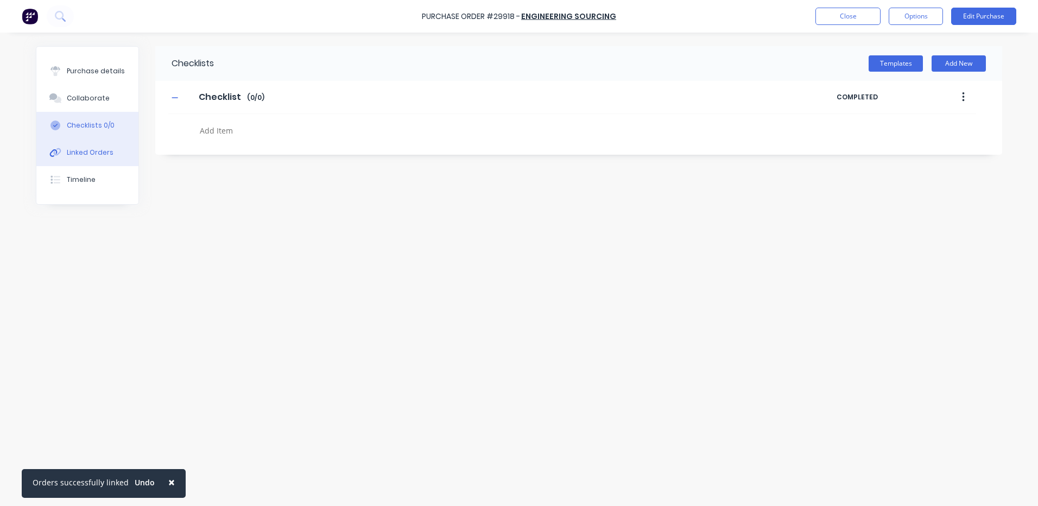
click at [93, 151] on div "Linked Orders" at bounding box center [90, 153] width 47 height 10
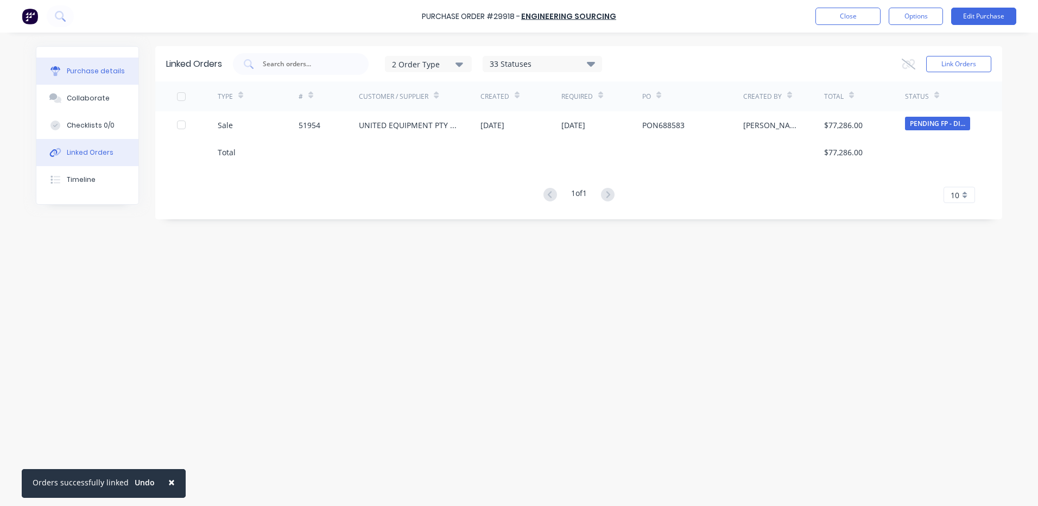
click at [76, 71] on div "Purchase details" at bounding box center [96, 71] width 58 height 10
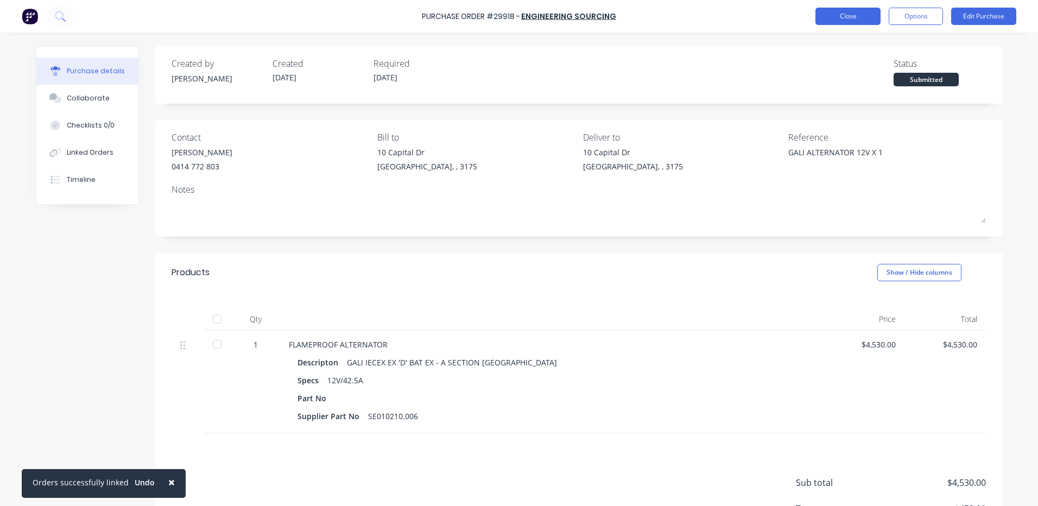
click at [841, 11] on button "Close" at bounding box center [847, 16] width 65 height 17
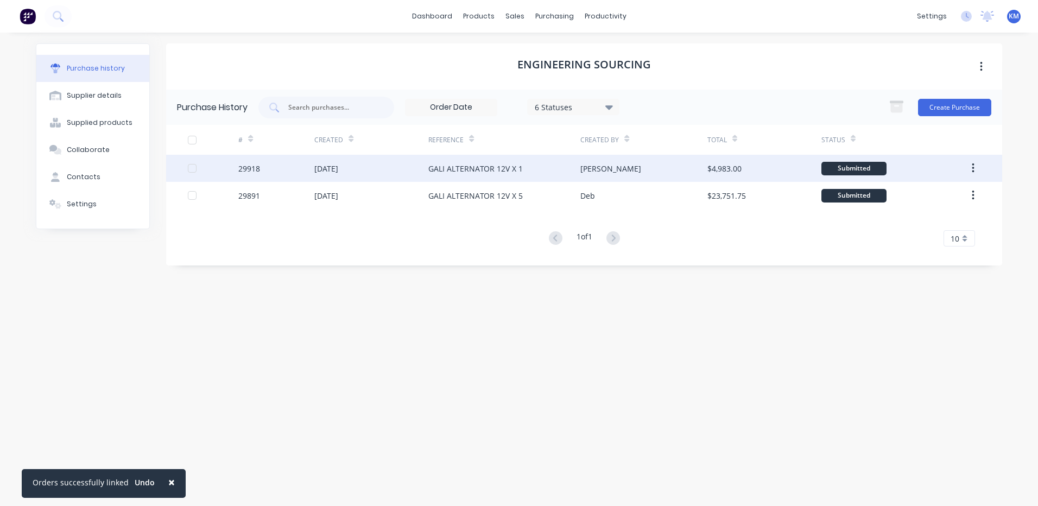
click at [446, 165] on div "GALI ALTERNATOR 12V X 1" at bounding box center [475, 168] width 94 height 11
type textarea "x"
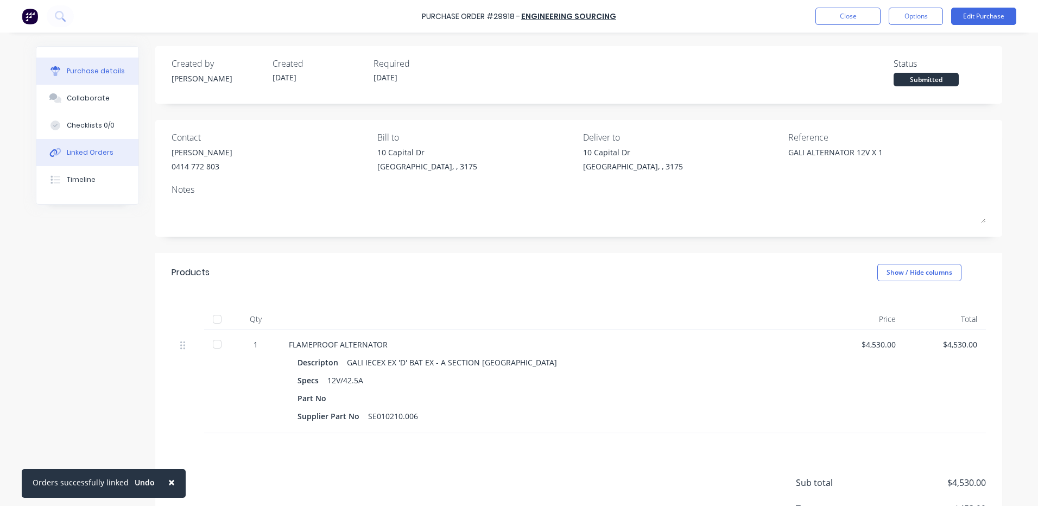
click at [96, 149] on div "Linked Orders" at bounding box center [90, 153] width 47 height 10
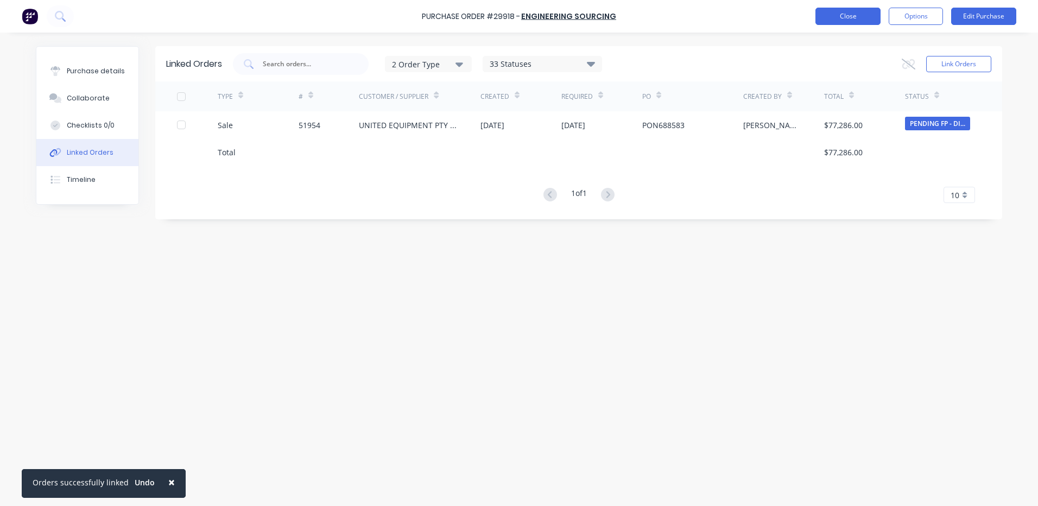
click at [836, 21] on button "Close" at bounding box center [847, 16] width 65 height 17
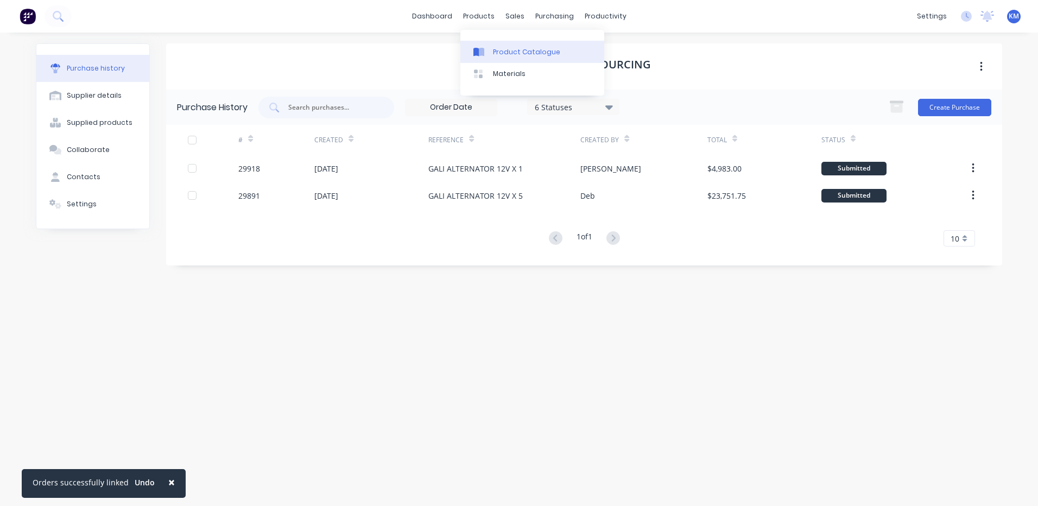
click at [499, 54] on div "Product Catalogue" at bounding box center [526, 52] width 67 height 10
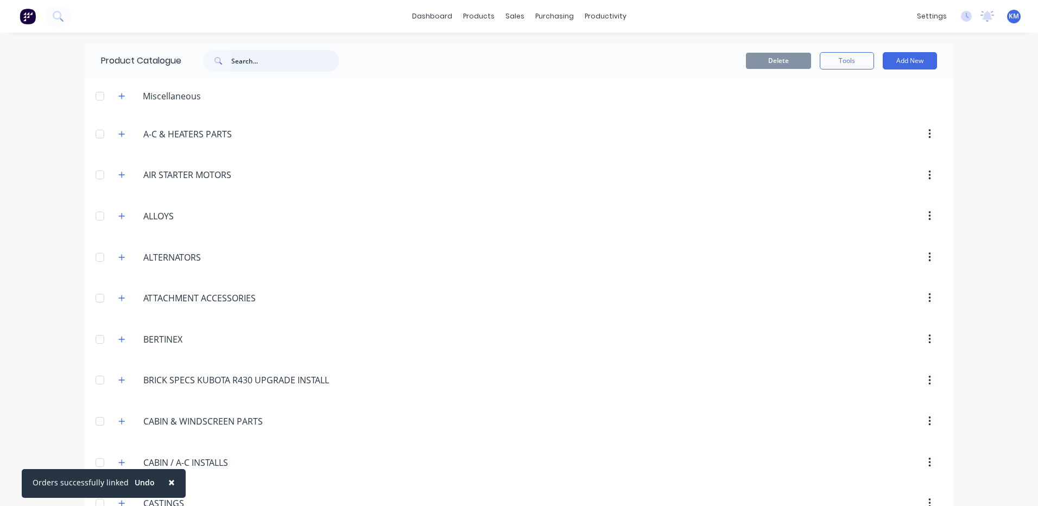
click at [280, 53] on input "text" at bounding box center [284, 61] width 107 height 22
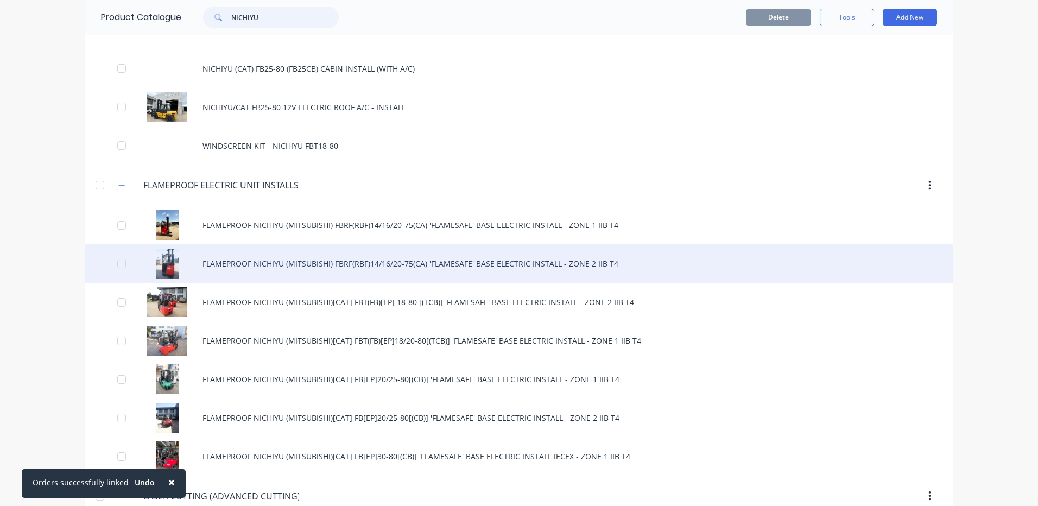
scroll to position [163, 0]
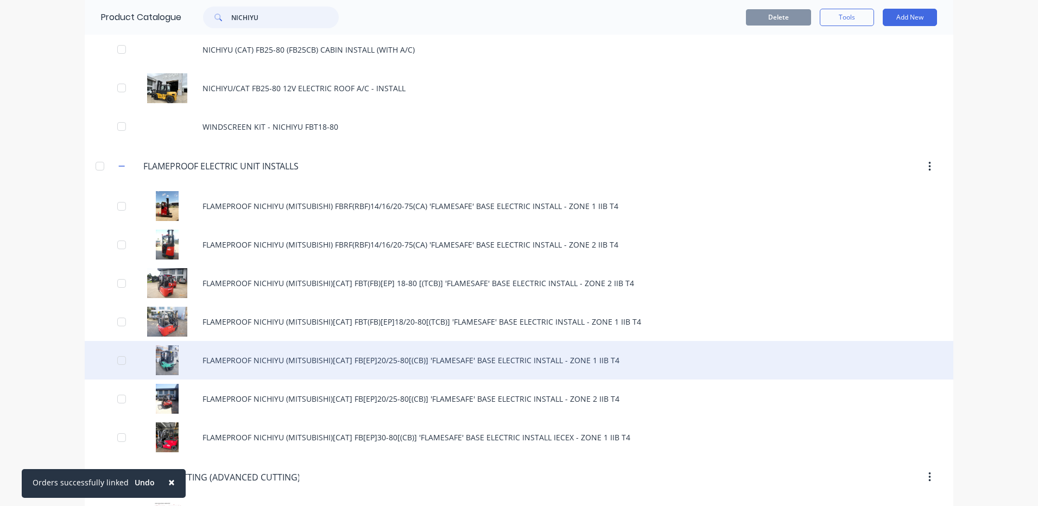
type input "NICHIYU"
click at [401, 366] on div "FLAMEPROOF NICHIYU (MITSUBISHI)[CAT] FB[EP]20/25-80[(CB)] 'FLAMESAFE' BASE ELEC…" at bounding box center [519, 360] width 869 height 39
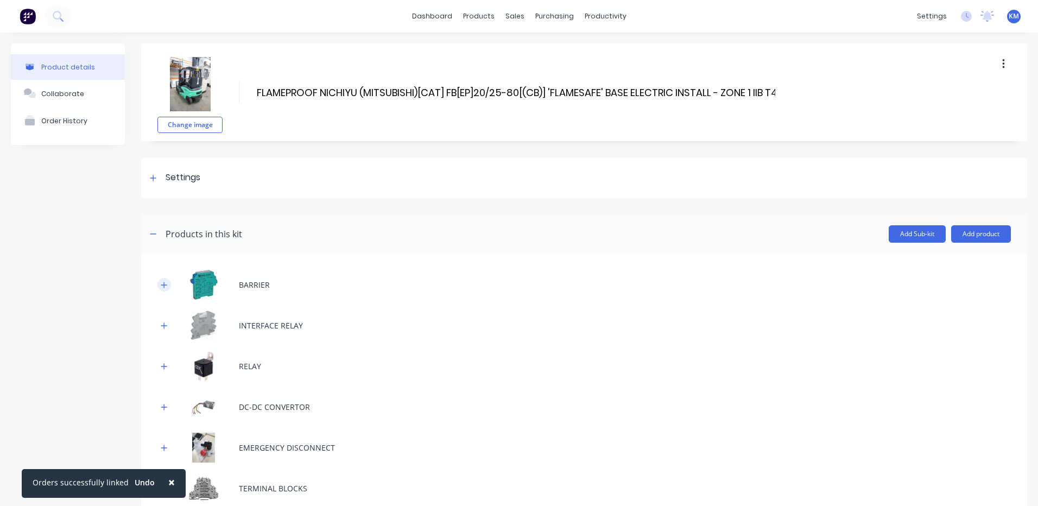
click at [157, 282] on button "button" at bounding box center [164, 285] width 14 height 14
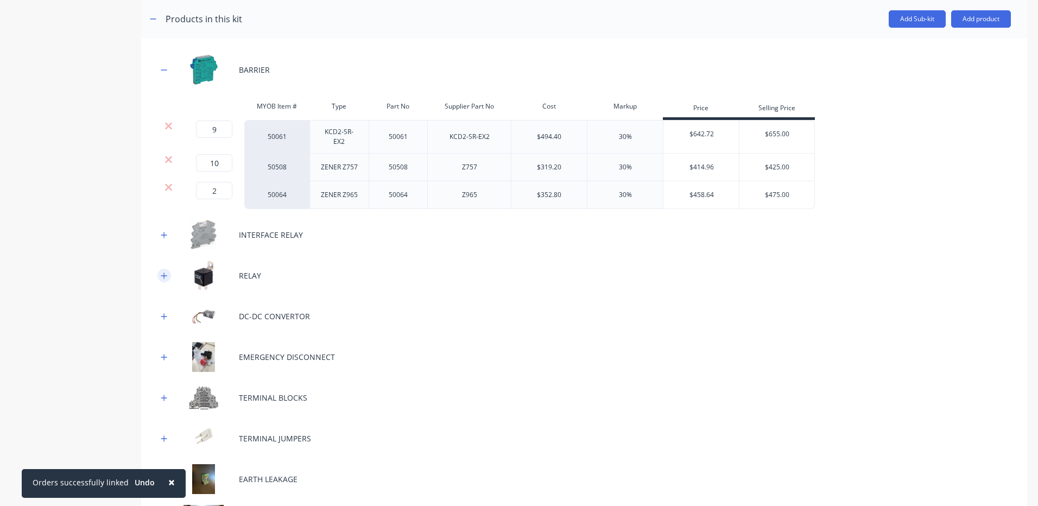
scroll to position [217, 0]
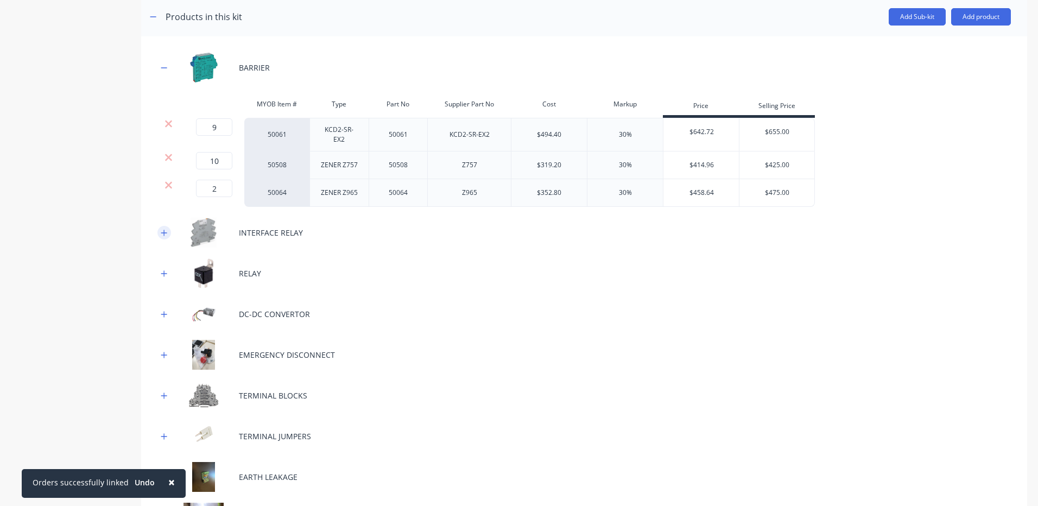
click at [166, 232] on icon "button" at bounding box center [164, 233] width 6 height 6
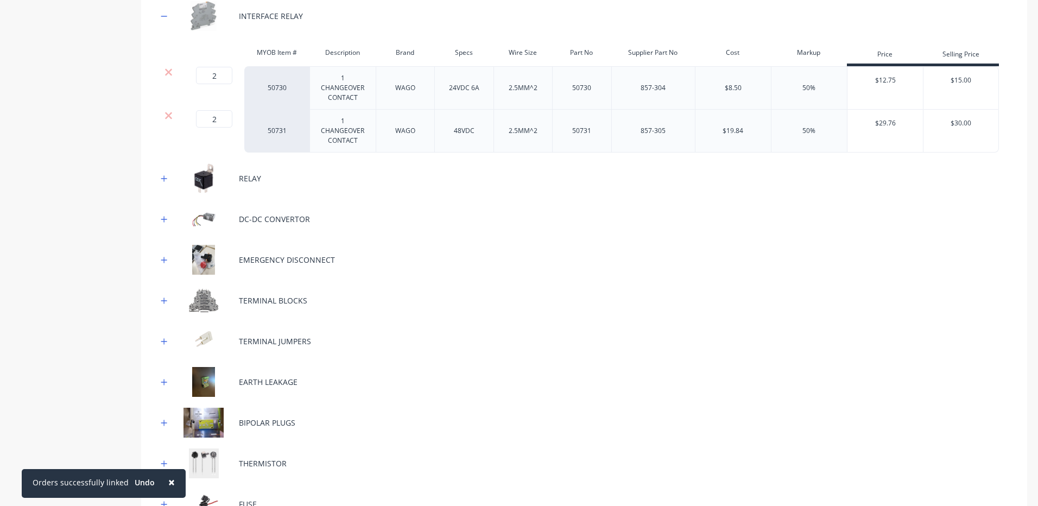
scroll to position [434, 0]
click at [168, 295] on div at bounding box center [164, 300] width 14 height 14
click at [167, 296] on icon "button" at bounding box center [164, 300] width 7 height 8
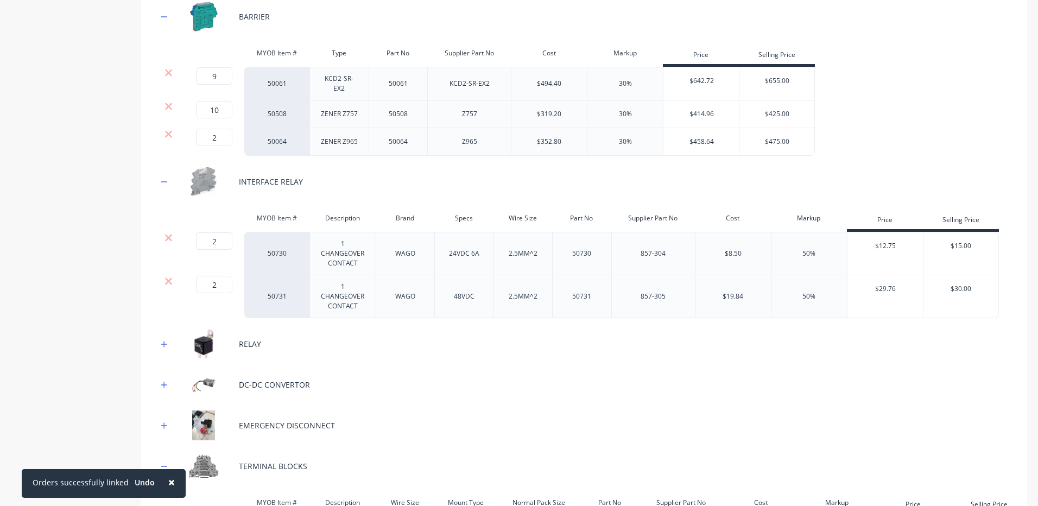
scroll to position [380, 0]
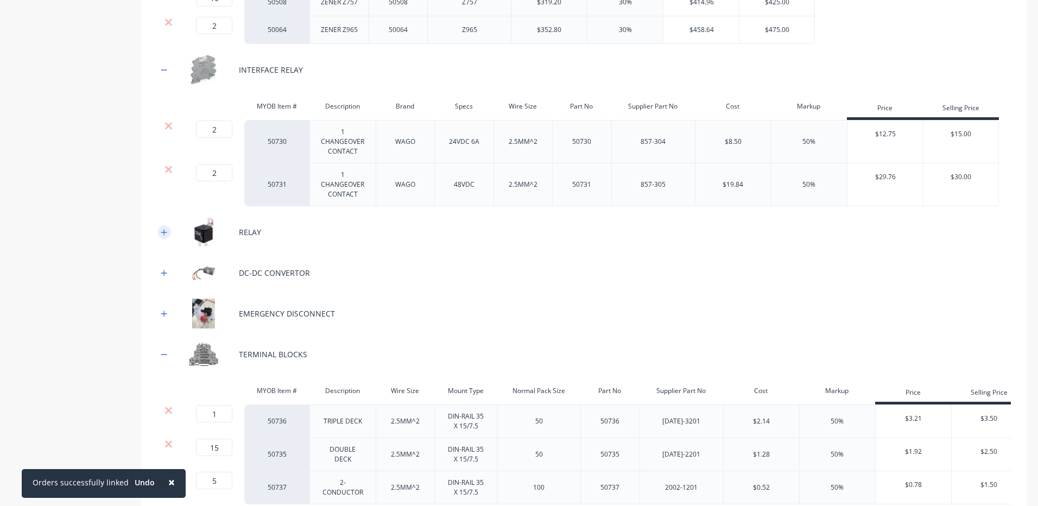
click at [163, 230] on icon "button" at bounding box center [164, 233] width 7 height 8
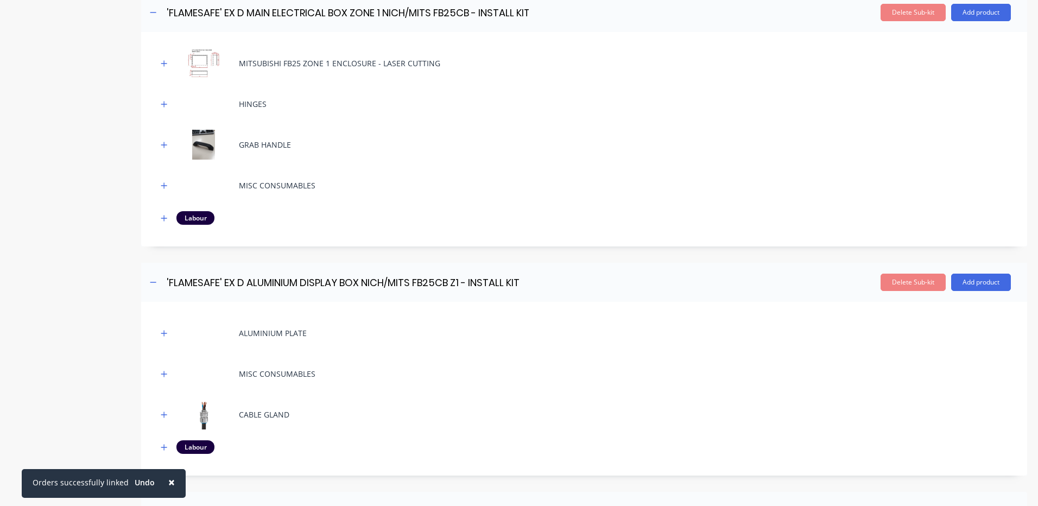
scroll to position [1845, 0]
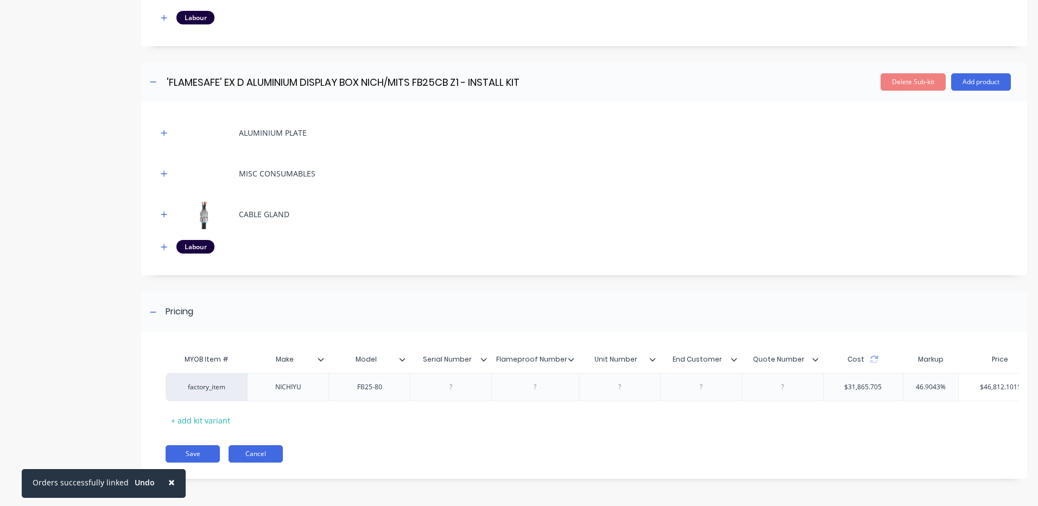
click at [249, 457] on button "Cancel" at bounding box center [256, 453] width 54 height 17
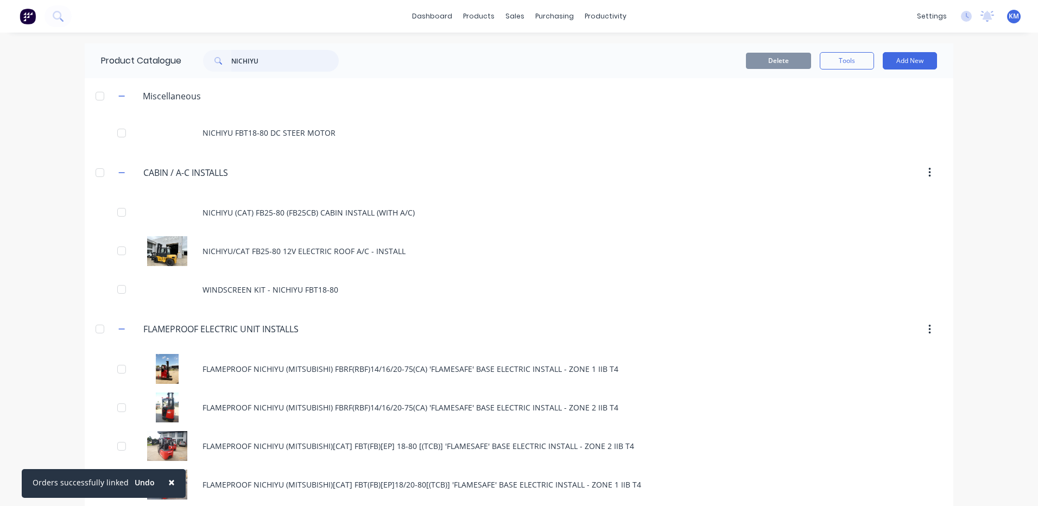
click at [308, 68] on input "NICHIYU" at bounding box center [284, 61] width 107 height 22
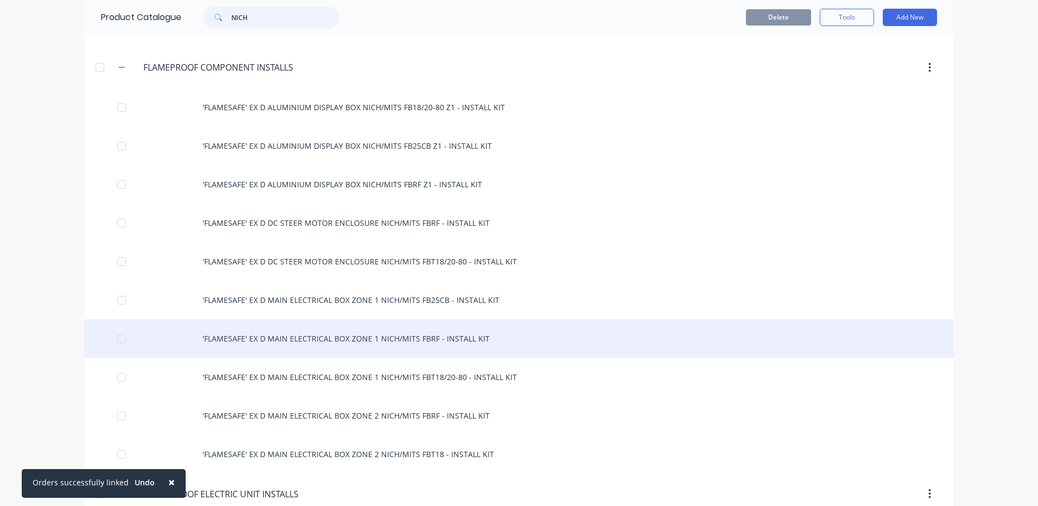
scroll to position [326, 0]
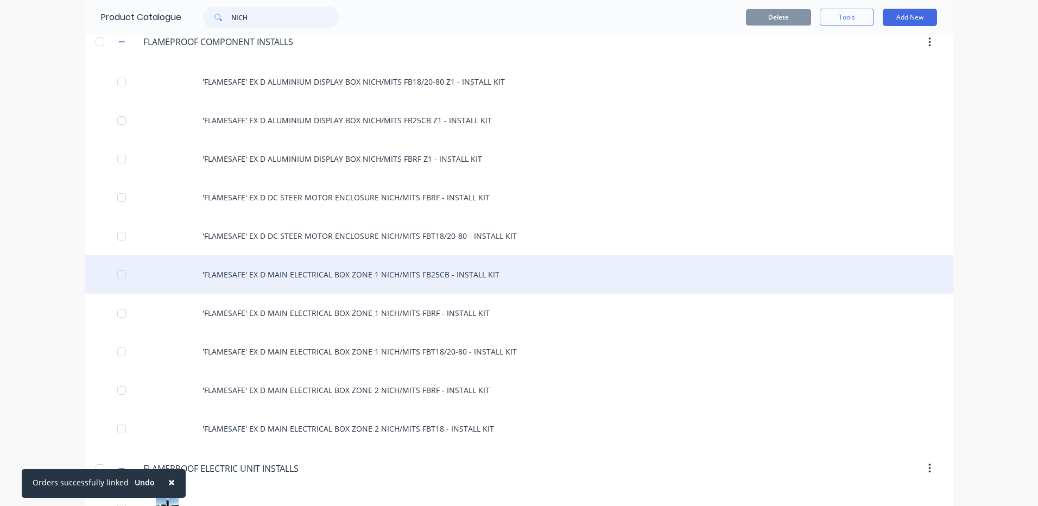
type input "NICH"
click at [352, 281] on div "'FLAMESAFE' EX D MAIN ELECTRICAL BOX ZONE 1 NICH/MITS FB25CB - INSTALL KIT" at bounding box center [519, 274] width 869 height 39
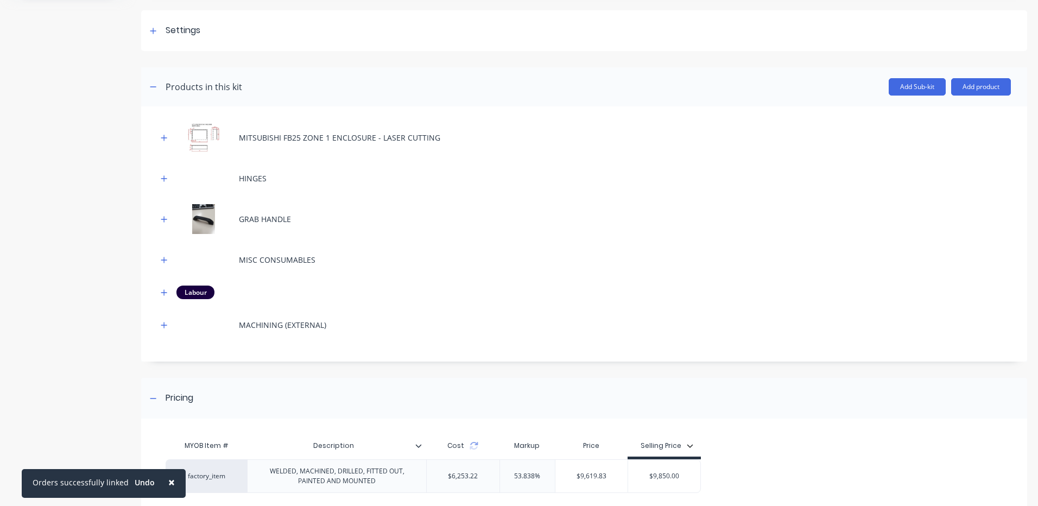
scroll to position [239, 0]
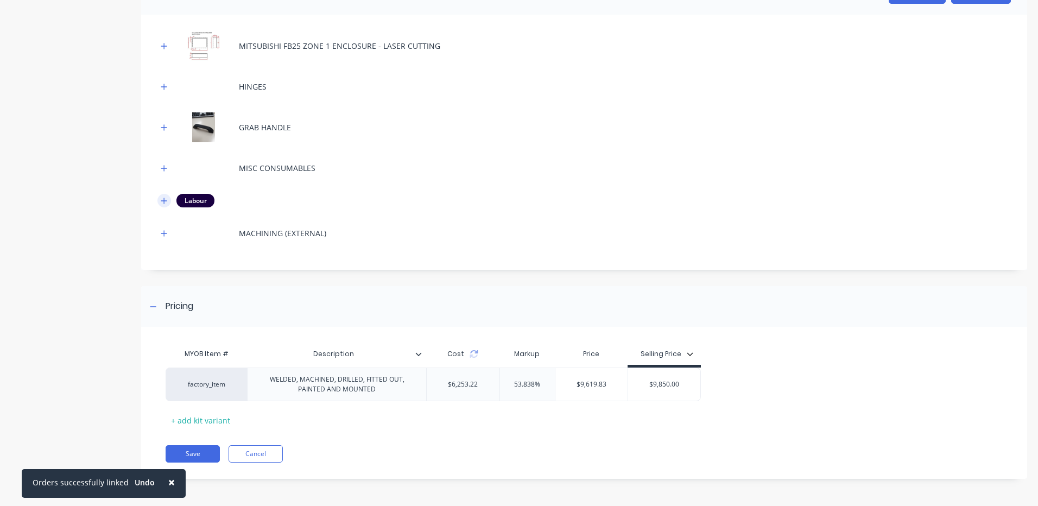
click at [161, 203] on icon "button" at bounding box center [164, 201] width 7 height 8
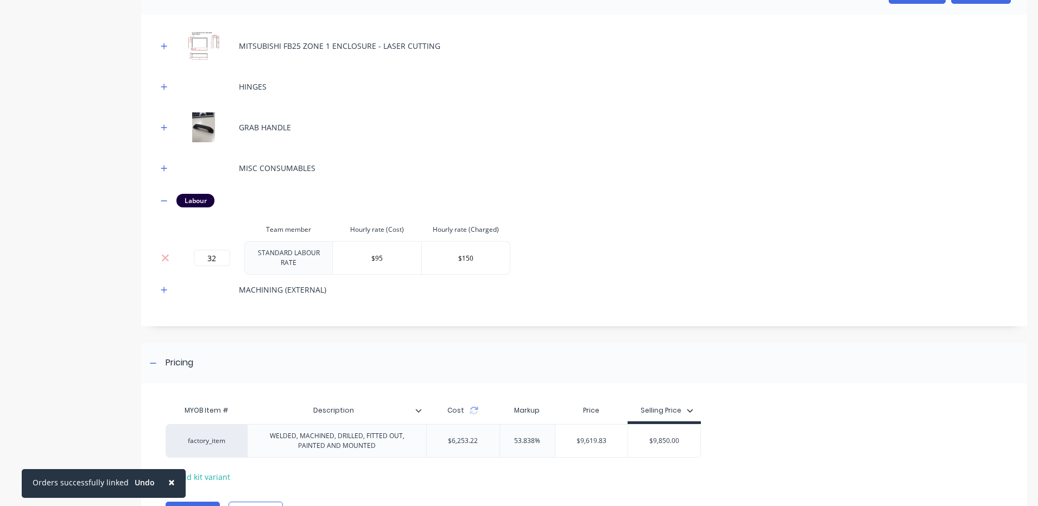
click at [168, 482] on span "×" at bounding box center [171, 481] width 7 height 15
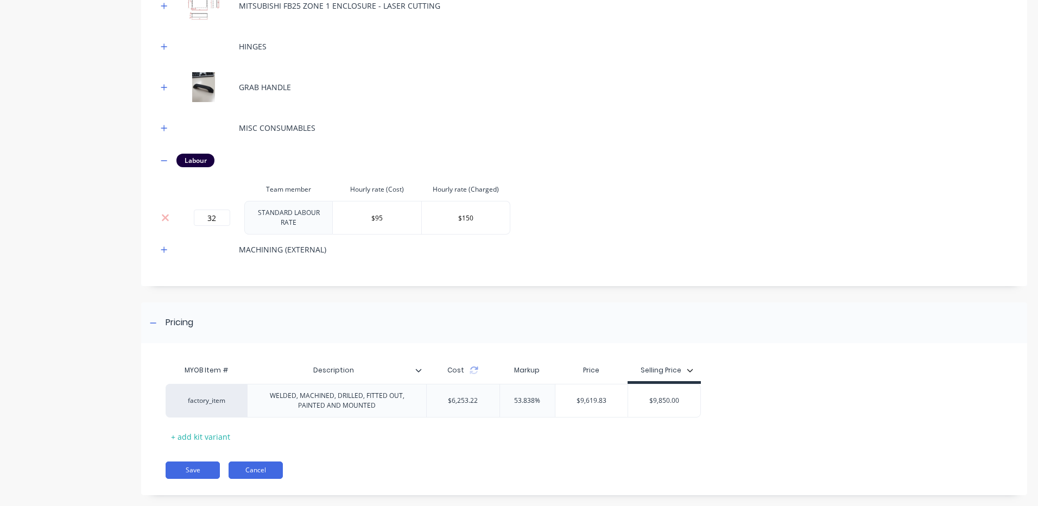
scroll to position [292, 0]
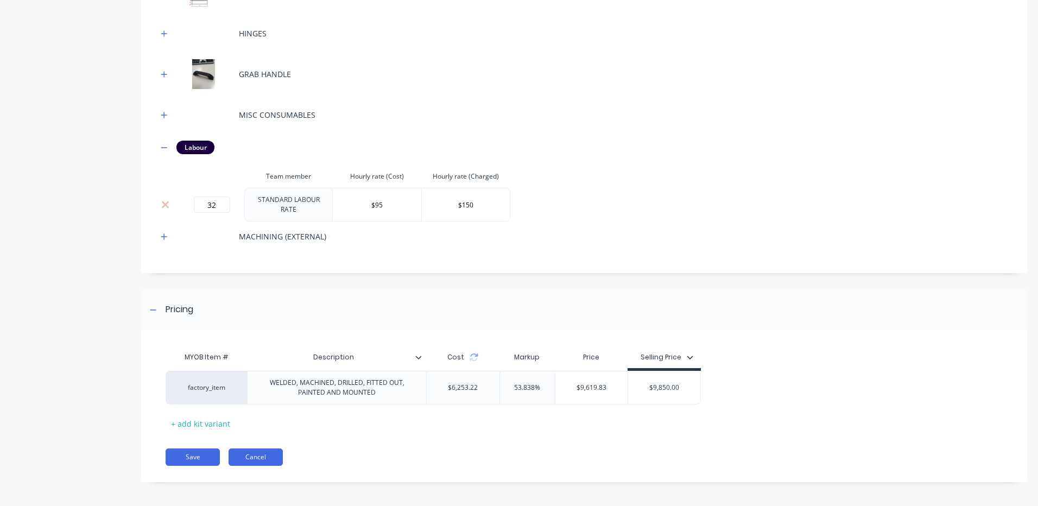
click at [267, 452] on button "Cancel" at bounding box center [256, 456] width 54 height 17
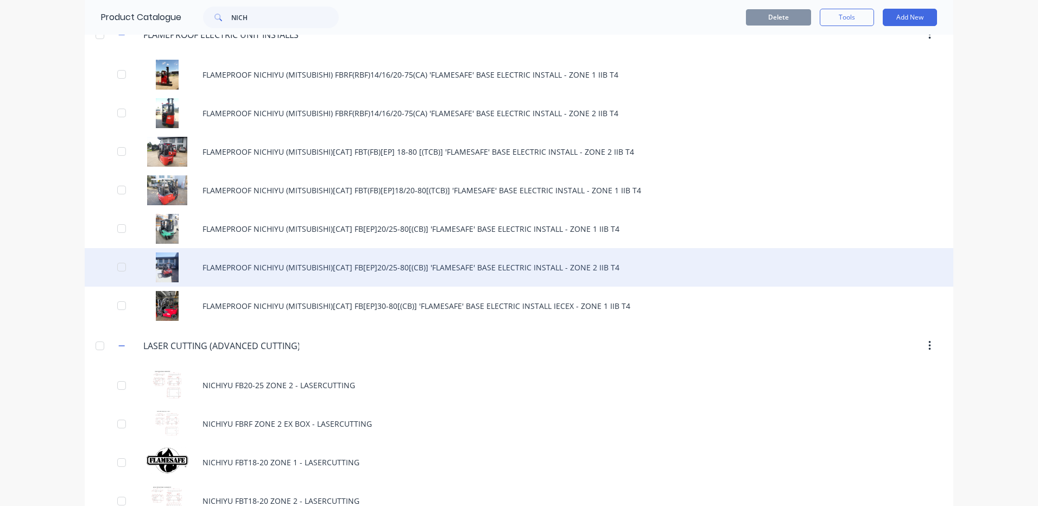
scroll to position [760, 0]
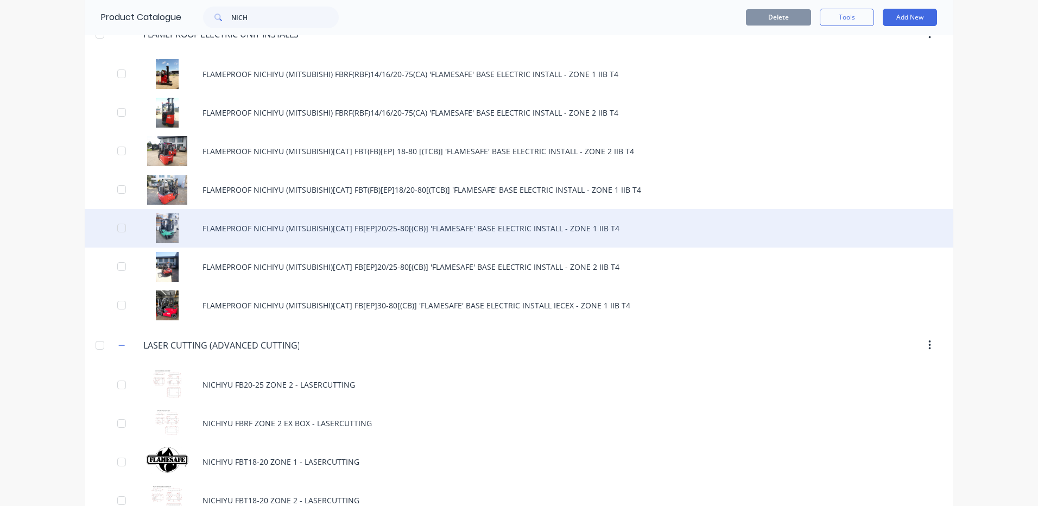
click at [263, 231] on div "FLAMEPROOF NICHIYU (MITSUBISHI)[CAT] FB[EP]20/25-80[(CB)] 'FLAMESAFE' BASE ELEC…" at bounding box center [519, 228] width 869 height 39
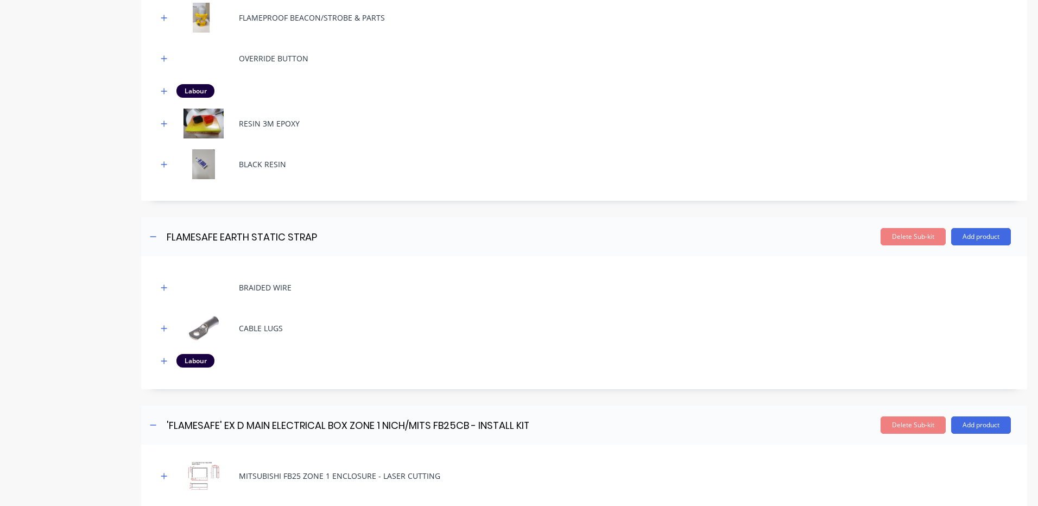
scroll to position [923, 0]
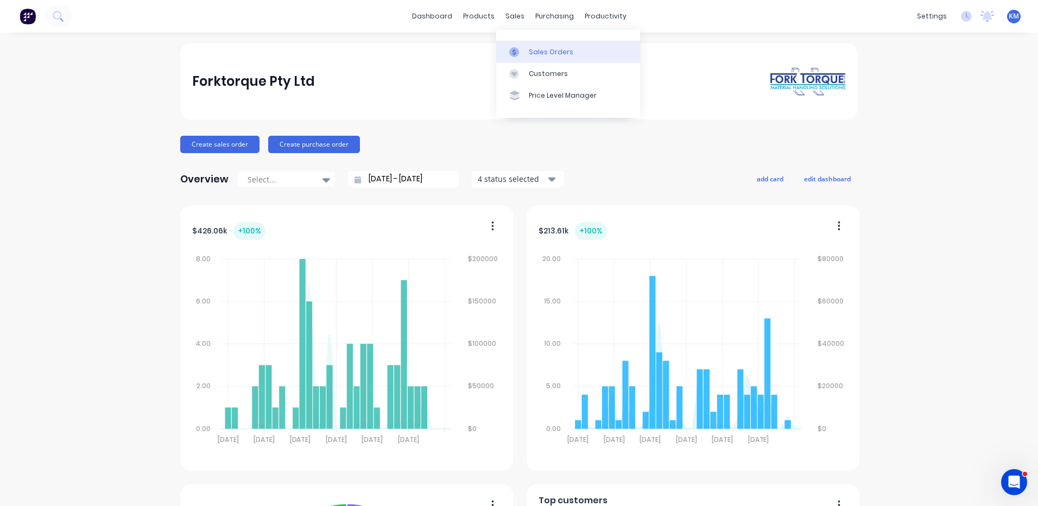
click at [516, 54] on icon at bounding box center [514, 52] width 10 height 10
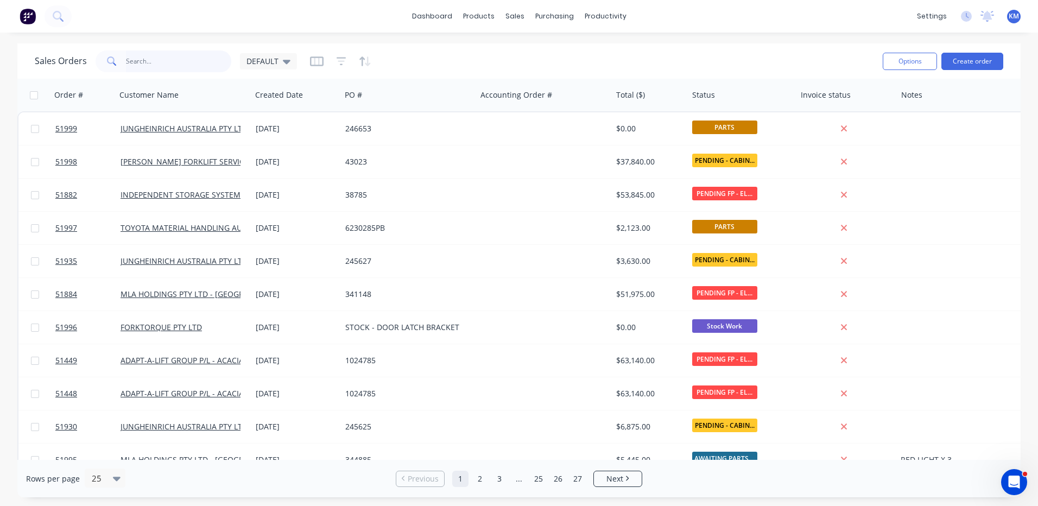
click at [210, 60] on input "text" at bounding box center [179, 61] width 106 height 22
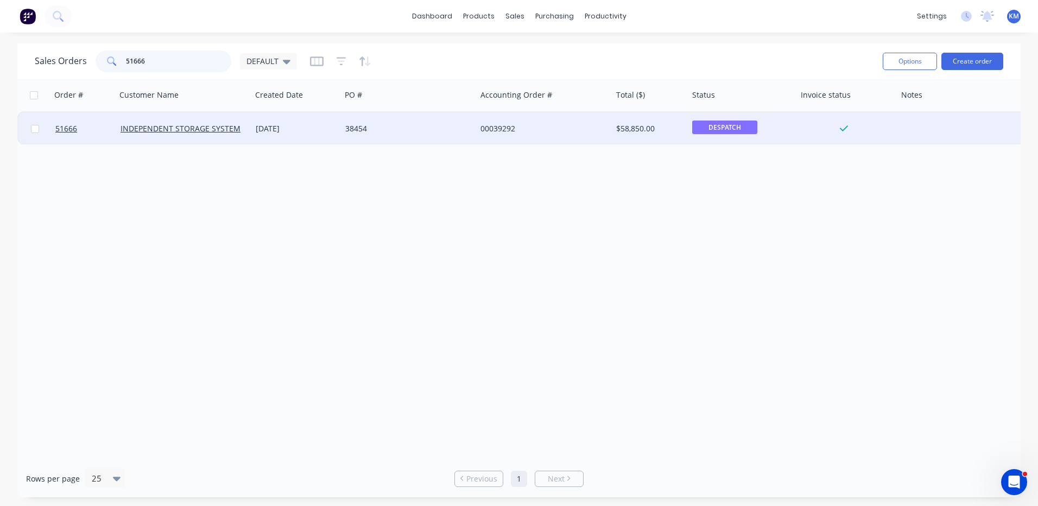
type input "51666"
click at [264, 127] on div "26 Mar 2025" at bounding box center [296, 128] width 81 height 11
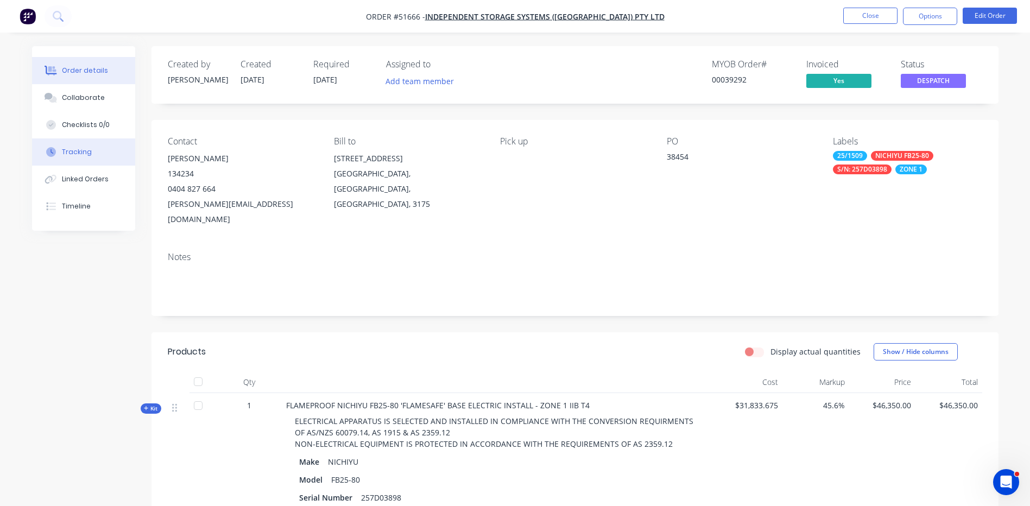
click at [107, 159] on button "Tracking" at bounding box center [83, 151] width 103 height 27
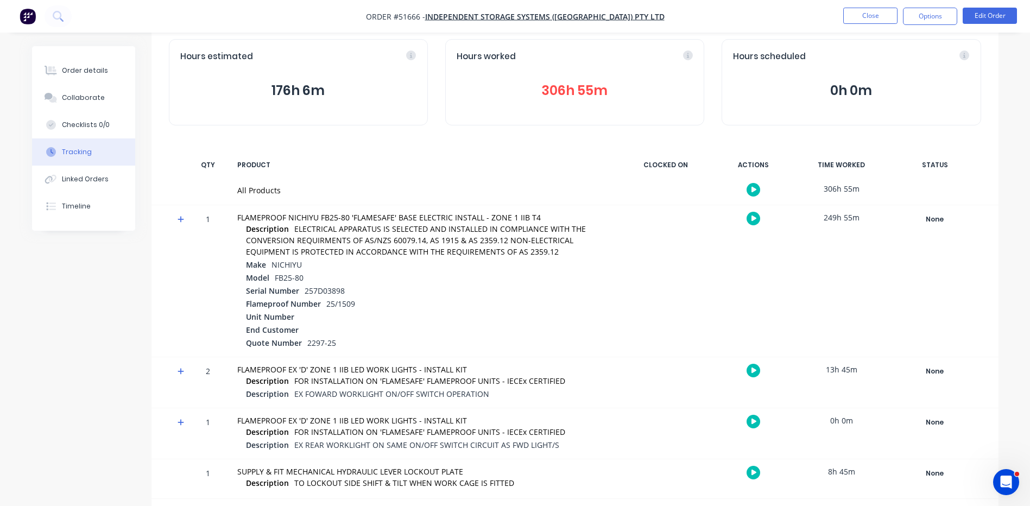
scroll to position [57, 0]
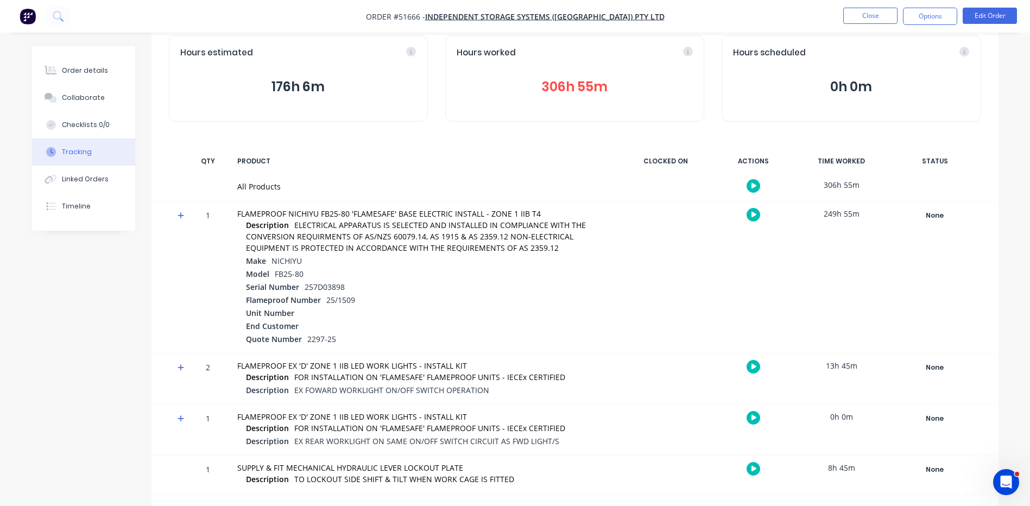
click at [181, 212] on icon at bounding box center [181, 216] width 7 height 8
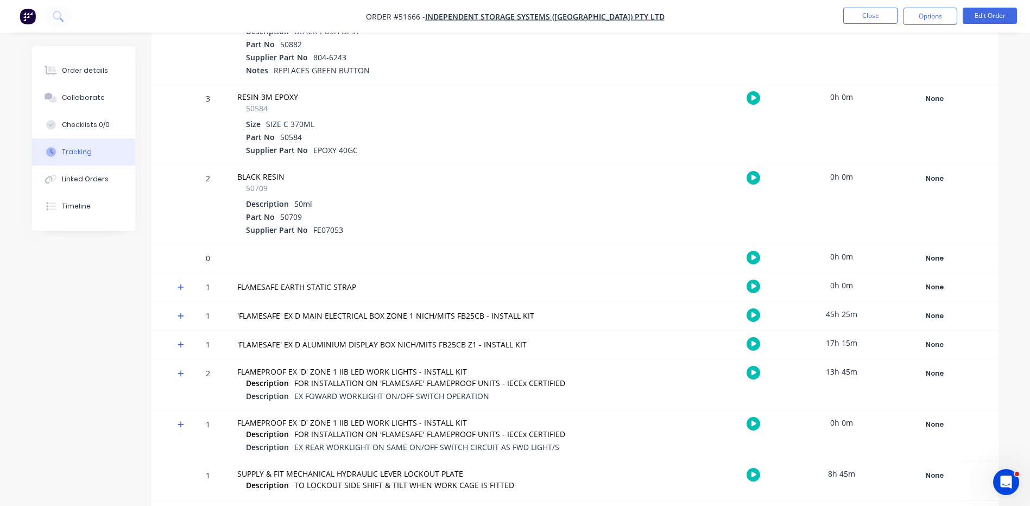
scroll to position [2754, 0]
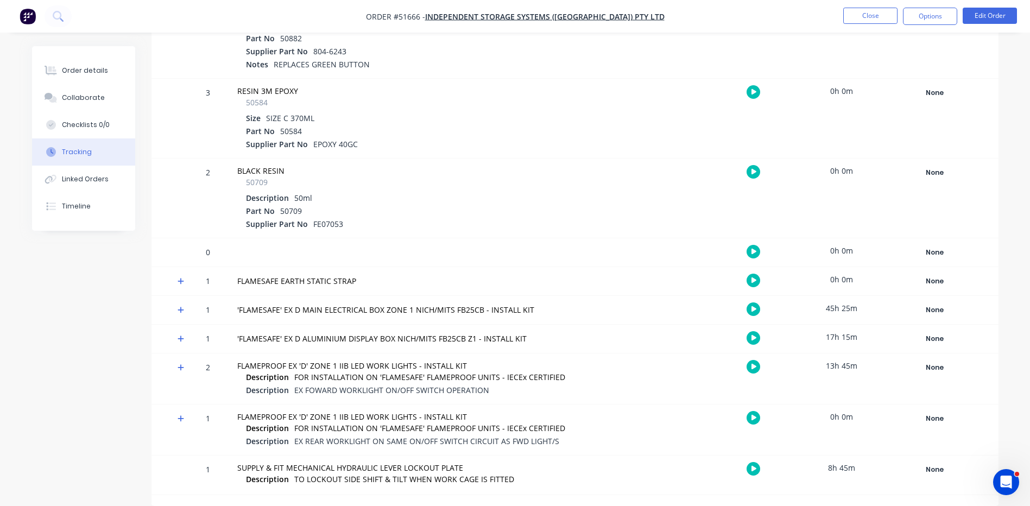
click at [185, 337] on span at bounding box center [183, 340] width 11 height 11
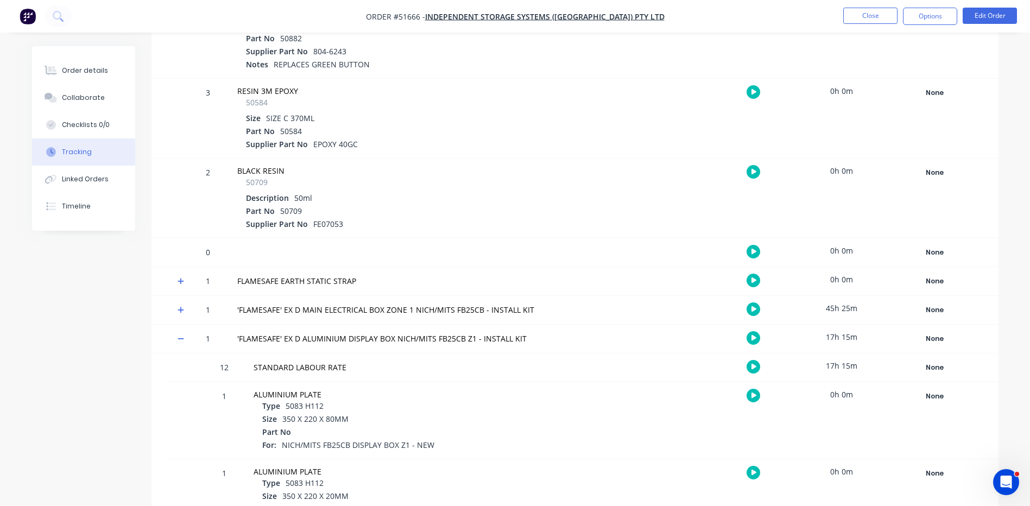
click at [180, 341] on icon at bounding box center [181, 339] width 7 height 8
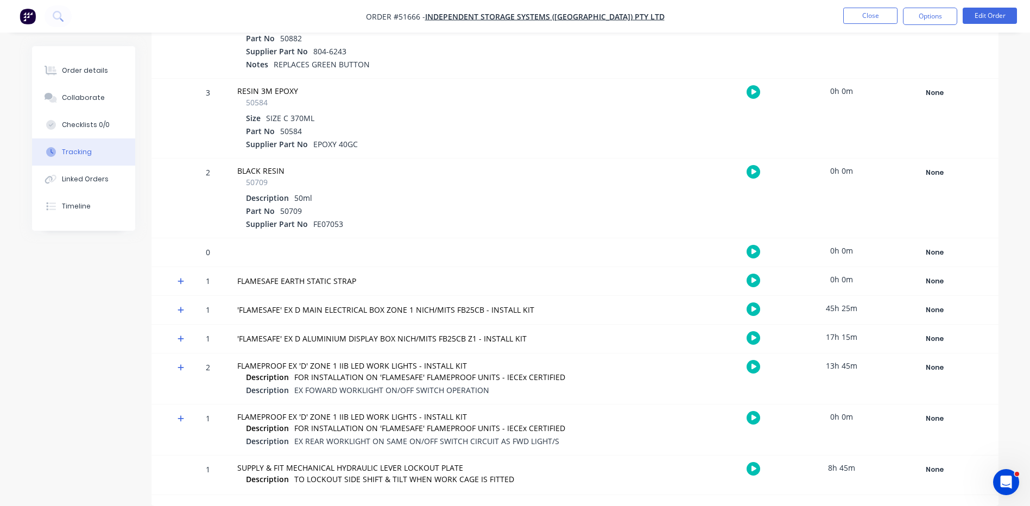
click at [183, 313] on icon at bounding box center [181, 310] width 7 height 8
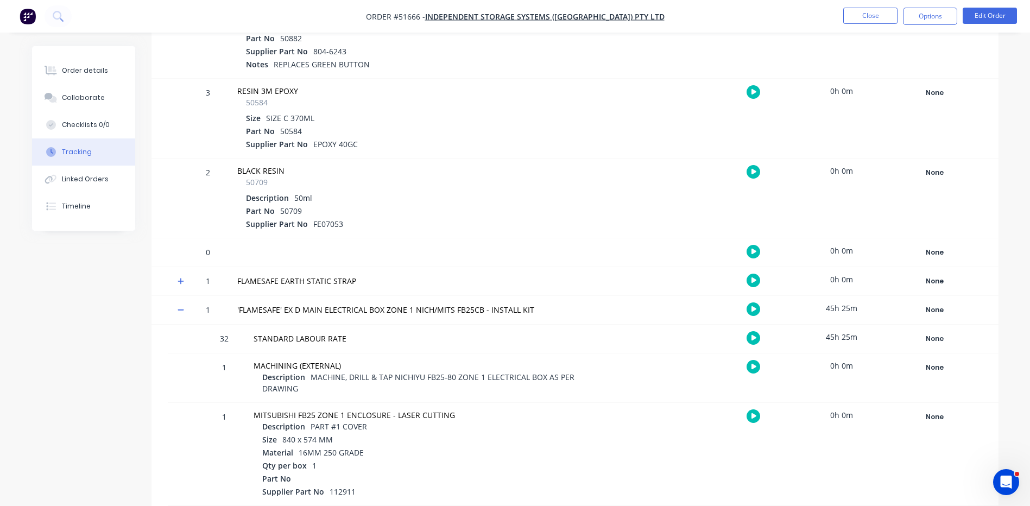
click at [183, 312] on icon at bounding box center [181, 310] width 7 height 8
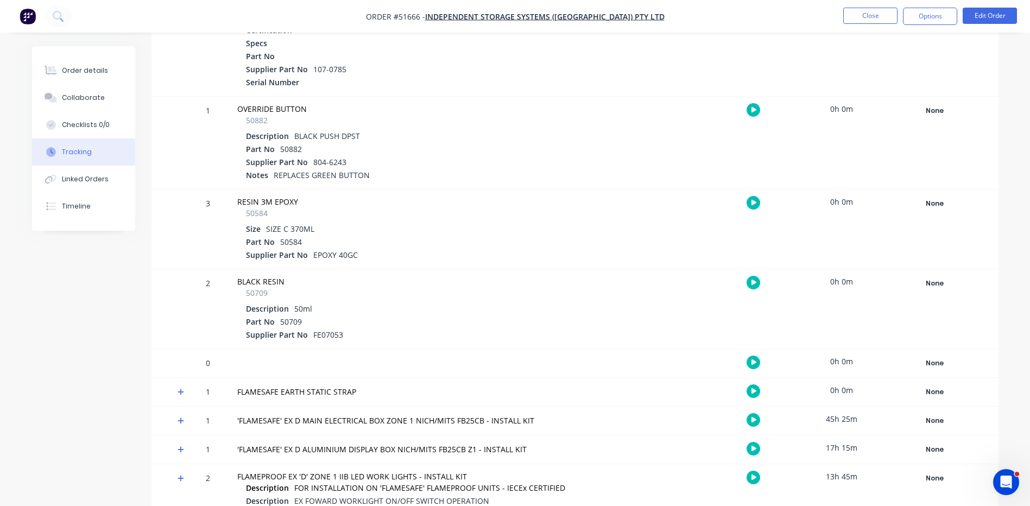
scroll to position [2537, 0]
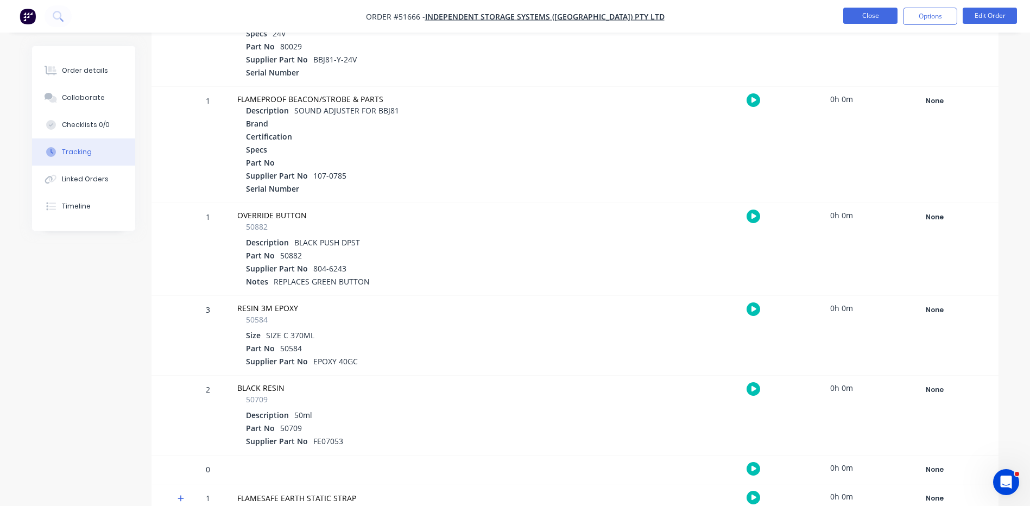
click at [854, 14] on button "Close" at bounding box center [870, 16] width 54 height 16
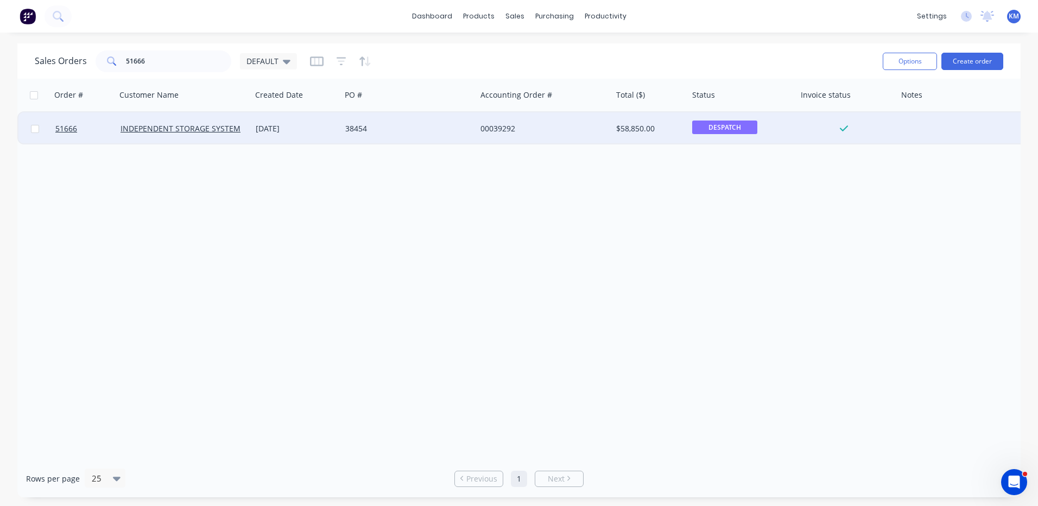
click at [316, 138] on div "26 Mar 2025" at bounding box center [296, 128] width 90 height 33
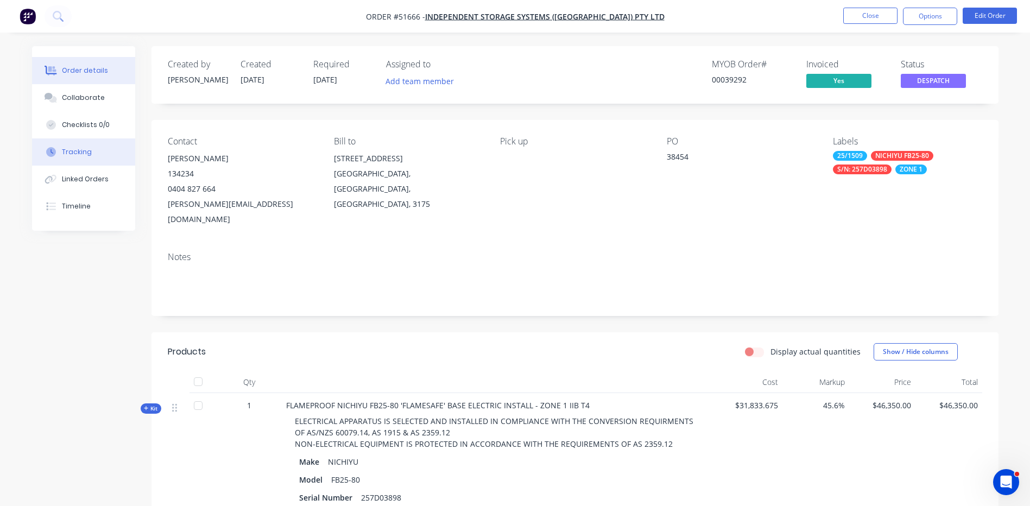
click at [66, 160] on button "Tracking" at bounding box center [83, 151] width 103 height 27
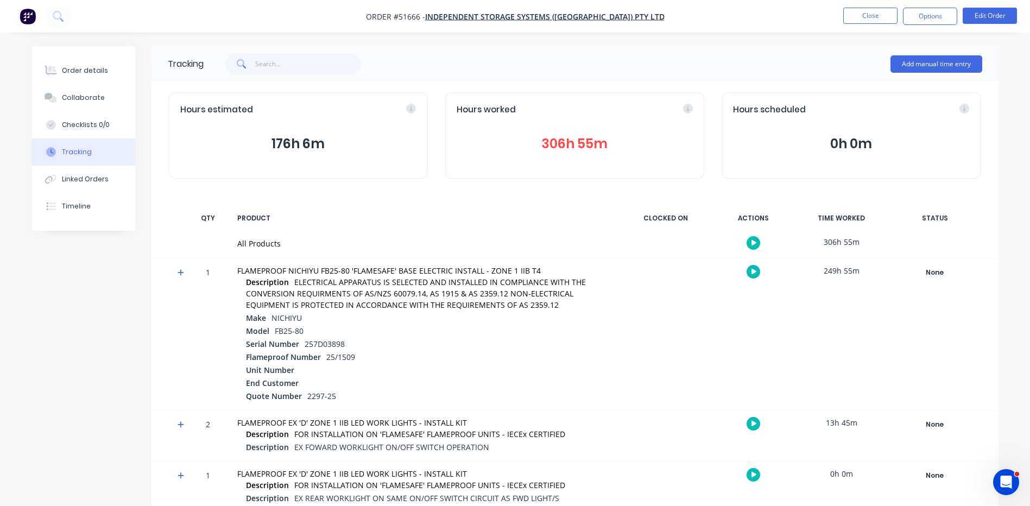
click at [183, 271] on icon at bounding box center [181, 273] width 7 height 8
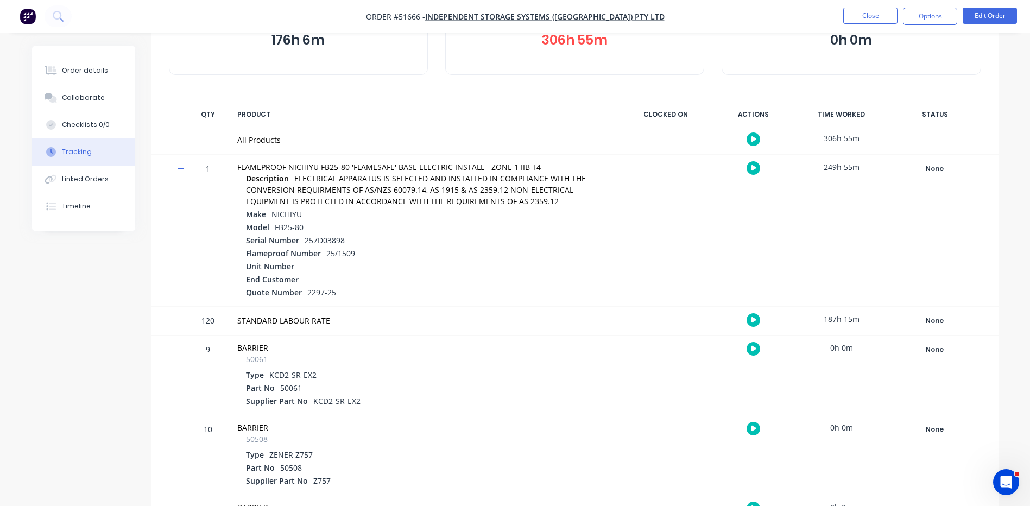
scroll to position [109, 0]
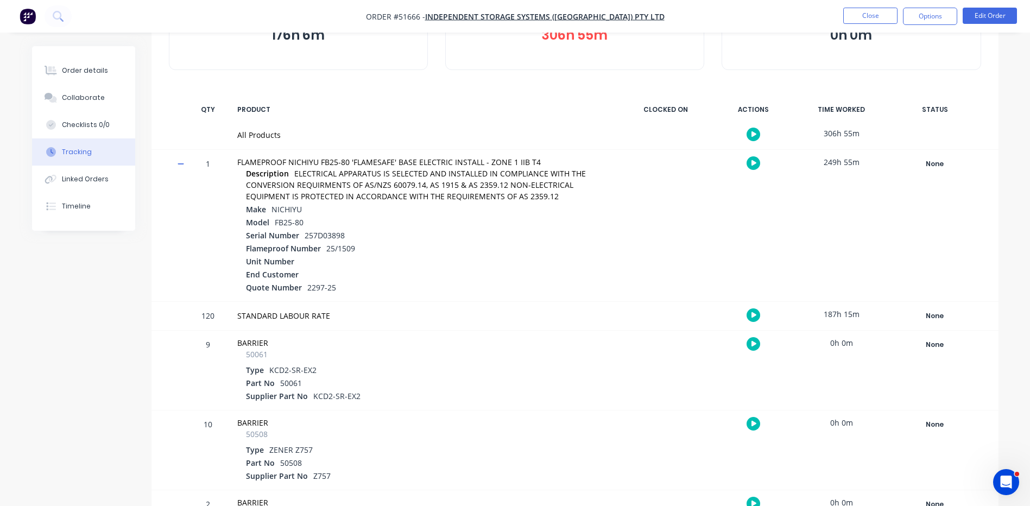
click at [841, 163] on div "249h 55m" at bounding box center [841, 162] width 81 height 24
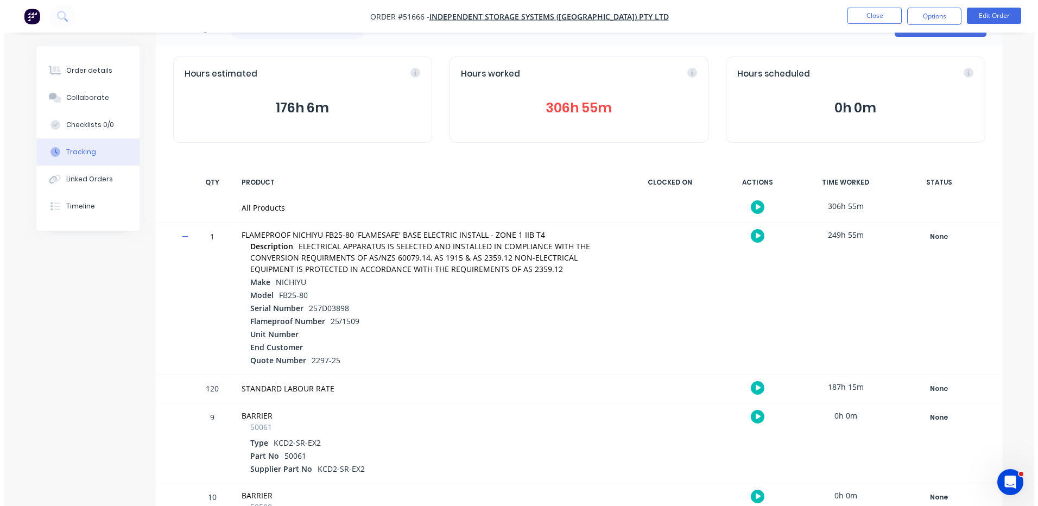
scroll to position [0, 0]
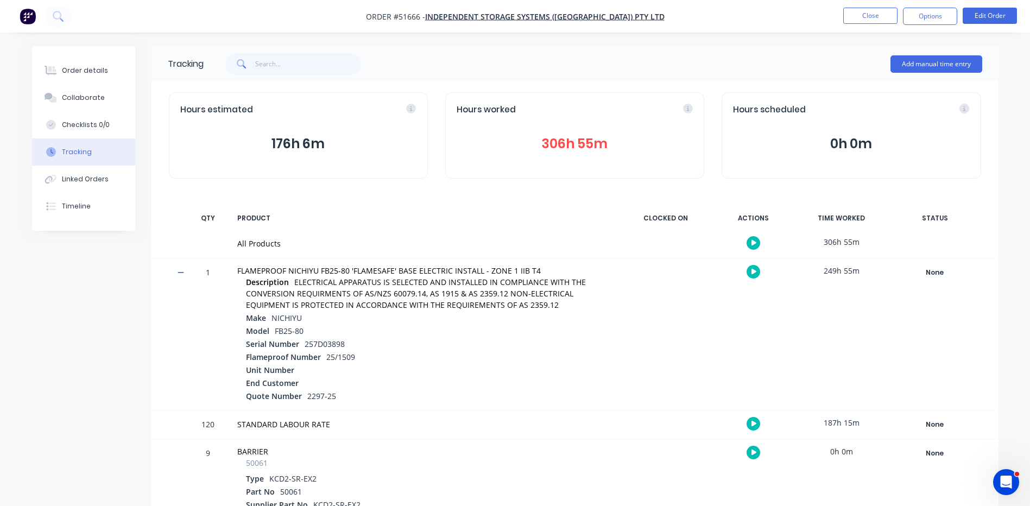
click at [565, 151] on button "306h 55m" at bounding box center [575, 144] width 236 height 21
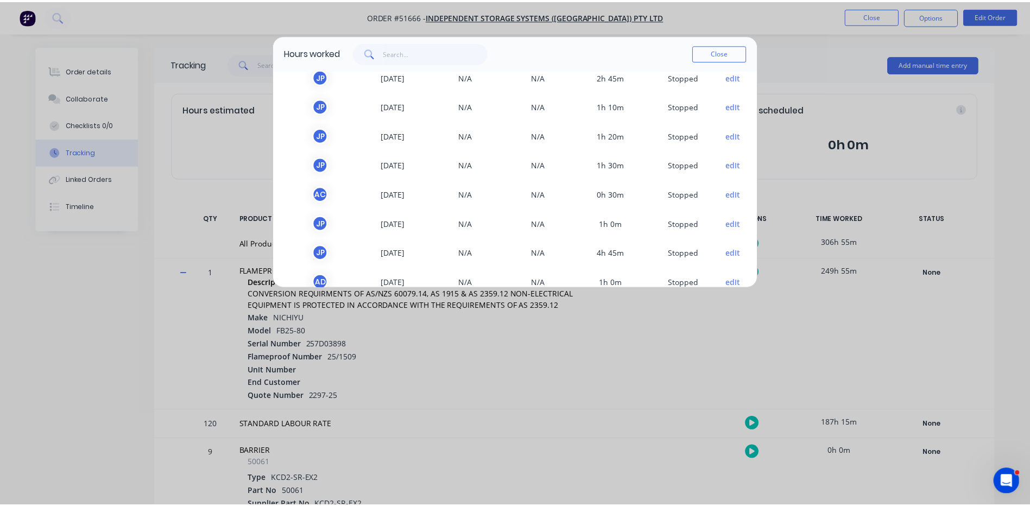
scroll to position [1140, 0]
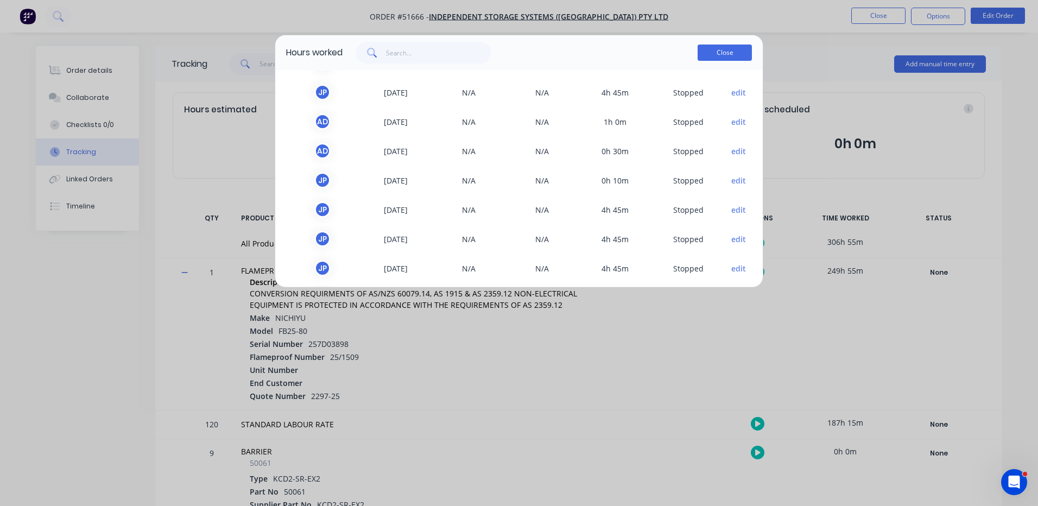
click at [728, 55] on button "Close" at bounding box center [725, 53] width 54 height 16
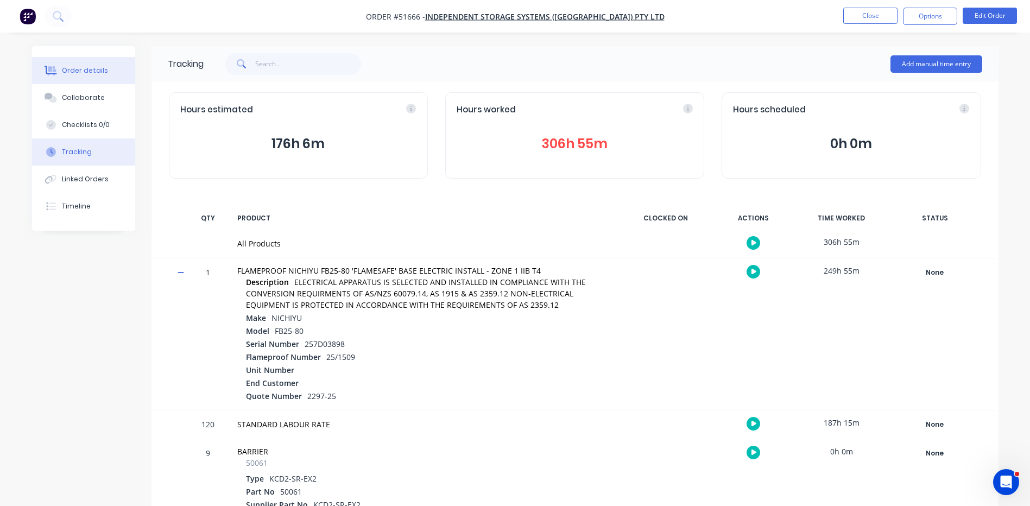
click at [113, 69] on button "Order details" at bounding box center [83, 70] width 103 height 27
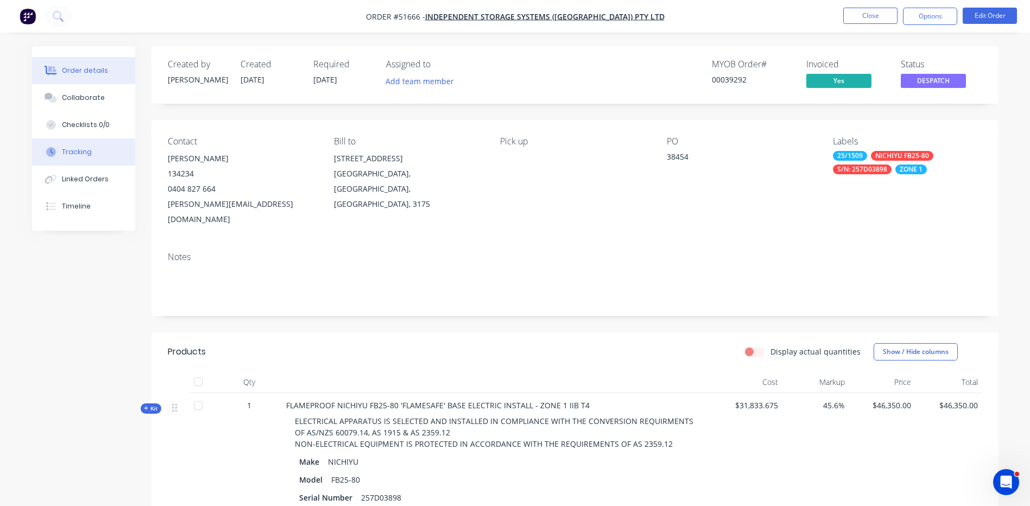
click at [104, 149] on button "Tracking" at bounding box center [83, 151] width 103 height 27
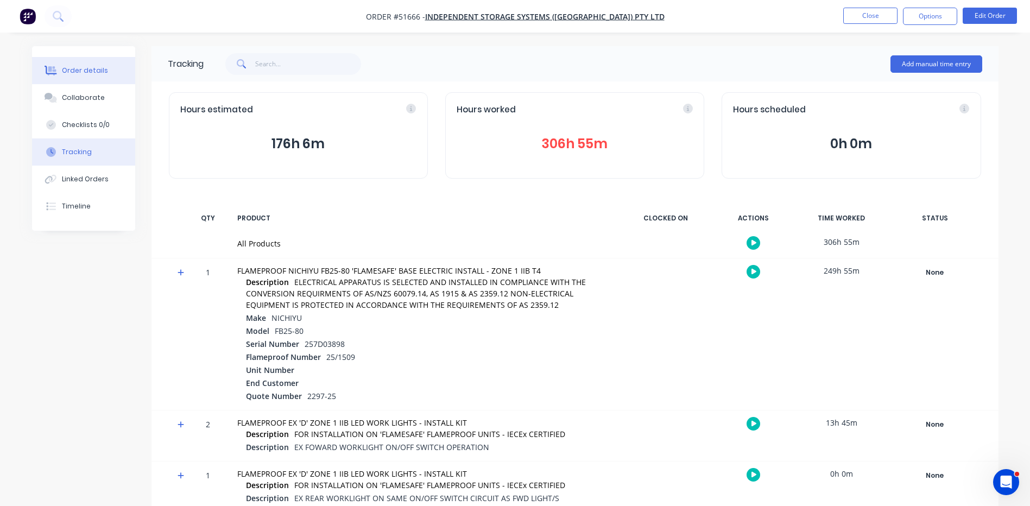
click at [109, 73] on button "Order details" at bounding box center [83, 70] width 103 height 27
